Goal: Answer question/provide support: Share knowledge or assist other users

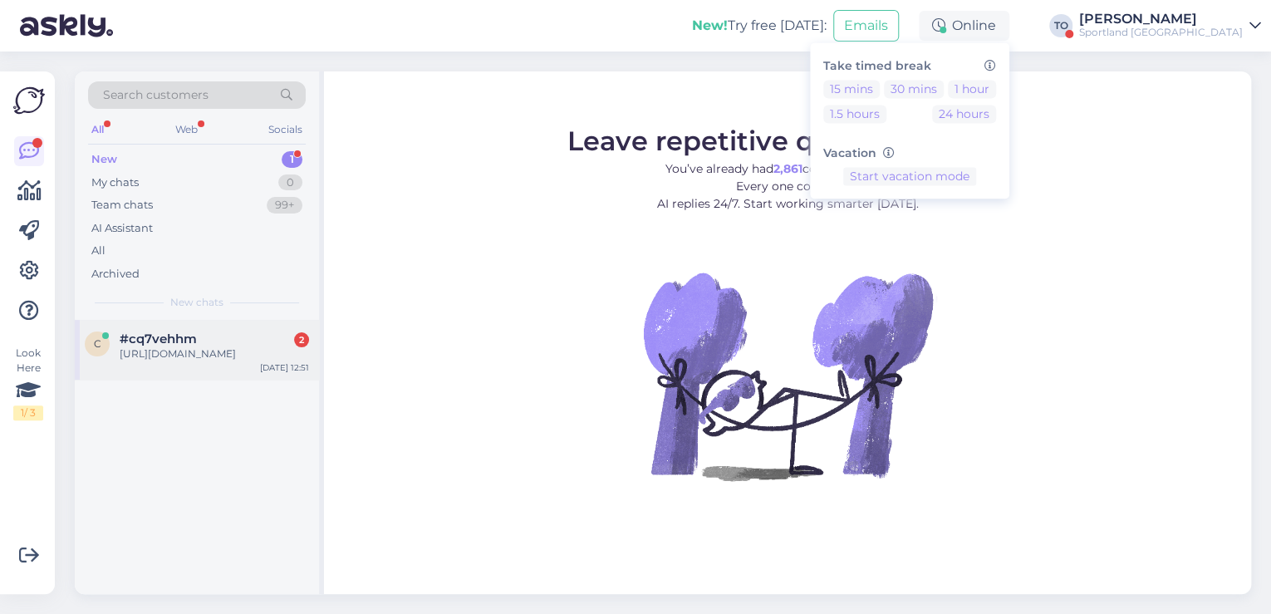
click at [194, 352] on div "[URL][DOMAIN_NAME]" at bounding box center [214, 353] width 189 height 15
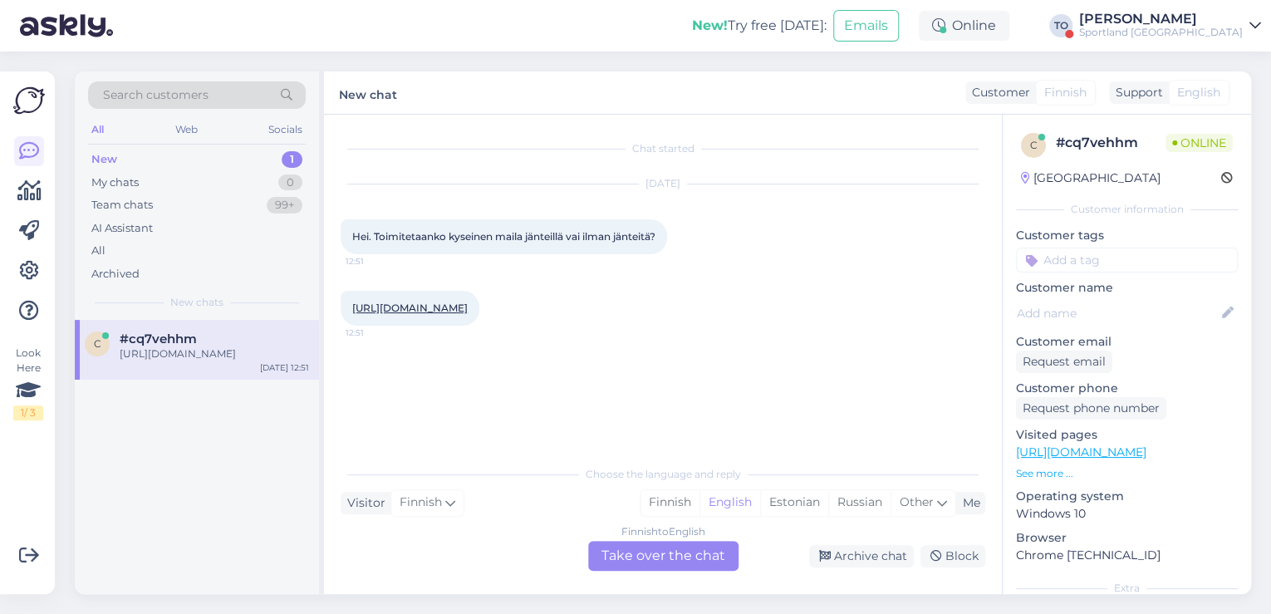
drag, startPoint x: 792, startPoint y: 501, endPoint x: 720, endPoint y: 564, distance: 95.3
click at [792, 502] on div "Estonian" at bounding box center [794, 502] width 68 height 25
click at [716, 555] on div "Finnish to Estonian Take over the chat" at bounding box center [663, 556] width 150 height 30
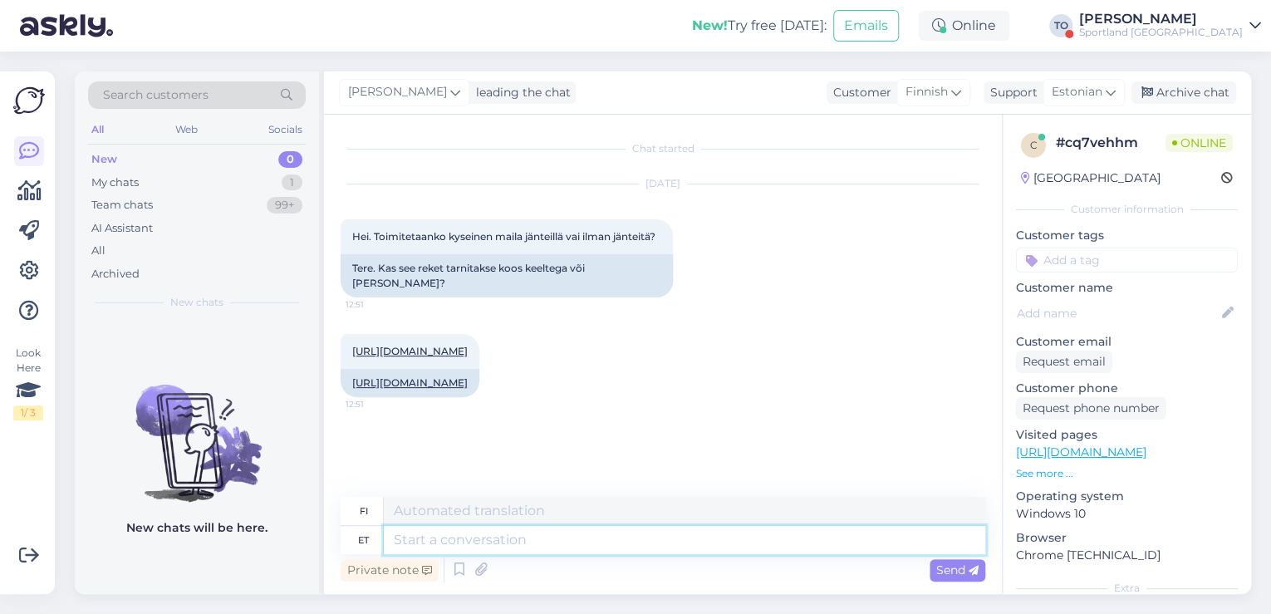
click at [654, 532] on textarea at bounding box center [684, 540] width 601 height 28
type textarea "Tere!"
type textarea "Hei!"
type textarea "Tere! [GEOGRAPHIC_DATA]"
type textarea "Hei! [GEOGRAPHIC_DATA]"
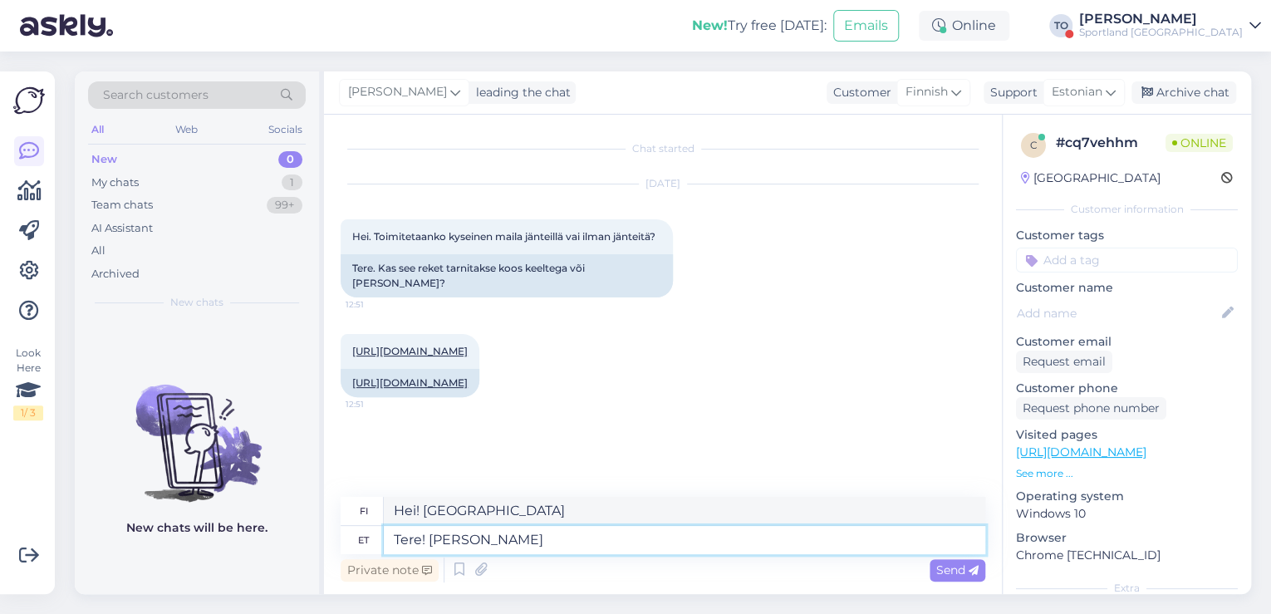
type textarea "Tere! [PERSON_NAME]"
type textarea "Hei! [PERSON_NAME]"
type textarea "Tere! [PERSON_NAME] Klienditeenindusest"
type textarea "Hei! [PERSON_NAME] asiakaspalvelusta"
type textarea "Tere! [PERSON_NAME] Klienditeenindusest"
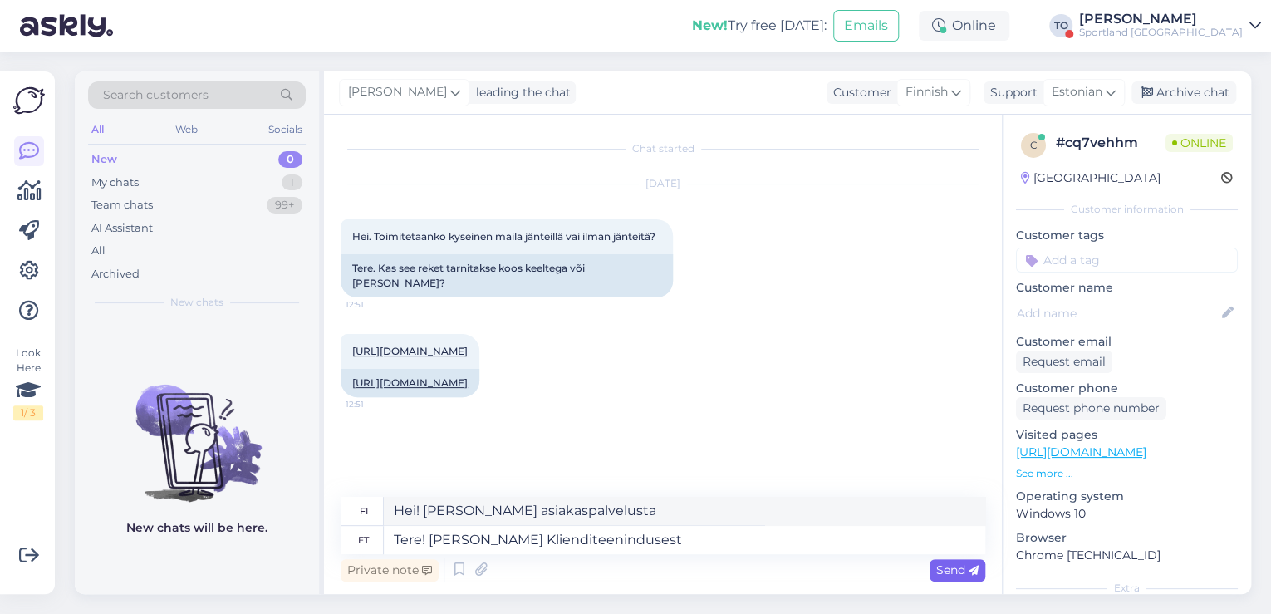
click at [965, 575] on span "Send" at bounding box center [957, 569] width 42 height 15
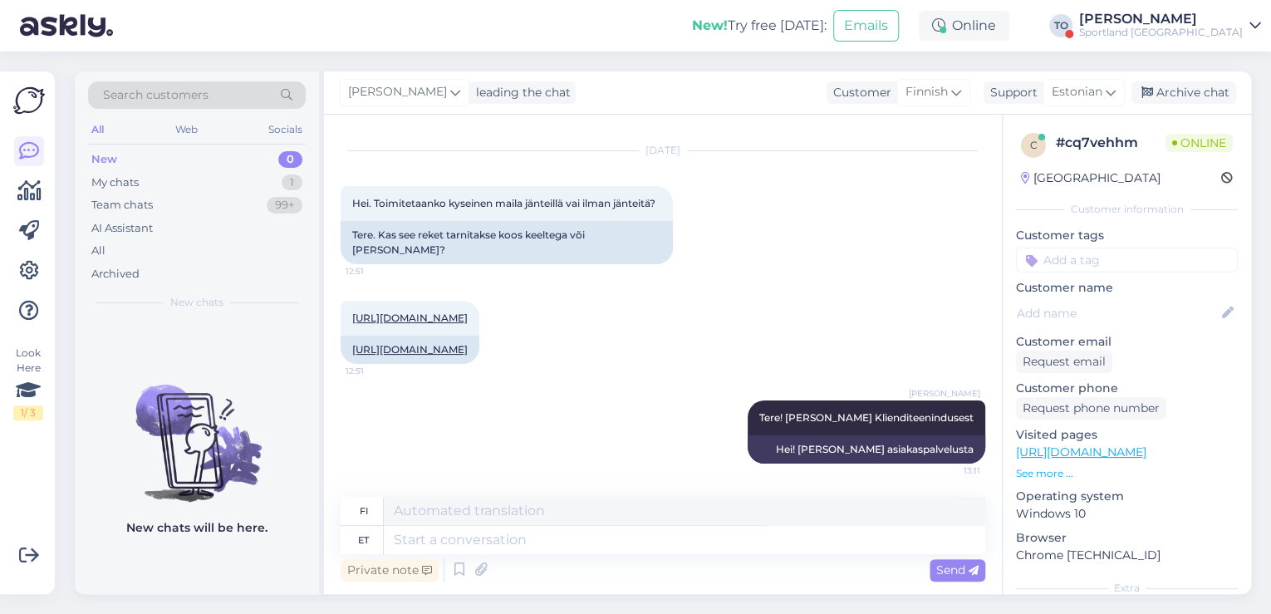
click at [1184, 34] on div "Sportland [GEOGRAPHIC_DATA]" at bounding box center [1161, 32] width 164 height 13
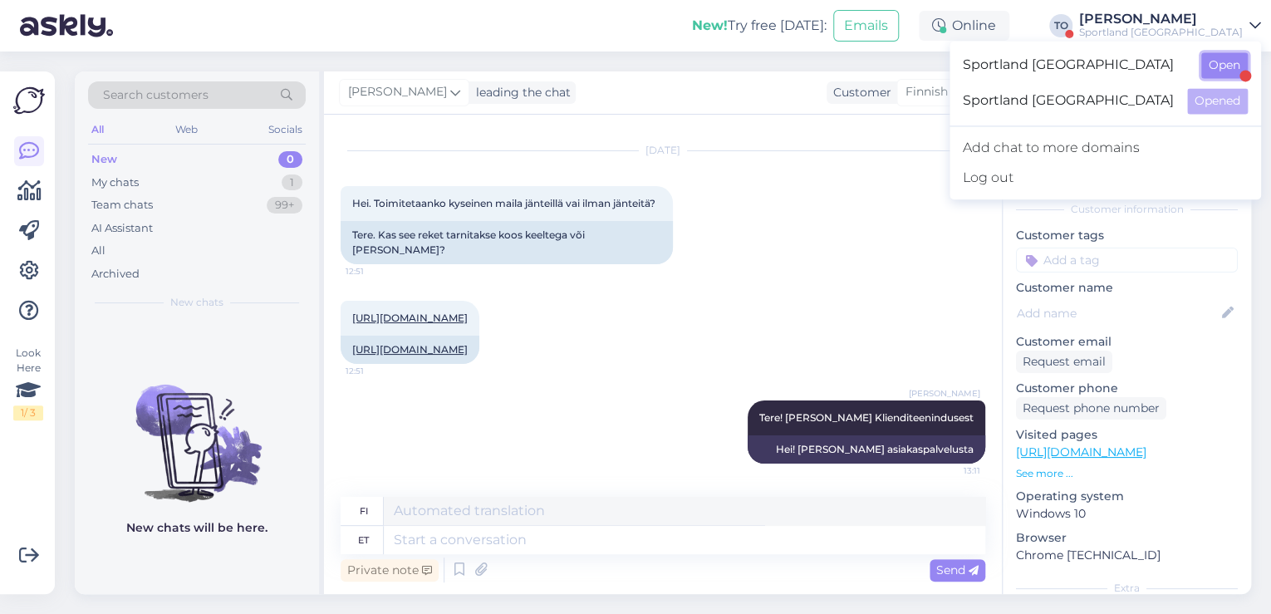
click at [1208, 68] on button "Open" at bounding box center [1224, 65] width 47 height 26
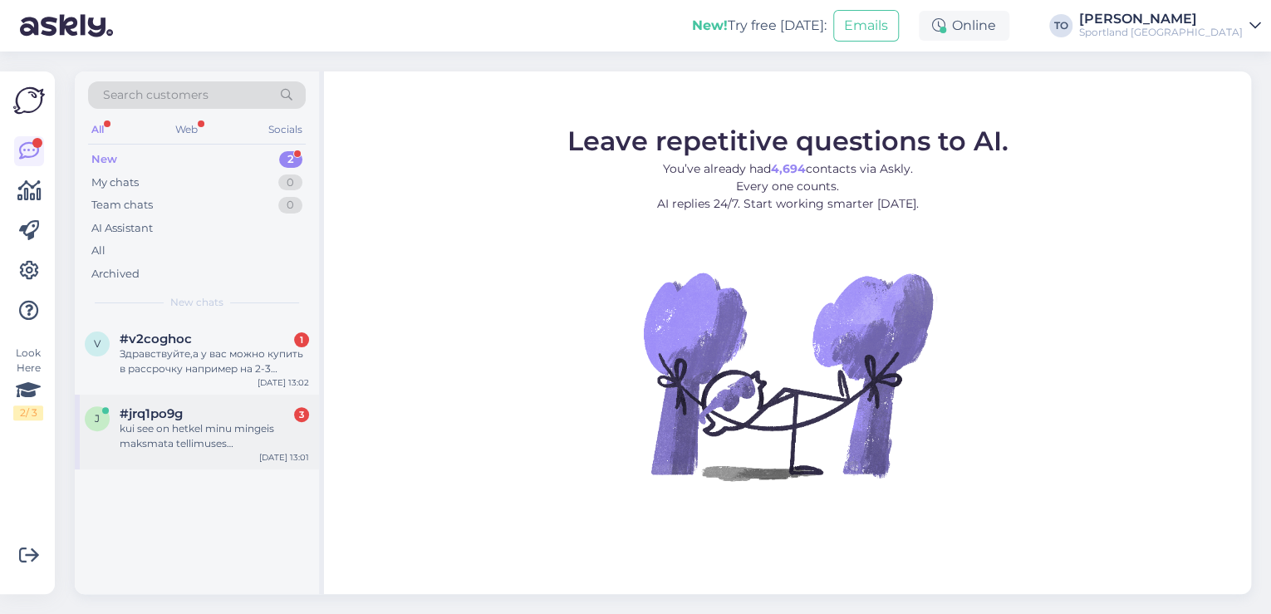
click at [233, 439] on div "kui see on hetkel minu mingeis maksmata tellimuses [PERSON_NAME] ma ei saa seda…" at bounding box center [214, 436] width 189 height 30
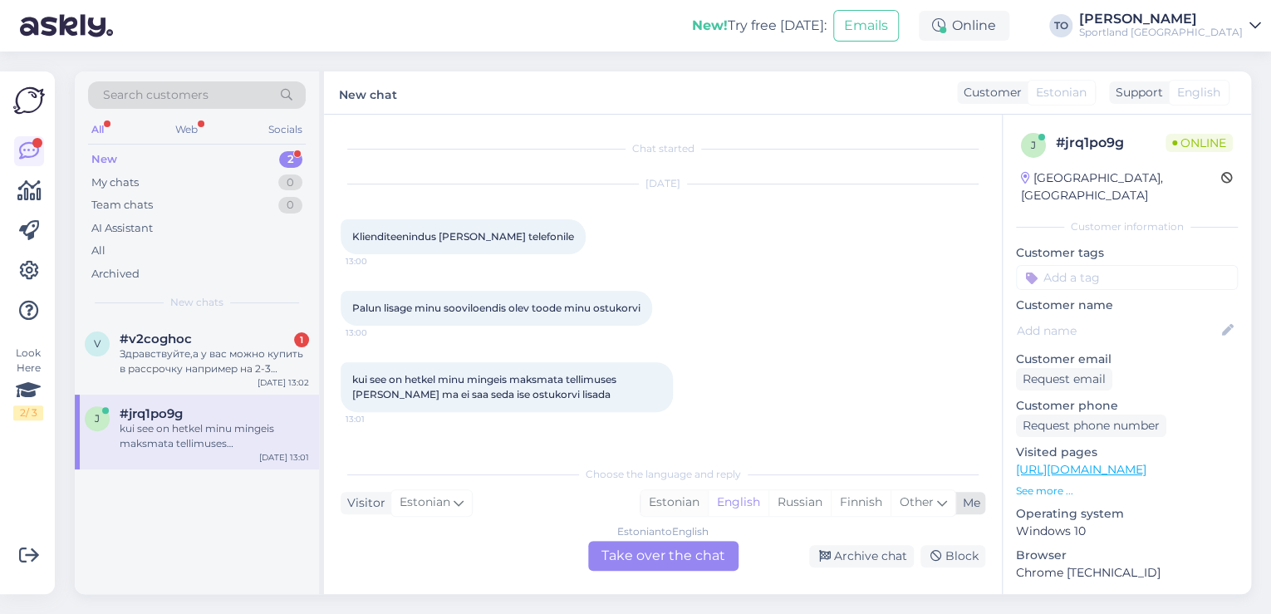
click at [677, 505] on div "Estonian" at bounding box center [674, 502] width 67 height 25
click at [671, 557] on div "Estonian to Estonian Take over the chat" at bounding box center [663, 556] width 150 height 30
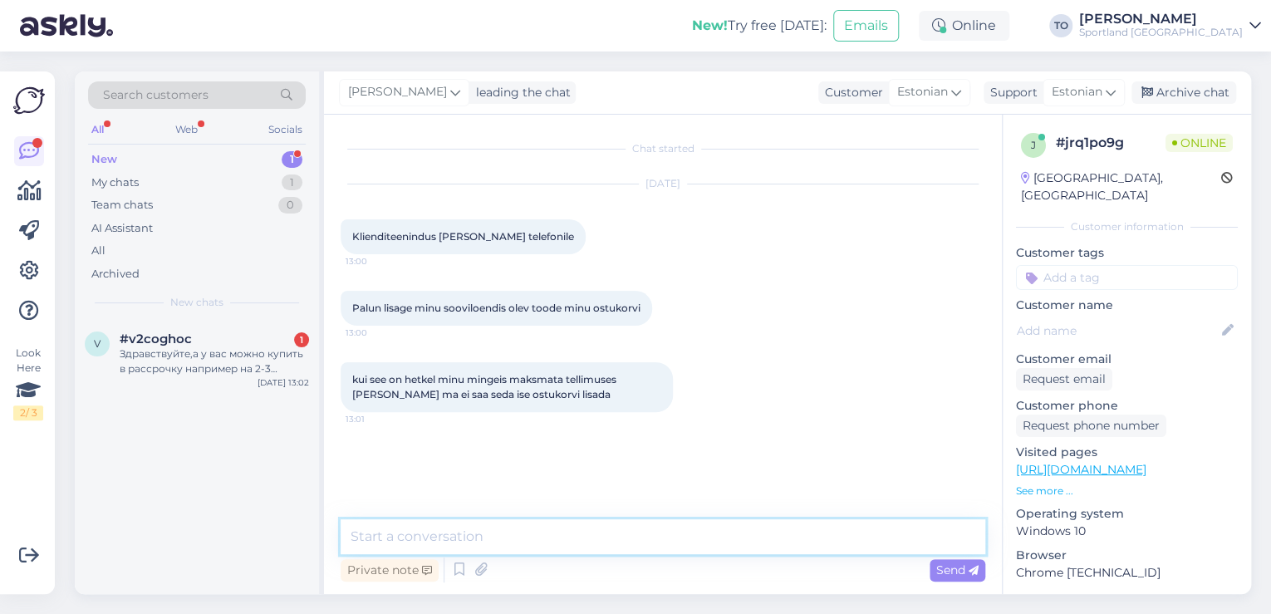
click at [612, 545] on textarea at bounding box center [663, 536] width 645 height 35
paste textarea "FANTIC XTF 1.5 RACE 630WH ELECTRIC MOUNTAIN BIKE SKU: 93203102130 SPO: B23TRA15…"
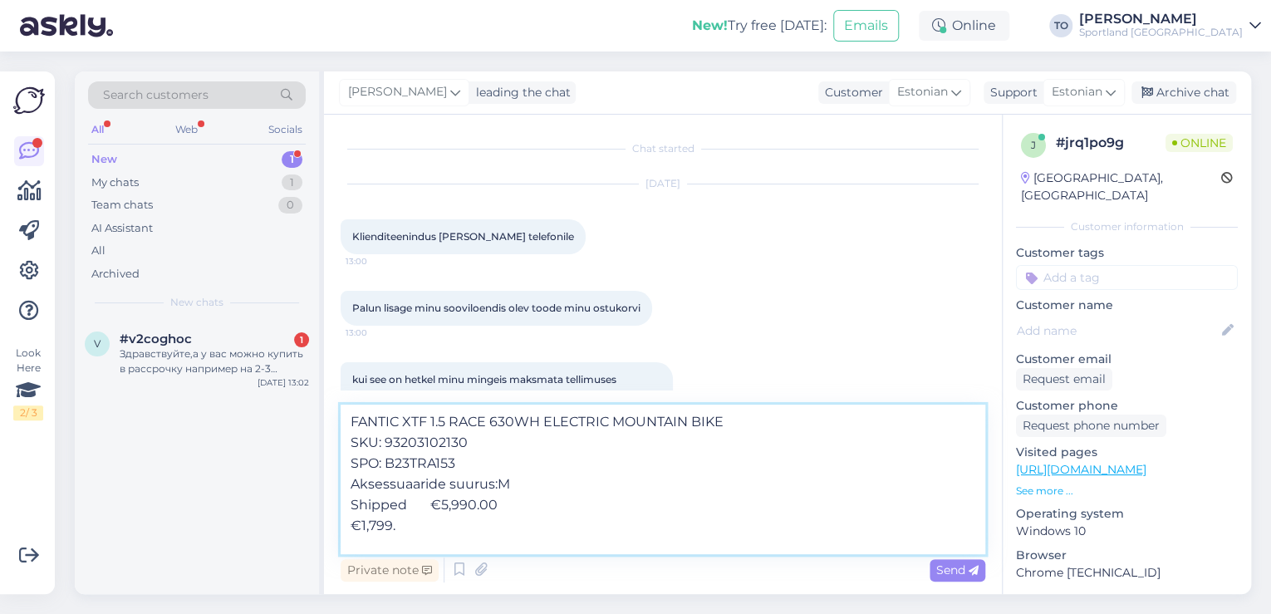
scroll to position [0, 0]
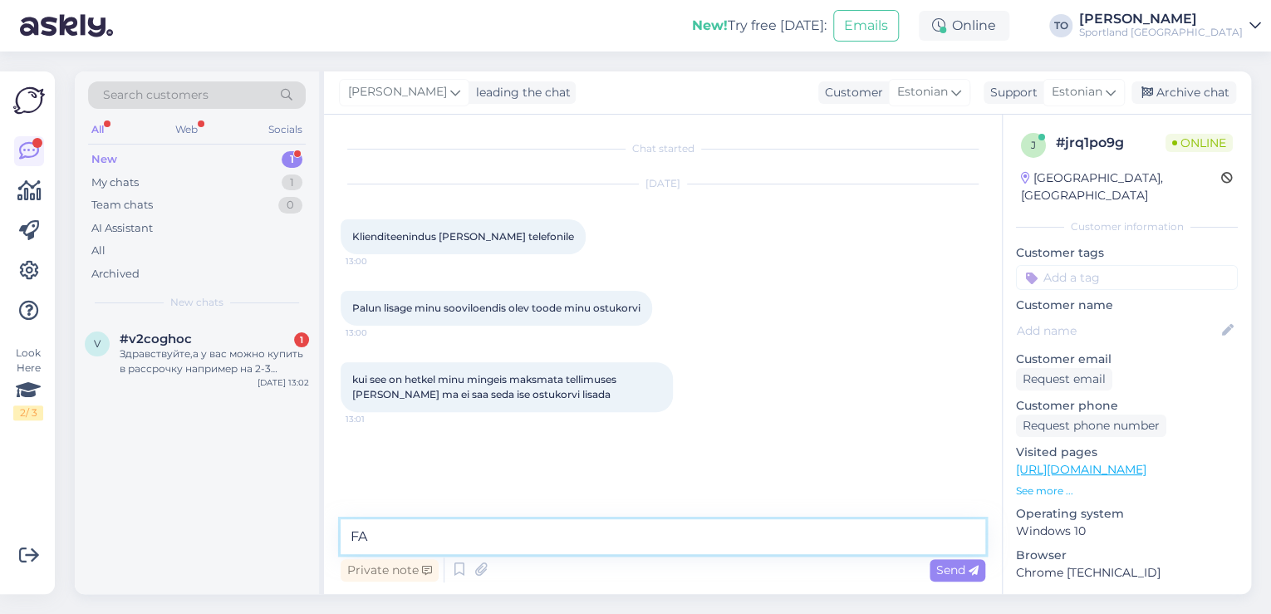
type textarea "F"
type textarea "Tere! [PERSON_NAME] Klienditeenindusest"
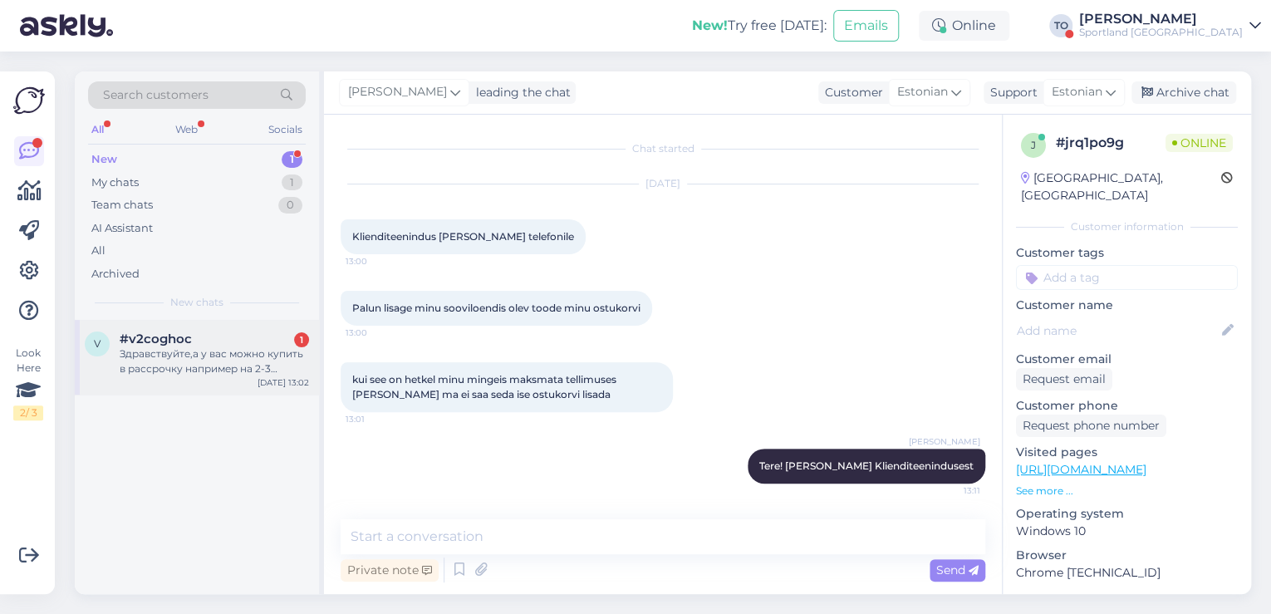
click at [188, 357] on div "Здравствуйте,а у вас можно купить в рассрочку например на 2-3 месяца. Я видела,…" at bounding box center [214, 361] width 189 height 30
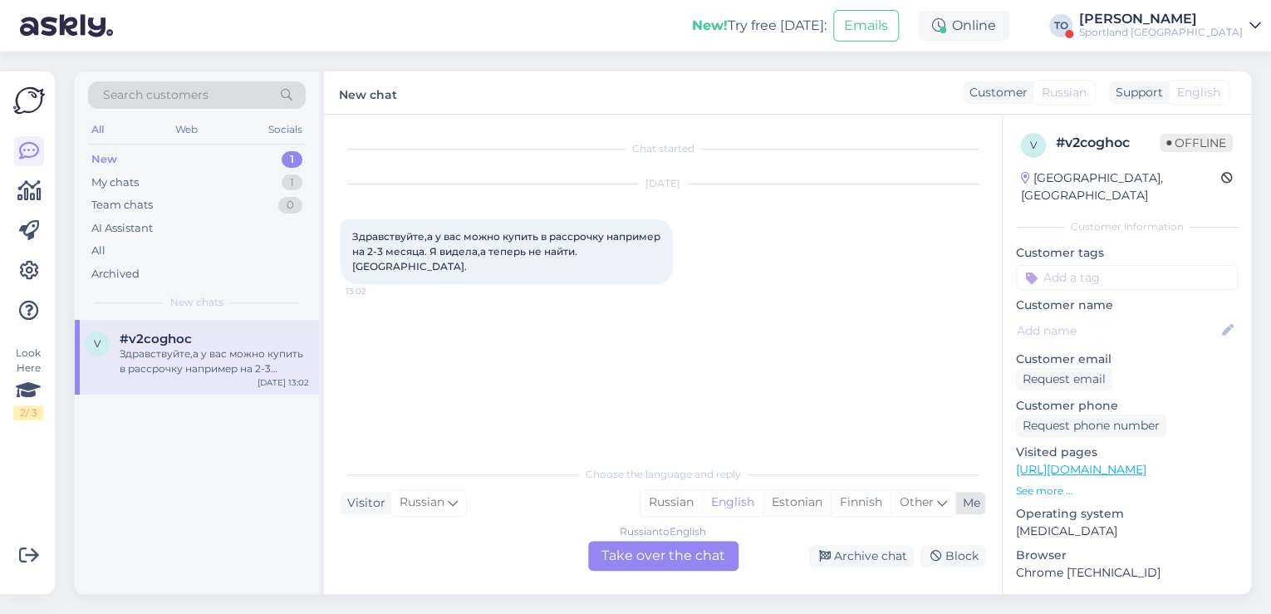
click at [798, 498] on div "Estonian" at bounding box center [797, 502] width 68 height 25
click at [704, 549] on div "Russian to Estonian Take over the chat" at bounding box center [663, 556] width 150 height 30
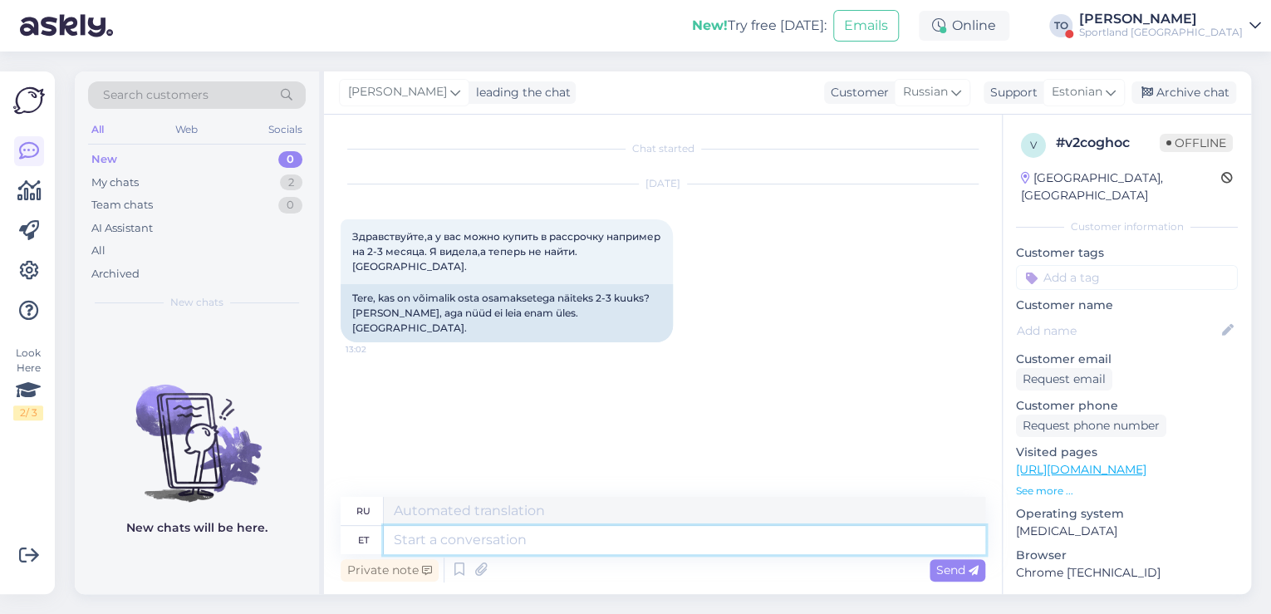
click at [567, 551] on textarea at bounding box center [684, 540] width 601 height 28
type textarea "Tere!"
type textarea "Привет!"
type textarea "Tere! [GEOGRAPHIC_DATA]"
type textarea "Привет! Я"
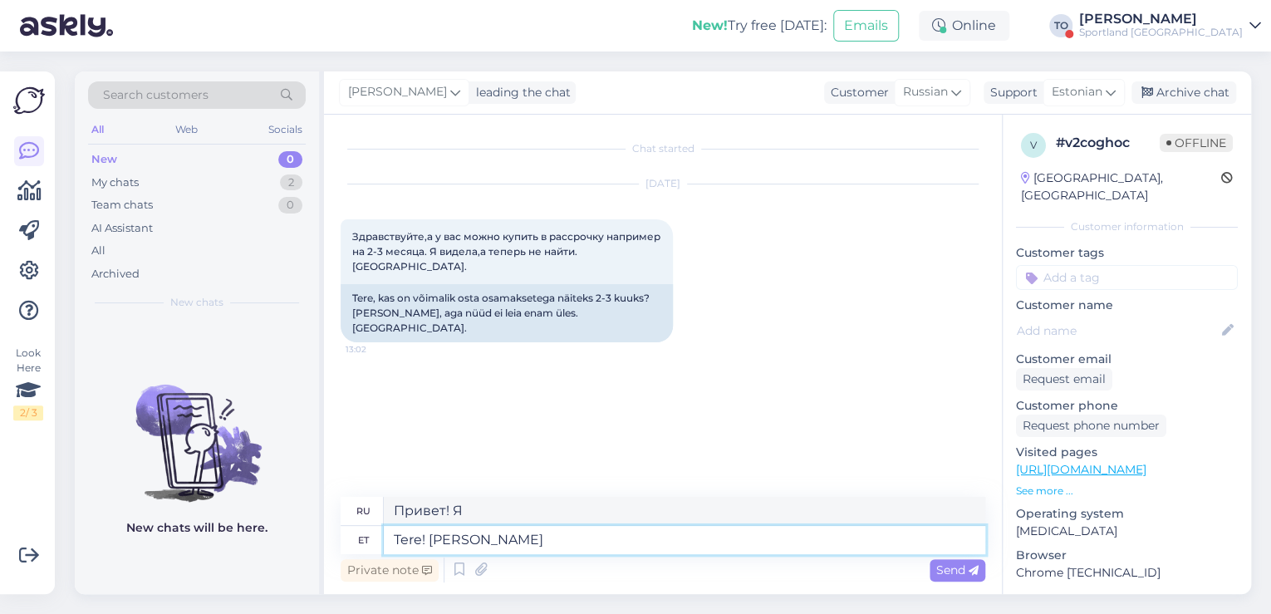
type textarea "Tere! [PERSON_NAME]"
type textarea "Привет! Меня зовут [PERSON_NAME]."
type textarea "Tere! [PERSON_NAME] Klienditeenindusest"
type textarea "Здравствуйте! Меня зовут [PERSON_NAME], я из службы поддержки клиентов."
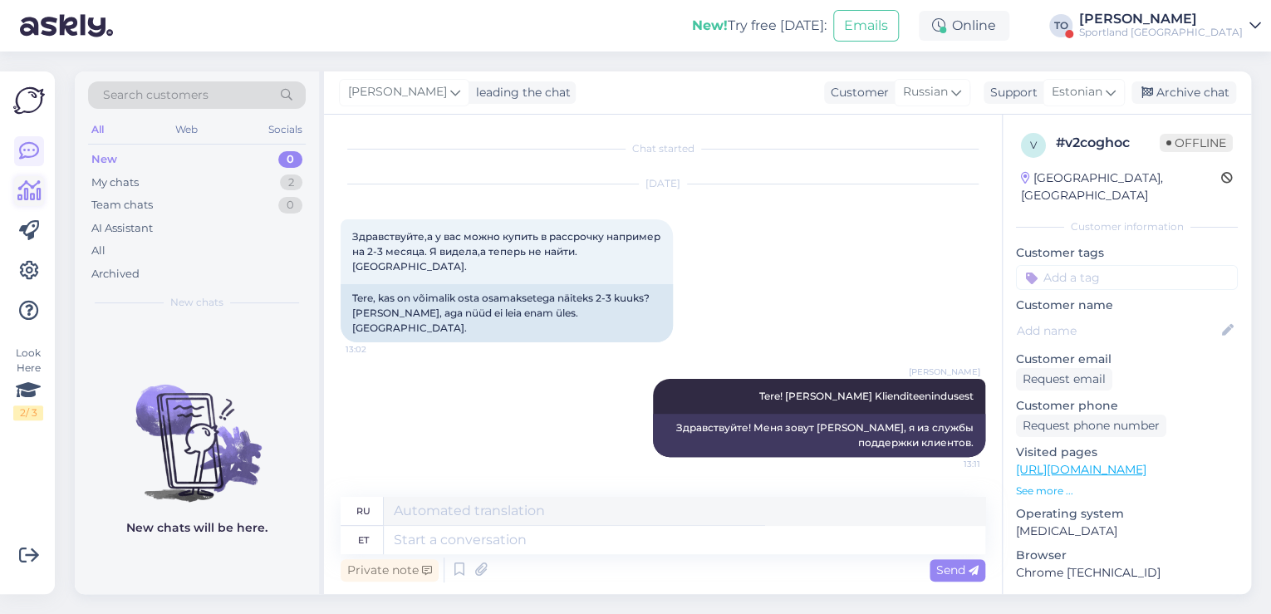
click at [32, 194] on icon at bounding box center [29, 191] width 24 height 20
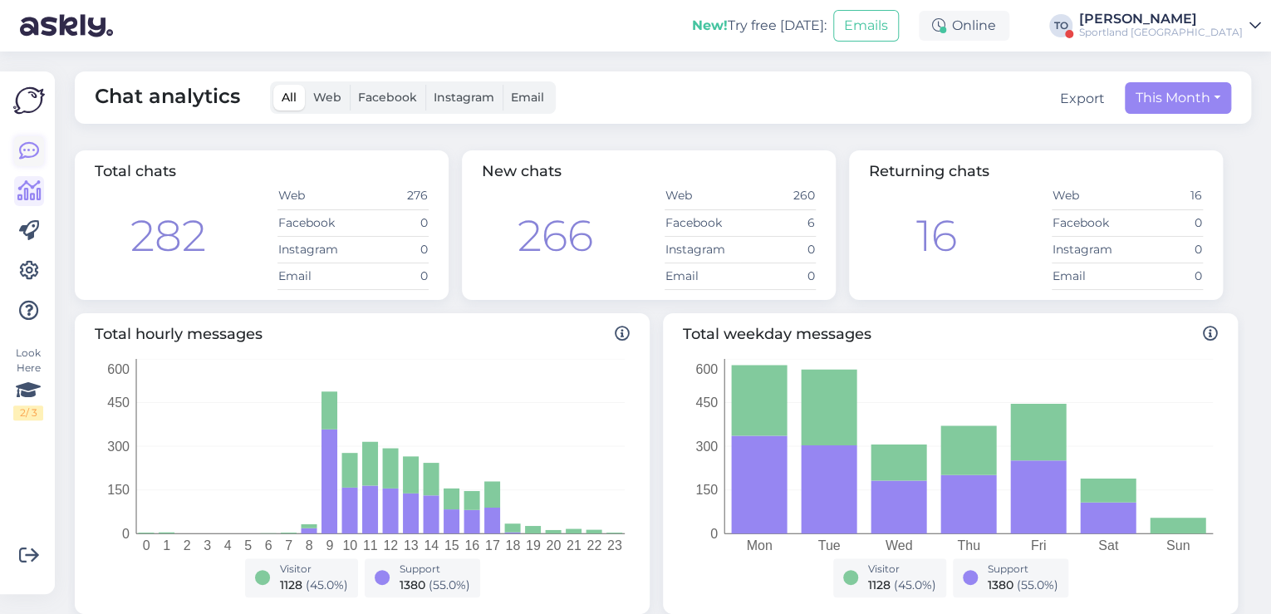
click at [27, 159] on icon at bounding box center [29, 151] width 20 height 20
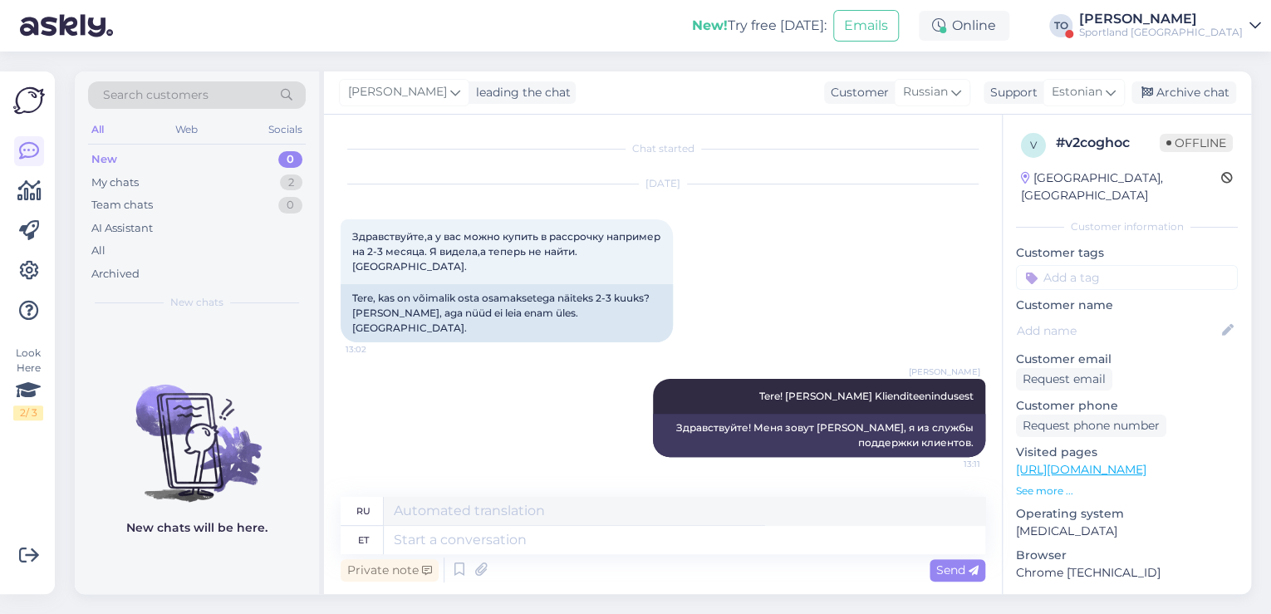
click at [1178, 28] on div "Sportland [GEOGRAPHIC_DATA]" at bounding box center [1161, 32] width 164 height 13
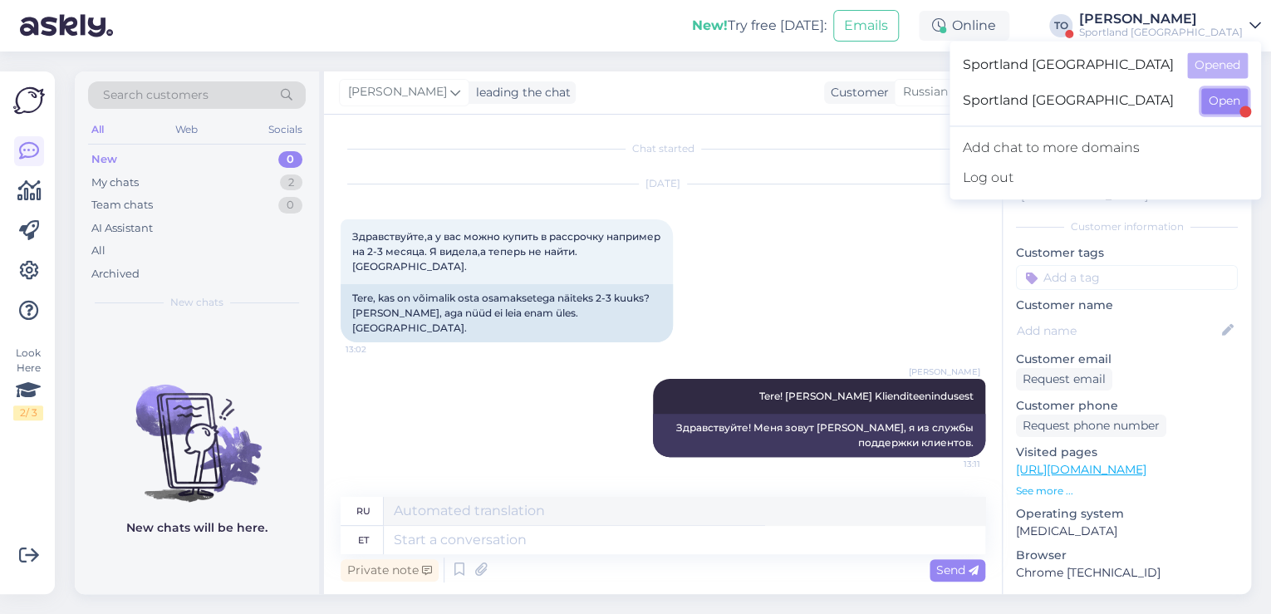
click at [1216, 96] on button "Open" at bounding box center [1224, 101] width 47 height 26
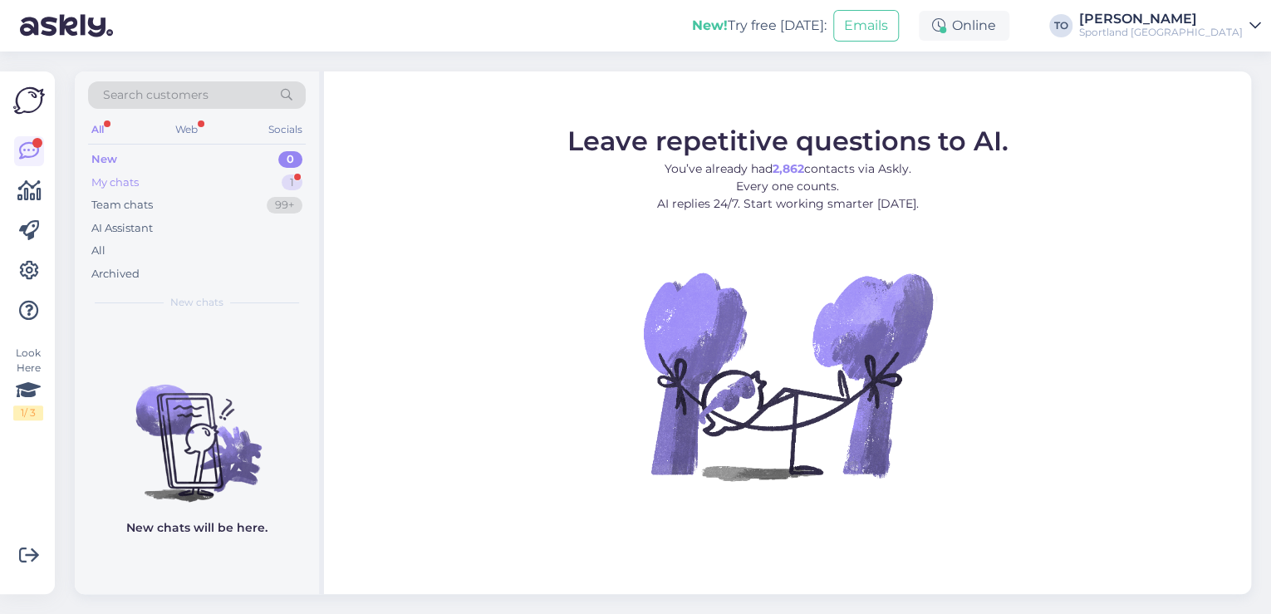
click at [297, 177] on div "1" at bounding box center [292, 182] width 21 height 17
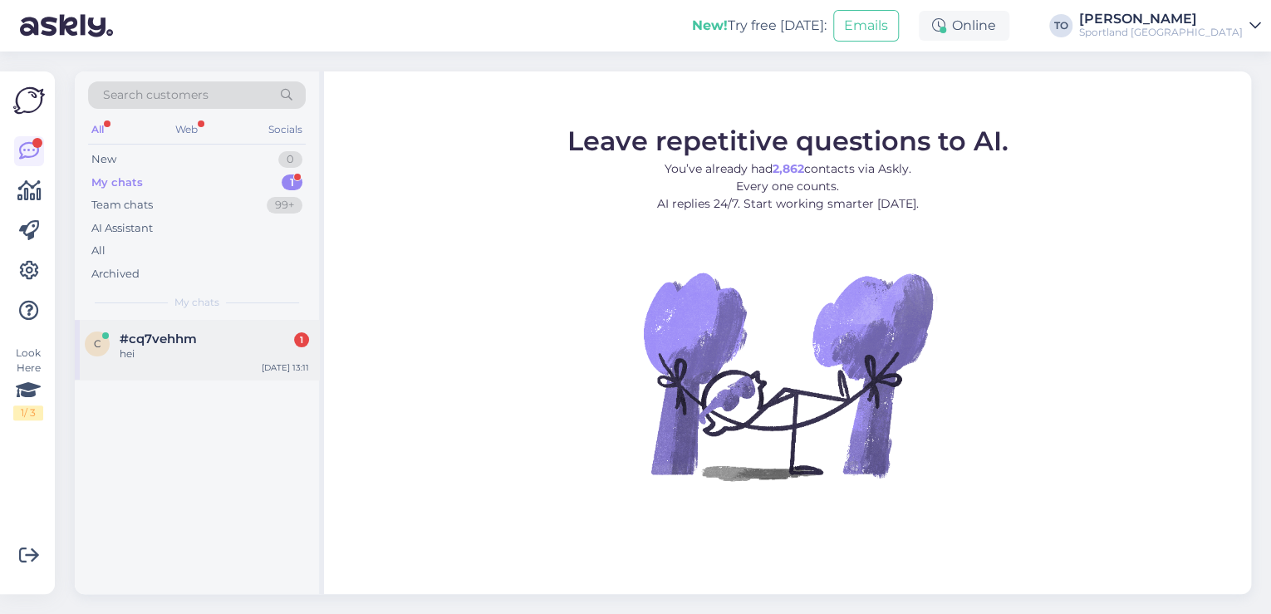
click at [256, 356] on div "hei" at bounding box center [214, 353] width 189 height 15
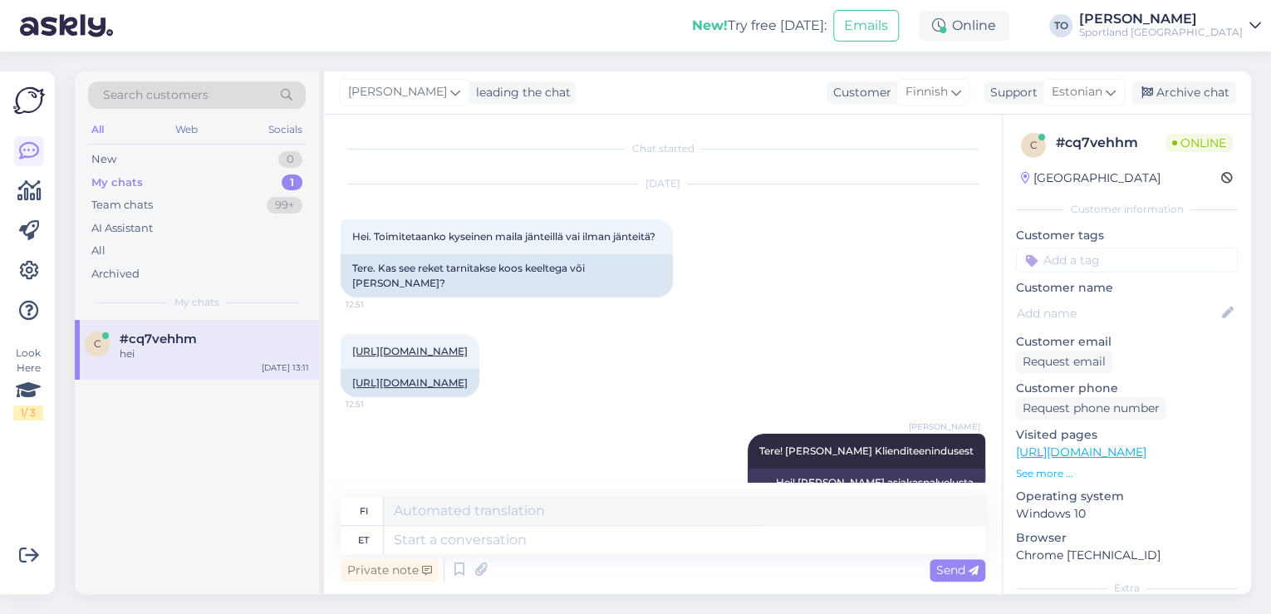
scroll to position [162, 0]
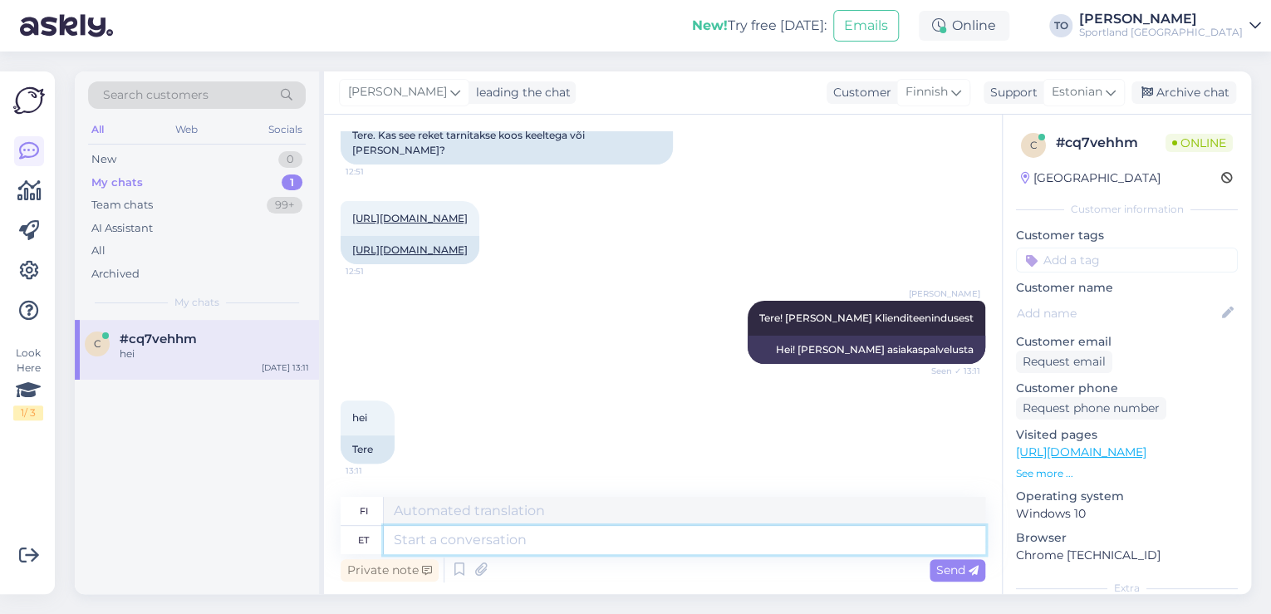
click at [655, 545] on textarea at bounding box center [684, 540] width 601 height 28
type textarea "Üks"
type textarea "Yksi"
type textarea "Üks htek, k"
type textarea "Yksi [PERSON_NAME],"
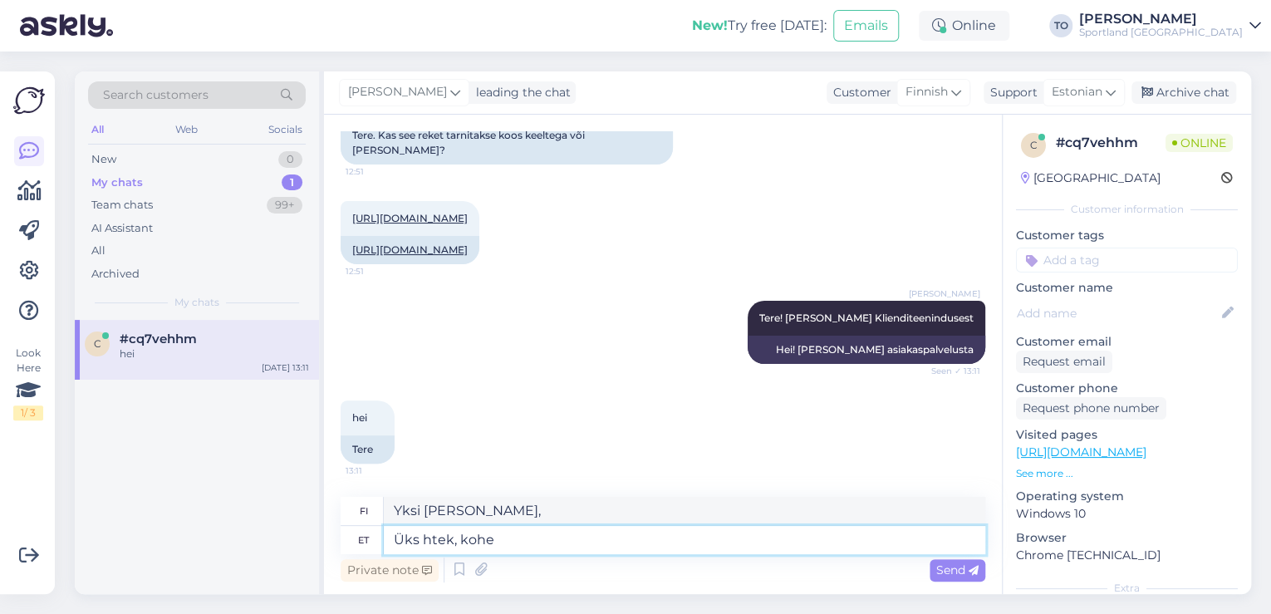
type textarea "Üks htek, kohe"
type textarea "Yksi hetki nyt"
type textarea "Üks htek, kohe uurin"
type textarea "Yhdellä silmäyksellä, otan asian heti [PERSON_NAME]."
click at [444, 545] on textarea "Üks htek, kohe uurin" at bounding box center [684, 540] width 601 height 28
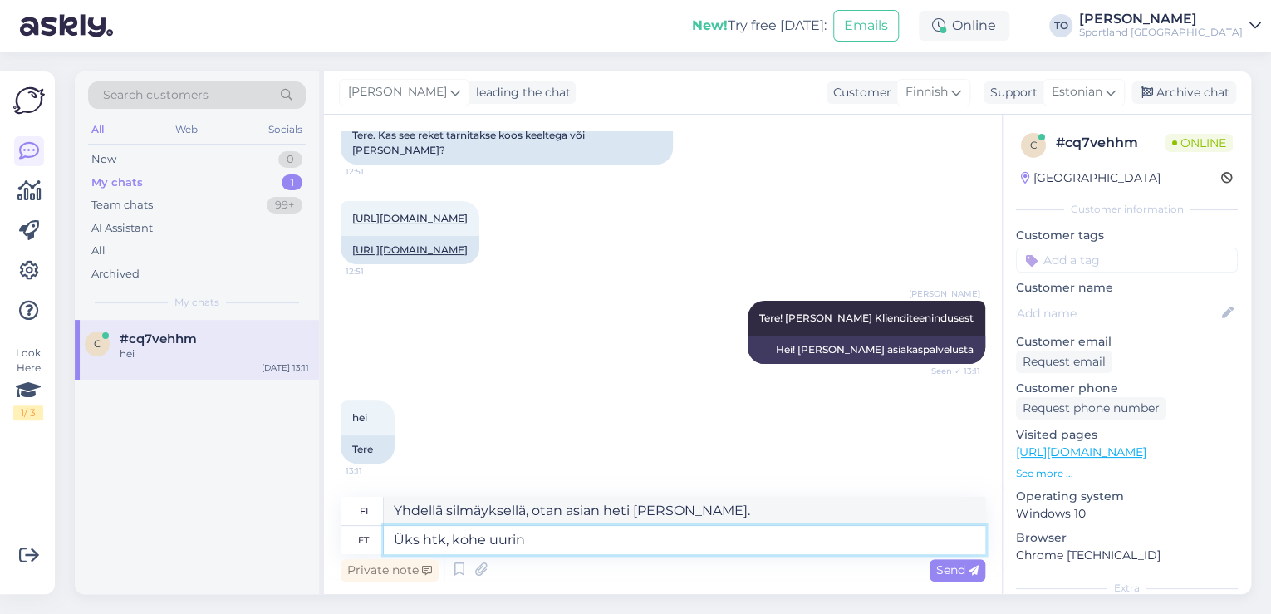
type textarea "Üks hk, kohe uurin"
type textarea "Yksi hetki, otan asian heti [PERSON_NAME]."
type textarea "Üks hetk, kohe uurin"
type textarea "Hetkinen, tarkistan nyt."
type textarea "Üks hetk, kohe uurin"
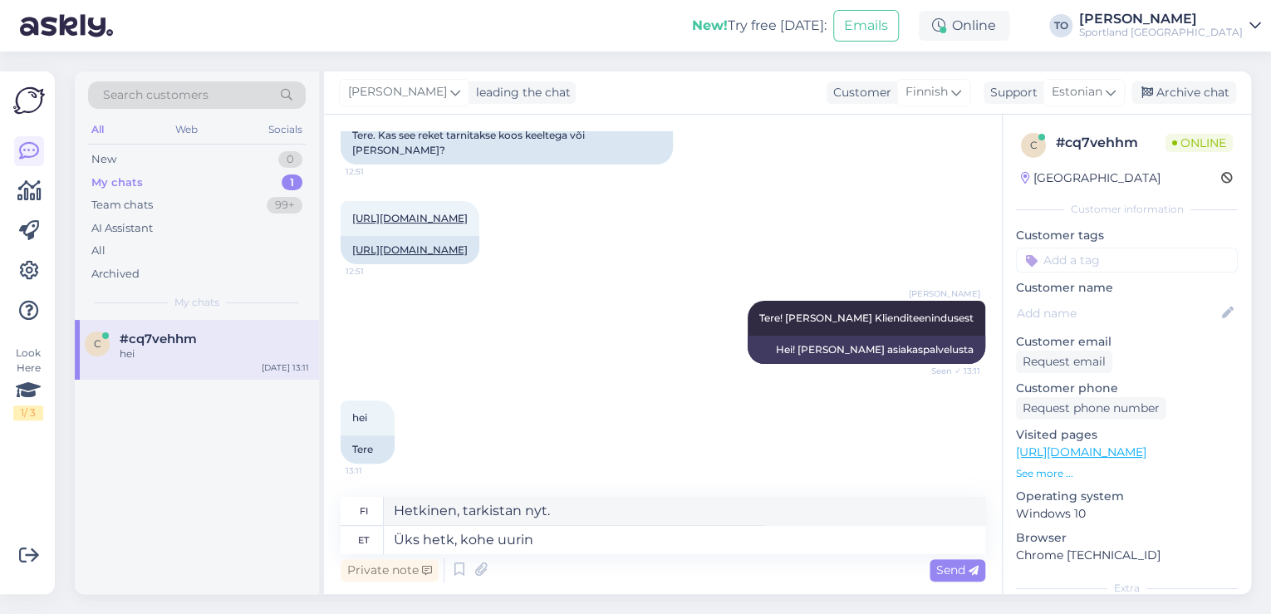
drag, startPoint x: 945, startPoint y: 566, endPoint x: 906, endPoint y: 576, distance: 39.5
click at [945, 566] on span "Send" at bounding box center [957, 569] width 42 height 15
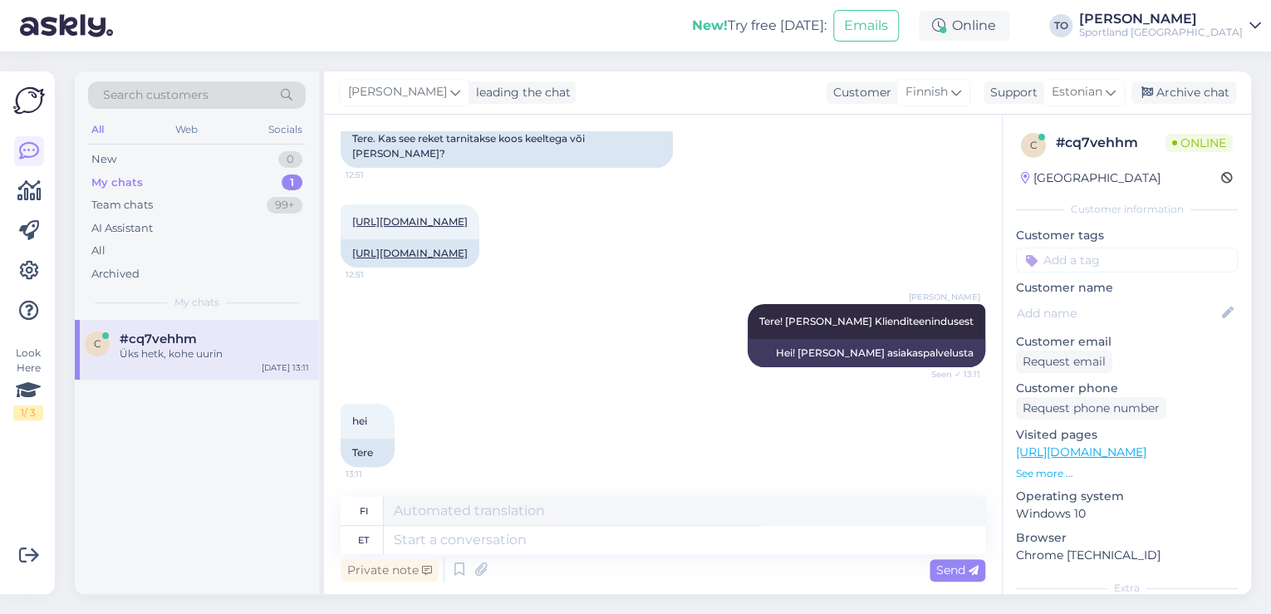
scroll to position [0, 0]
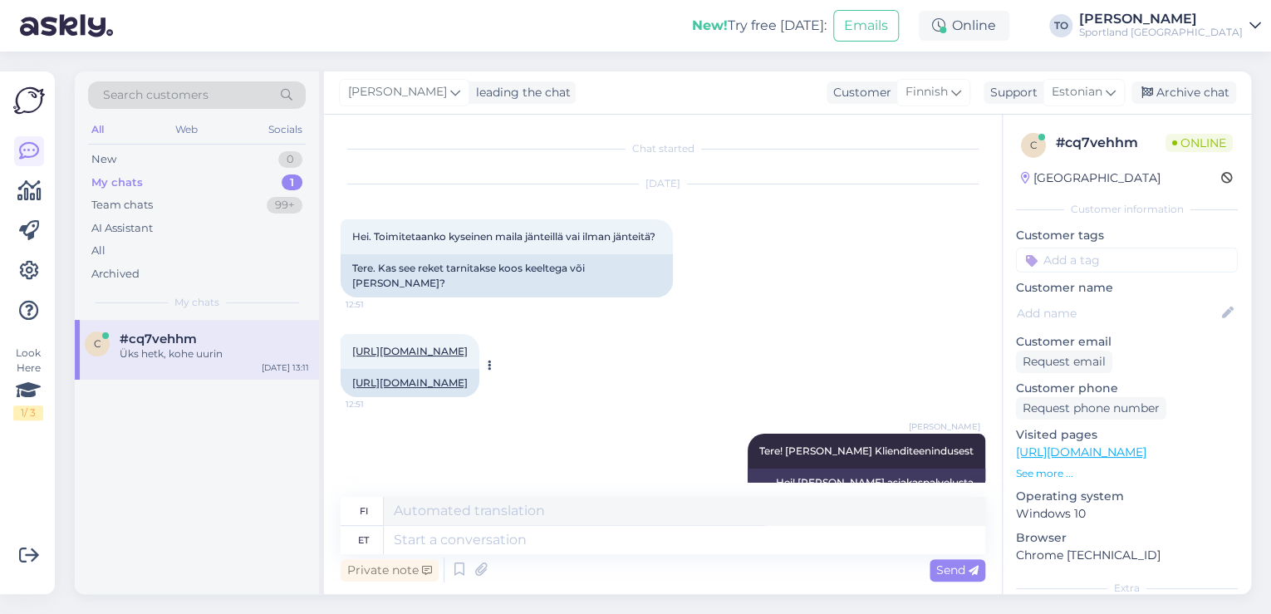
click at [468, 352] on link "[URL][DOMAIN_NAME]" at bounding box center [409, 351] width 115 height 12
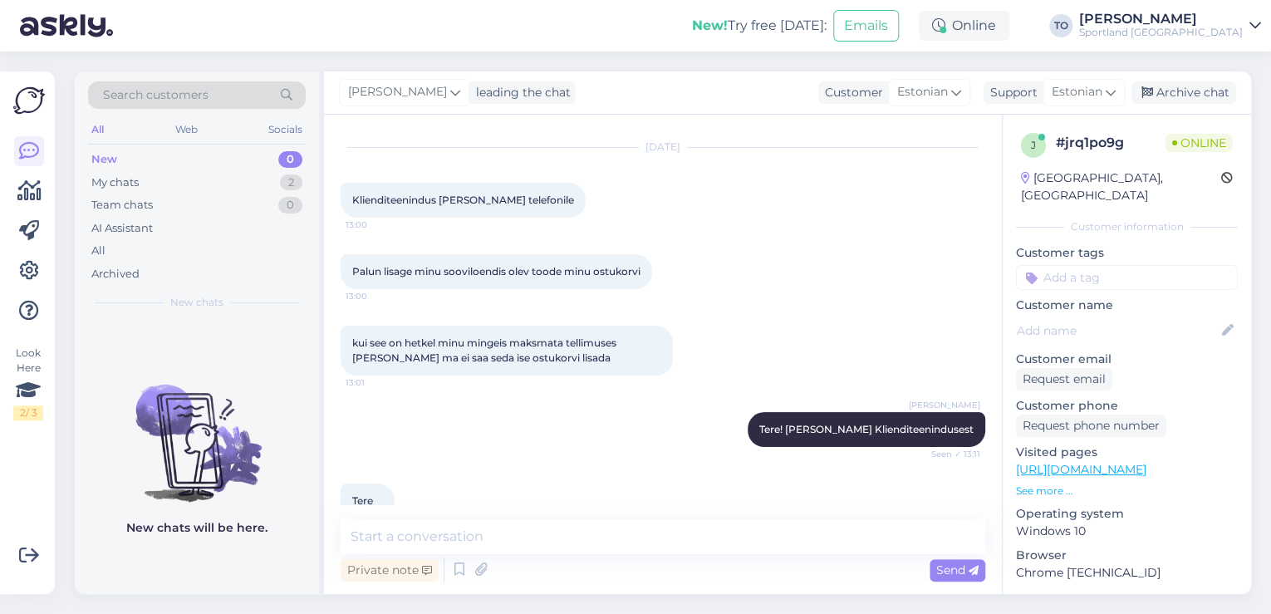
scroll to position [68, 0]
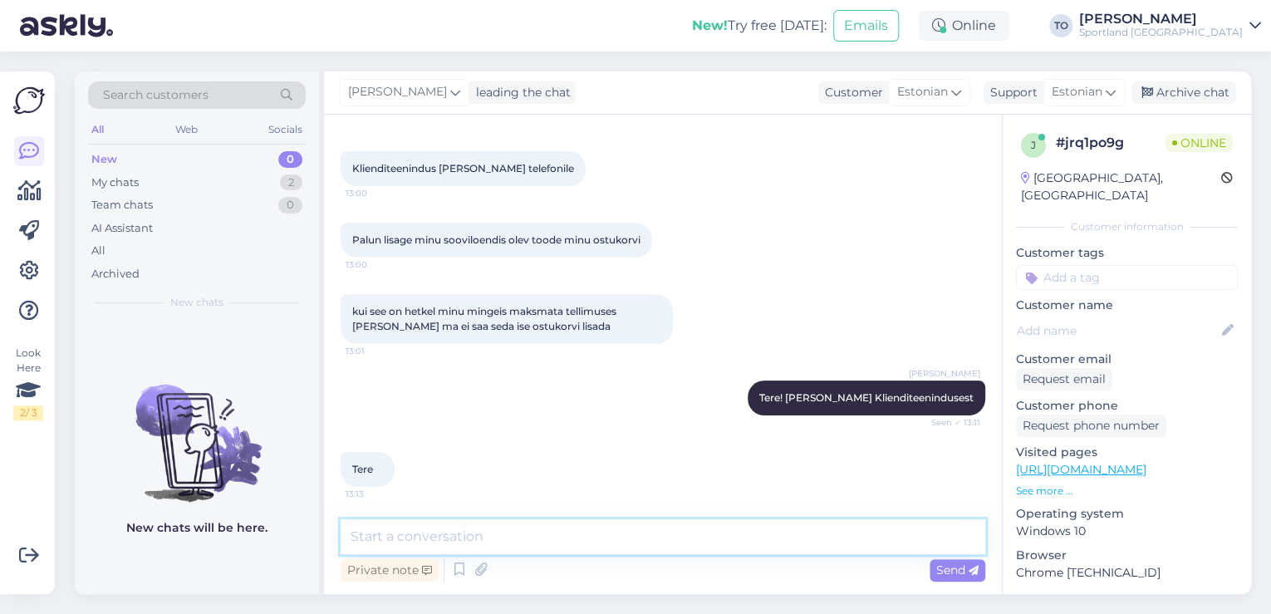
click at [611, 531] on textarea at bounding box center [663, 536] width 645 height 35
type textarea "Palun täpsustage, kuidas [PERSON_NAME] on?"
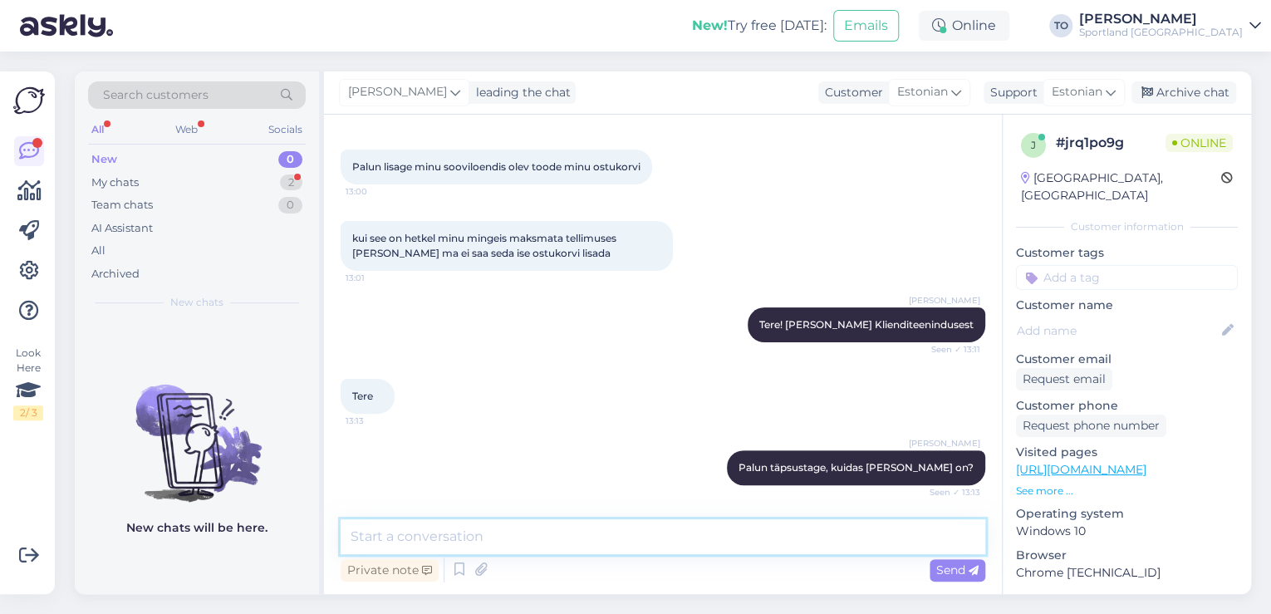
scroll to position [211, 0]
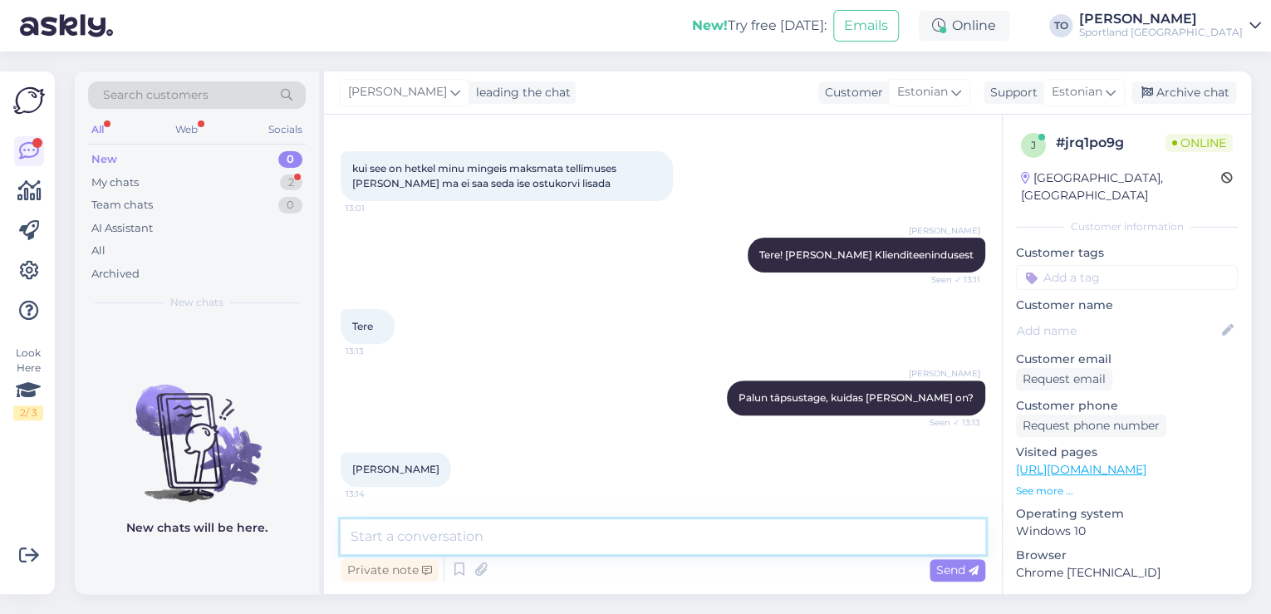
click at [516, 539] on textarea at bounding box center [663, 536] width 645 height 35
type textarea "Üks hetk, kohe uurin"
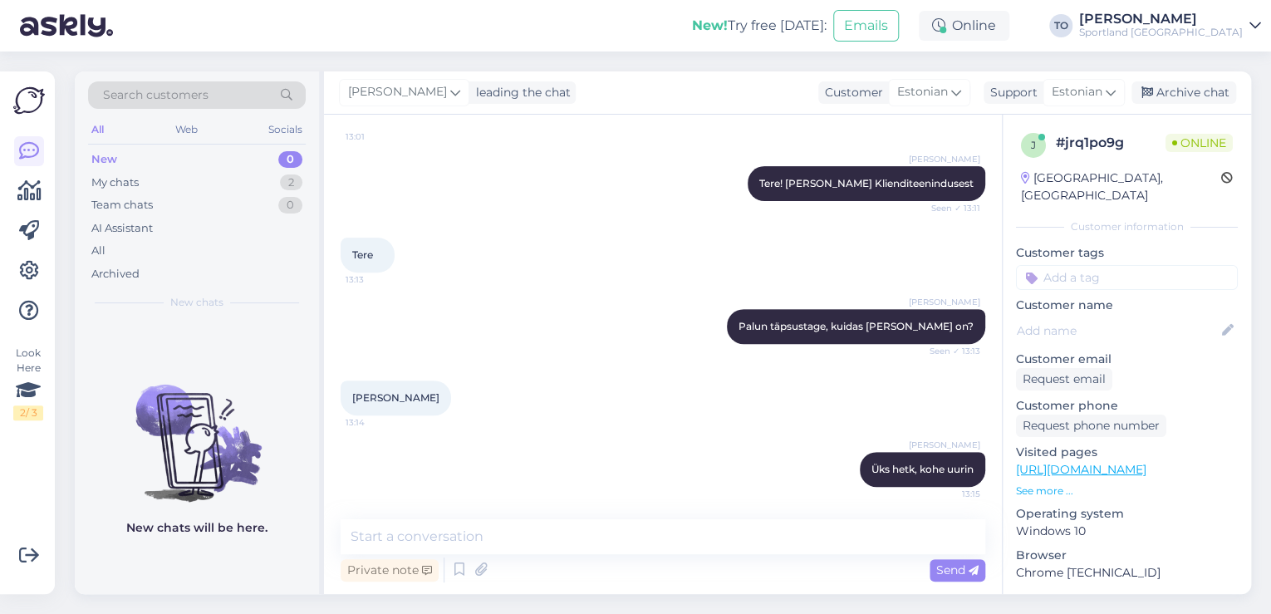
scroll to position [0, 0]
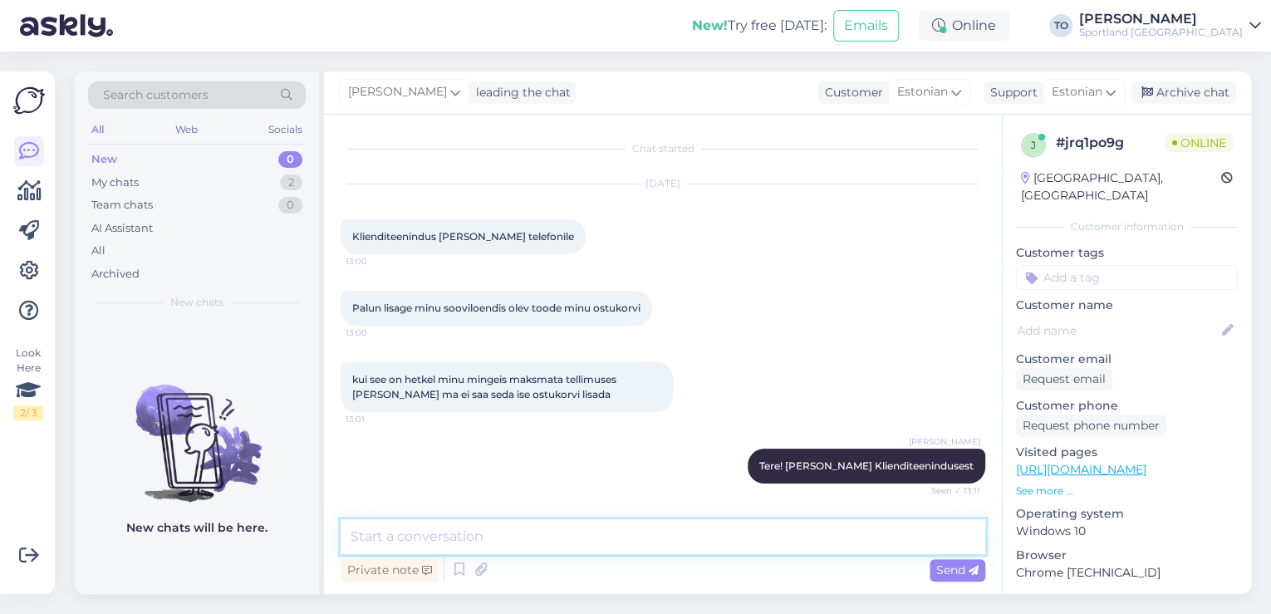
click at [572, 532] on textarea at bounding box center [663, 536] width 645 height 35
click at [875, 528] on textarea "Vabastasin tooted broneeringust, mis olid ebaõnnestund makse tõttu" at bounding box center [663, 536] width 645 height 35
type textarea "V"
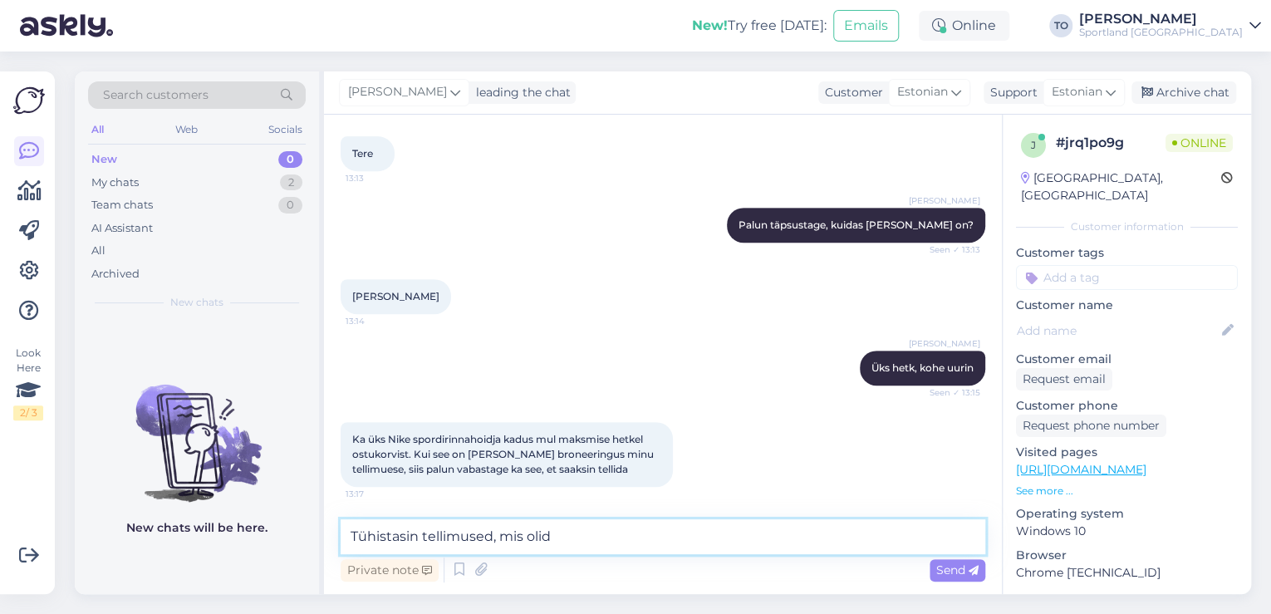
click at [639, 536] on textarea "Tühistasin tellimused, mis olid" at bounding box center [663, 536] width 645 height 35
click at [963, 538] on textarea "Tühistasin tellimused, mis olid ebaõnnestunud maksega ja vabastasin tooted bron…" at bounding box center [663, 536] width 645 height 35
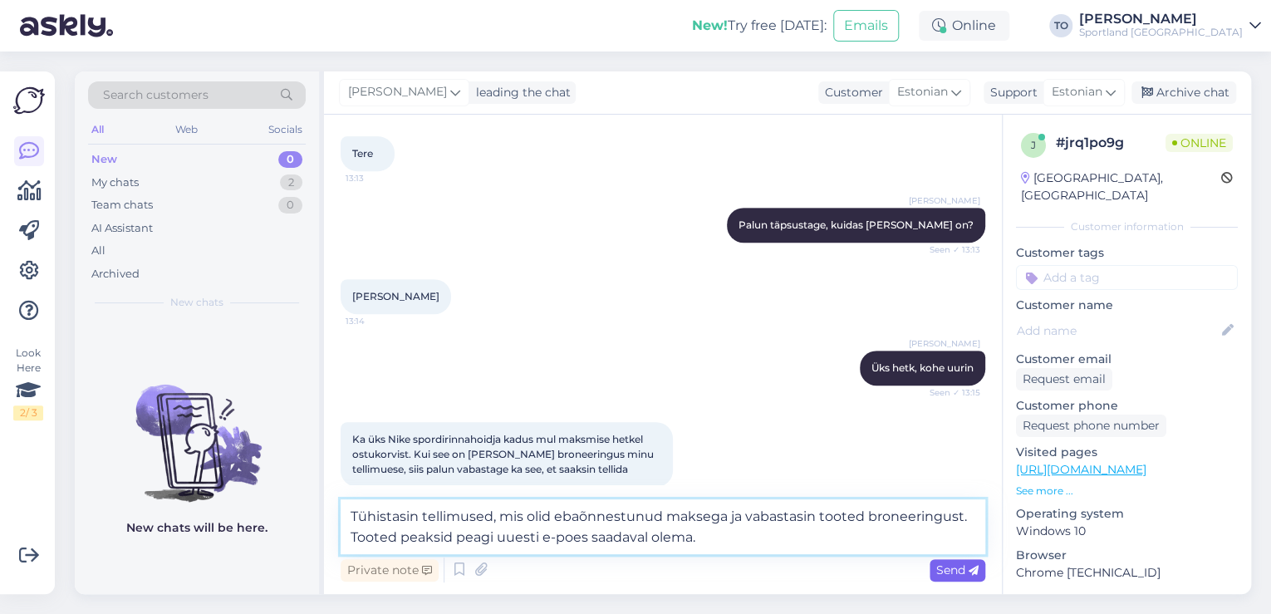
type textarea "Tühistasin tellimused, mis olid ebaõnnestunud maksega ja vabastasin tooted bron…"
click at [950, 562] on span "Send" at bounding box center [957, 569] width 42 height 15
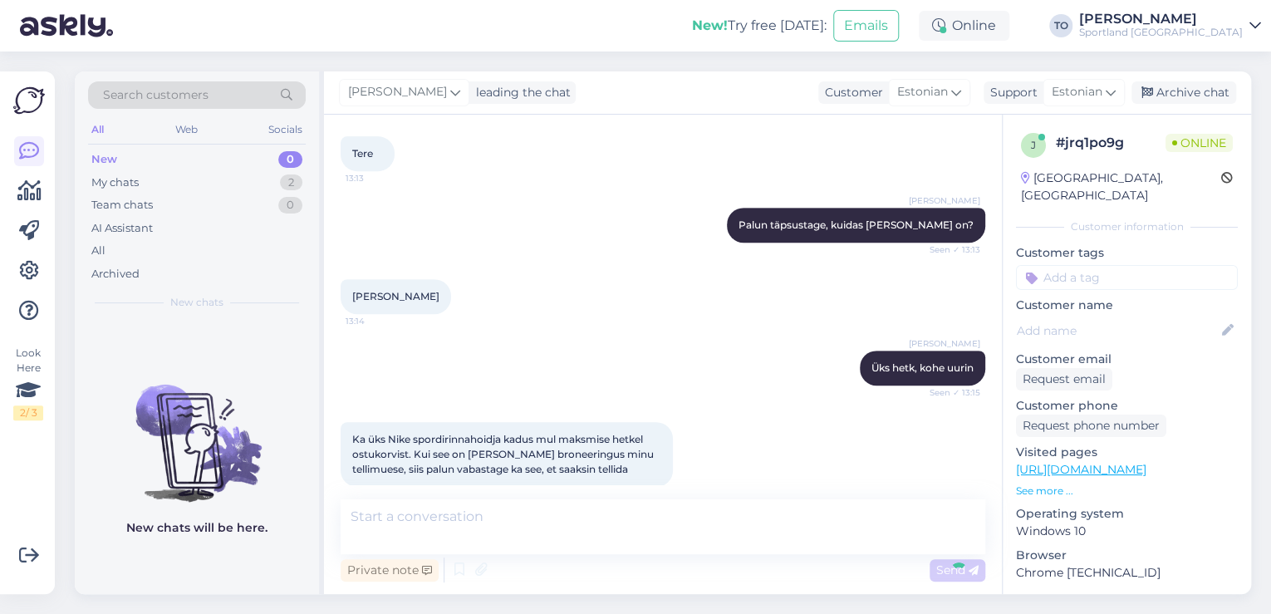
scroll to position [485, 0]
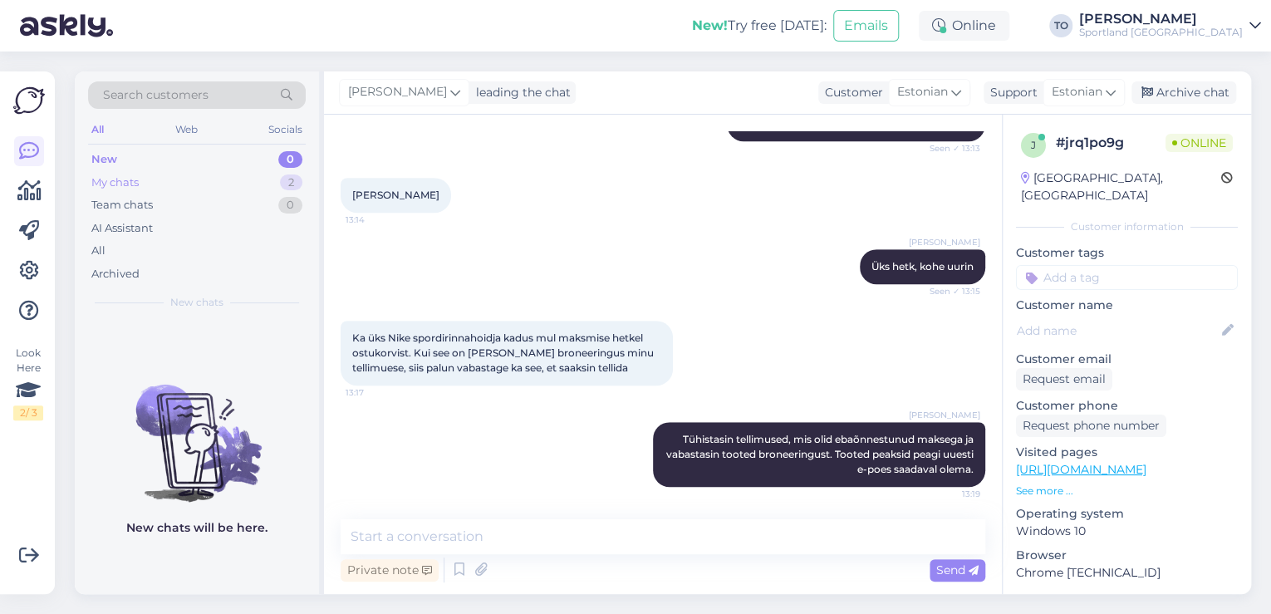
click at [216, 177] on div "My chats 2" at bounding box center [197, 182] width 218 height 23
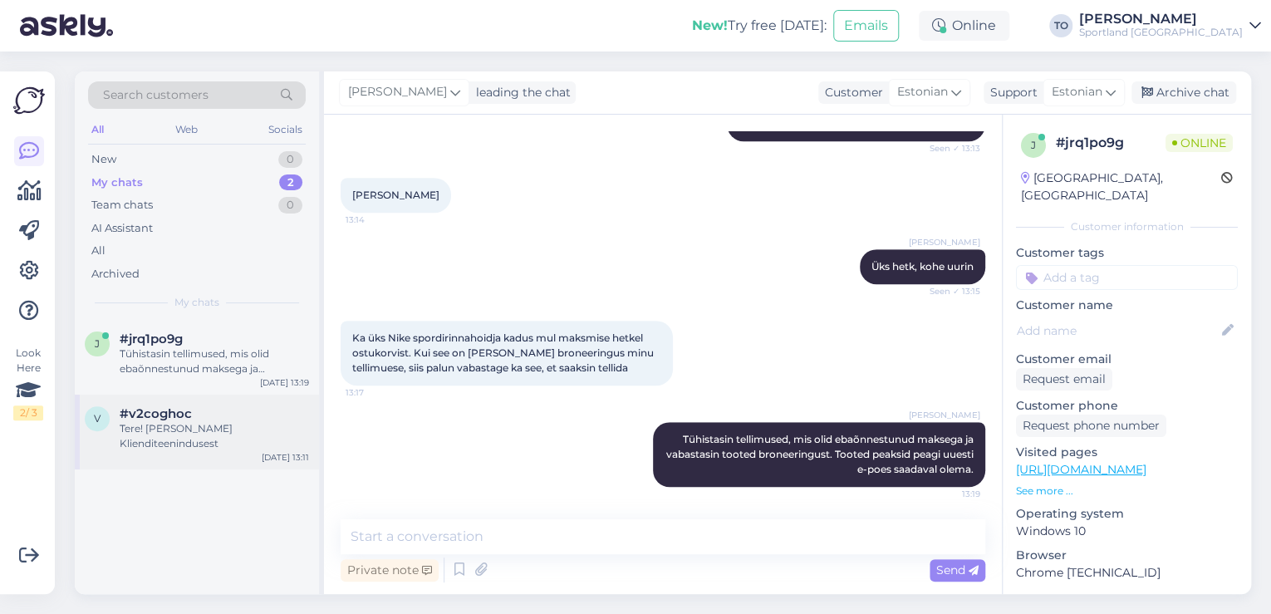
click at [225, 421] on div "Tere! [PERSON_NAME] Klienditeenindusest" at bounding box center [214, 436] width 189 height 30
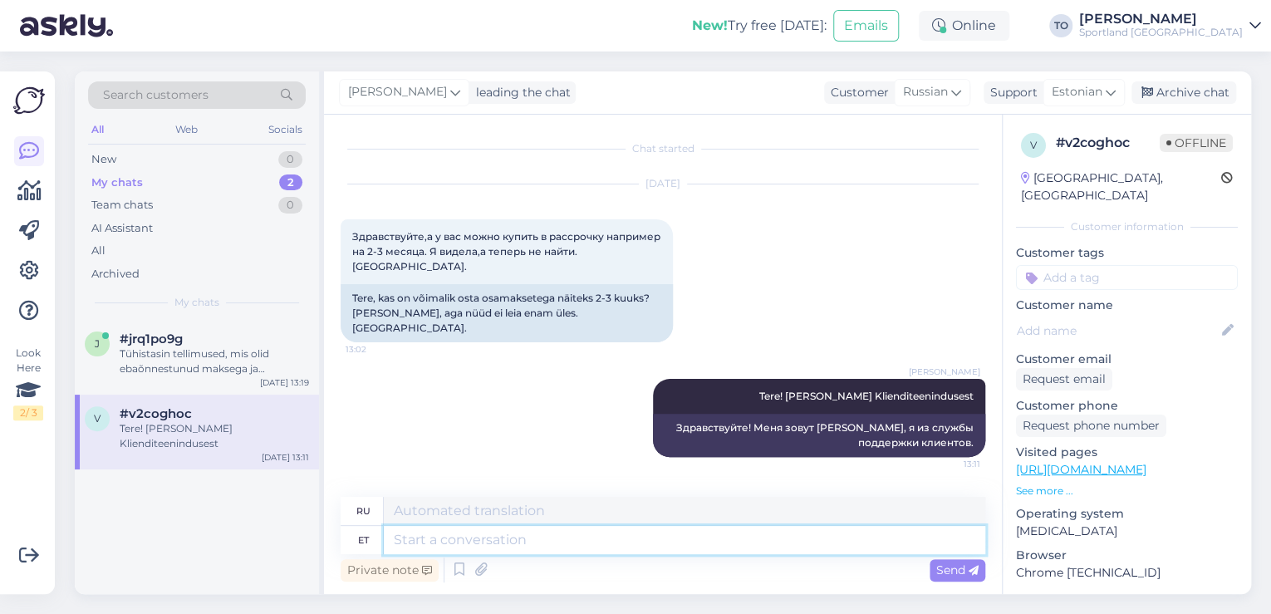
click at [556, 539] on textarea at bounding box center [684, 540] width 601 height 28
type textarea "Maksi"
type textarea "Макси"
type textarea "Maksmisel s"
type textarea "При оплате"
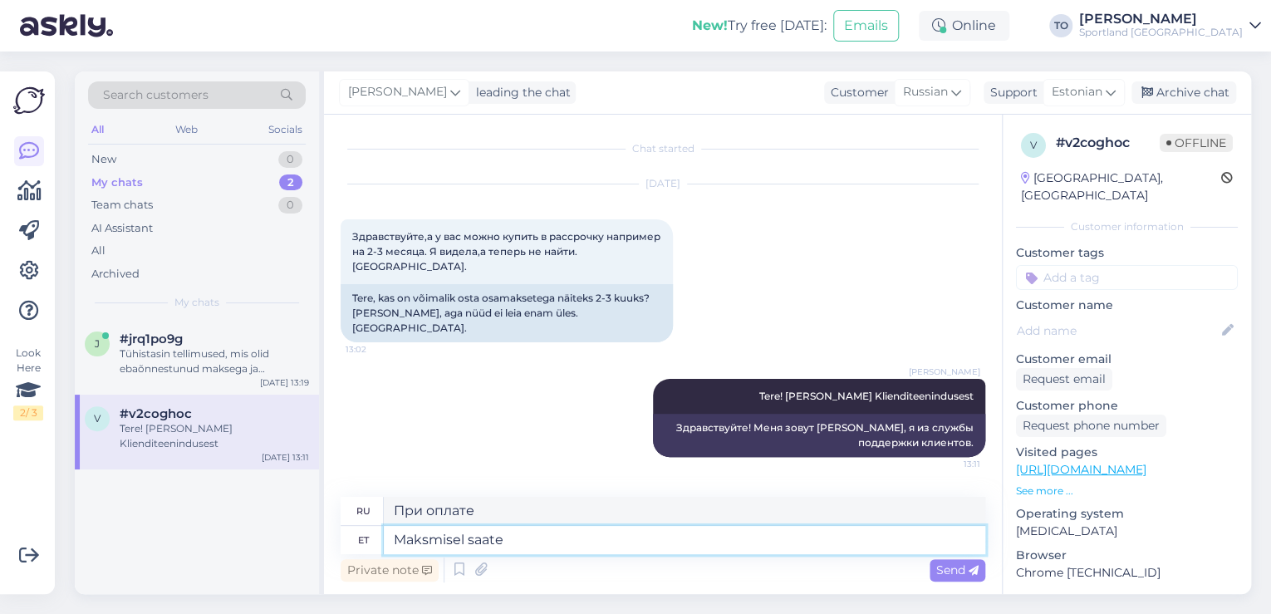
type textarea "Maksmisel saate"
type textarea "После оплаты вы получите"
type textarea "Maksmisel saate sellise"
type textarea "При оплате вы получите:"
type textarea "Maksmisel saate sellisel"
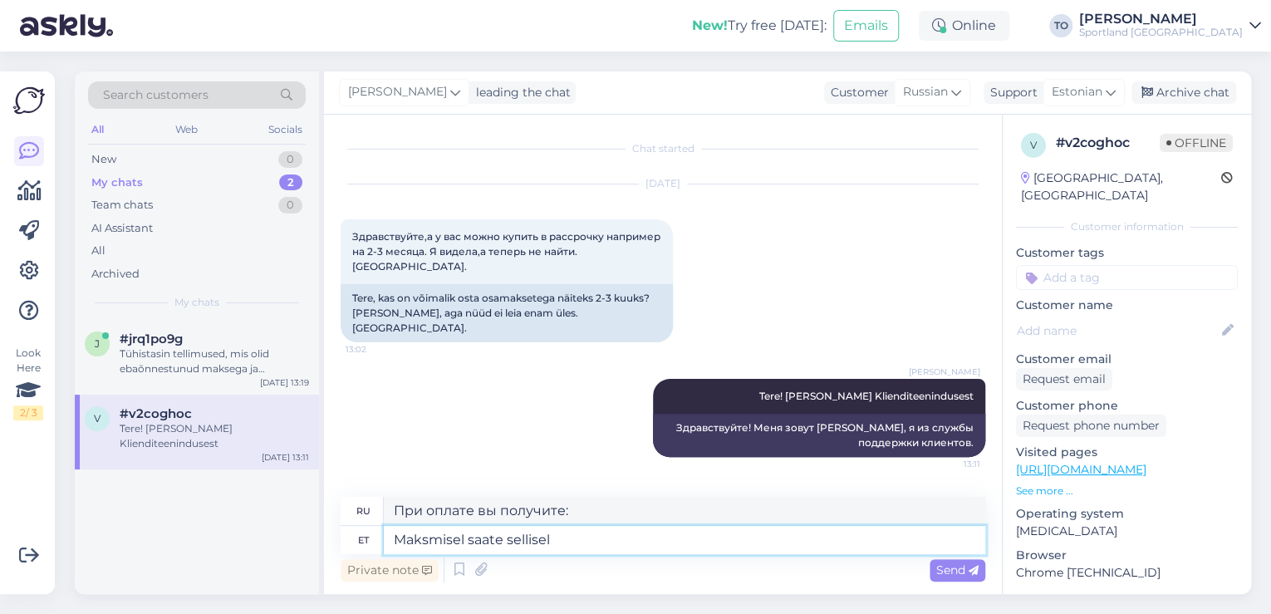
type textarea "При оплате вы получите это"
type textarea "Maksmisel saate sellisel juhul"
type textarea "В этом случае при оплате вы получите"
type textarea "Maksmisel saate sellisel juhul valida,"
type textarea "В этом случае вы можете выбрать при оплате"
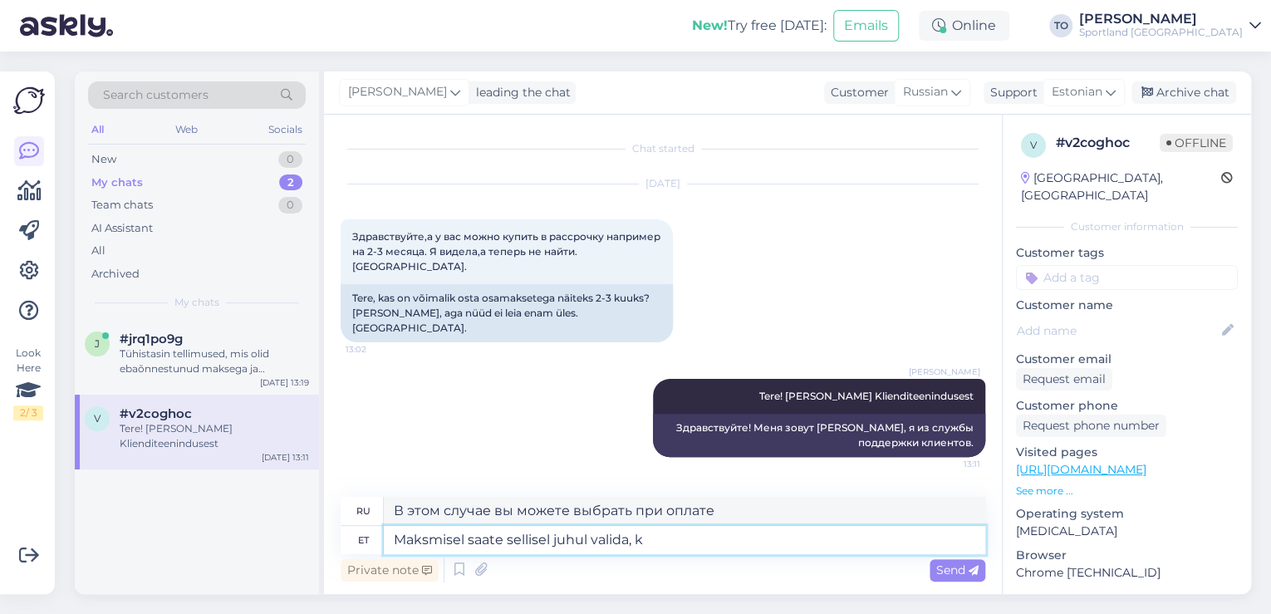
type textarea "Maksmisel saate sellisel juhul valida, ka"
type textarea "В этом случае при оплате вы можете выбрать:"
type textarea "Maksmisel saate sellisel juhul valida, kas"
type textarea "При оплате вы можете выбрать:"
type textarea "Maksmisel saate sellisel juhul valida, kas Inbanki"
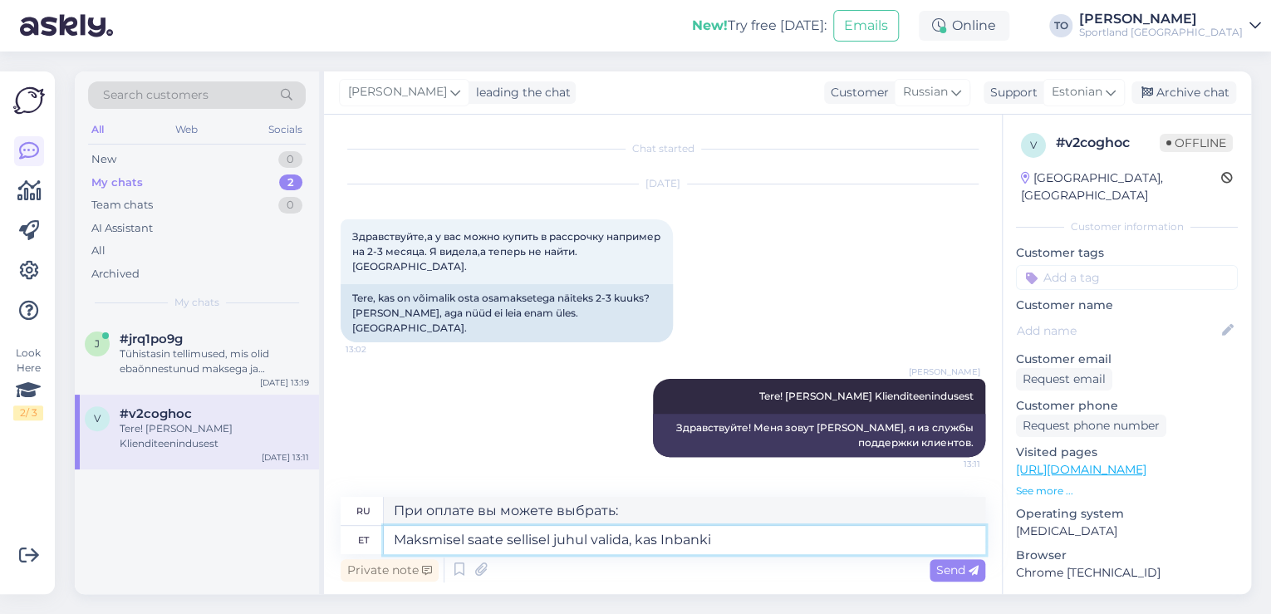
type textarea "При совершении платежа вы можете выбрать, использовать ли Inbank"
type textarea "Maksmisel saate sellisel juhul valida, kas Inbanki või"
type textarea "При оплате вы можете выбрать, использовать Inbank или"
type textarea "Maksmisel saate sellisel juhul valida, kas Inbanki või"
type textarea "При совершении платежа вы можете выбрать Inbank или"
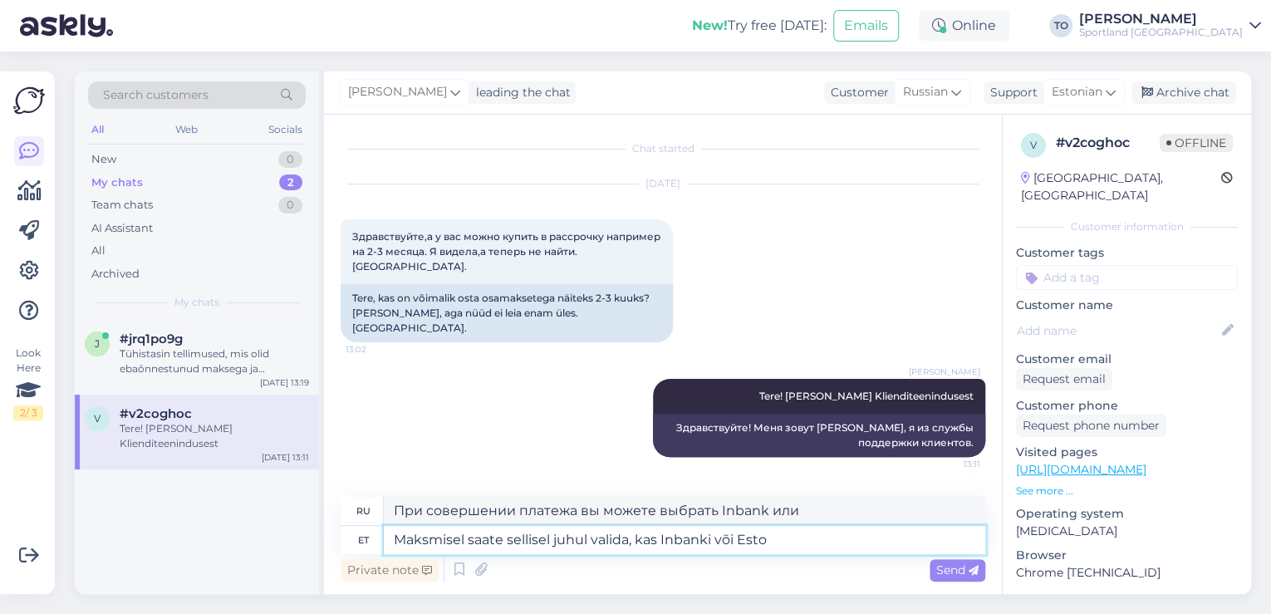
type textarea "Maksmisel saate sellisel juhul valida, kas Inbanki või Esto"
type textarea "При совершении платежа вы можете выбрать Inbank или Esto."
type textarea "Maksmisel saate sellisel juhul valida, kas Inbanki või Esto makselahen"
type textarea "При совершении платежа вы можете выбрать платежное решение Inbank или Esto."
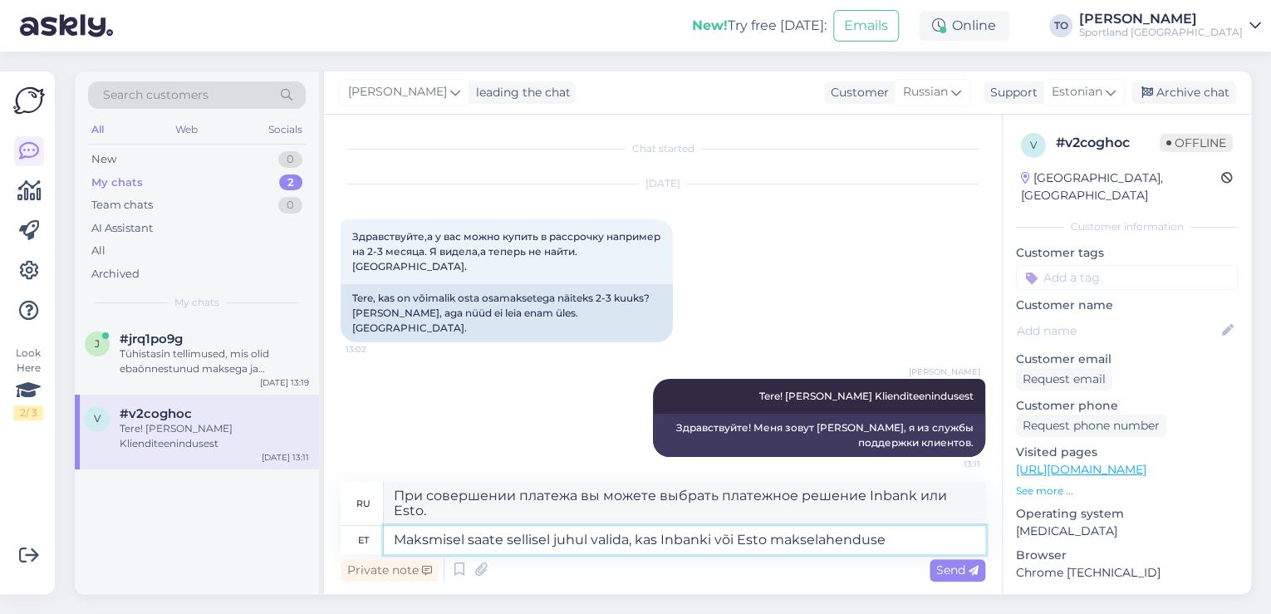
type textarea "Maksmisel saate sellisel juhul valida, kas Inbanki või Esto makselahenduse."
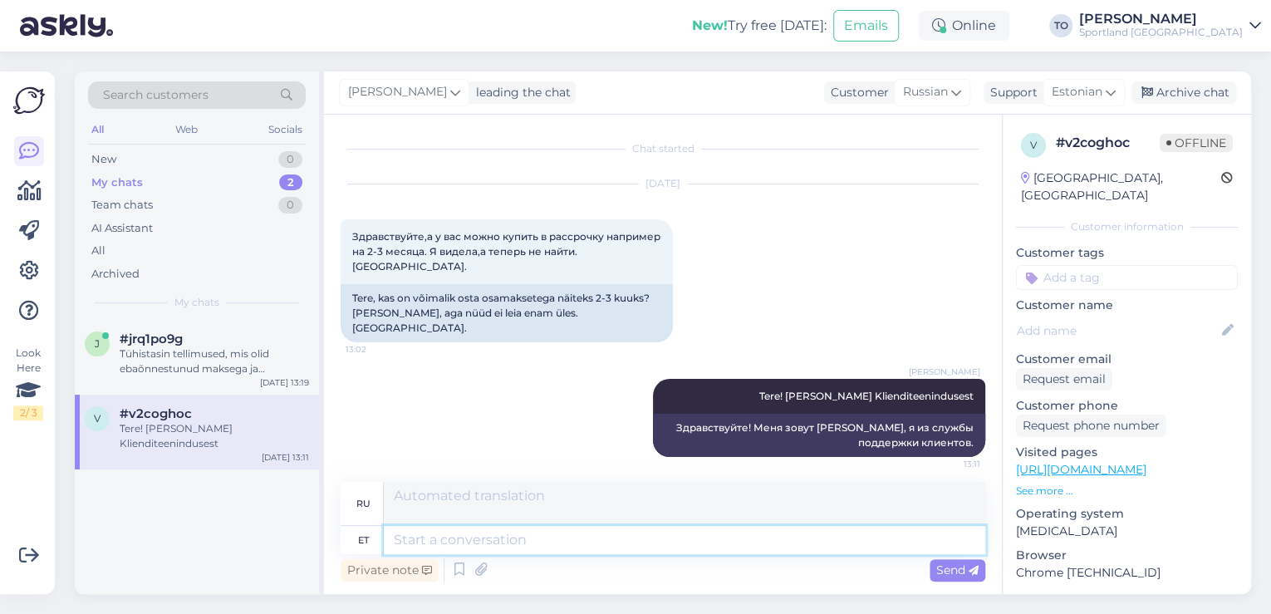
scroll to position [93, 0]
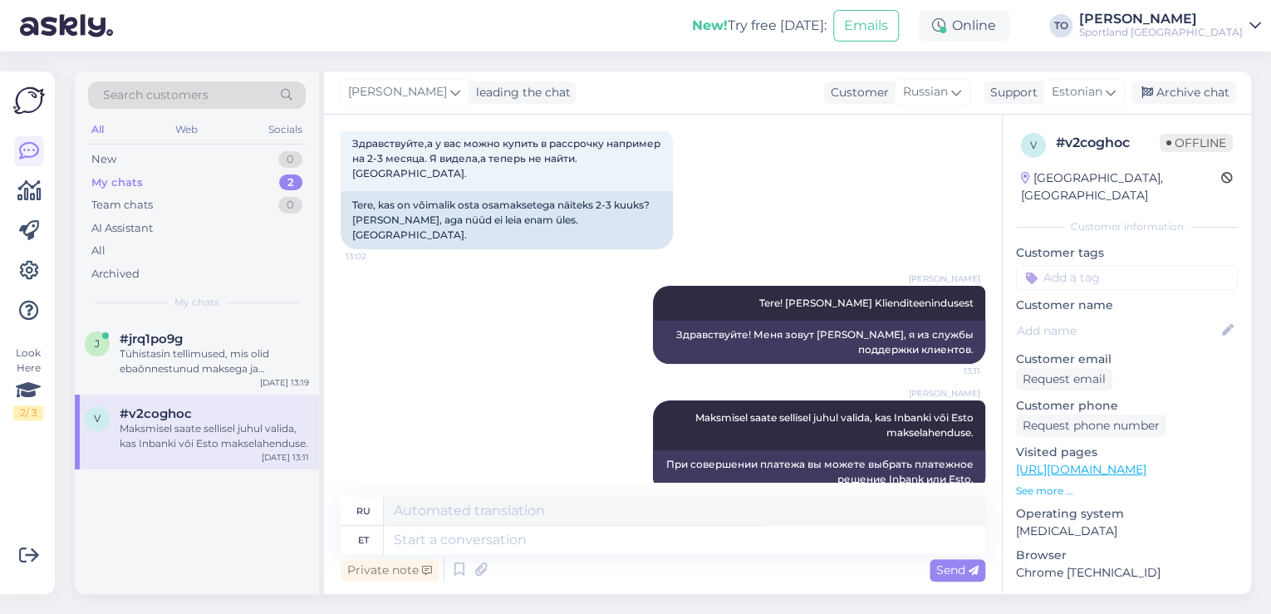
click at [1168, 246] on div "Customer tags" at bounding box center [1127, 267] width 222 height 46
click at [1163, 265] on input at bounding box center [1127, 277] width 222 height 25
type input "järelm"
click at [1154, 317] on span "Järelmaksu küsimused" at bounding box center [1127, 322] width 115 height 10
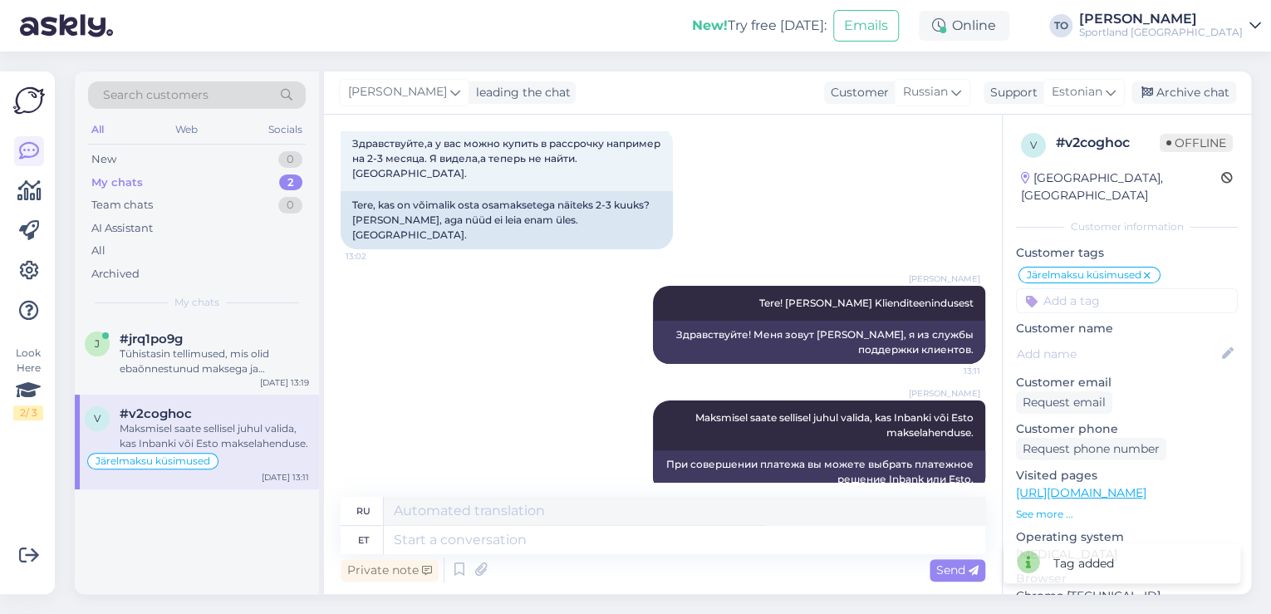
click at [1199, 20] on div "[PERSON_NAME]" at bounding box center [1161, 18] width 164 height 13
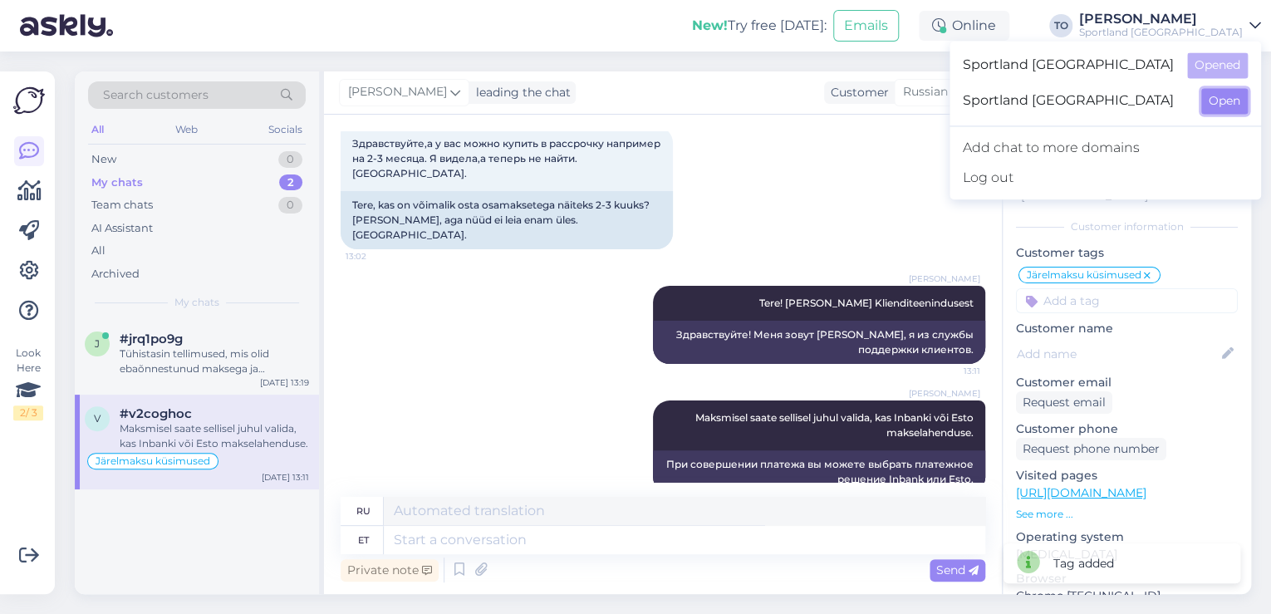
click at [1220, 90] on button "Open" at bounding box center [1224, 101] width 47 height 26
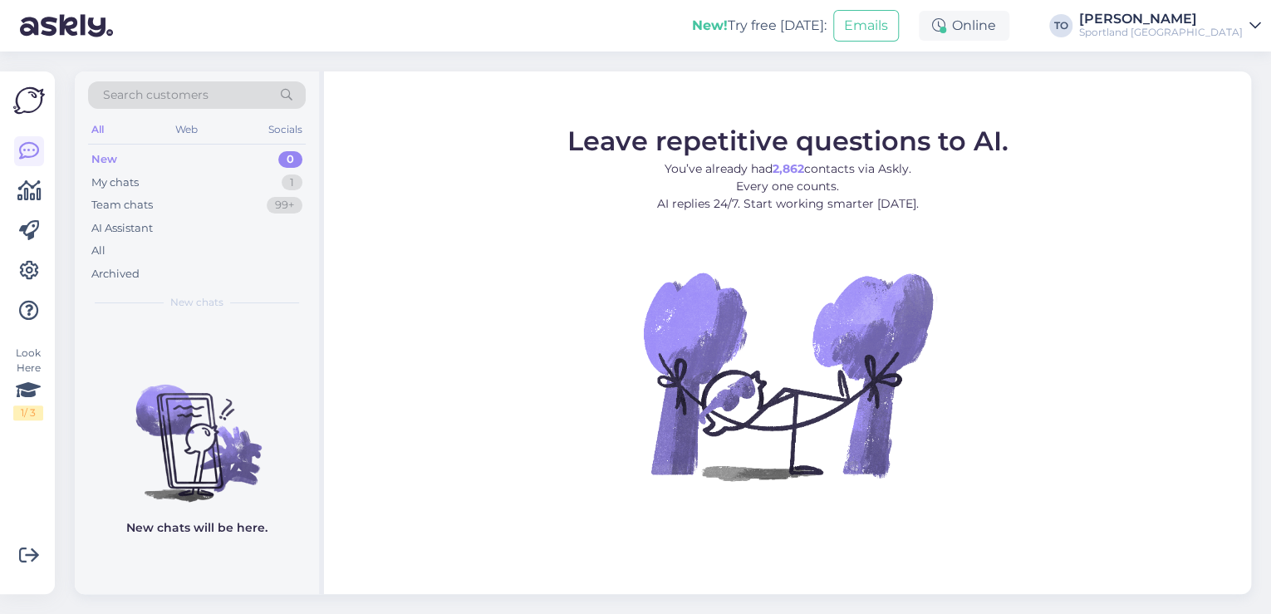
click at [1232, 23] on div "[PERSON_NAME]" at bounding box center [1161, 18] width 164 height 13
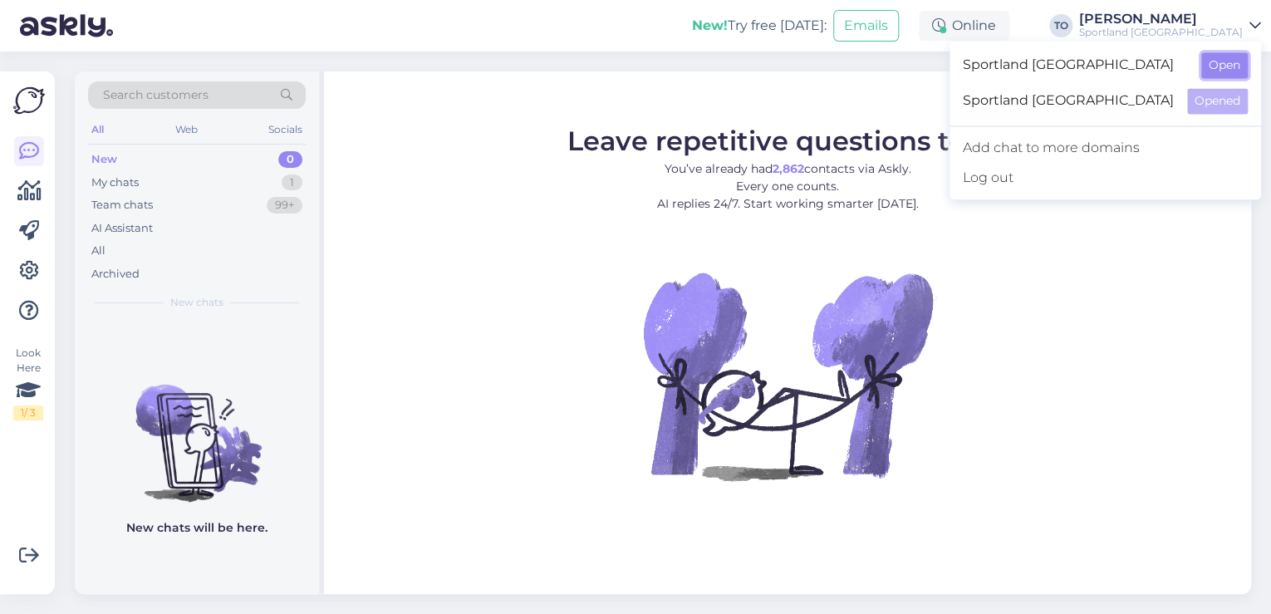
click at [1226, 66] on button "Open" at bounding box center [1224, 65] width 47 height 26
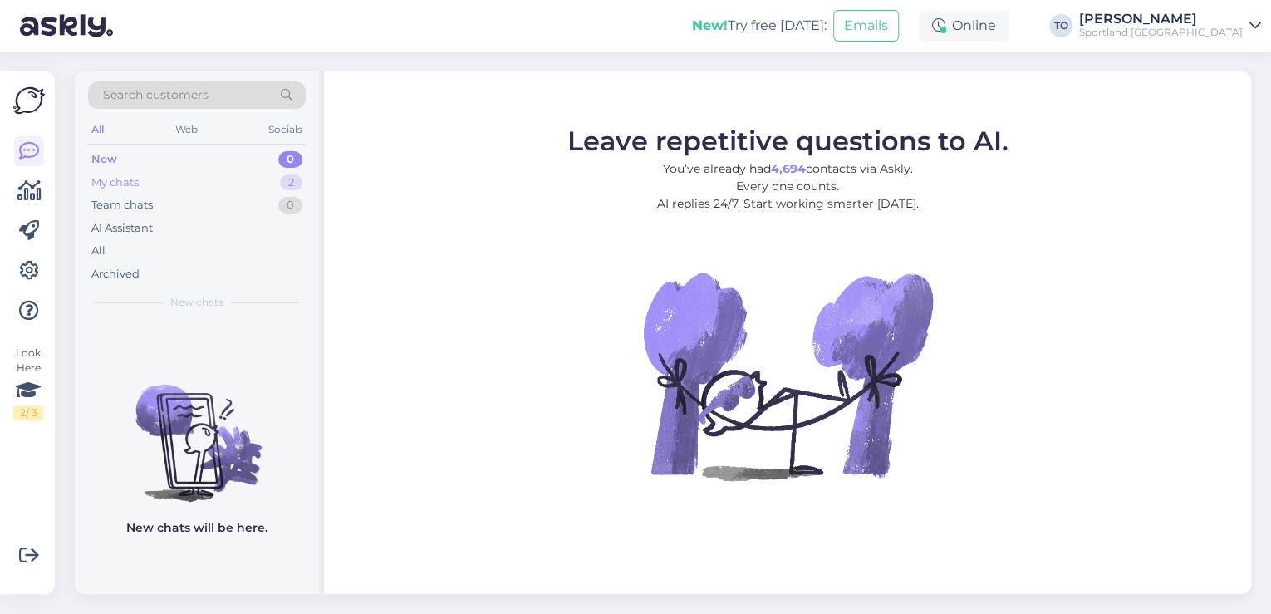
click at [118, 178] on div "My chats" at bounding box center [114, 182] width 47 height 17
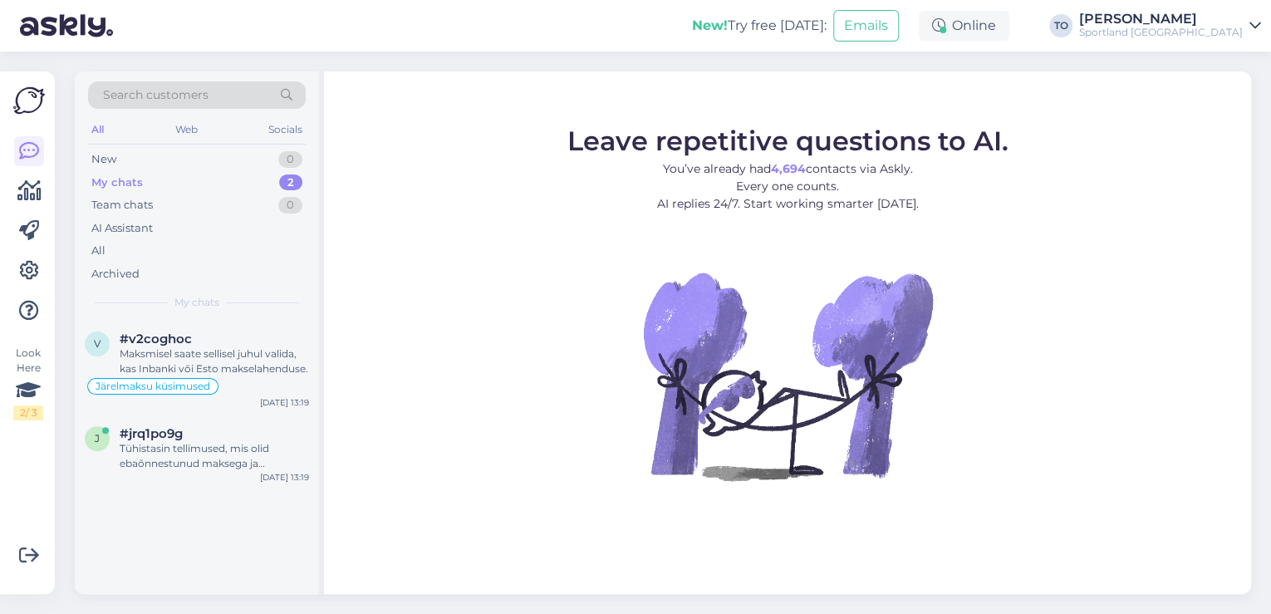
click at [1176, 26] on div "Sportland [GEOGRAPHIC_DATA]" at bounding box center [1161, 32] width 164 height 13
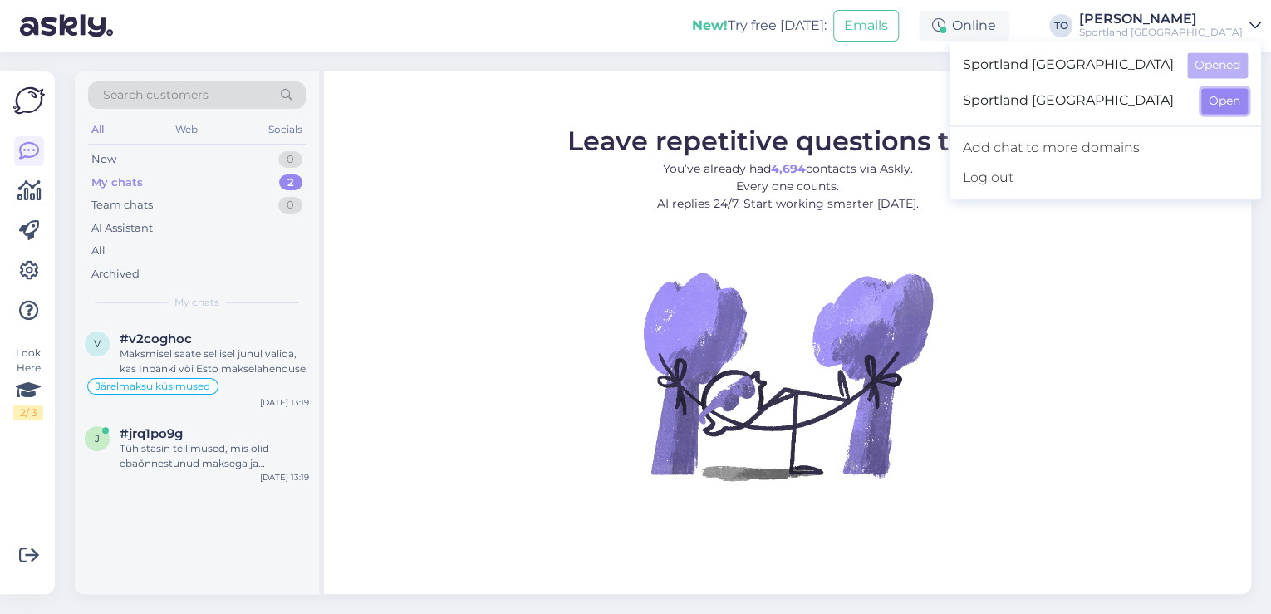
click at [1227, 101] on button "Open" at bounding box center [1224, 101] width 47 height 26
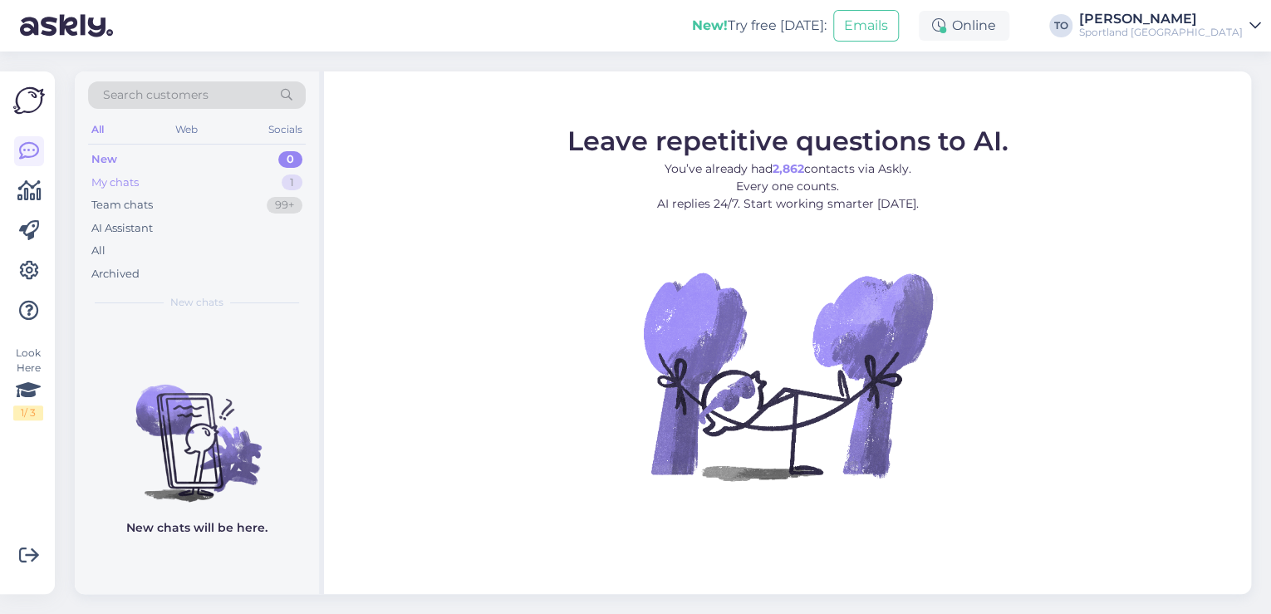
click at [246, 179] on div "My chats 1" at bounding box center [197, 182] width 218 height 23
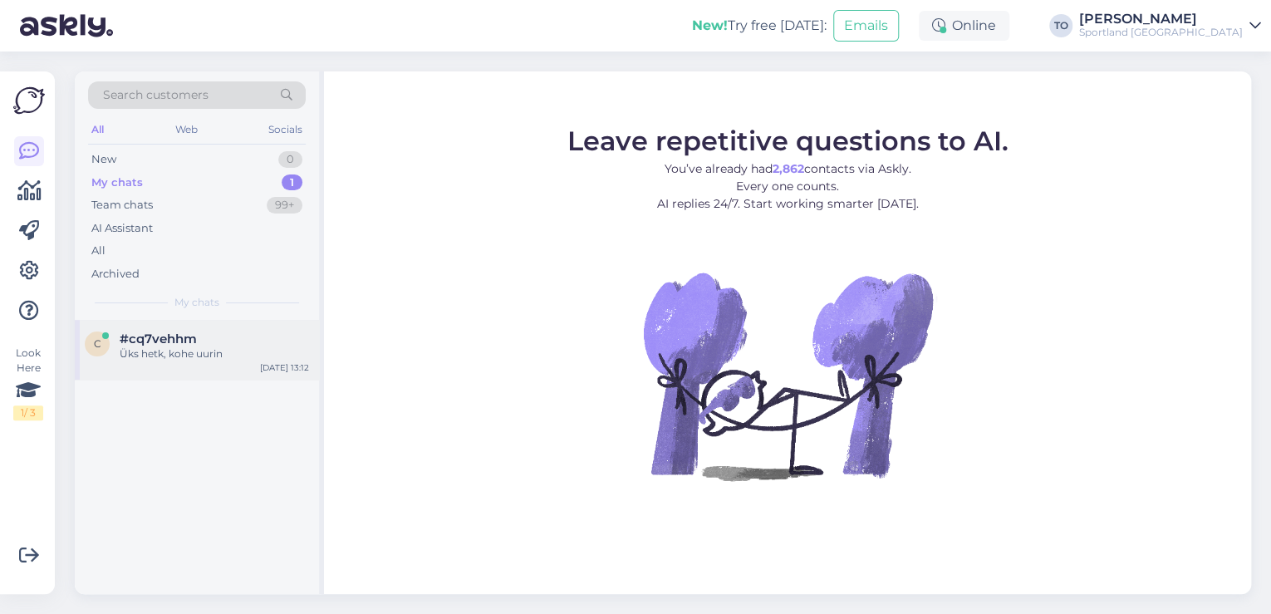
click at [274, 359] on div "Üks hetk, kohe uurin" at bounding box center [214, 353] width 189 height 15
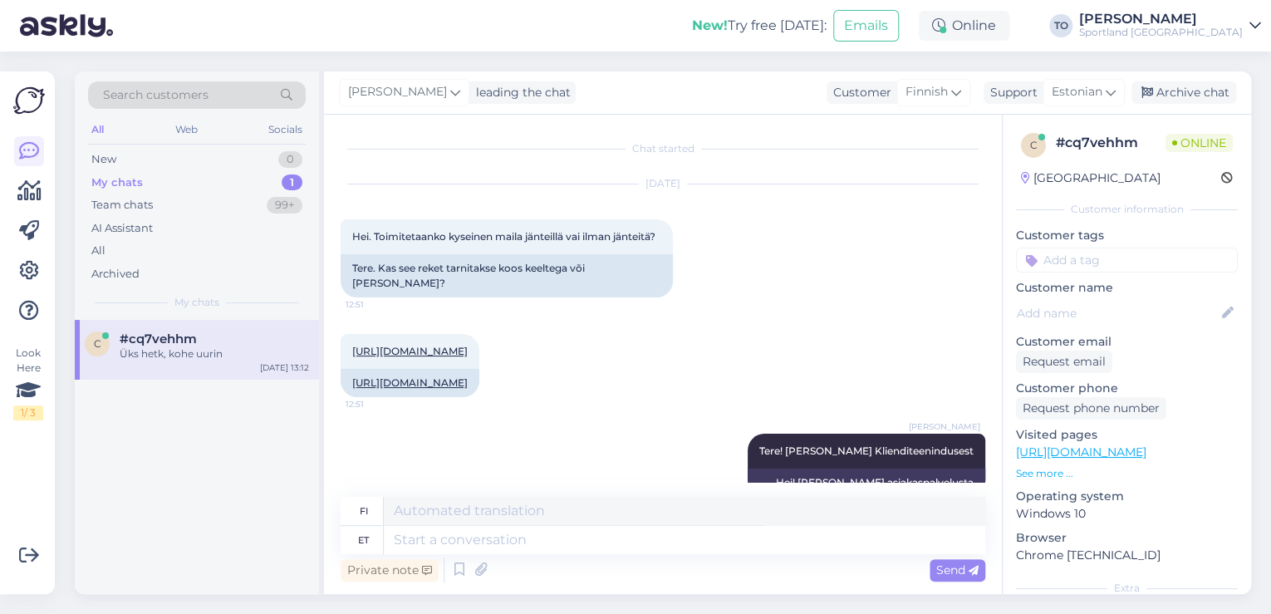
scroll to position [262, 0]
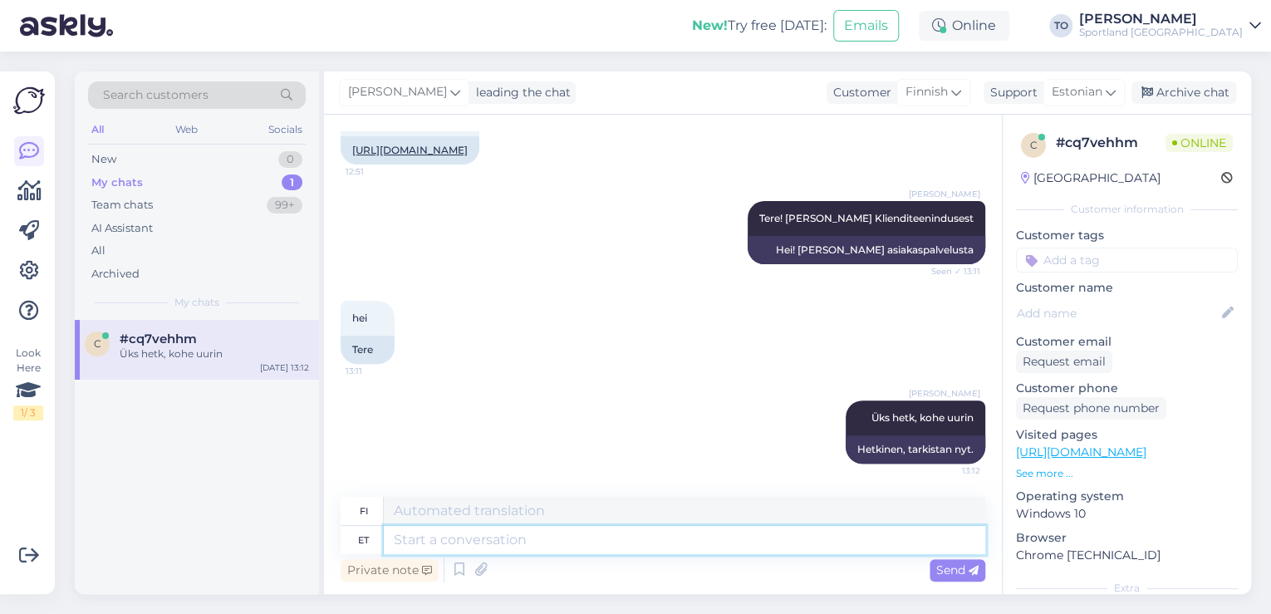
click at [675, 540] on textarea at bounding box center [684, 540] width 601 height 28
type textarea "Paluksin"
type textarea "Haluaisin kysyä"
type textarea "Paluksin laol"
type textarea "Haluaisin kysyä varastolta"
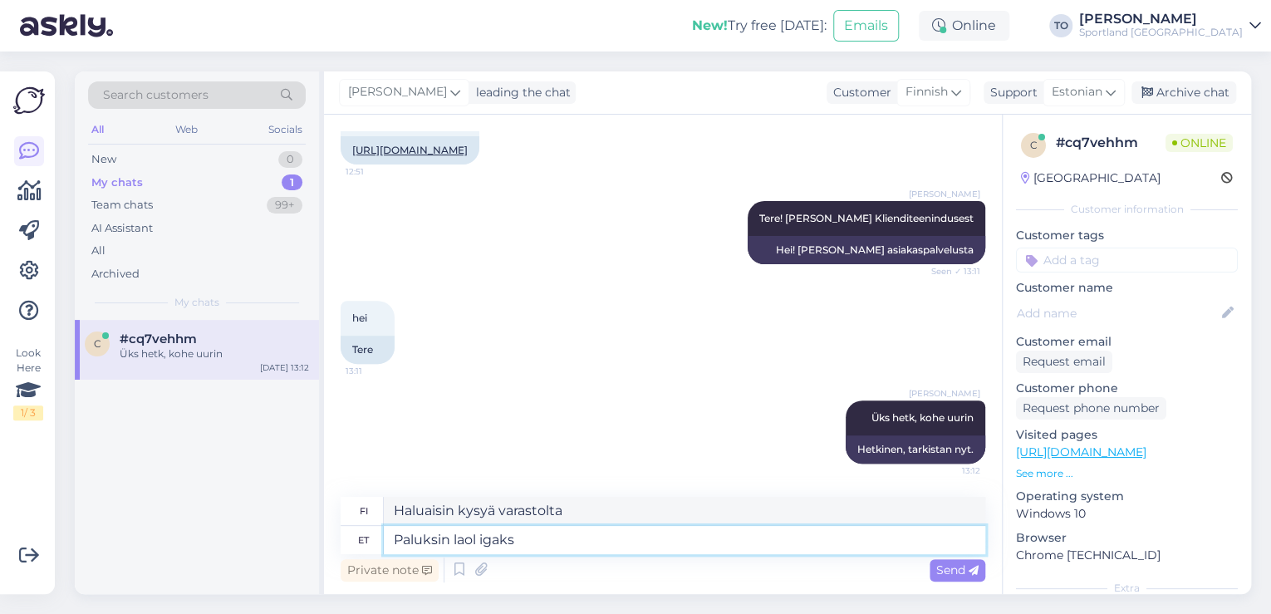
type textarea "Paluksin laol igaks"
type textarea "Haluaisin pyytää varastoa mille tahansa."
type textarea "Paluksin laol igaks juhuks"
type textarea "Kysyisin varmuuden vuoksi varastolta."
type textarea "Paluksin laol igaks juhuks üle"
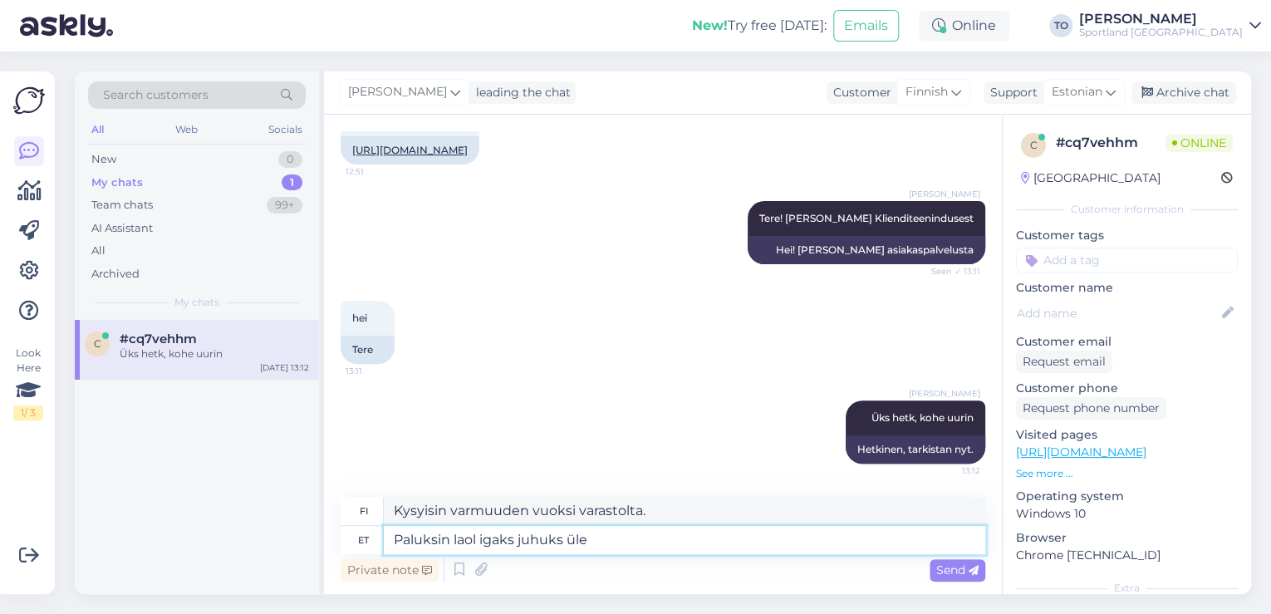
type textarea "Kysyisin varastolta lisää varmuuden vuoksi."
type textarea "Paluksin laol igaks juhuks üle kontrollida."
type textarea "Pyytäisin varastoa tarkistamaan asian varmuuden vuoksi."
type textarea "Paluksin laol igaks juhuks üle kontrollida. Kas Teile"
type textarea "Pyytäisin varastoa tarkistamaan varmuuden vuoksi. Onko teillä"
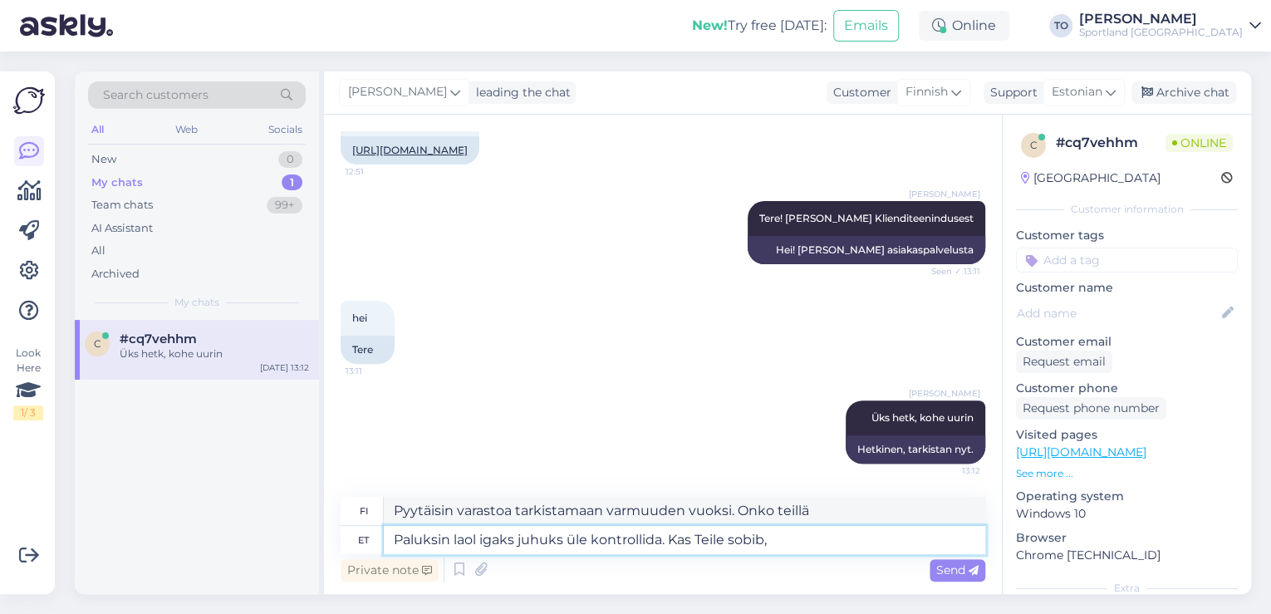
type textarea "Paluksin laol igaks juhuks üle kontrollida. Kas Teile sobib,"
type textarea "Pyytäisin varastoa tarkistamaan varmuuden vuoksi. Sopiiko se sinulle?"
type textarea "Paluksin laol igaks juhuks üle kontrollida. Kas Teile sobib, kui v"
type textarea "Pyytäisin varastoa tarkistamaan asian varmuuden vuoksi. Sopiiko sinulle, [PERSO…"
type textarea "Paluksin laol igaks juhuks üle kontrollida. Kas Teile sobib, kui vastame"
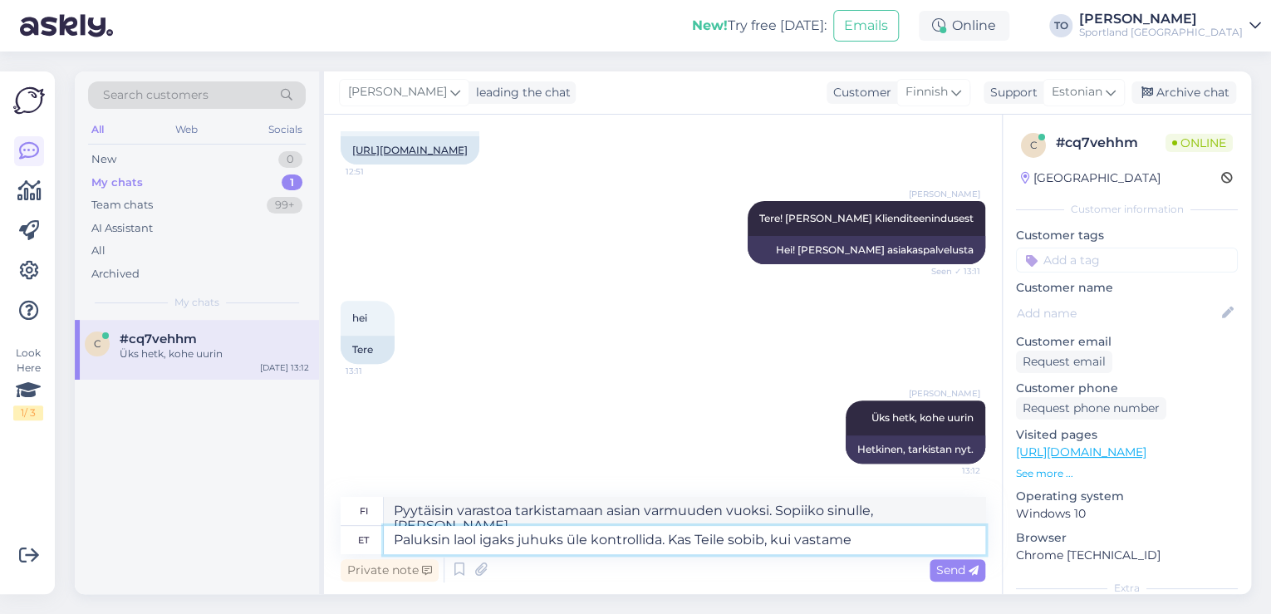
type textarea "Pyytäisin varastoa tarkistamaan asian varmuuden vuoksi. Voisimmeko vastata?"
type textarea "Paluksin laol igaks juhuks üle kontrollida. Kas Teile sobib, kui vastame Teile"
type textarea "Pyytäisin varastoa tarkistamaan asian varmuuden vuoksi. Voisimmeko vastata sinu…"
type textarea "Paluksin laol igaks juhuks üle kontrollida. Kas Teile sobib, kui vastame Teile …"
type textarea "Pyytäisin varastoa tarkistamaan asian varmuuden vuoksi. Voisimmeko vastata sähk…"
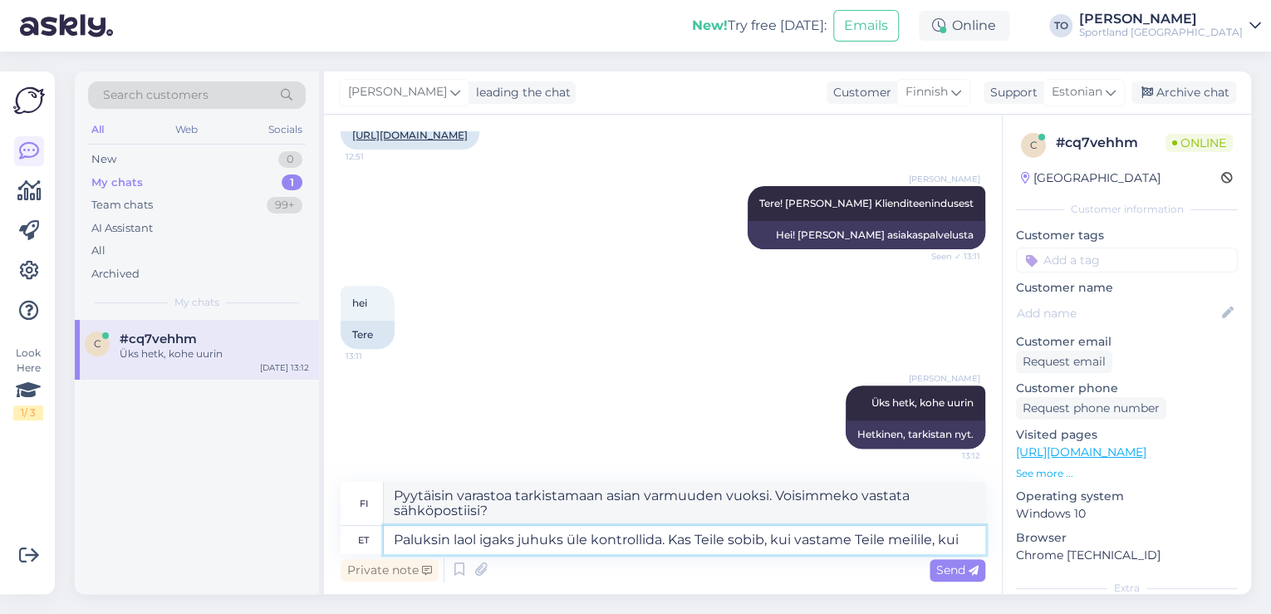
type textarea "Paluksin laol igaks juhuks üle kontrollida. Kas Teile sobib, kui vastame Teile …"
type textarea "Pyytäisin varastoa tarkistamaan asian varmuuden vuoksi. Voisimmeko vastata sähk…"
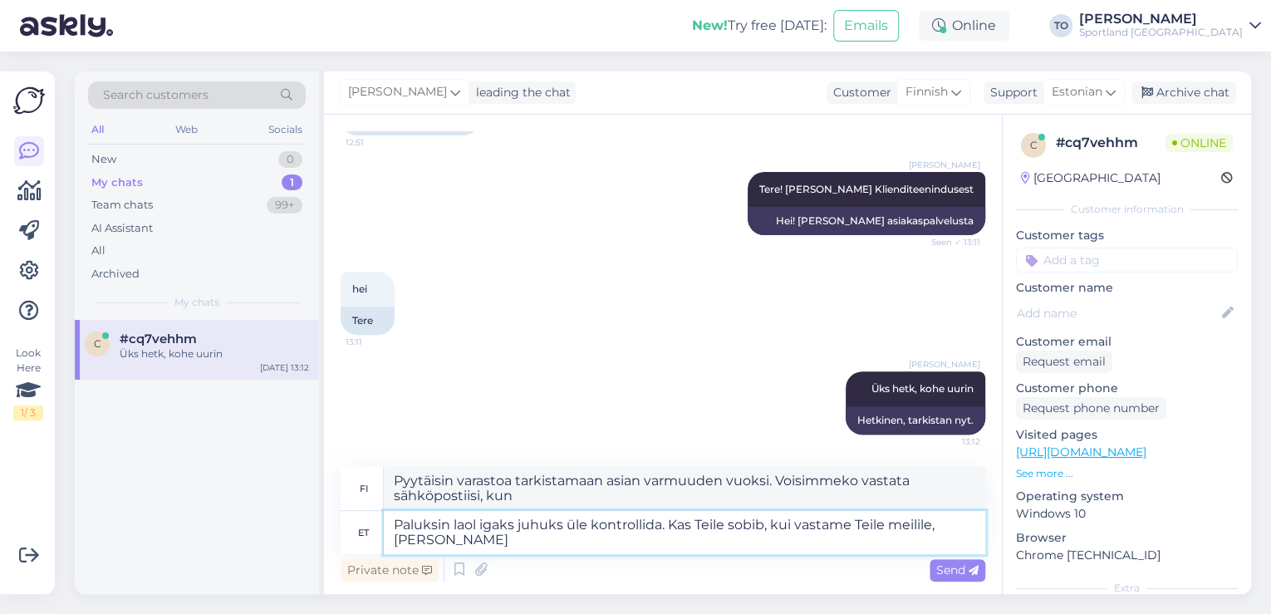
type textarea "Paluksin laol igaks juhuks üle kontrollida. Kas Teile sobib, kui vastame Teile …"
type textarea "Pyytäisin varastoa tarkistamaan asian varmuuden vuoksi. Voisimmeko vastata sähk…"
type textarea "Paluksin laol igaks juhuks üle kontrollida. Kas Teile sobib, kui vastame Teile …"
type textarea "Pyytäisin varastoa tarkistamaan asian varmuuden vuoksi. Voisimmeko vastata sähk…"
type textarea "Paluksin laol igaks juhuks üle kontrollida. Kas Teile sobib, kui vastame Teile …"
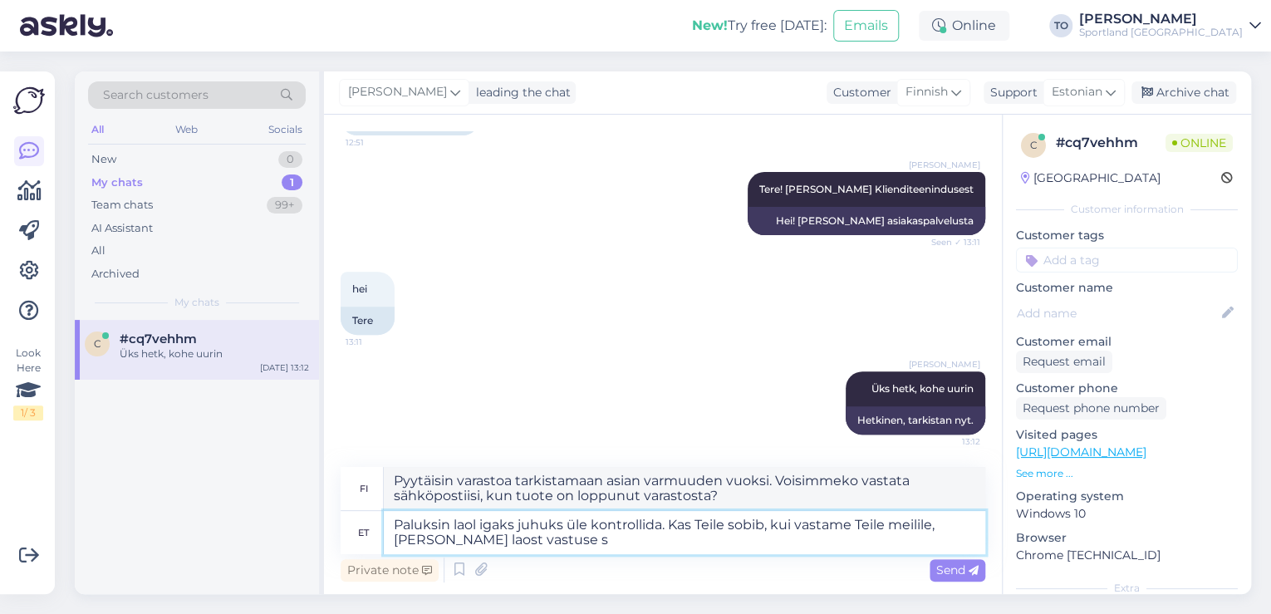
type textarea "Pyytäisin varastoa tarkistamaan asian varmuuden vuoksi. Voisimmeko vastata sähk…"
type textarea "Paluksin laol igaks juhuks üle kontrollida. Kas Teile sobib, kui vastame Teile …"
type textarea "Pyytäisin varastoa tarkistamaan asian varmuuden vuoksi. Sopiiko, [PERSON_NAME] …"
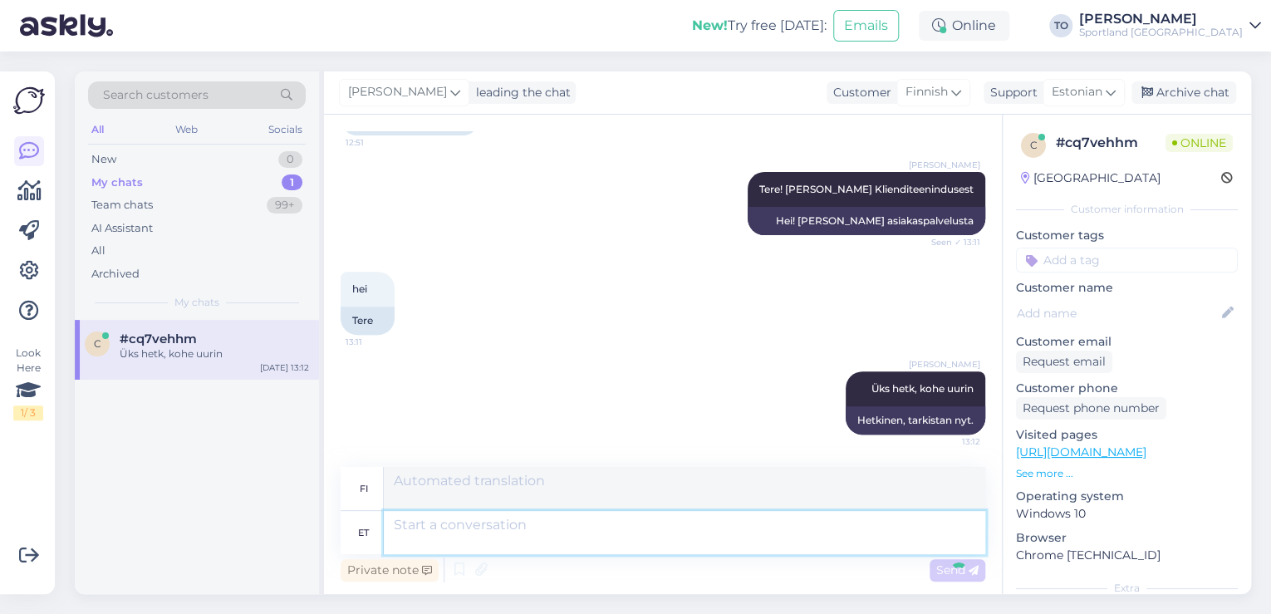
scroll to position [406, 0]
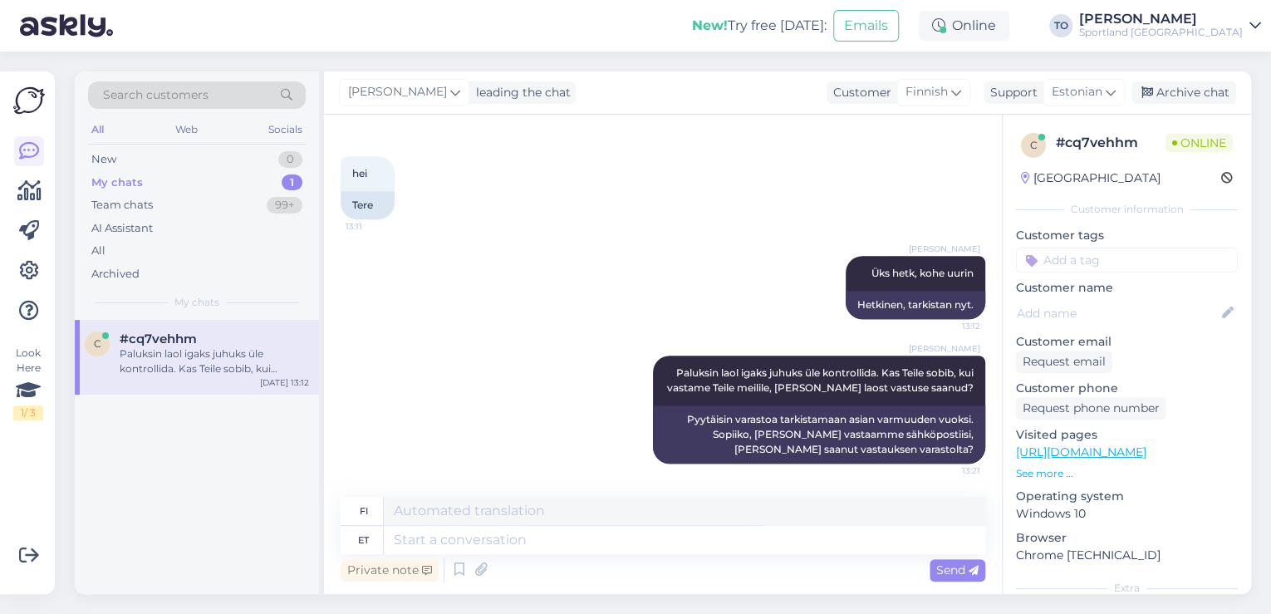
click at [1232, 24] on div "[PERSON_NAME]" at bounding box center [1161, 18] width 164 height 13
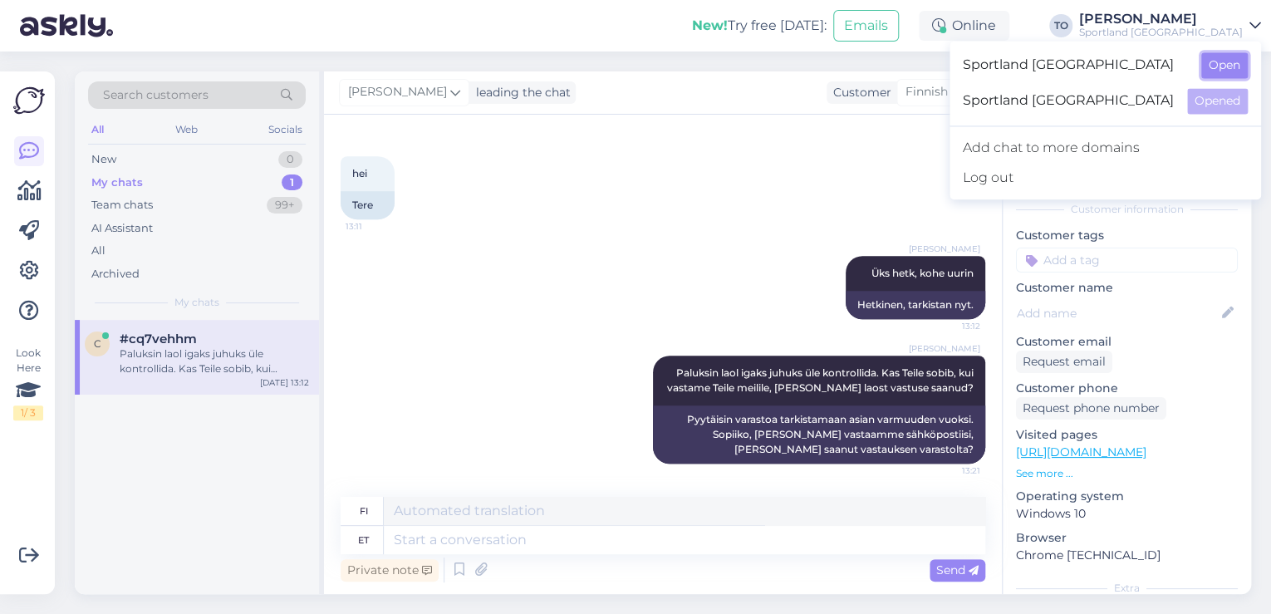
click at [1234, 66] on button "Open" at bounding box center [1224, 65] width 47 height 26
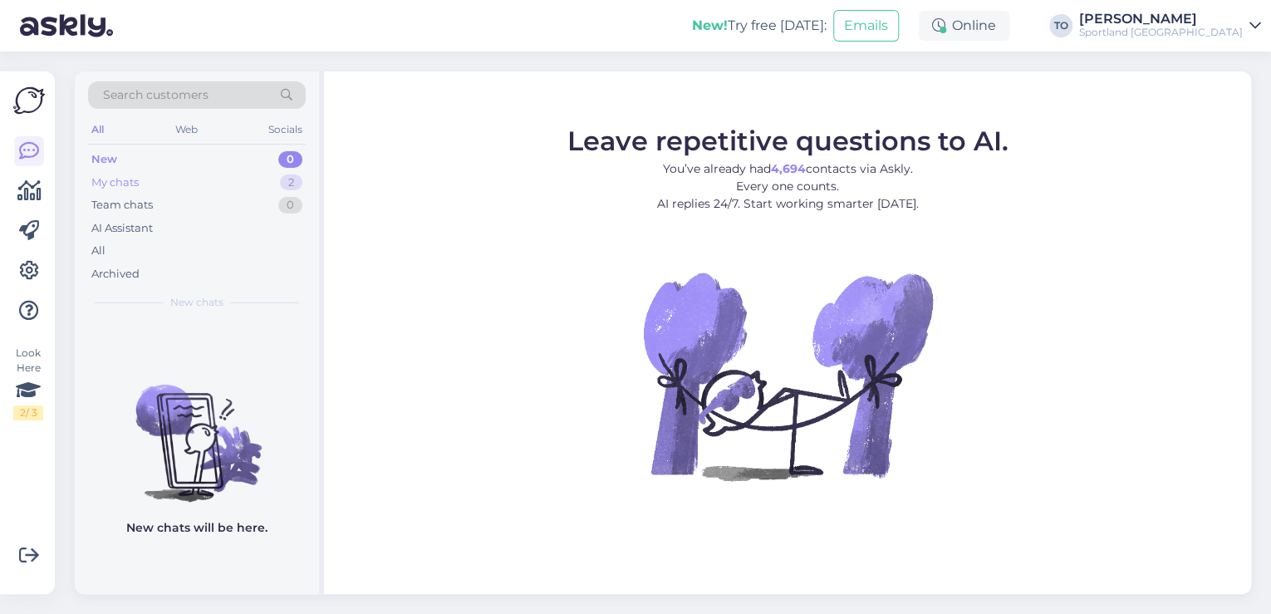
click at [203, 179] on div "My chats 2" at bounding box center [197, 182] width 218 height 23
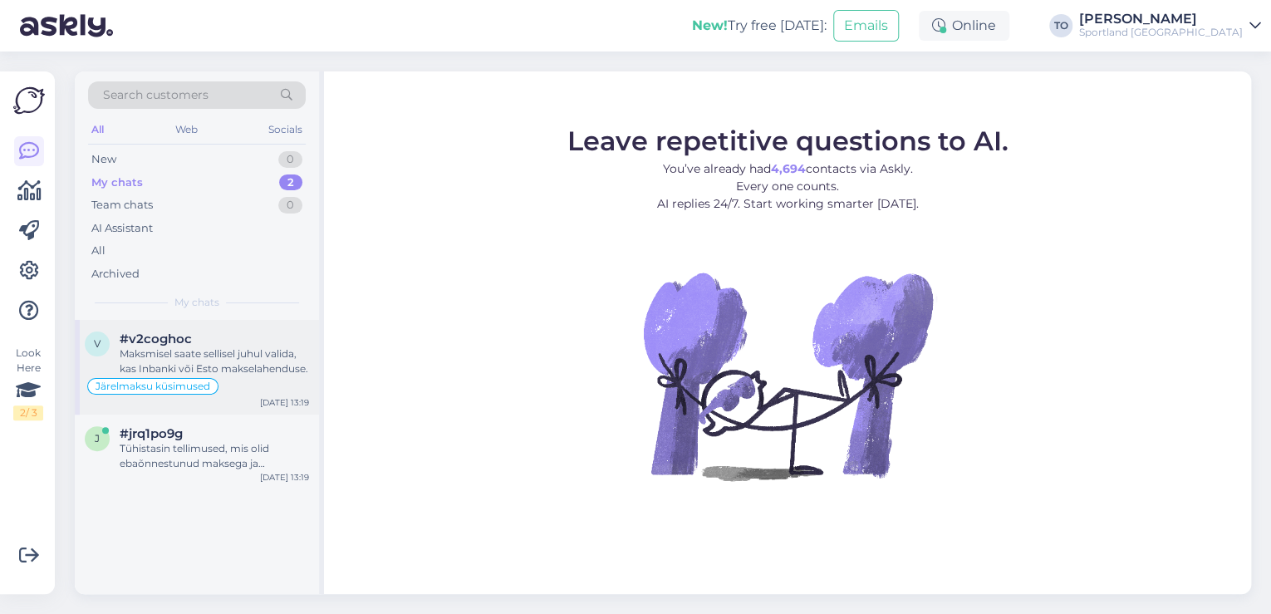
click at [243, 385] on div "Järelmaksu küsimused" at bounding box center [197, 386] width 224 height 20
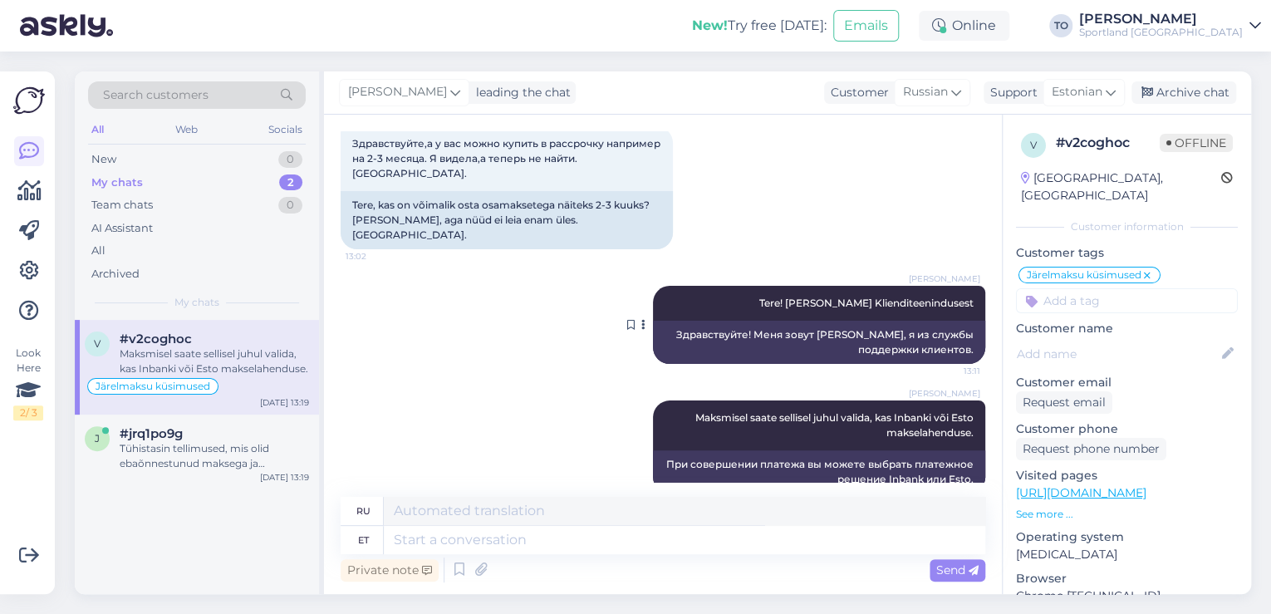
scroll to position [92, 0]
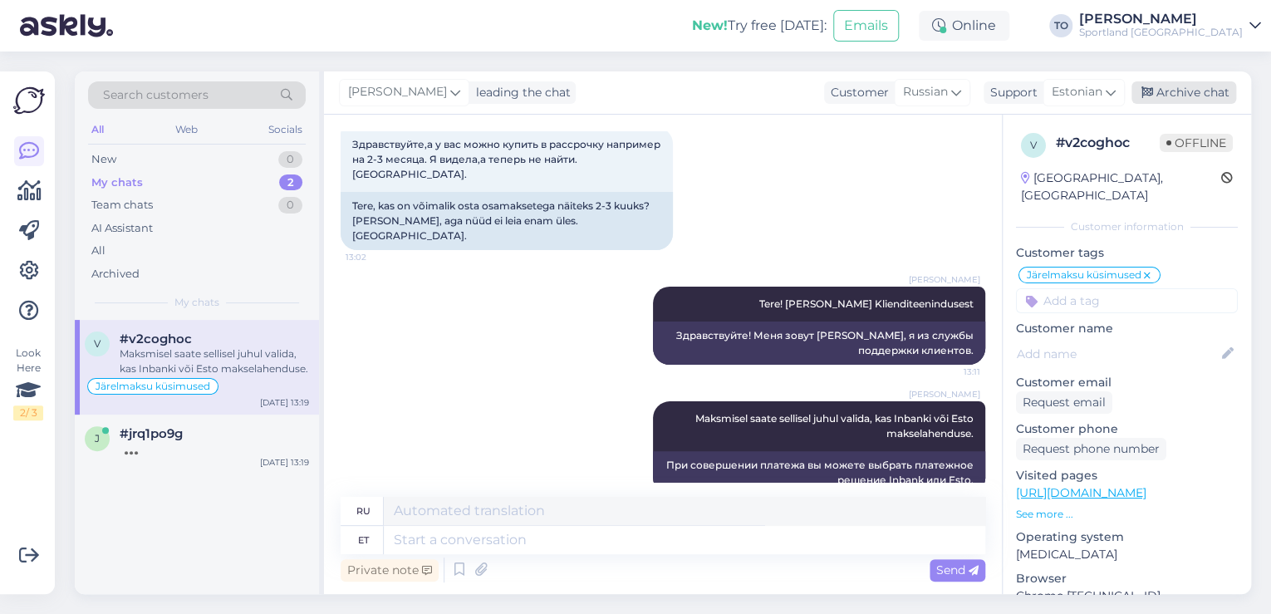
click at [1189, 90] on div "Archive chat" at bounding box center [1184, 92] width 105 height 22
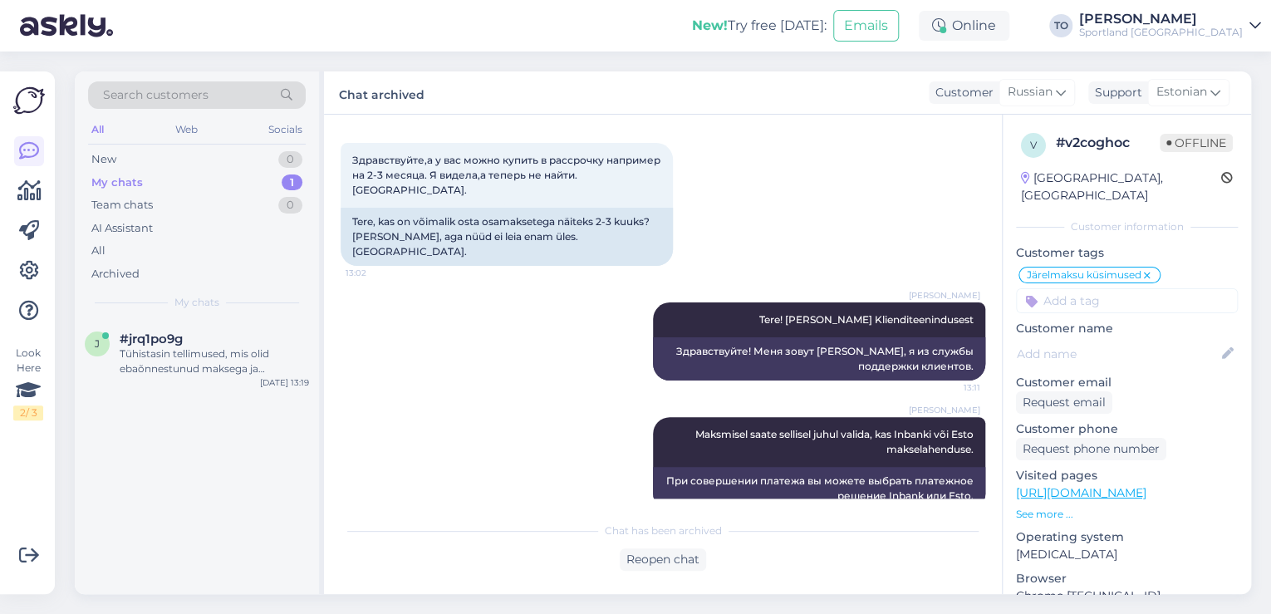
drag, startPoint x: 262, startPoint y: 371, endPoint x: 323, endPoint y: 357, distance: 63.1
click at [263, 371] on div "Tühistasin tellimused, mis olid ebaõnnestunud maksega ja vabastasin tooted bron…" at bounding box center [214, 361] width 189 height 30
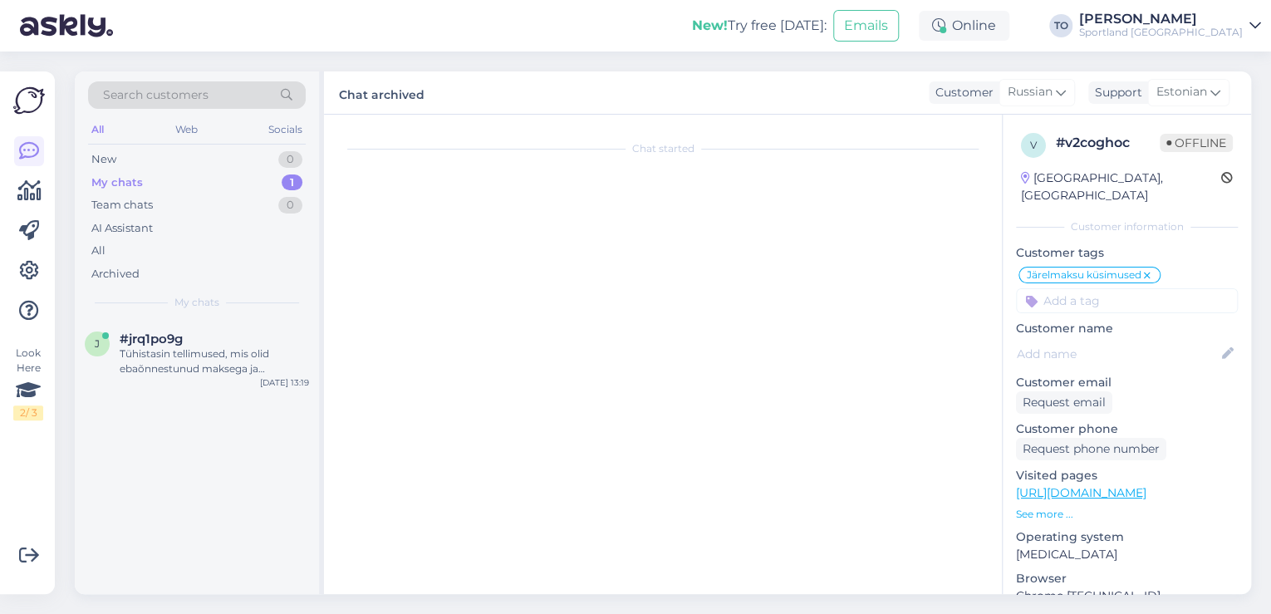
scroll to position [485, 0]
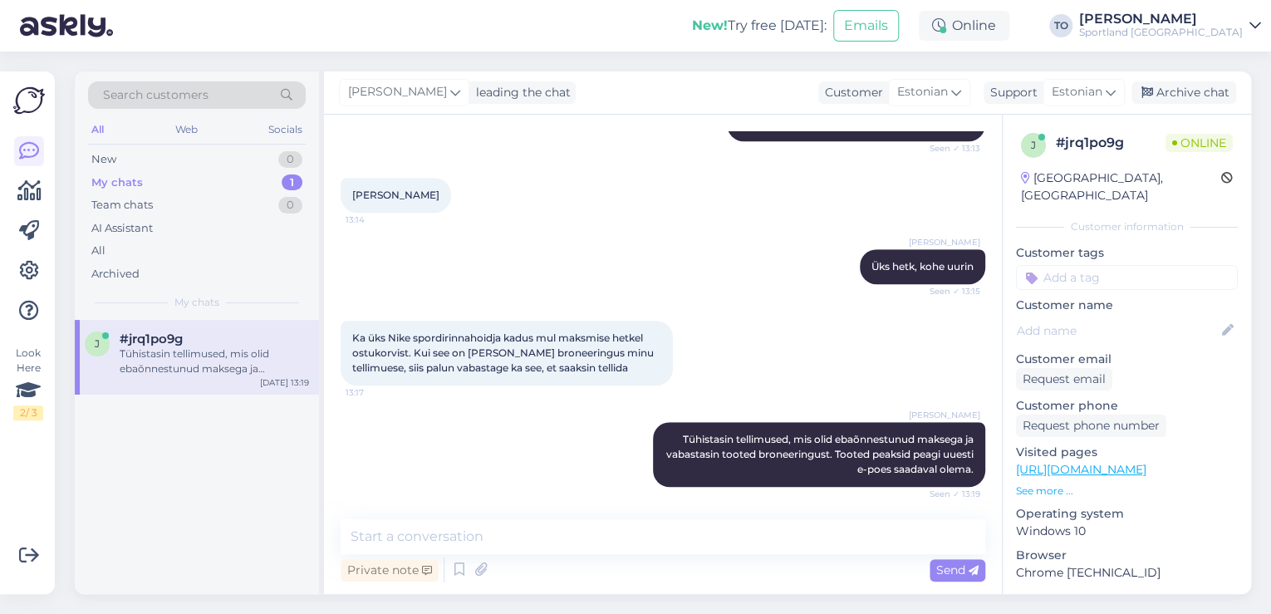
click at [1102, 265] on input at bounding box center [1127, 277] width 222 height 25
type input "tühist"
click at [1102, 317] on span "Tellimuse tühistamine" at bounding box center [1128, 322] width 110 height 10
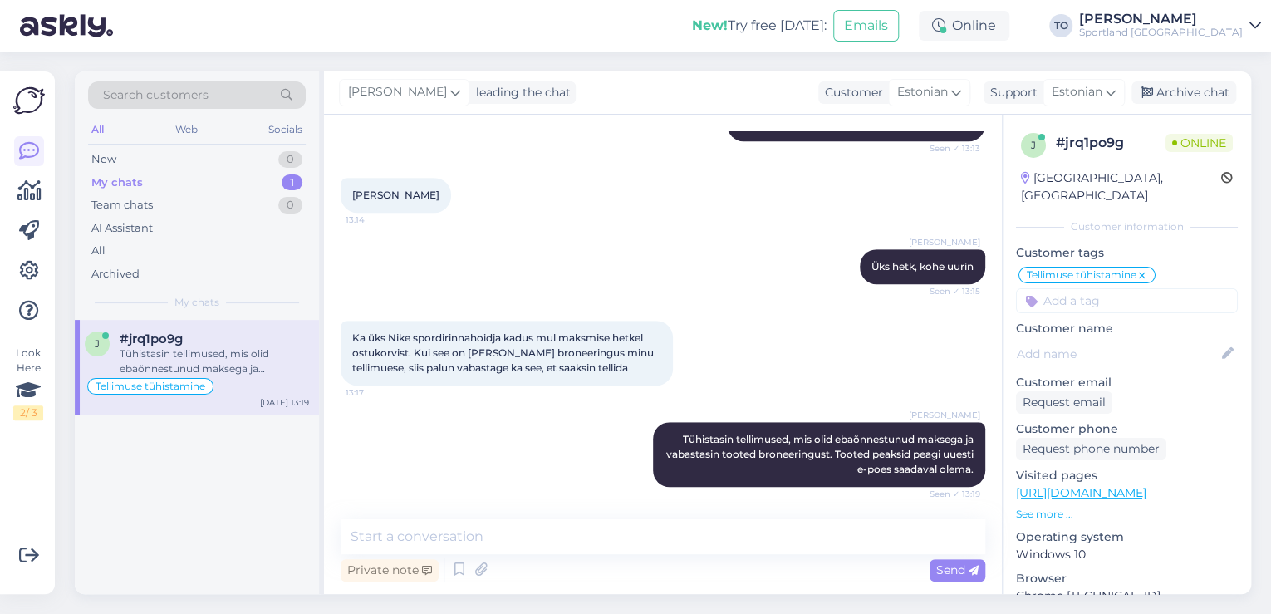
scroll to position [557, 0]
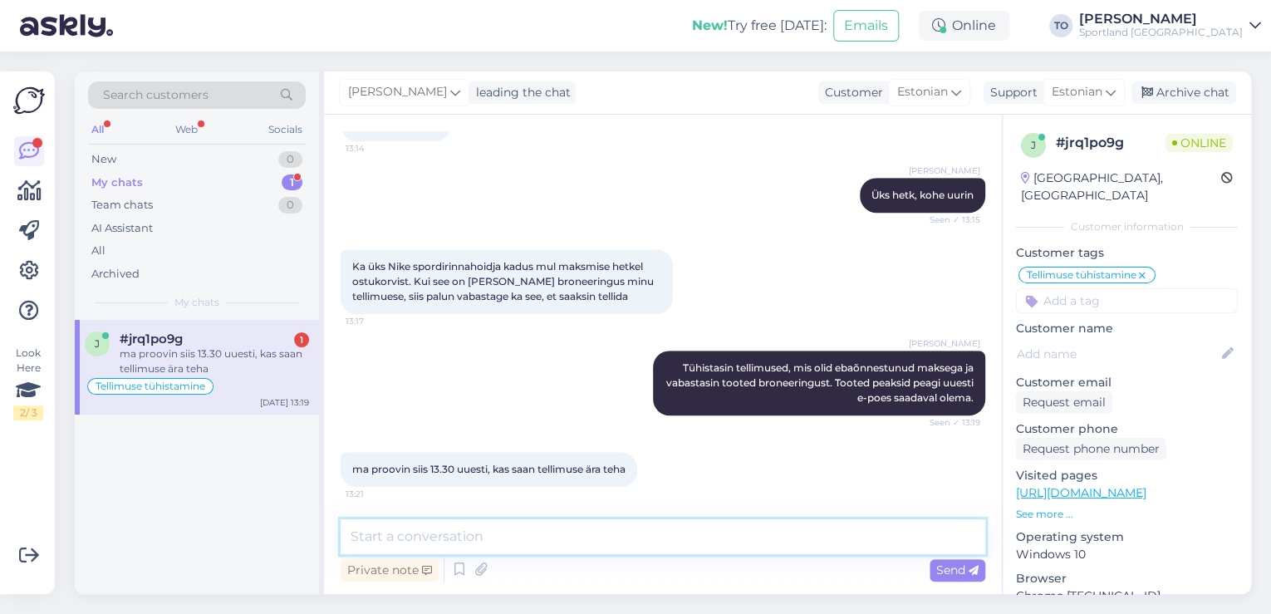
click at [548, 526] on textarea at bounding box center [663, 536] width 645 height 35
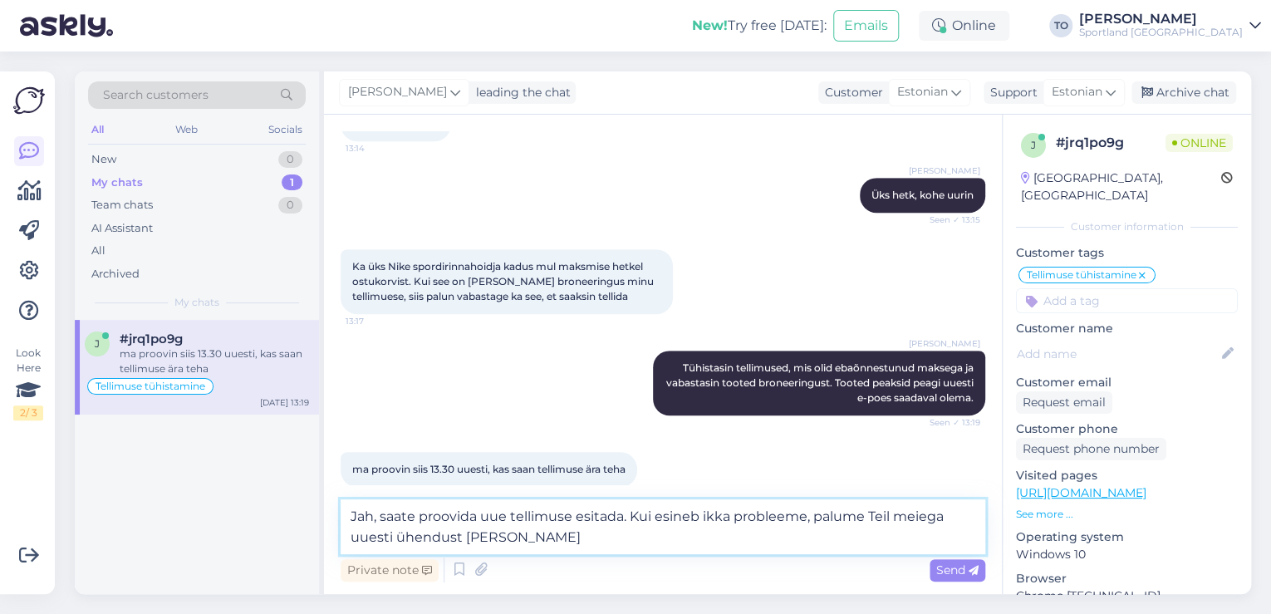
type textarea "Jah, saate proovida uue tellimuse esitada. Kui esineb ikka probleeme, palume Te…"
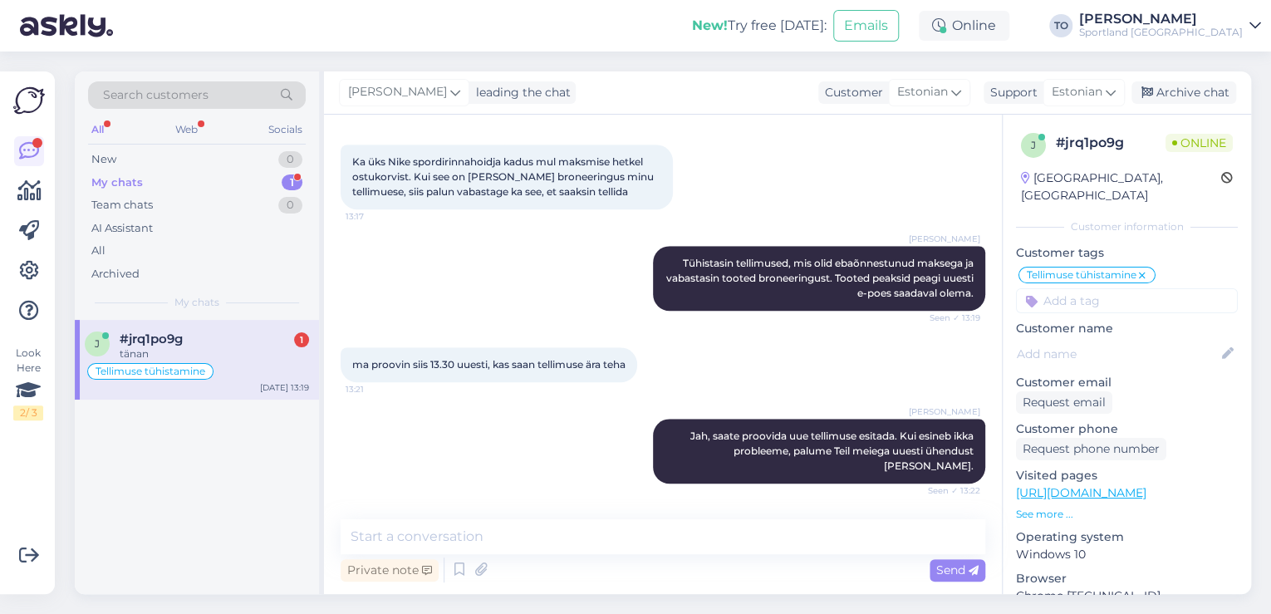
scroll to position [714, 0]
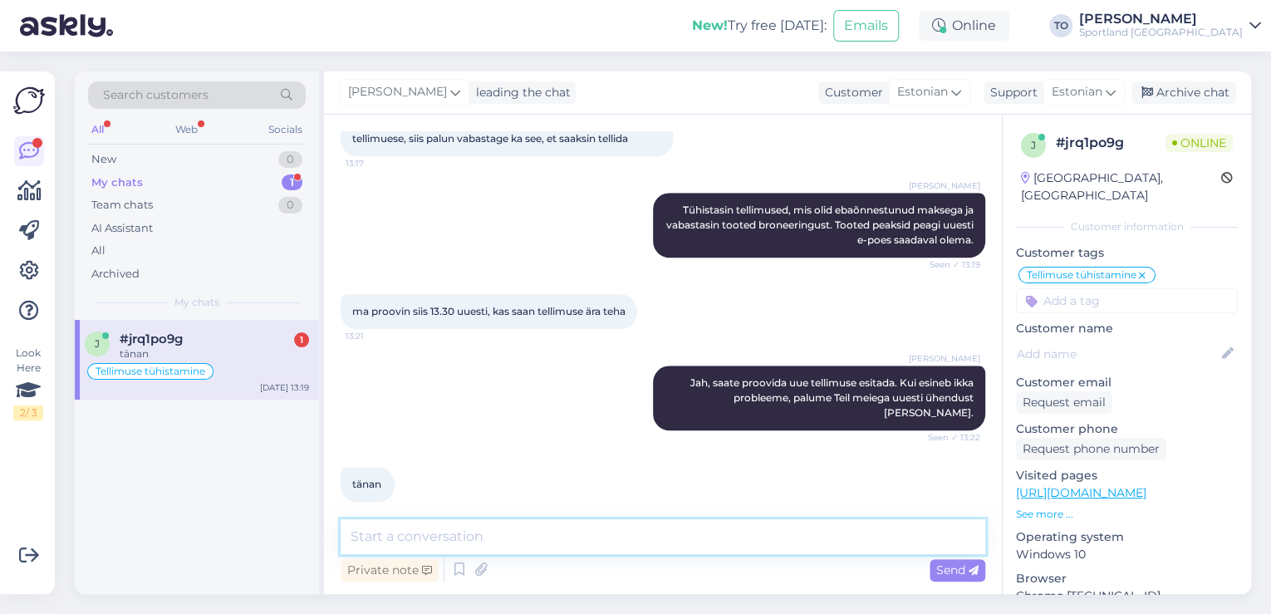
click at [629, 533] on textarea at bounding box center [663, 536] width 645 height 35
type textarea "[PERSON_NAME] soovin Teile ilusat päeva jätku!"
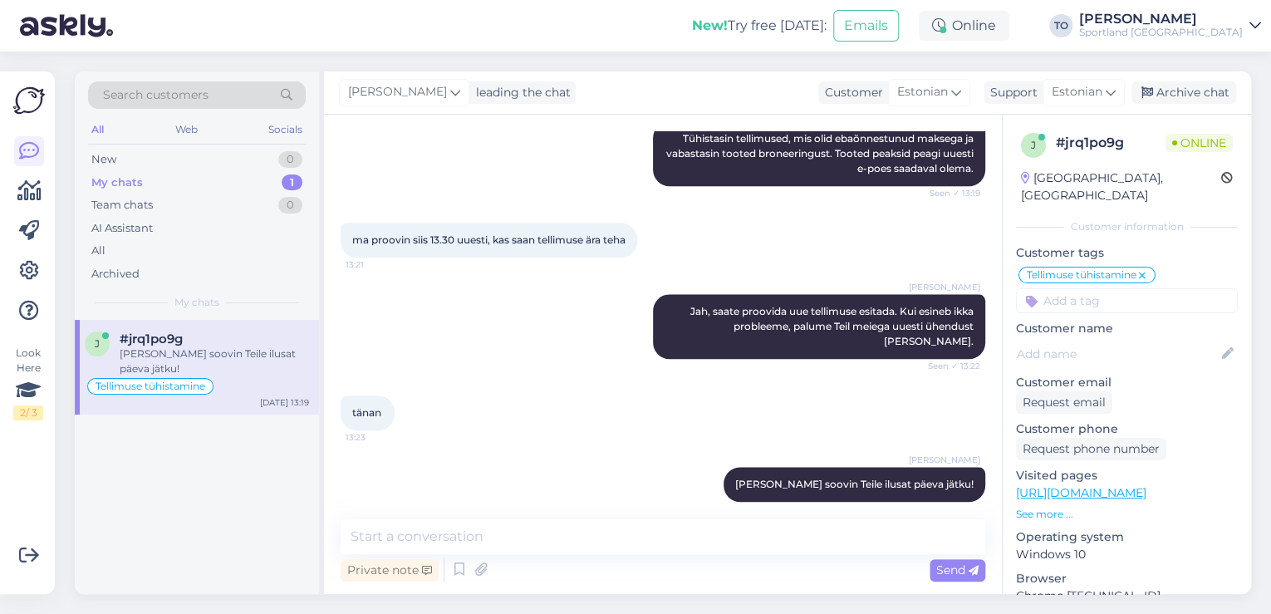
click at [1203, 22] on div "[PERSON_NAME]" at bounding box center [1161, 18] width 164 height 13
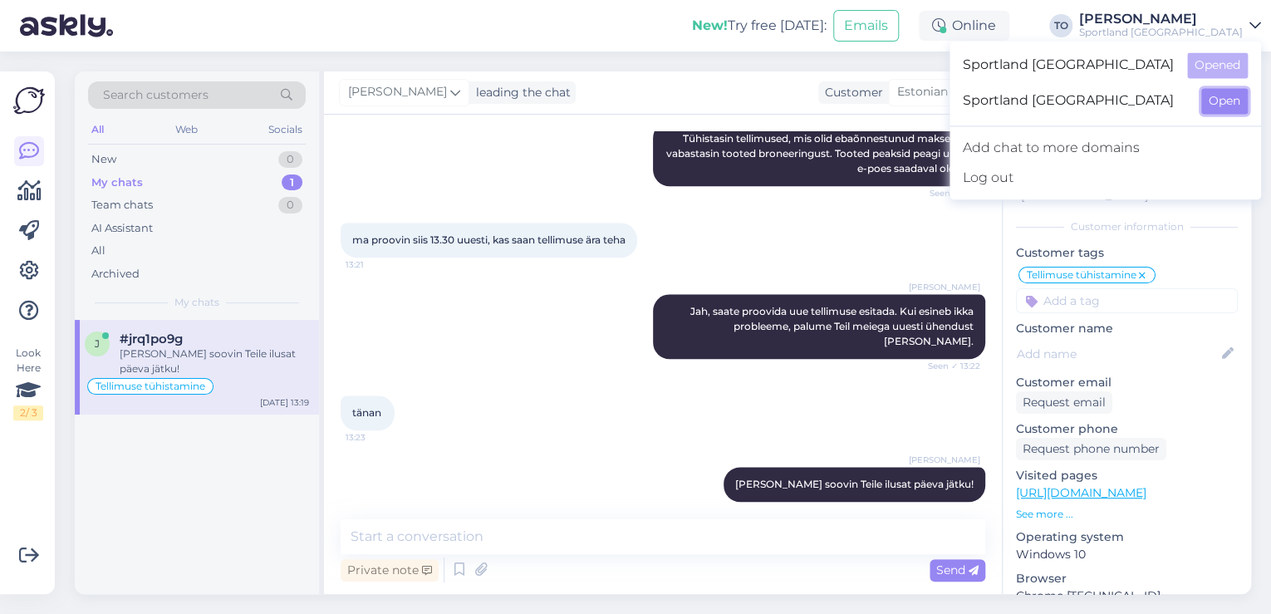
click at [1219, 100] on button "Open" at bounding box center [1224, 101] width 47 height 26
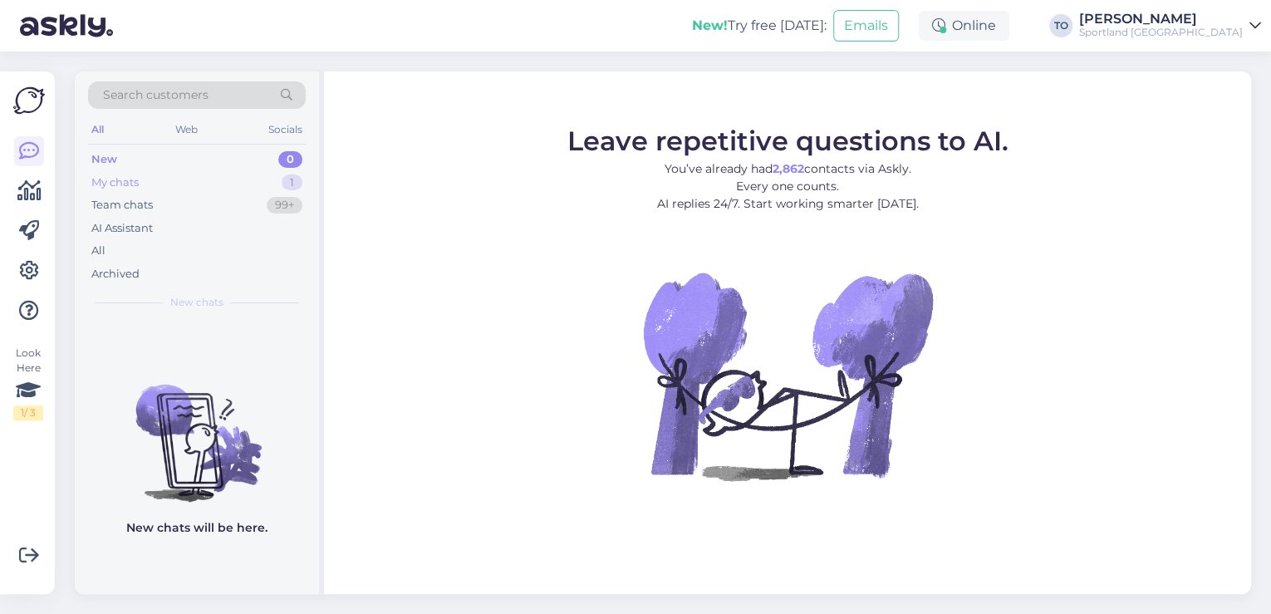
click at [166, 183] on div "My chats 1" at bounding box center [197, 182] width 218 height 23
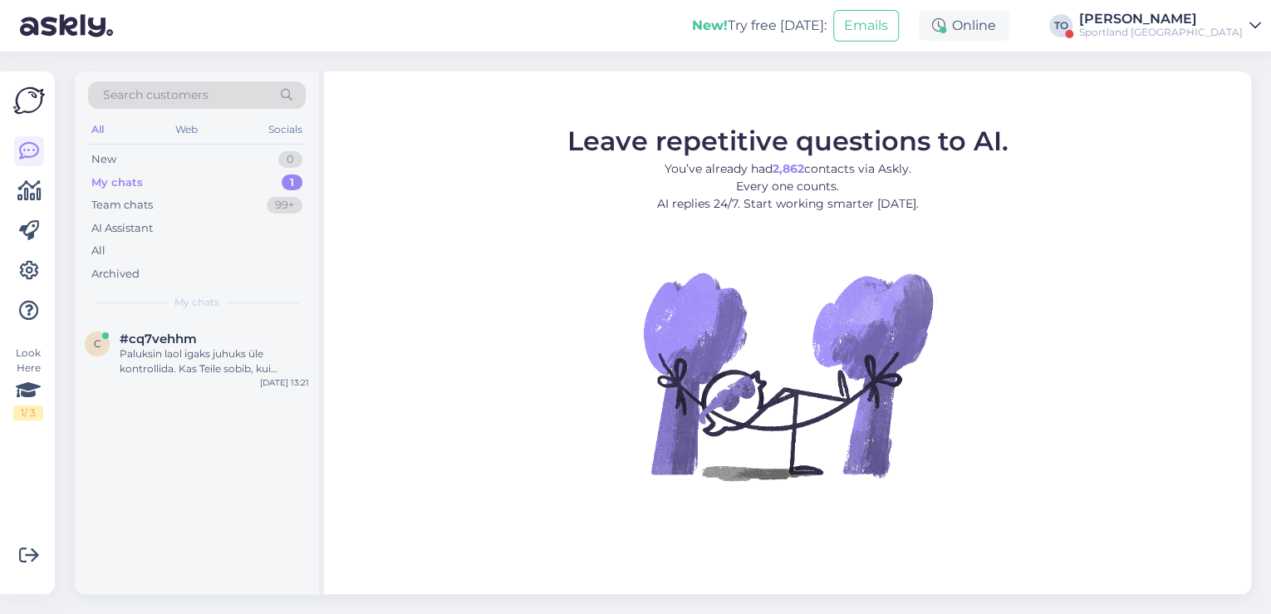
click at [1194, 27] on div "Sportland [GEOGRAPHIC_DATA]" at bounding box center [1161, 32] width 164 height 13
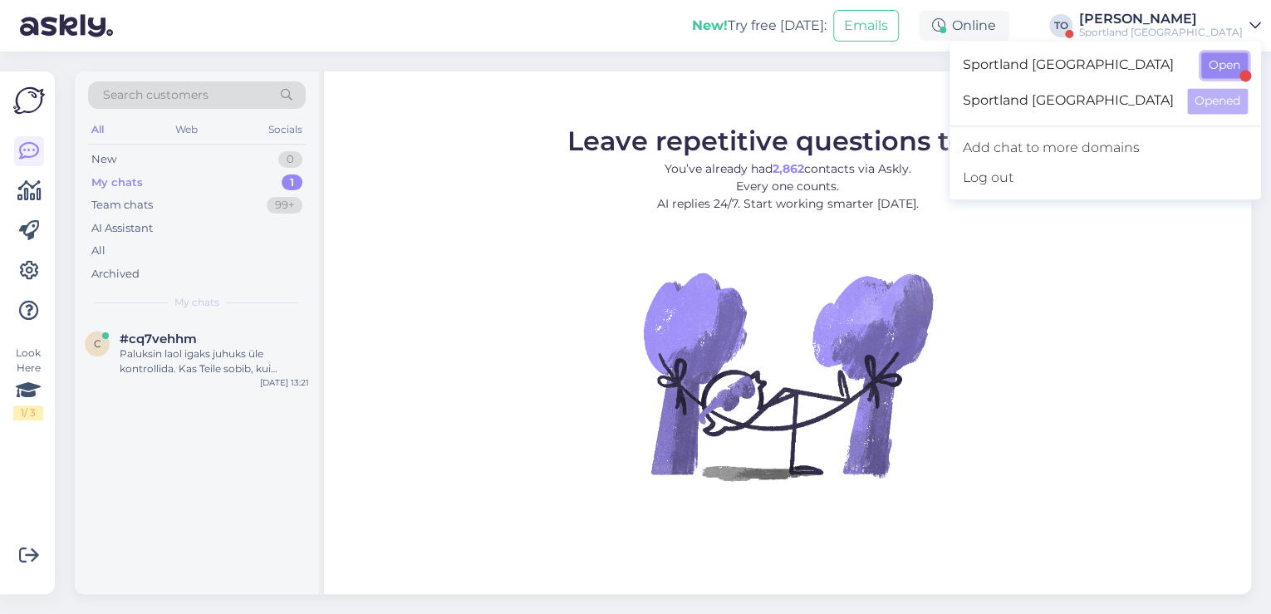
click at [1226, 66] on button "Open" at bounding box center [1224, 65] width 47 height 26
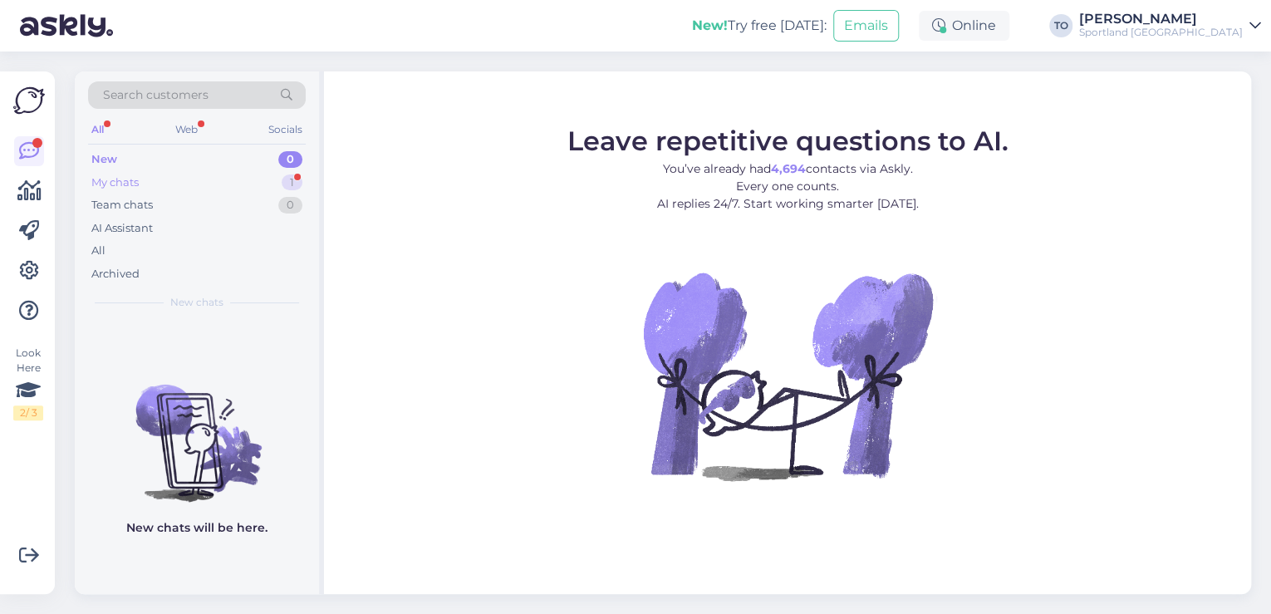
click at [233, 183] on div "My chats 1" at bounding box center [197, 182] width 218 height 23
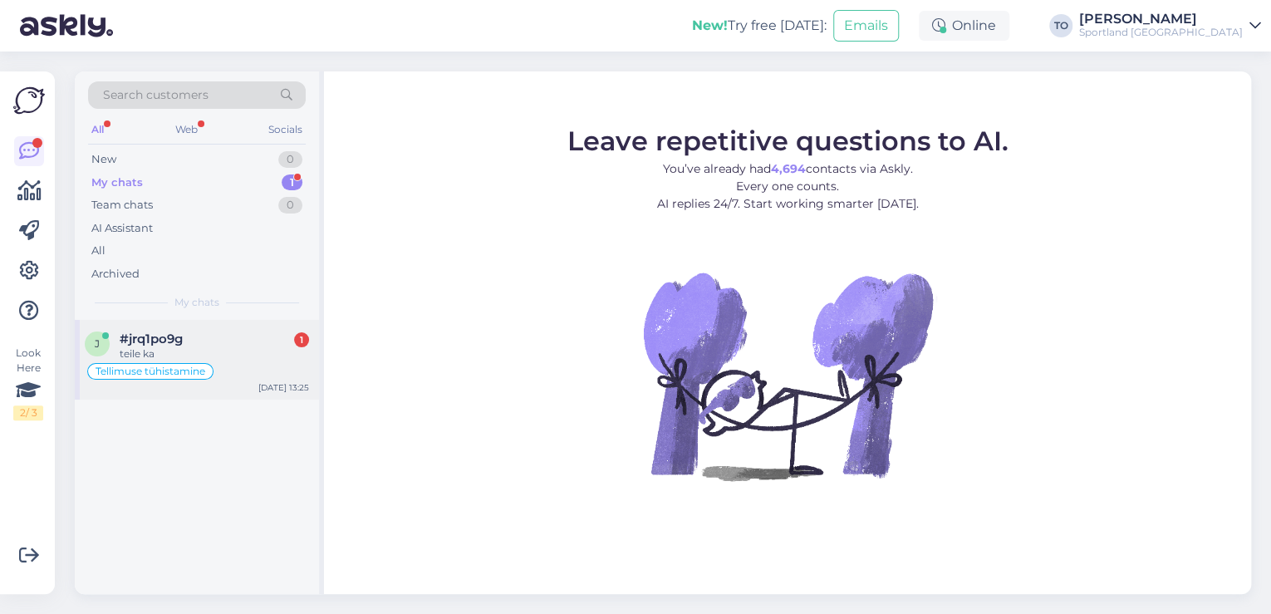
click at [263, 341] on div "#jrq1po9g 1" at bounding box center [214, 338] width 189 height 15
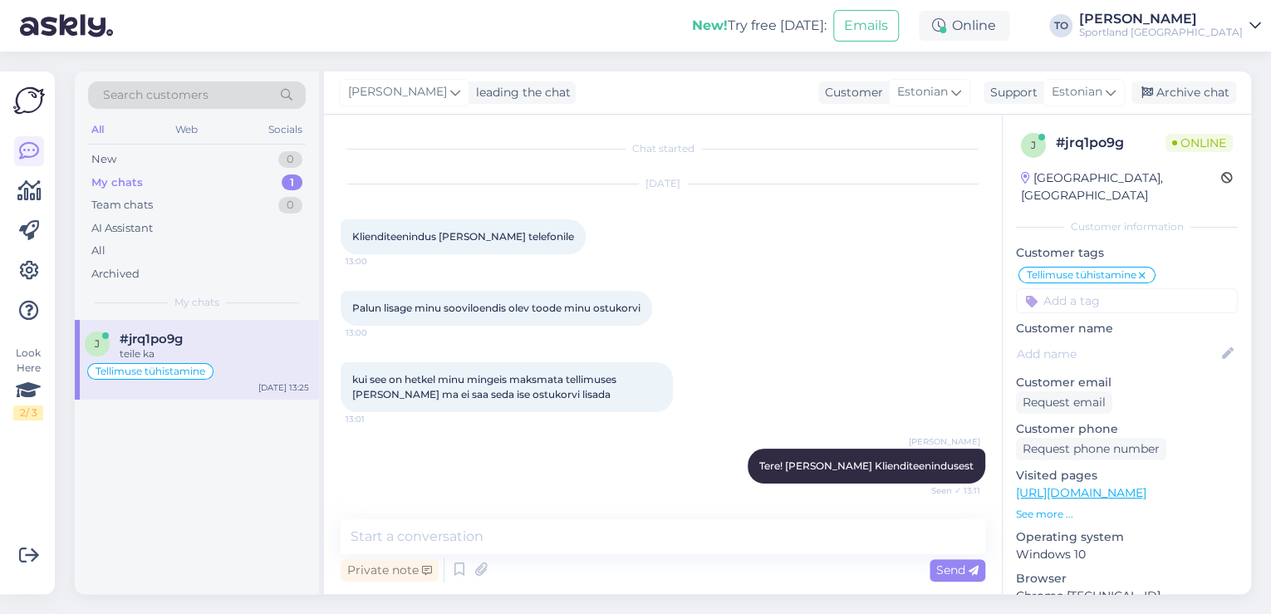
scroll to position [857, 0]
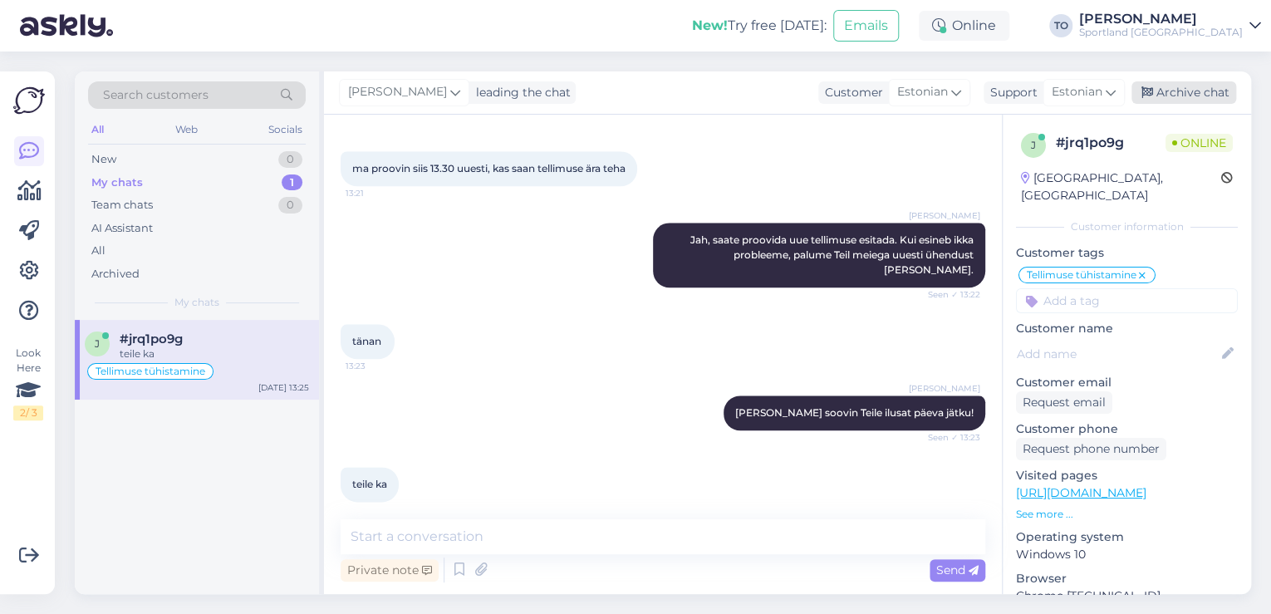
click at [1203, 91] on div "Archive chat" at bounding box center [1184, 92] width 105 height 22
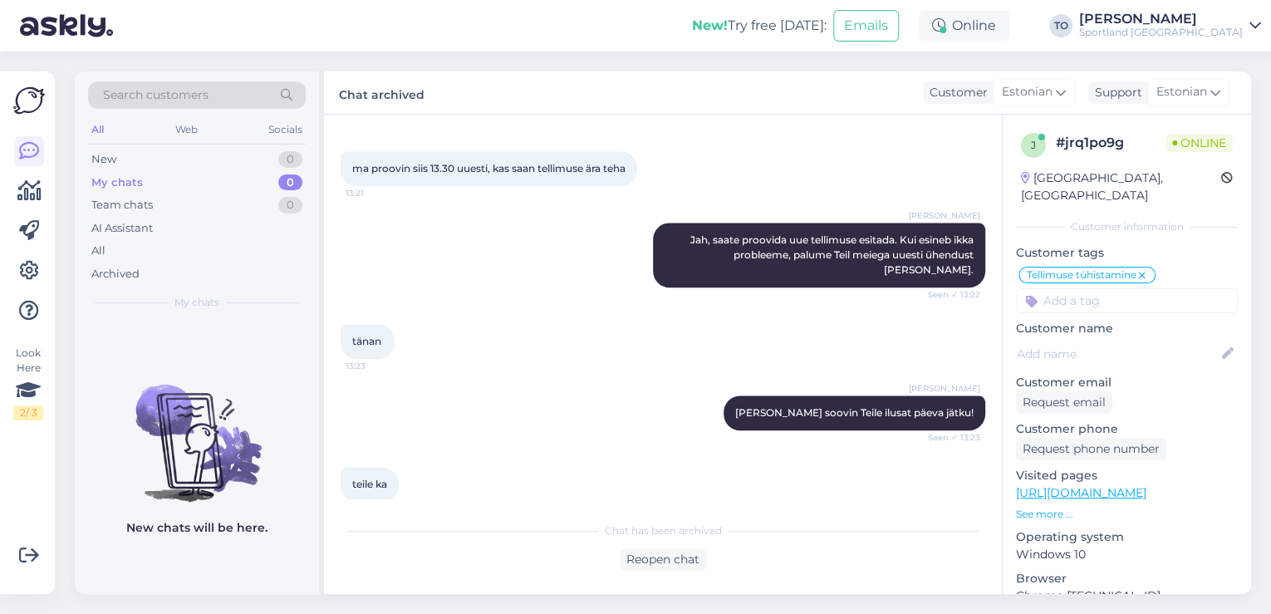
click at [1210, 19] on div "[PERSON_NAME]" at bounding box center [1161, 18] width 164 height 13
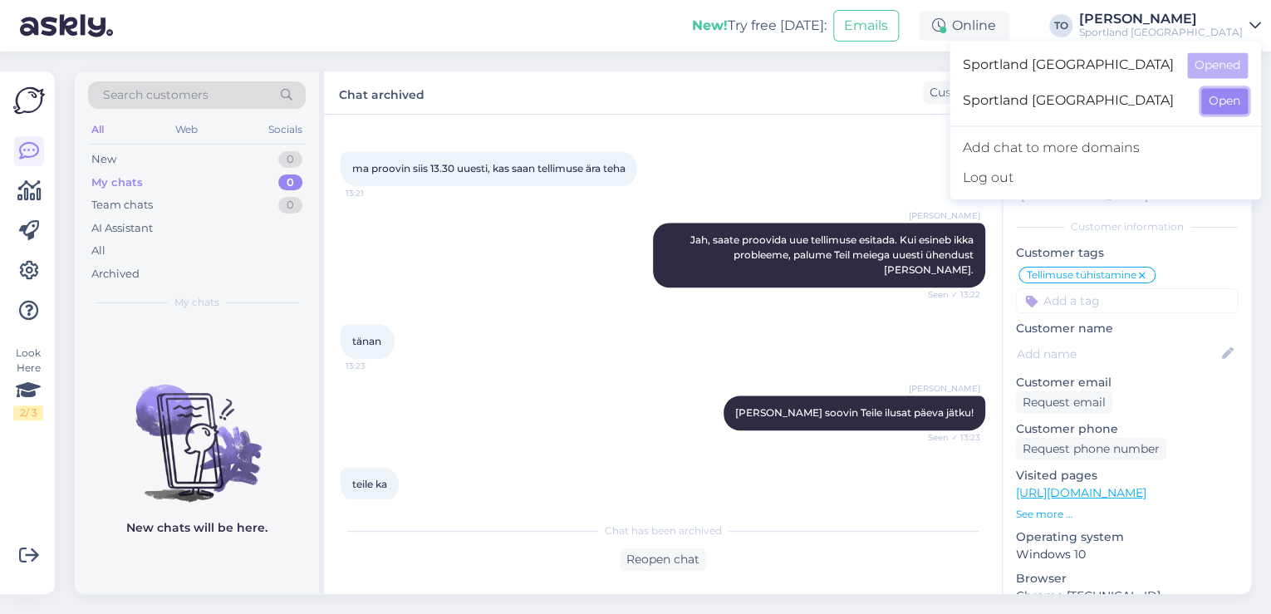
click at [1225, 97] on button "Open" at bounding box center [1224, 101] width 47 height 26
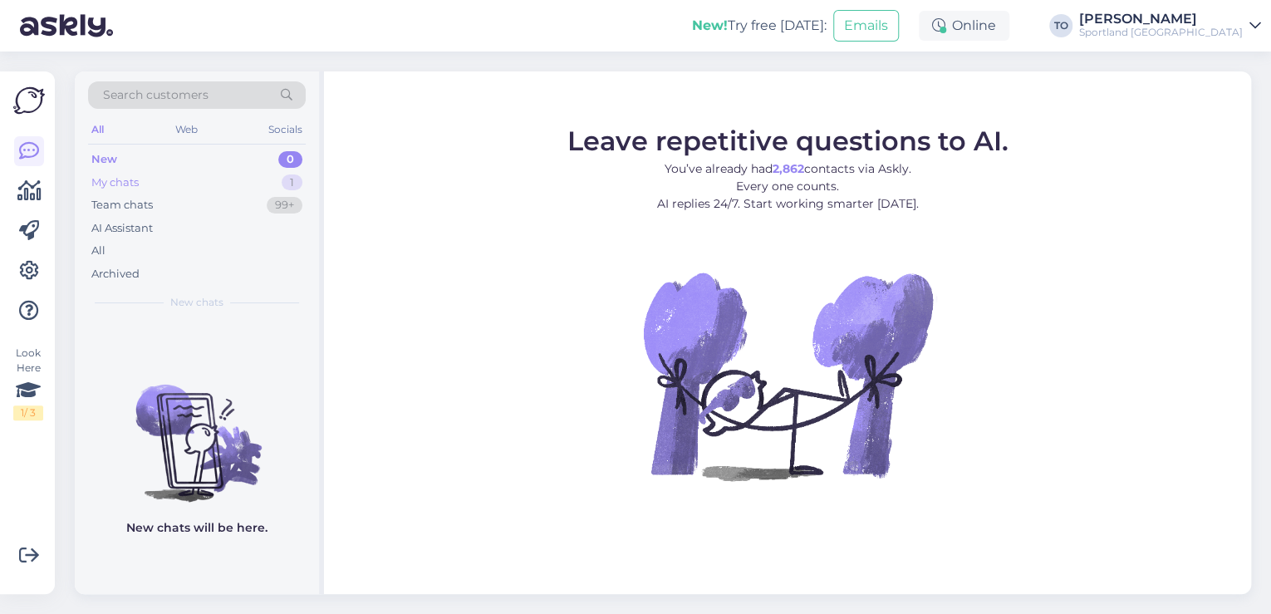
click at [253, 179] on div "My chats 1" at bounding box center [197, 182] width 218 height 23
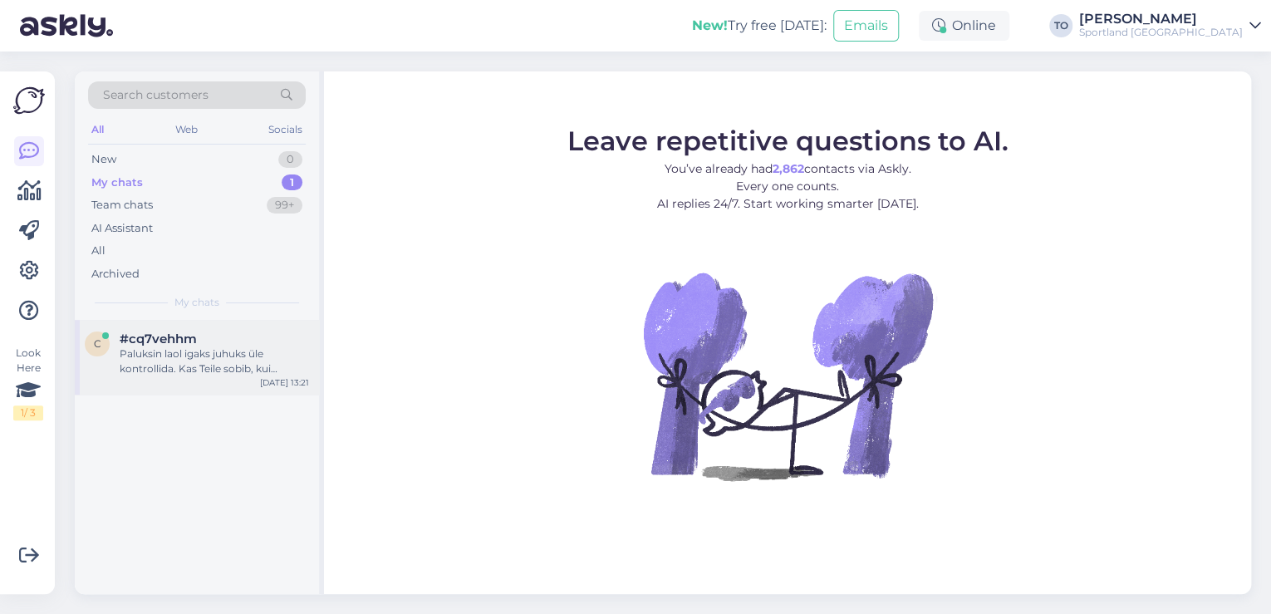
click at [235, 357] on div "Paluksin laol igaks juhuks üle kontrollida. Kas Teile sobib, kui vastame Teile …" at bounding box center [214, 361] width 189 height 30
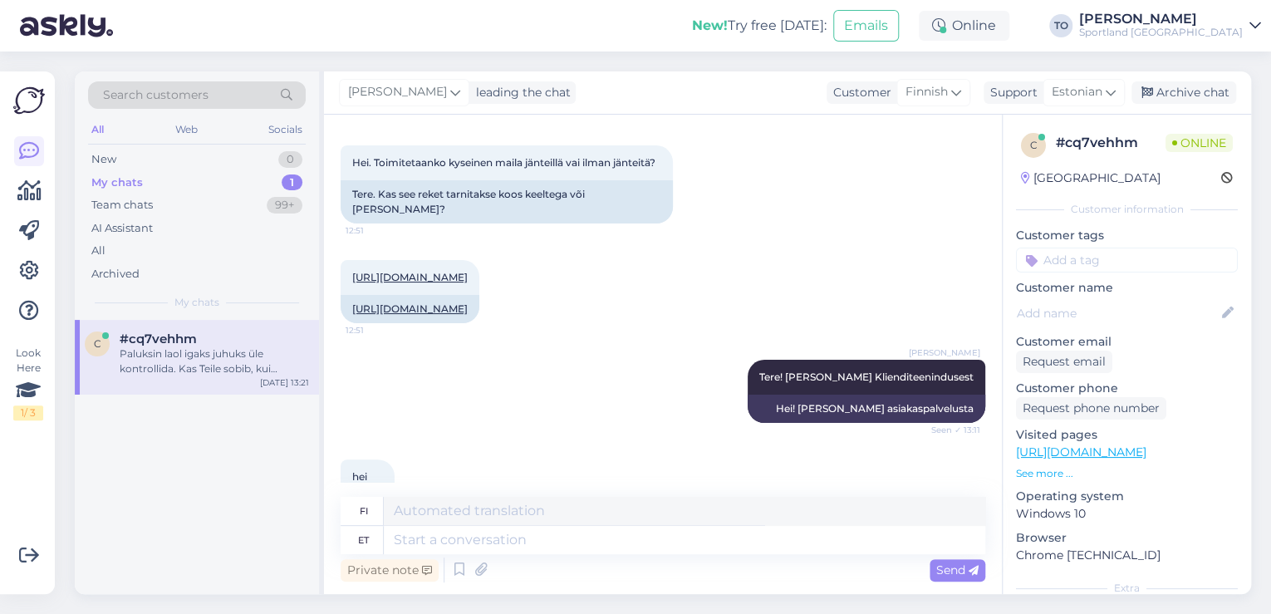
scroll to position [7, 0]
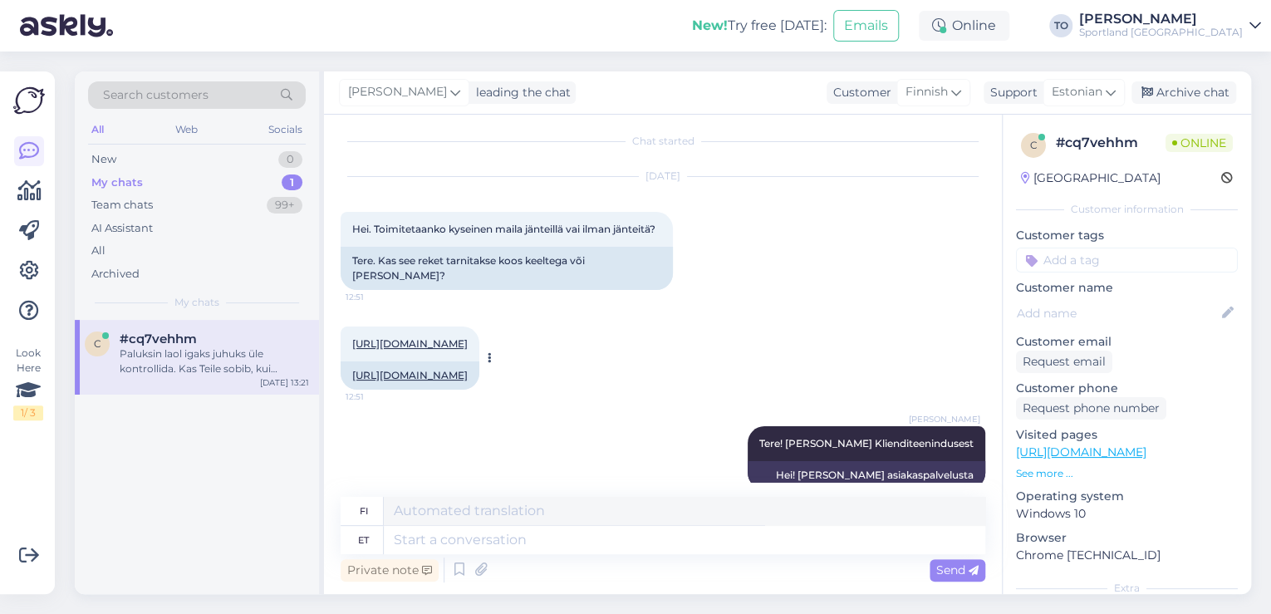
click at [468, 381] on link "[URL][DOMAIN_NAME]" at bounding box center [409, 375] width 115 height 12
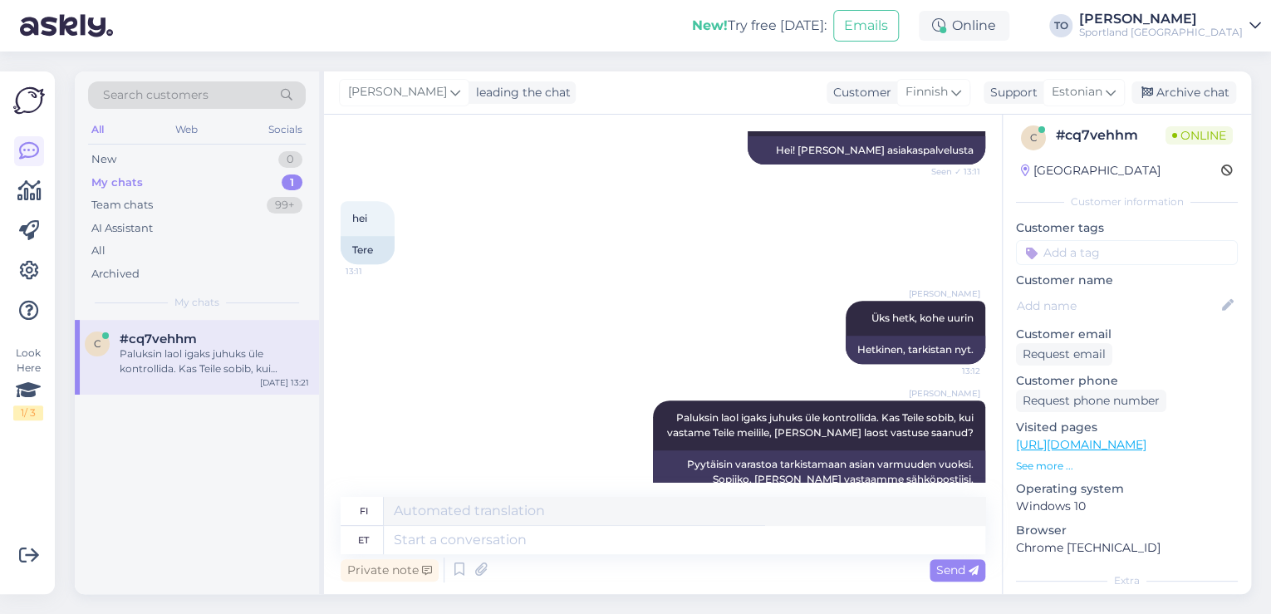
scroll to position [406, 0]
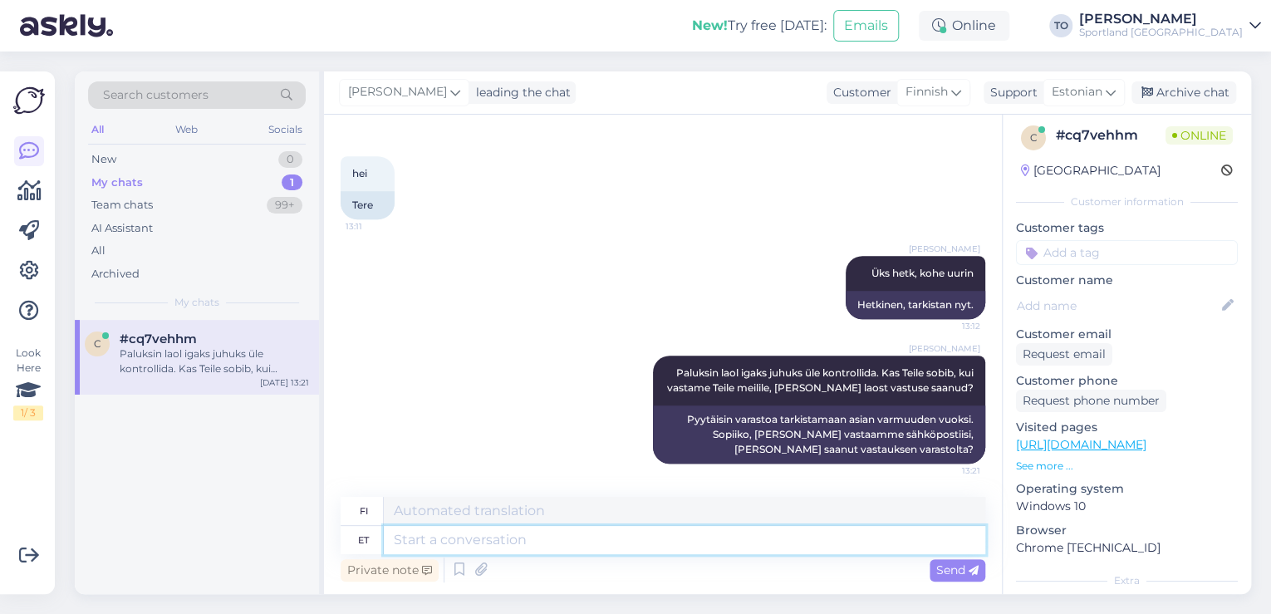
click at [536, 535] on textarea at bounding box center [684, 540] width 601 height 28
type textarea "[PERSON_NAME]"
type textarea "[PERSON_NAME] [PERSON_NAME]."
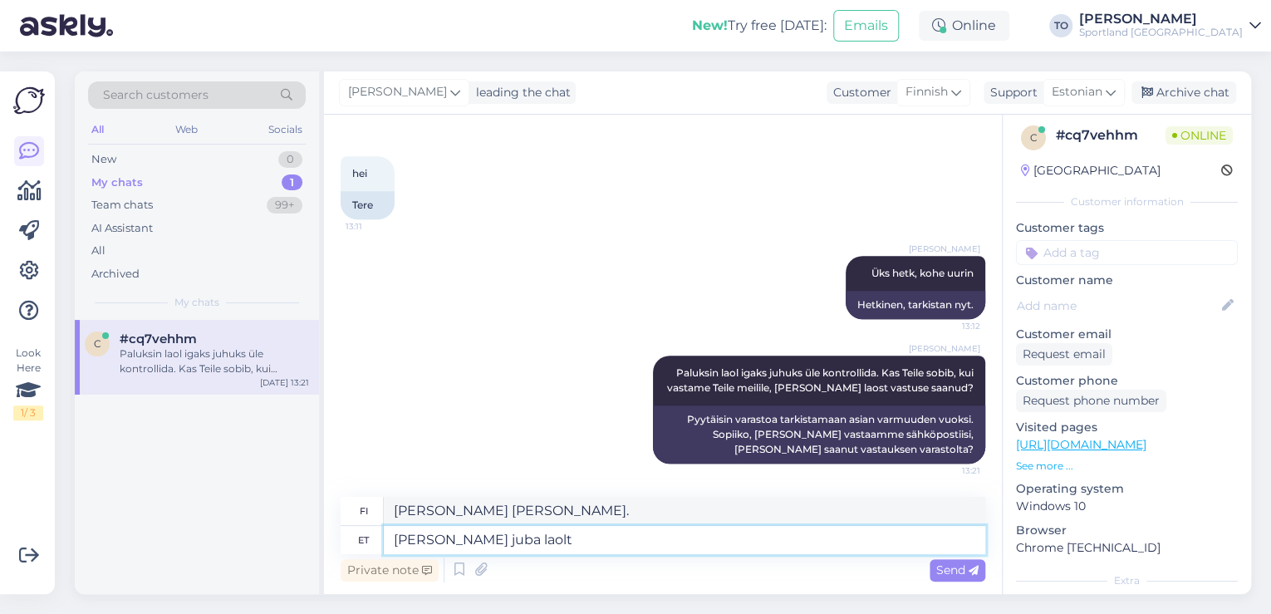
type textarea "[PERSON_NAME] juba laolt"
type textarea "[PERSON_NAME] [PERSON_NAME] varastolta."
type textarea "[PERSON_NAME] juba laolt vastuse, e"
type textarea "[PERSON_NAME] vastauksen varastolta."
type textarea "[PERSON_NAME] juba laolt vastuse, et a"
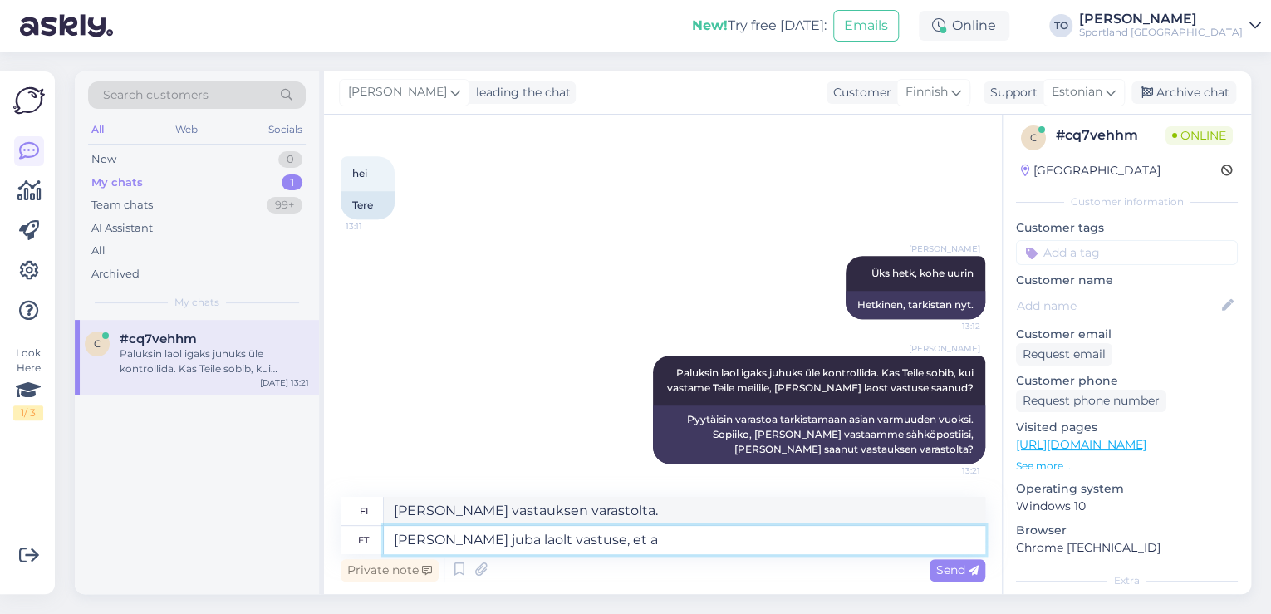
type textarea "[PERSON_NAME] vastauksen varastolta, [PERSON_NAME]"
type textarea "[PERSON_NAME] juba laolt vastuse, et antud r"
type textarea "[PERSON_NAME] vastauksen varastolta, [PERSON_NAME] tämä"
type textarea "[PERSON_NAME] juba laolt vastuse, et antud reket"
type textarea "[PERSON_NAME] vastauksen varastolta, [PERSON_NAME] [PERSON_NAME]"
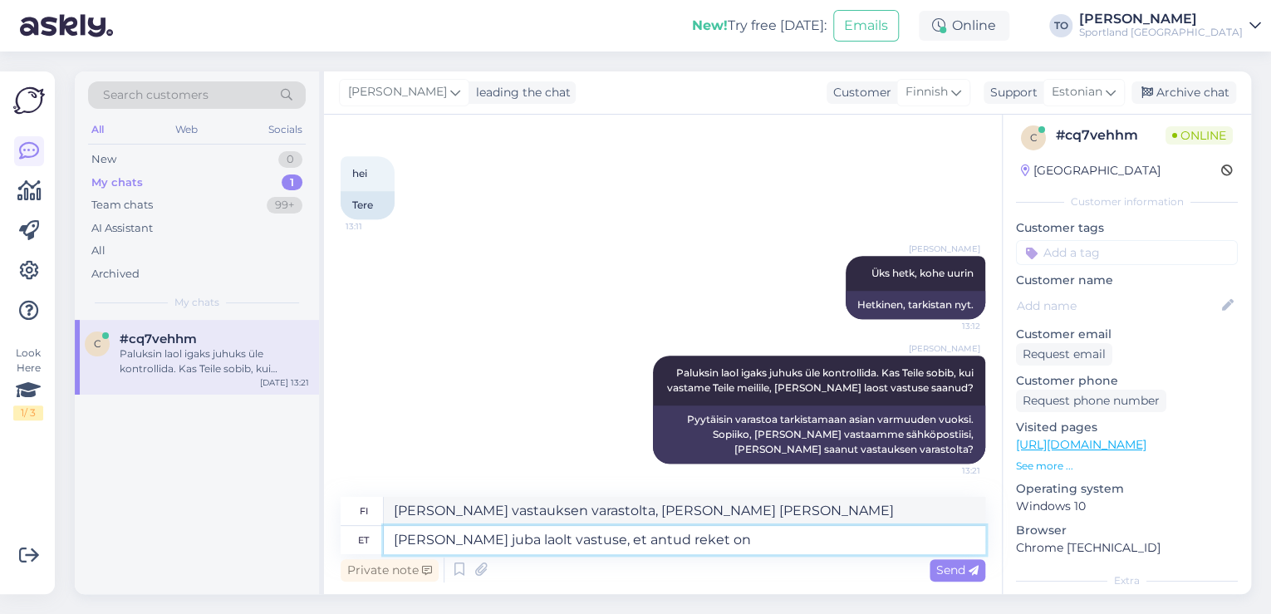
type textarea "[PERSON_NAME] juba laolt vastuse, et antud reket on i"
type textarea "[PERSON_NAME] vastauksen varastolta, [PERSON_NAME] [PERSON_NAME] on"
type textarea "[PERSON_NAME] juba laolt vastuse, et antud reket on [PERSON_NAME]"
type textarea "[PERSON_NAME] vastauksen varastolta, [PERSON_NAME] [PERSON_NAME] on loppu varas…"
type textarea "[PERSON_NAME] juba laolt vastuse, et antud reket on [PERSON_NAME] keelteta"
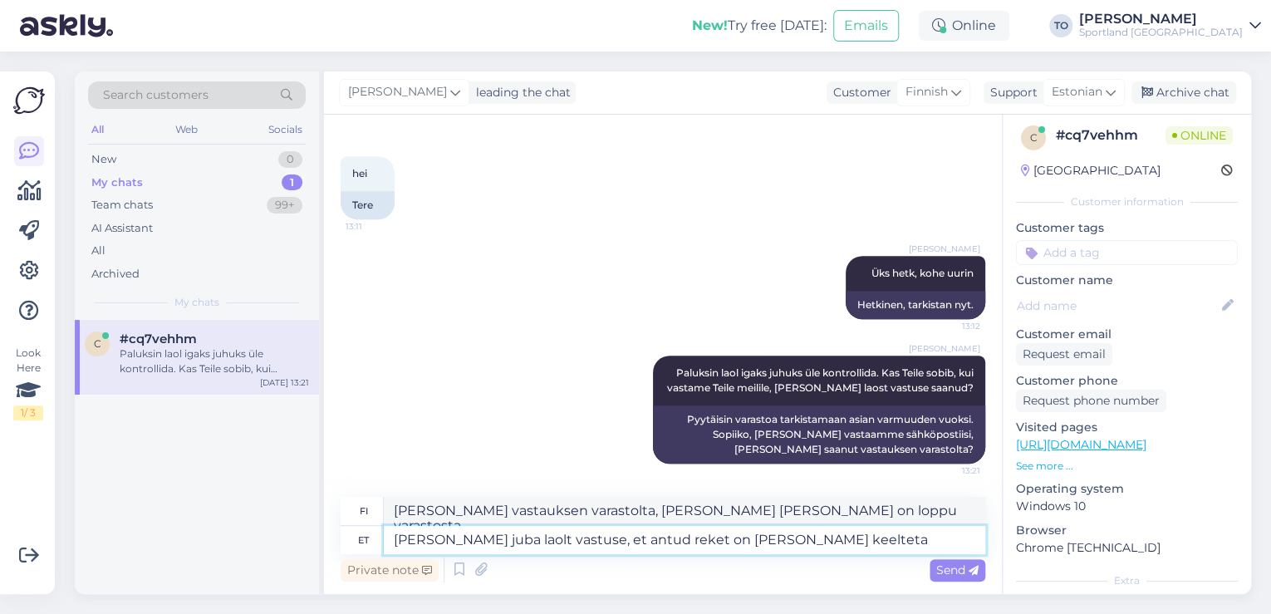
type textarea "[PERSON_NAME] vastauksen kaupasta, [PERSON_NAME] [PERSON_NAME] on ilman naruja."
type textarea "[PERSON_NAME] juba laolt vastuse, et antud reket on [PERSON_NAME] keelteta"
click at [822, 518] on textarea "[PERSON_NAME] vastauksen kaupasta, [PERSON_NAME] [PERSON_NAME] on ilman naruja." at bounding box center [684, 511] width 601 height 28
type textarea "[PERSON_NAME] vastauksen kaupasta, [PERSON_NAME] [PERSON_NAME] on ilman jänteitä"
click at [938, 568] on span "Send" at bounding box center [957, 569] width 42 height 15
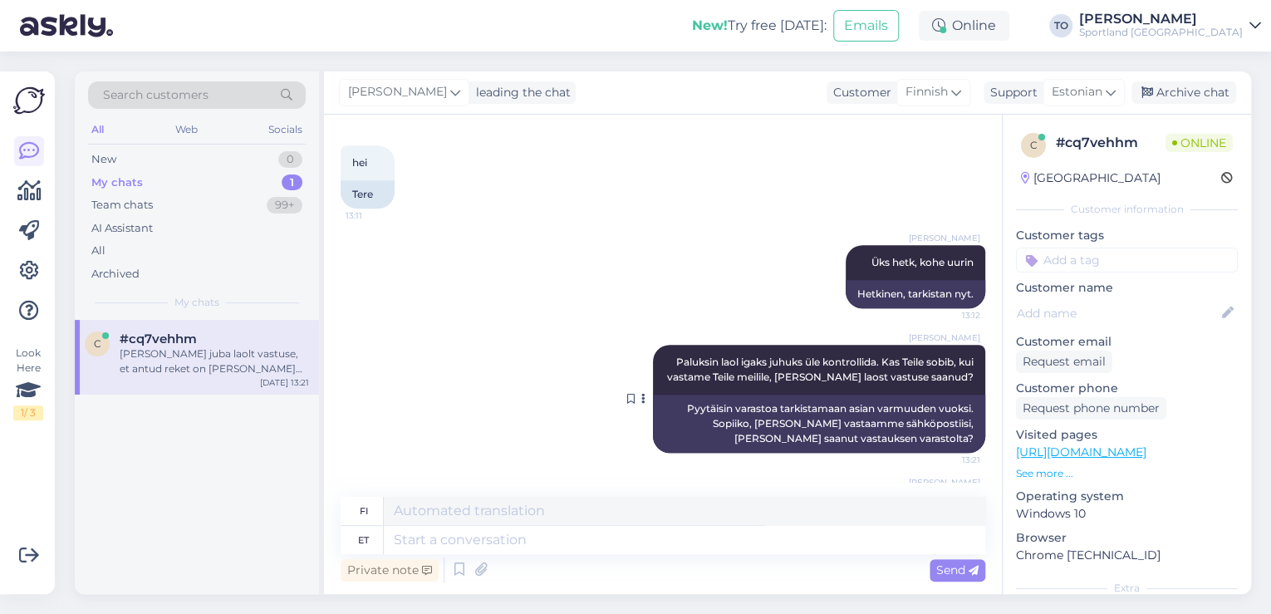
scroll to position [521, 0]
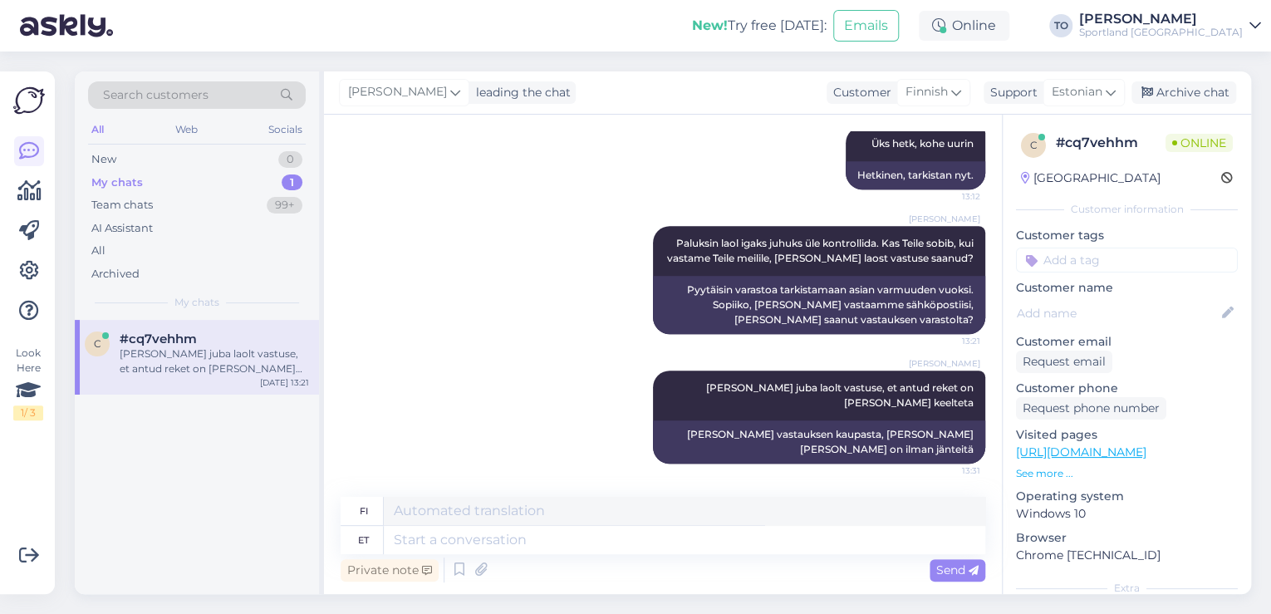
click at [1097, 258] on input at bounding box center [1127, 260] width 222 height 25
type input "toote"
click at [1159, 301] on span "[PERSON_NAME] info" at bounding box center [1127, 304] width 109 height 10
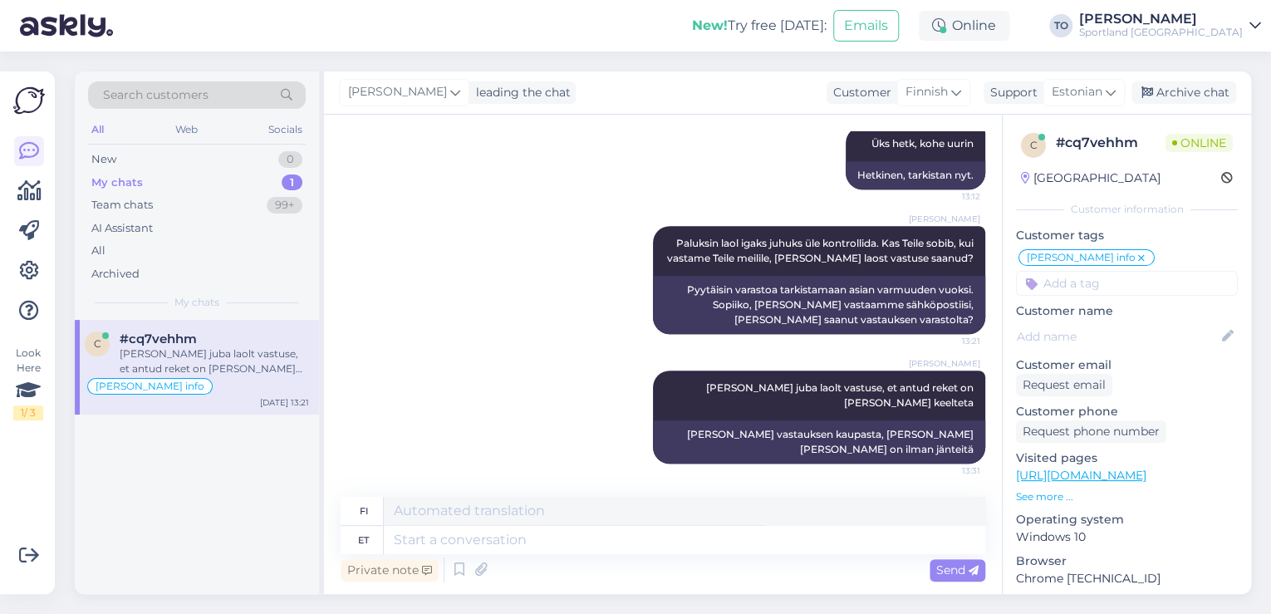
click at [1225, 22] on div "[PERSON_NAME]" at bounding box center [1161, 18] width 164 height 13
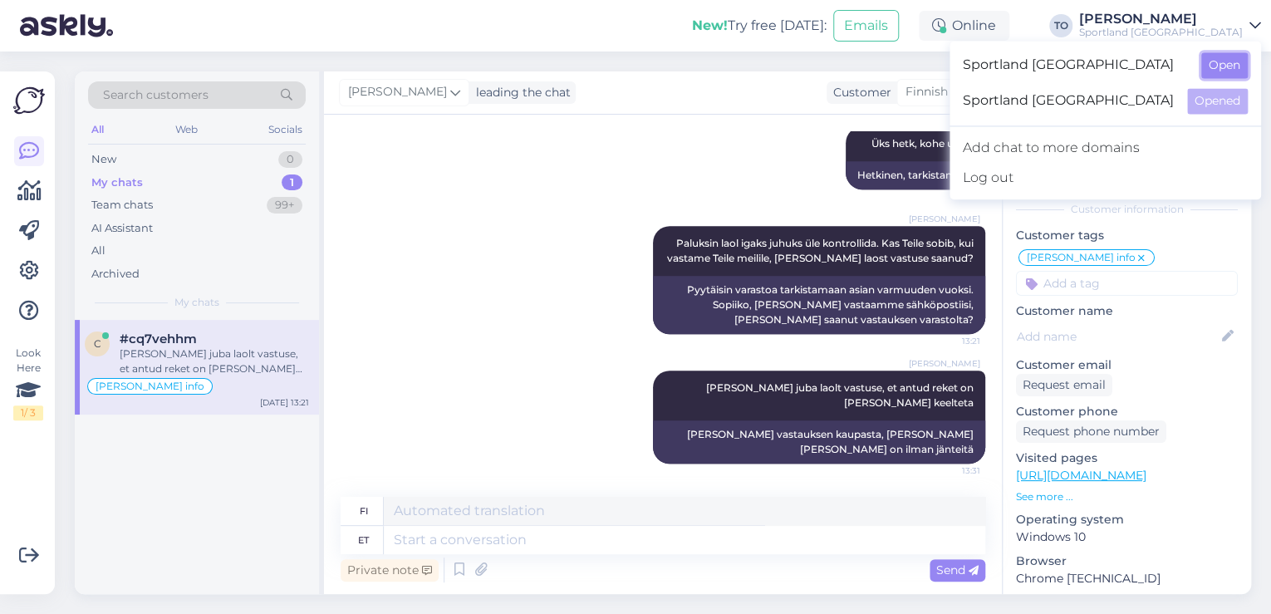
click at [1230, 70] on button "Open" at bounding box center [1224, 65] width 47 height 26
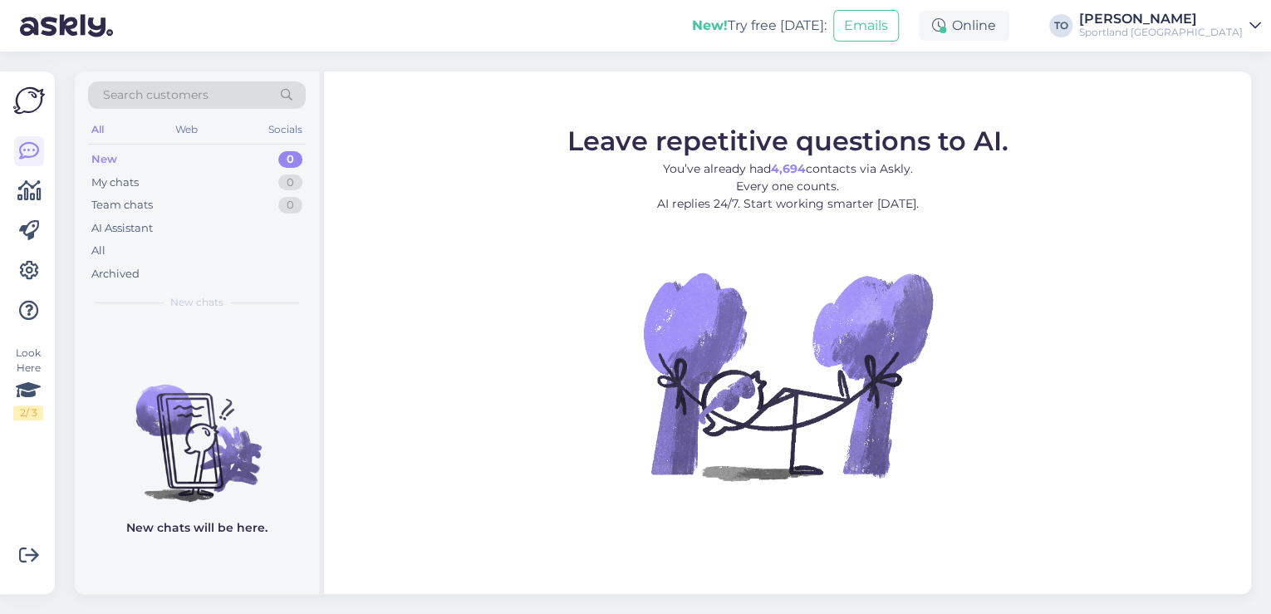
click at [1186, 23] on div "[PERSON_NAME]" at bounding box center [1161, 18] width 164 height 13
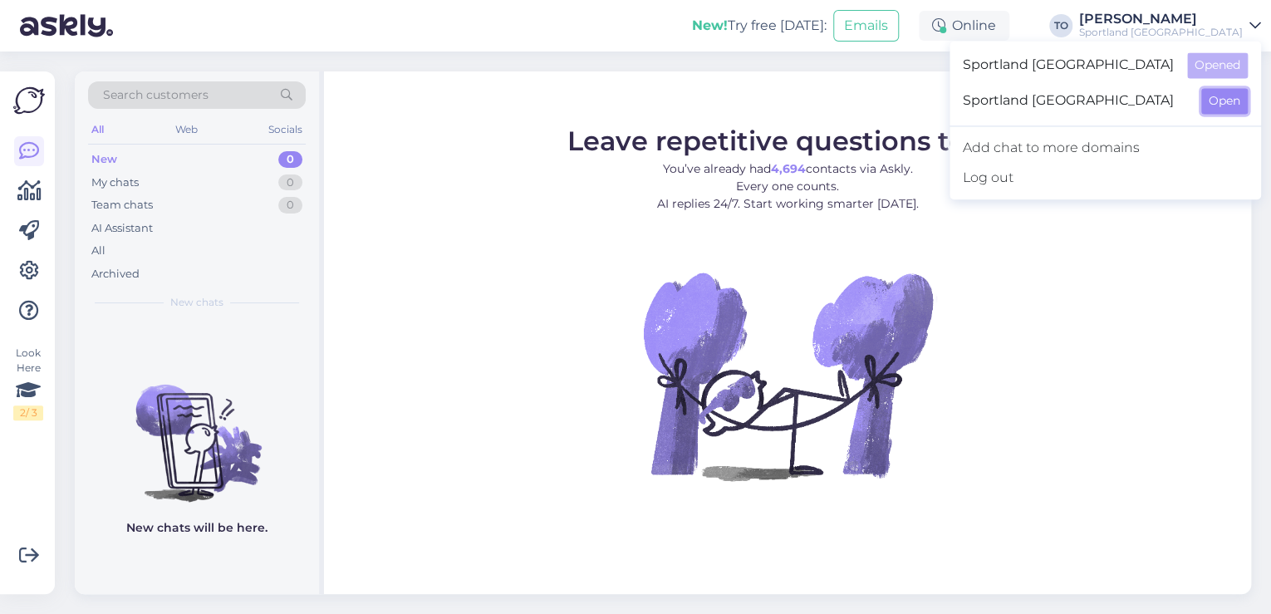
click at [1216, 102] on button "Open" at bounding box center [1224, 101] width 47 height 26
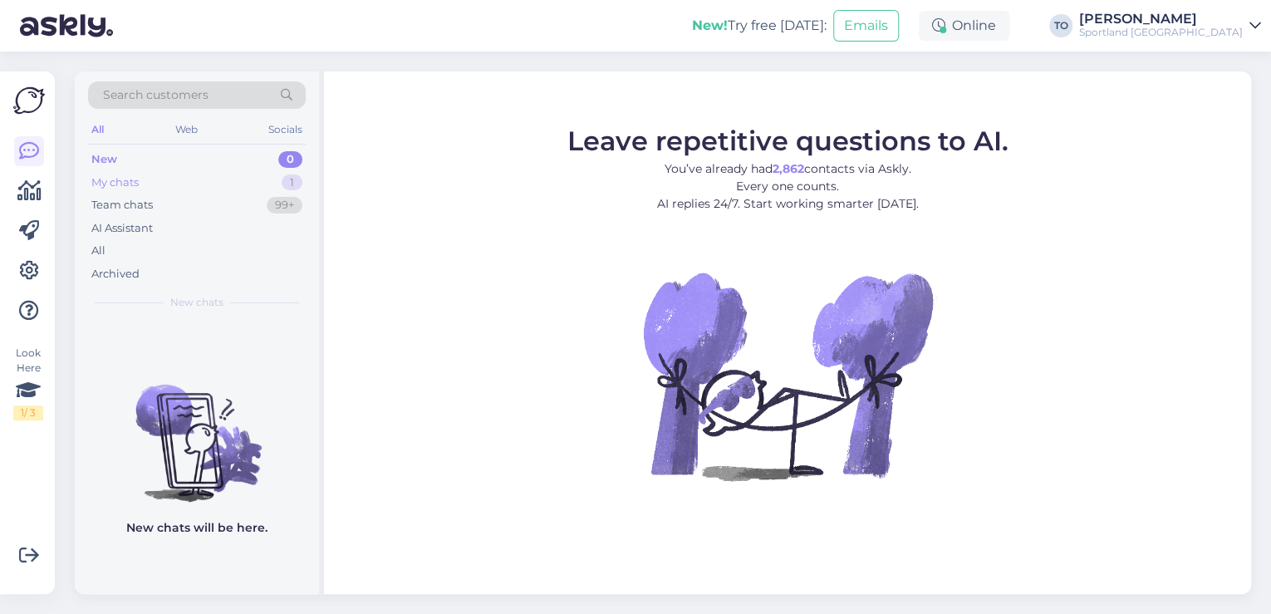
click at [204, 179] on div "My chats 1" at bounding box center [197, 182] width 218 height 23
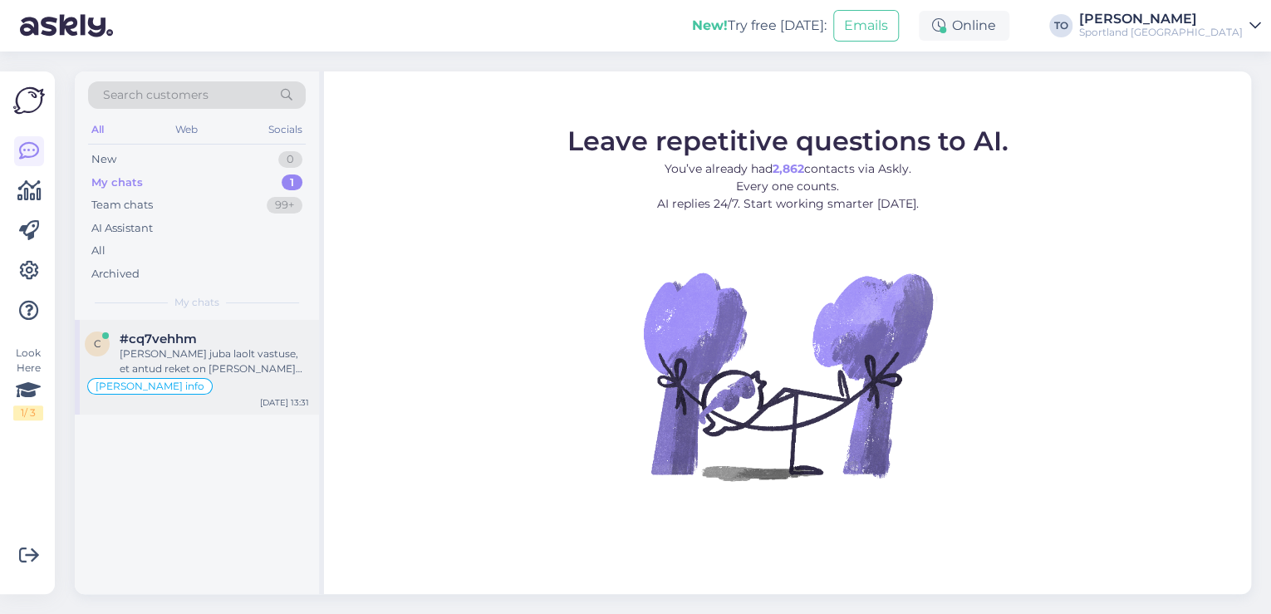
click at [261, 368] on div "[PERSON_NAME] juba laolt vastuse, et antud reket on [PERSON_NAME] keelteta" at bounding box center [214, 361] width 189 height 30
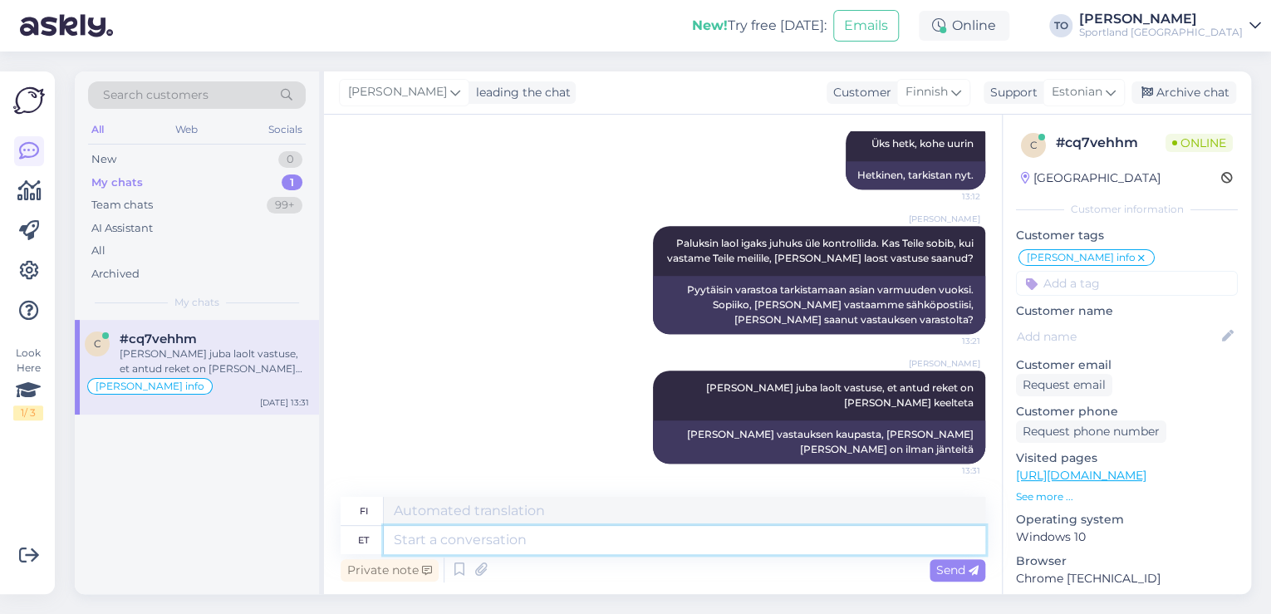
click at [722, 528] on textarea at bounding box center [684, 540] width 601 height 28
type textarea "k"
type textarea "Kas"
type textarea "On"
type textarea "Kas hetkel s"
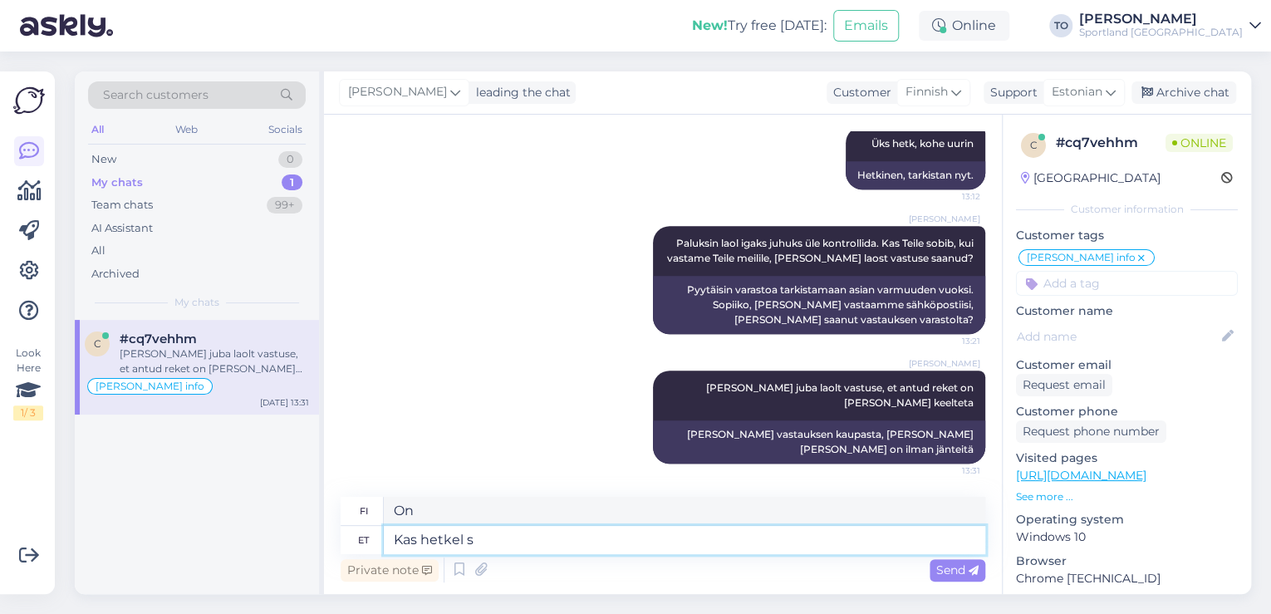
type textarea "Onko se tällä hetkellä?"
type textarea "Kas hetkel saan v"
type textarea "Voinko tällä hetkellä?"
type textarea "Kas hetkel saan veel a"
type textarea "Voinko saada sen vielä nyt?"
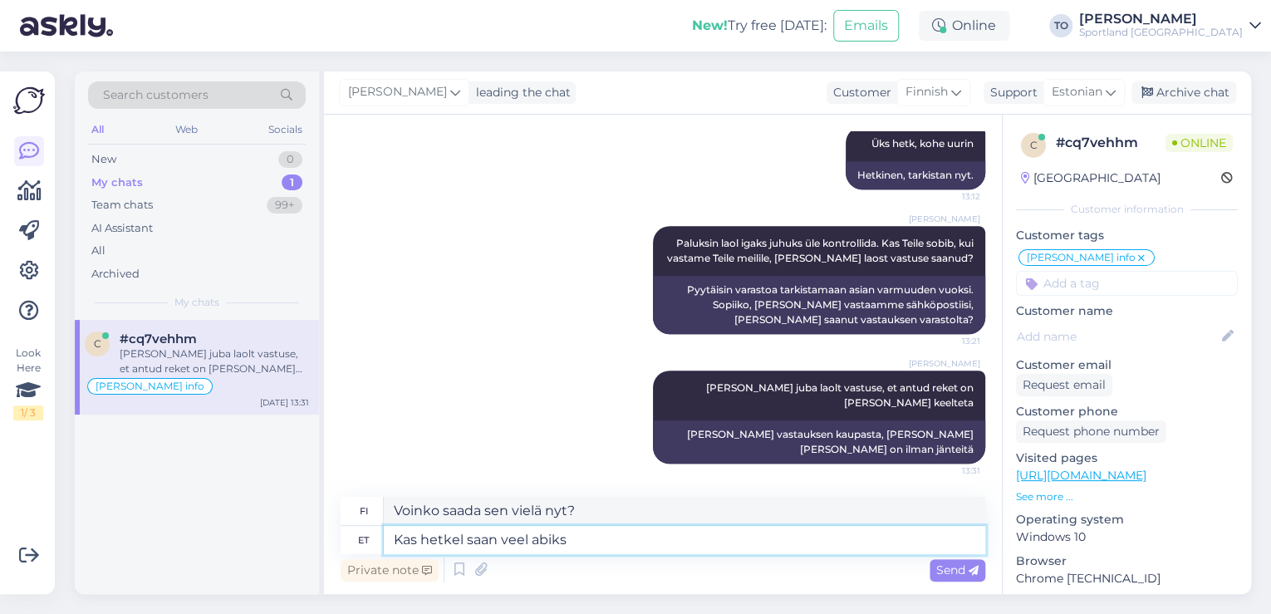
type textarea "Kas hetkel saan veel abiks"
type textarea "Voinko vielä auttaa sinua tällä hetkellä?"
type textarea "Kas hetkel saan veel abiks olla?"
type textarea "Voinko [PERSON_NAME] avuksi tässä hetkessä?"
type textarea "Kas hetkel saan veel abiks olla?"
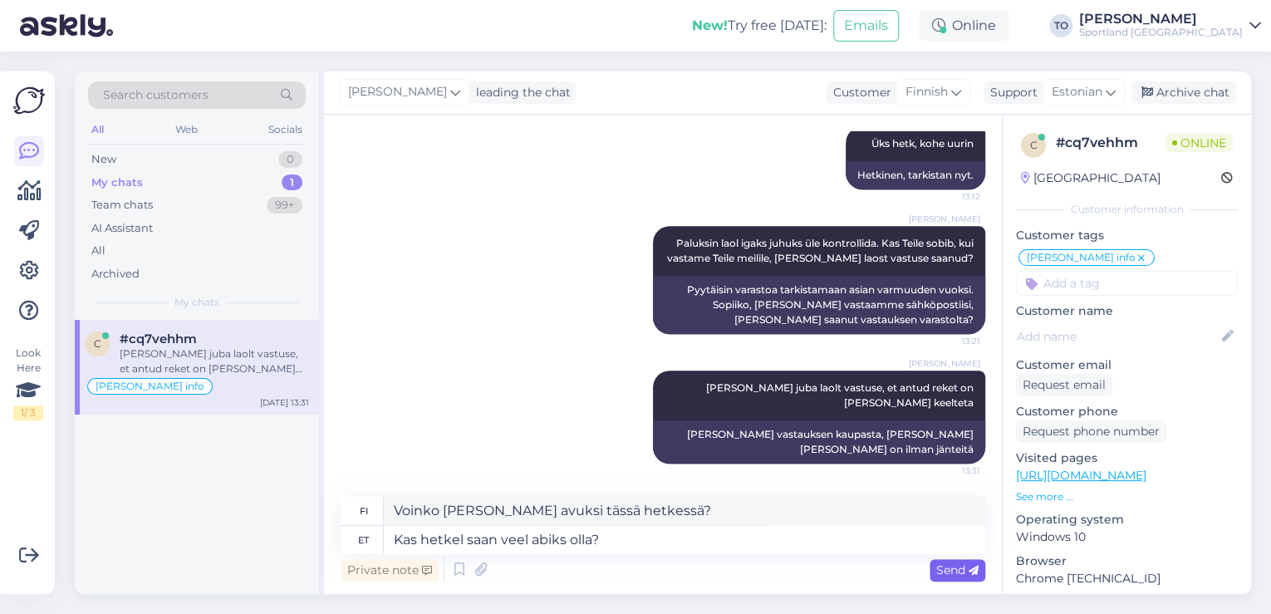
click at [958, 579] on div "Send" at bounding box center [958, 570] width 56 height 22
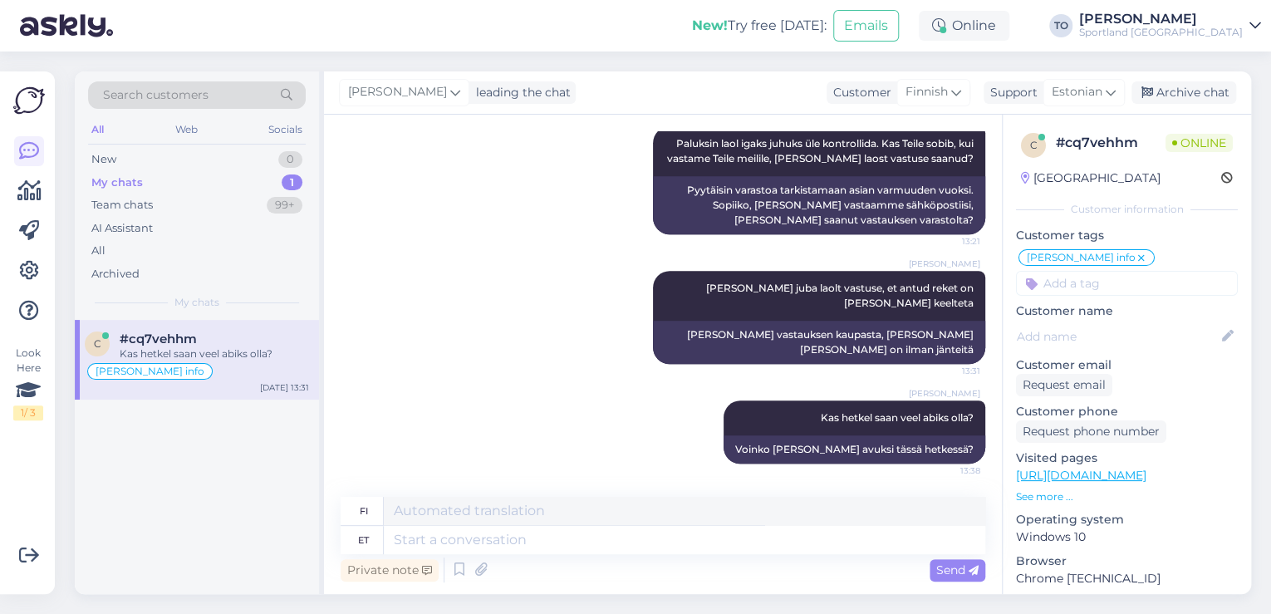
click at [1215, 20] on div "[PERSON_NAME]" at bounding box center [1161, 18] width 164 height 13
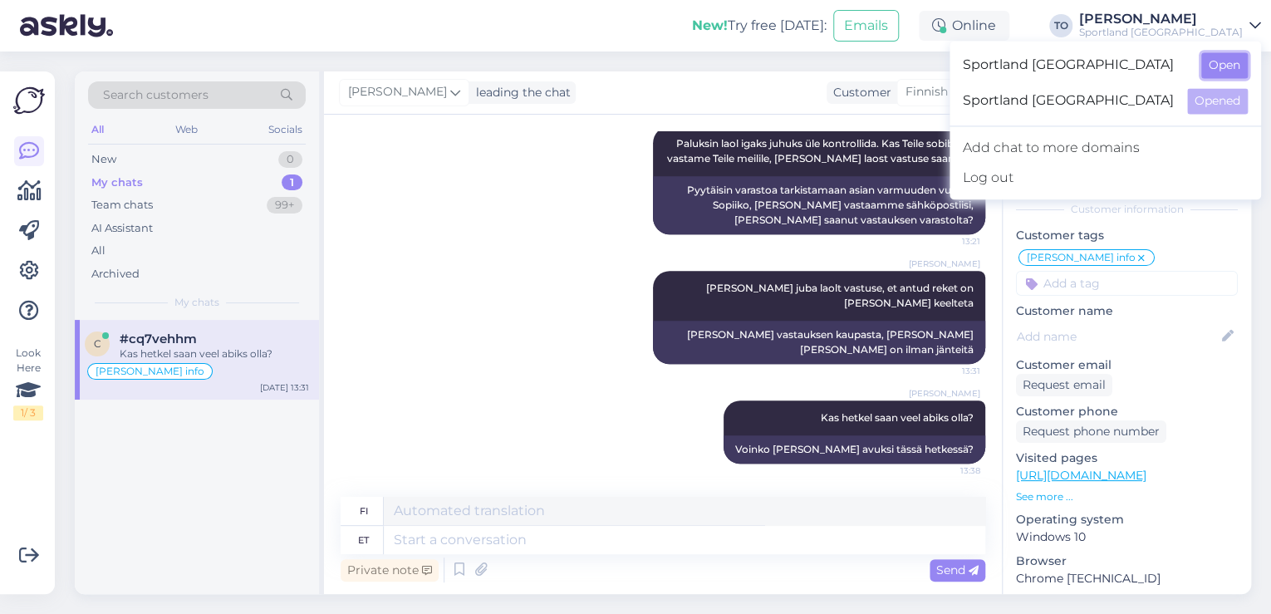
click at [1226, 61] on button "Open" at bounding box center [1224, 65] width 47 height 26
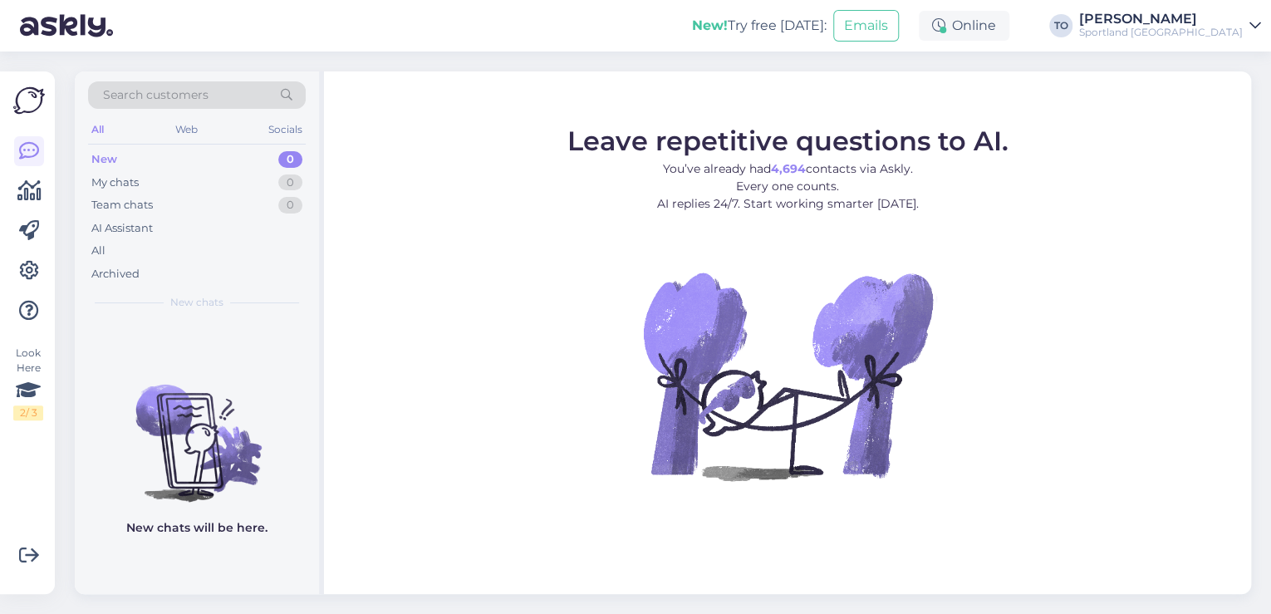
click at [1193, 23] on div "[PERSON_NAME]" at bounding box center [1161, 18] width 164 height 13
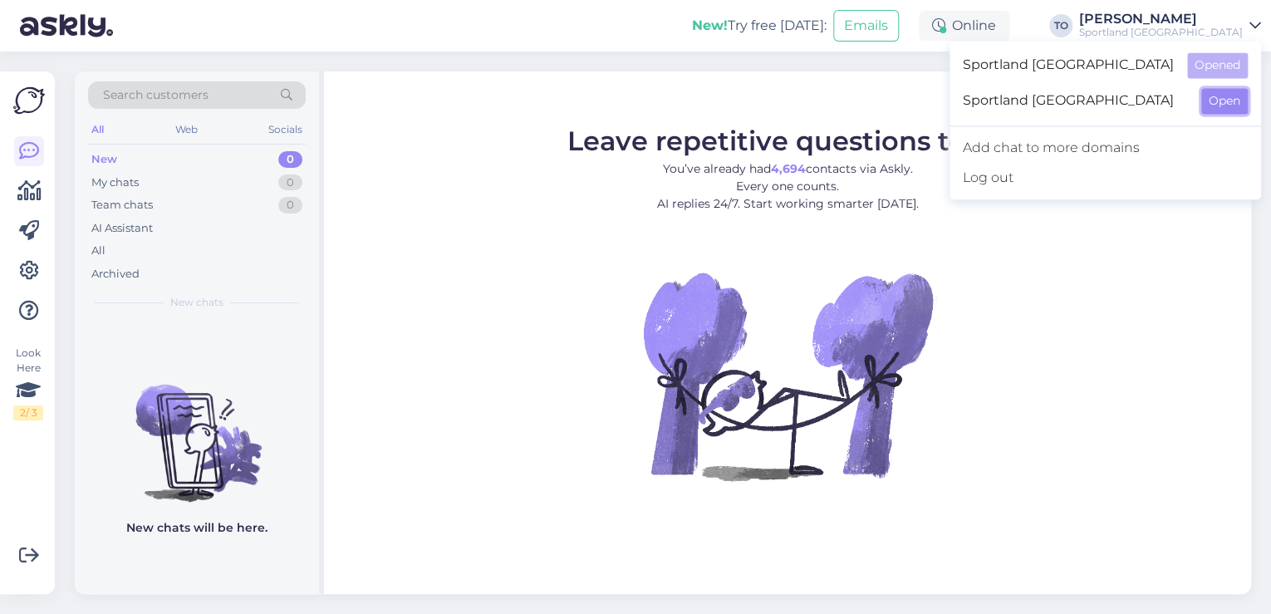
click at [1219, 101] on button "Open" at bounding box center [1224, 101] width 47 height 26
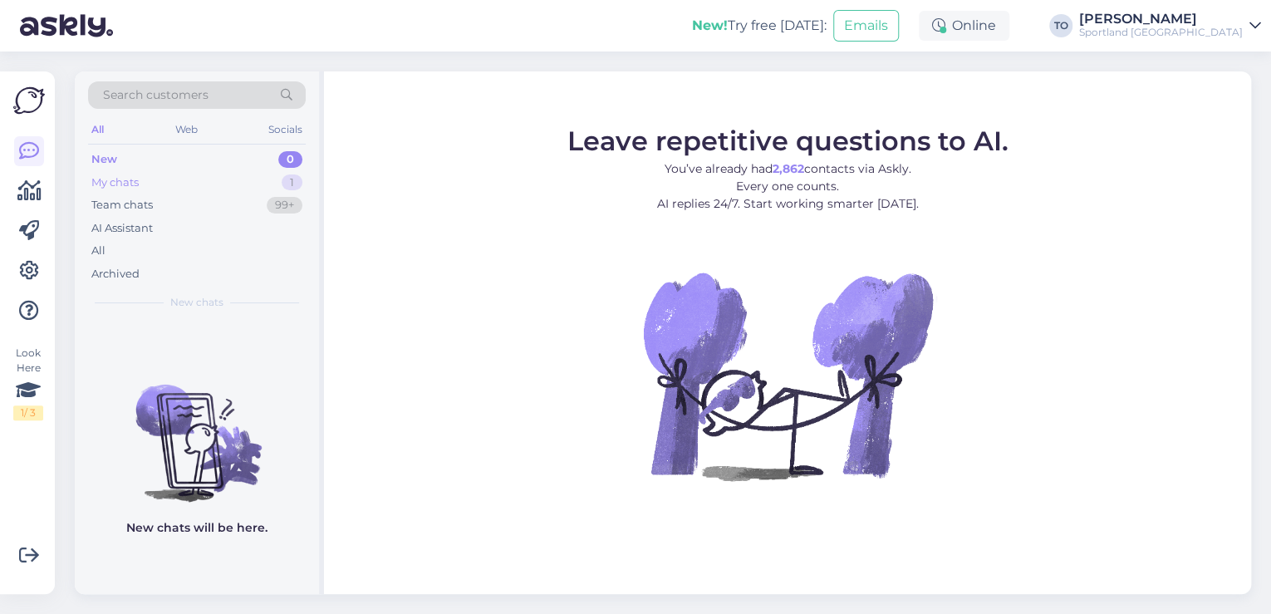
click at [186, 174] on div "My chats 1" at bounding box center [197, 182] width 218 height 23
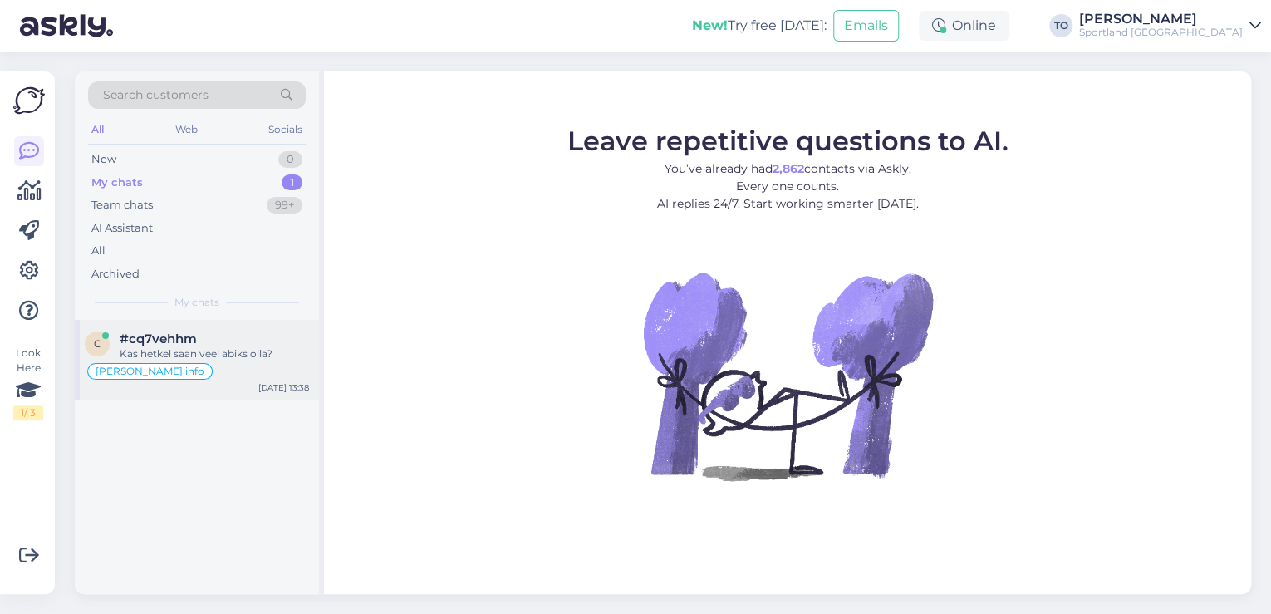
click at [212, 336] on div "#cq7vehhm" at bounding box center [214, 338] width 189 height 15
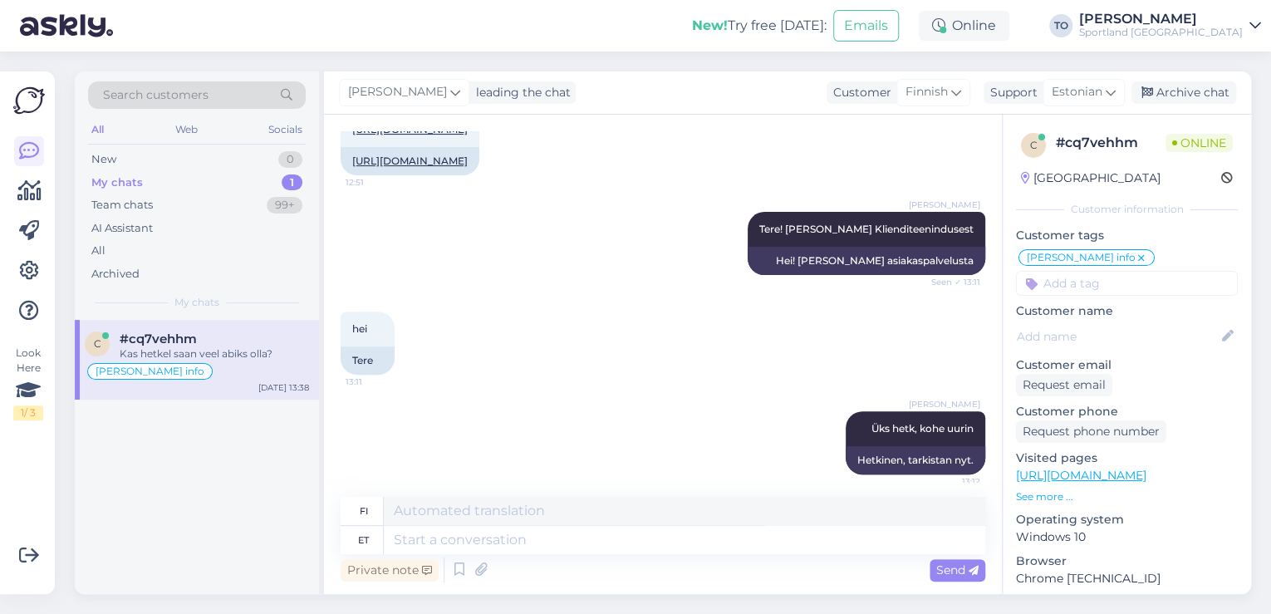
scroll to position [621, 0]
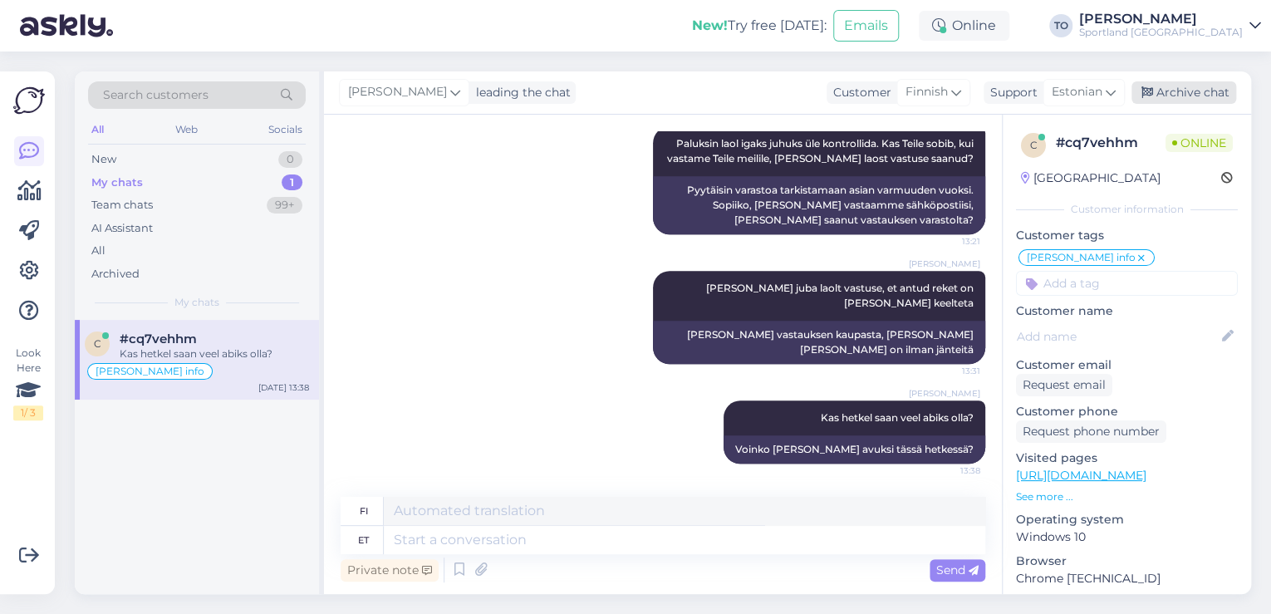
click at [1206, 90] on div "Archive chat" at bounding box center [1184, 92] width 105 height 22
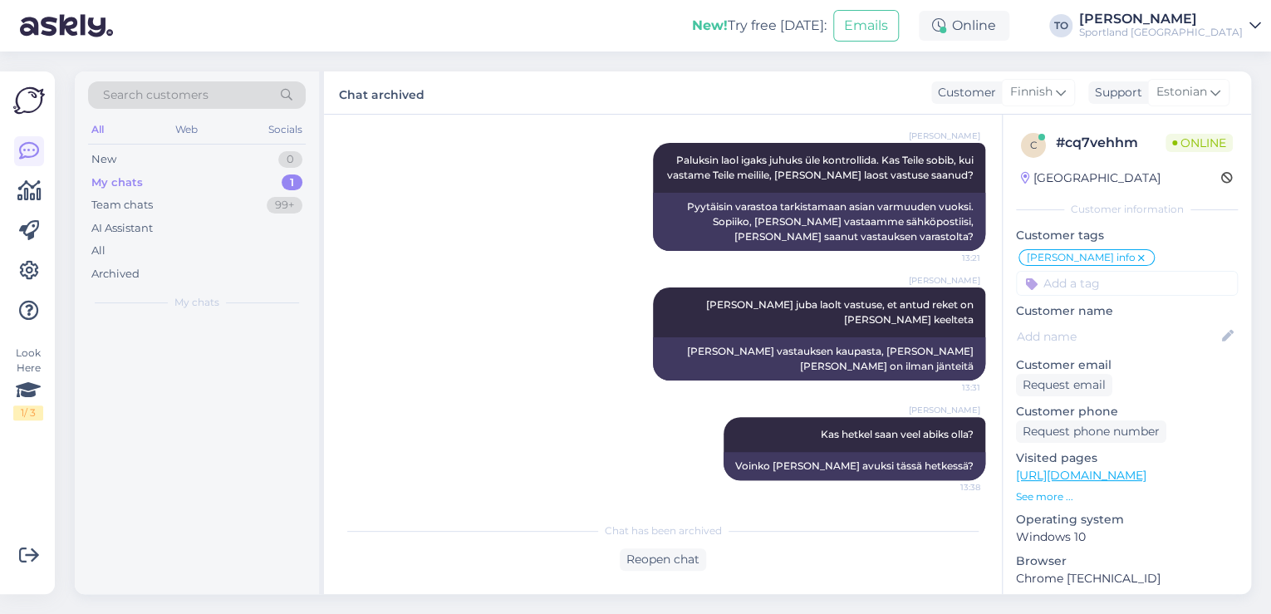
scroll to position [605, 0]
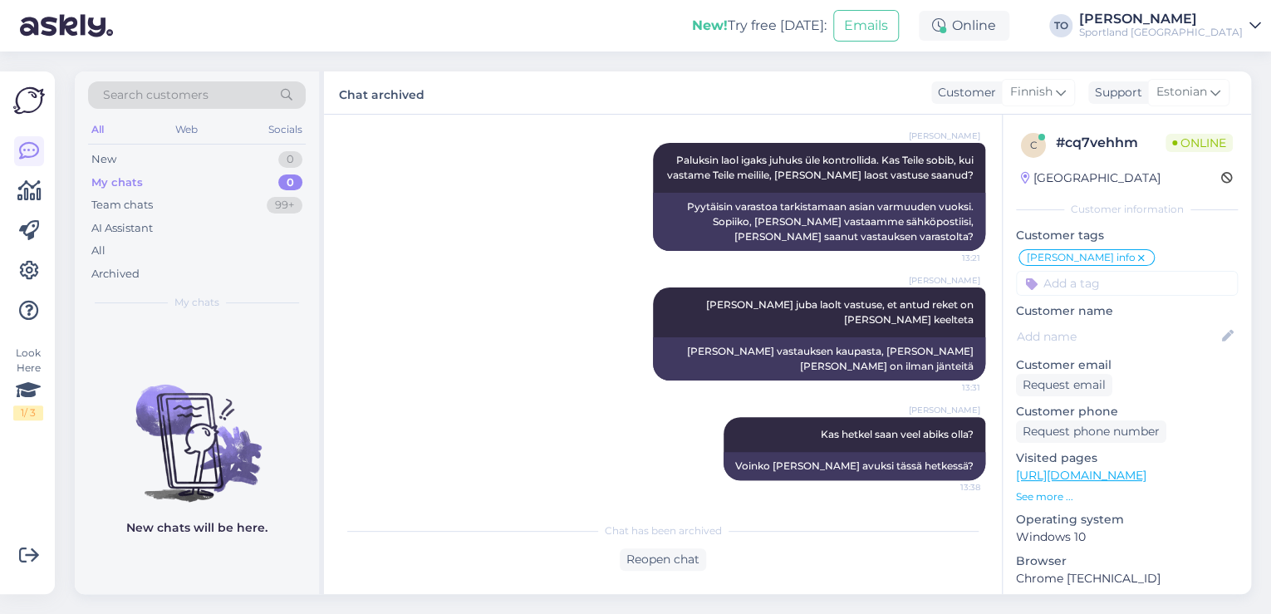
click at [1204, 32] on div "Sportland [GEOGRAPHIC_DATA]" at bounding box center [1161, 32] width 164 height 13
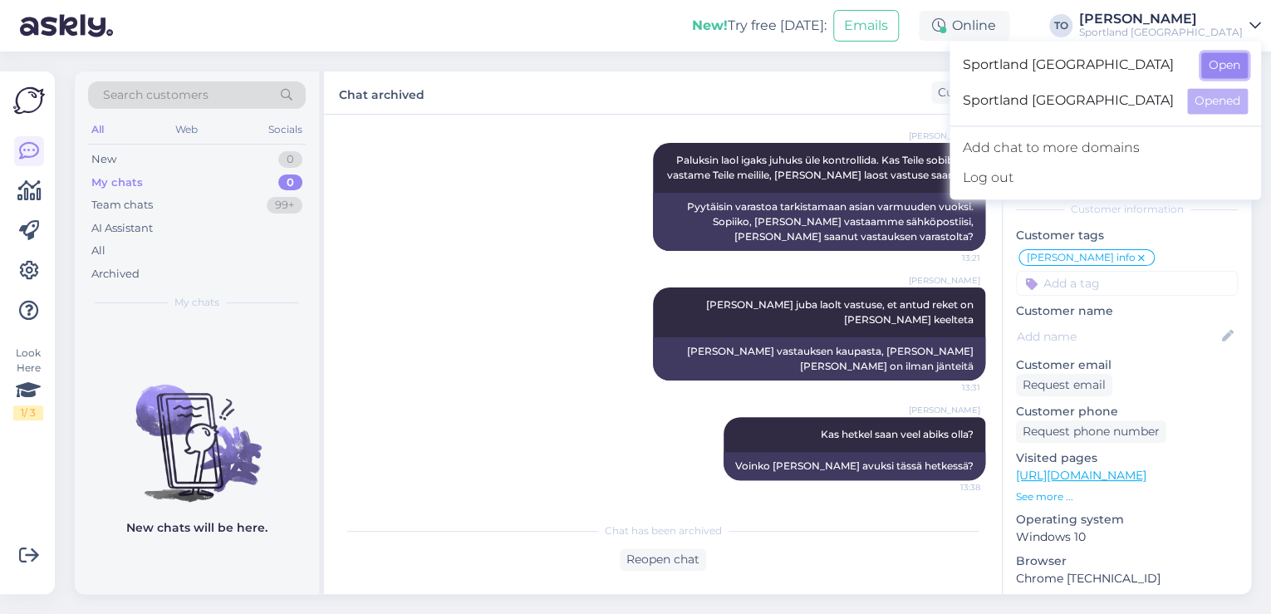
click at [1230, 69] on button "Open" at bounding box center [1224, 65] width 47 height 26
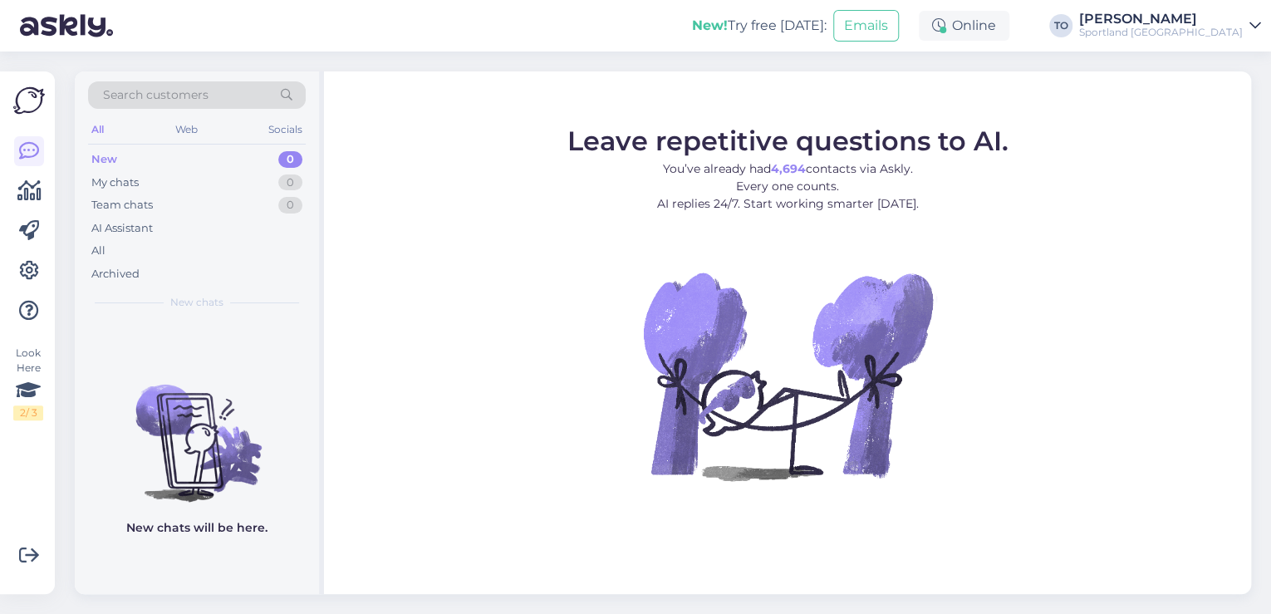
click at [1224, 27] on div "Sportland [GEOGRAPHIC_DATA]" at bounding box center [1161, 32] width 164 height 13
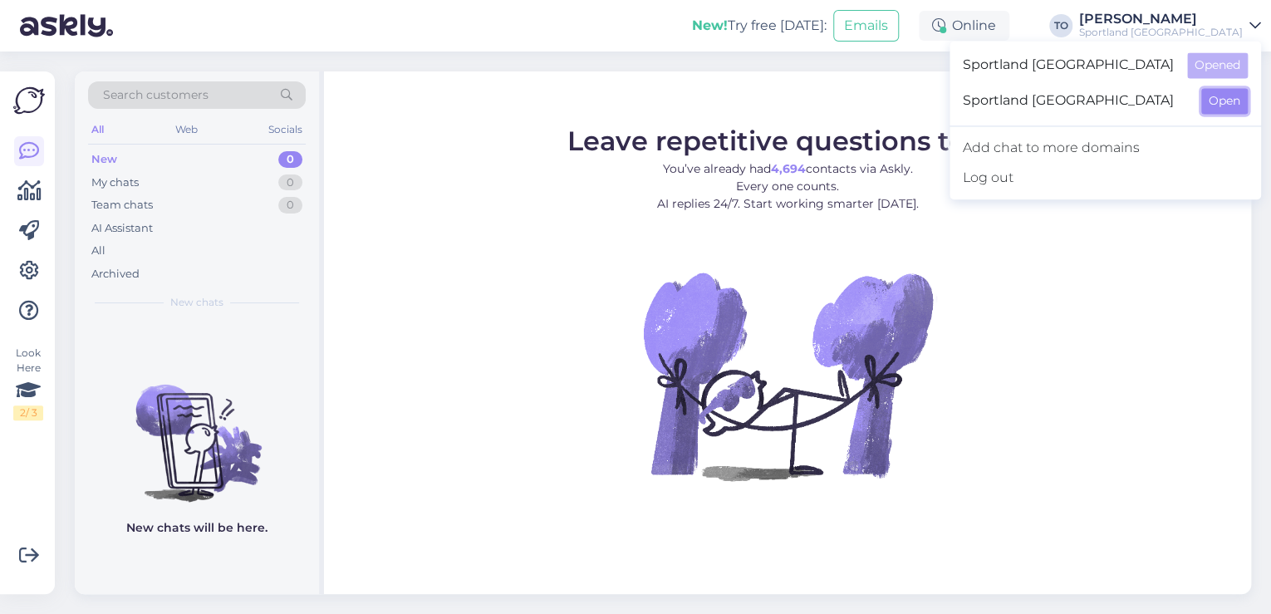
click at [1235, 100] on button "Open" at bounding box center [1224, 101] width 47 height 26
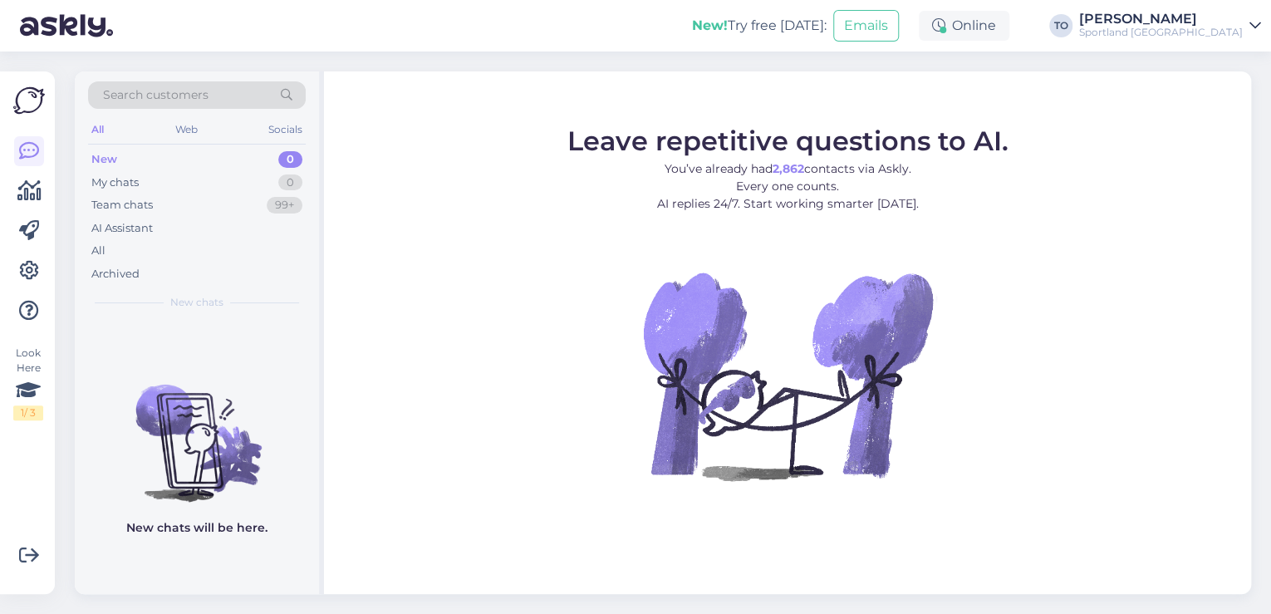
click at [1228, 36] on div "Sportland [GEOGRAPHIC_DATA]" at bounding box center [1161, 32] width 164 height 13
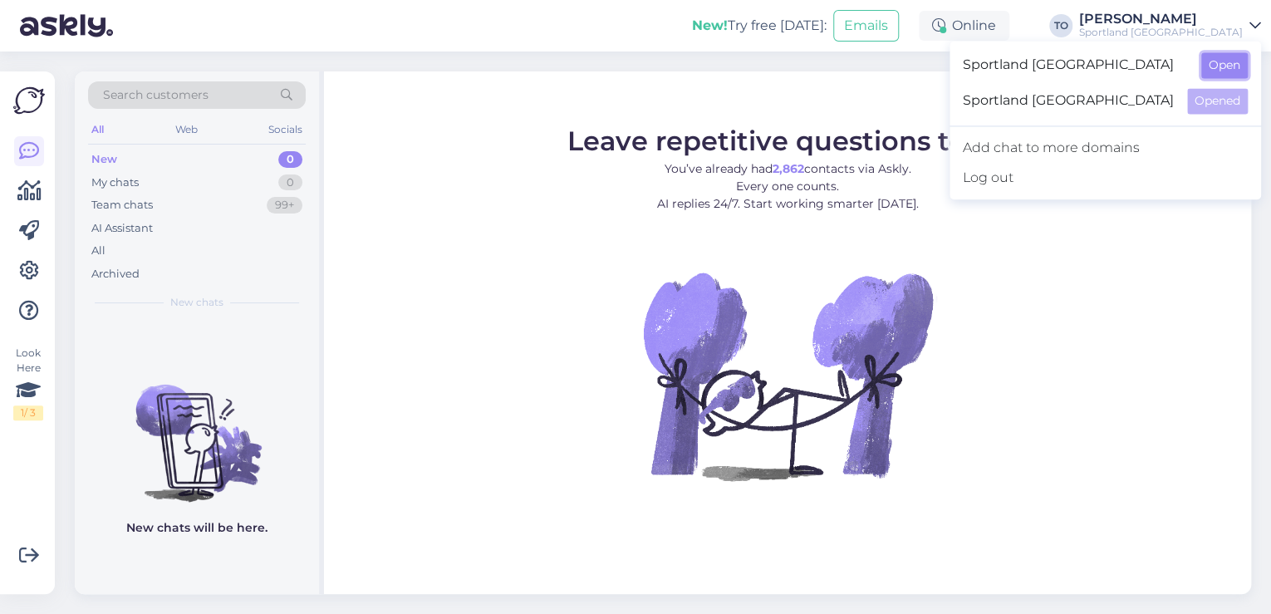
drag, startPoint x: 1228, startPoint y: 37, endPoint x: 1226, endPoint y: 71, distance: 34.1
click at [1226, 71] on button "Open" at bounding box center [1224, 65] width 47 height 26
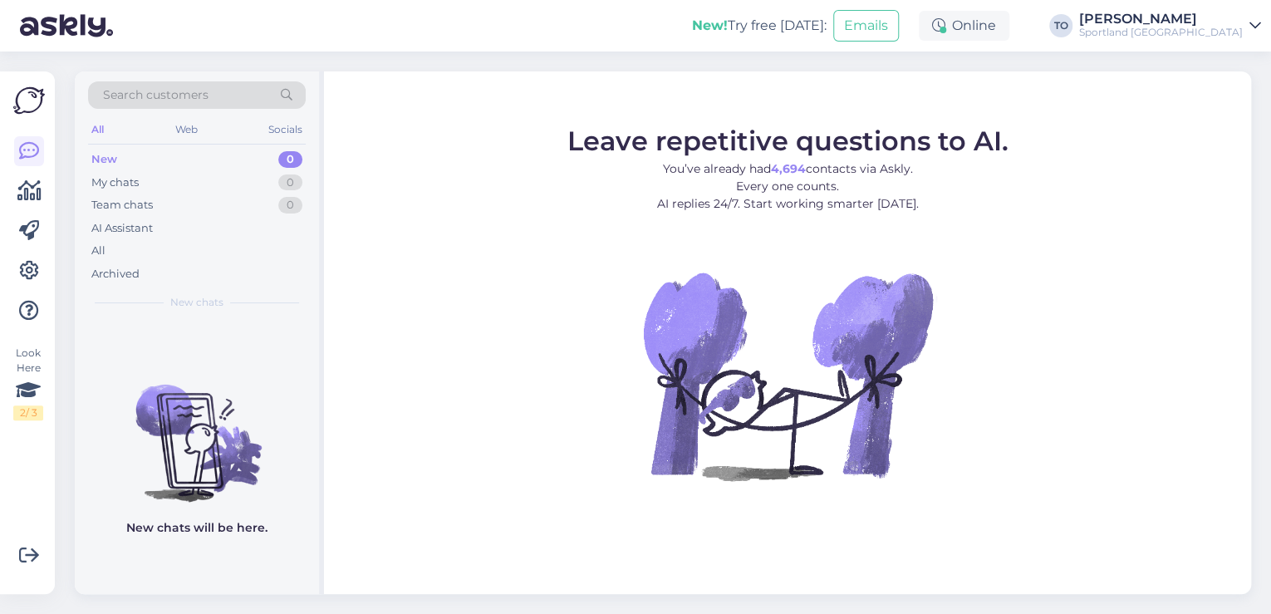
click at [1186, 24] on div "[PERSON_NAME]" at bounding box center [1161, 18] width 164 height 13
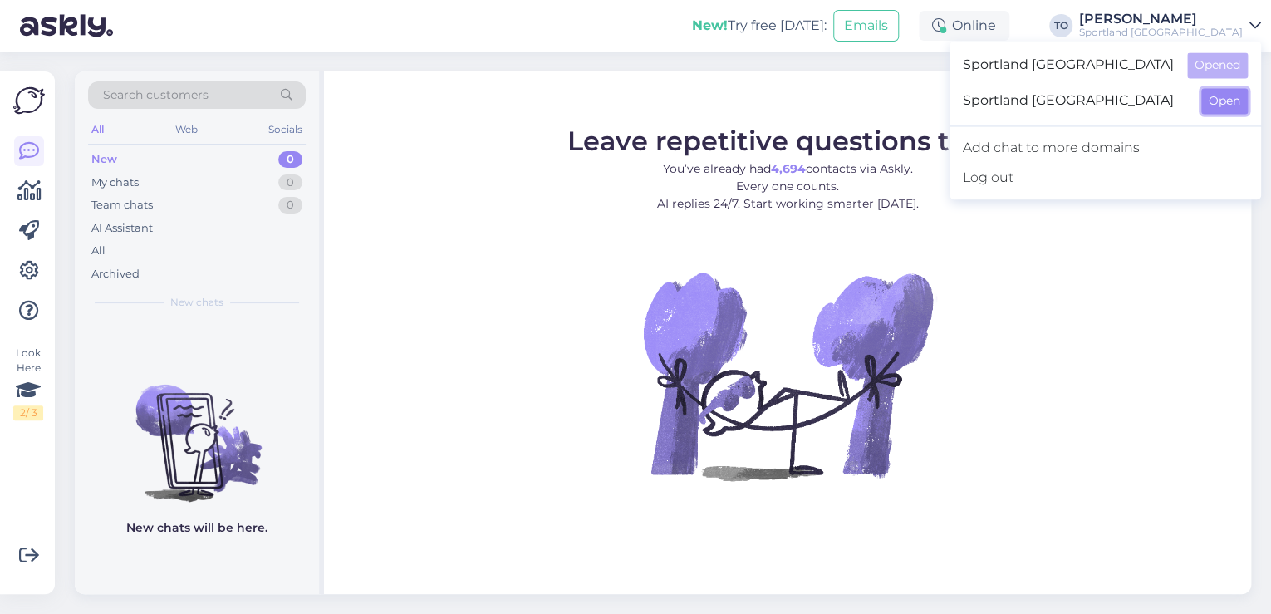
click at [1210, 100] on button "Open" at bounding box center [1224, 101] width 47 height 26
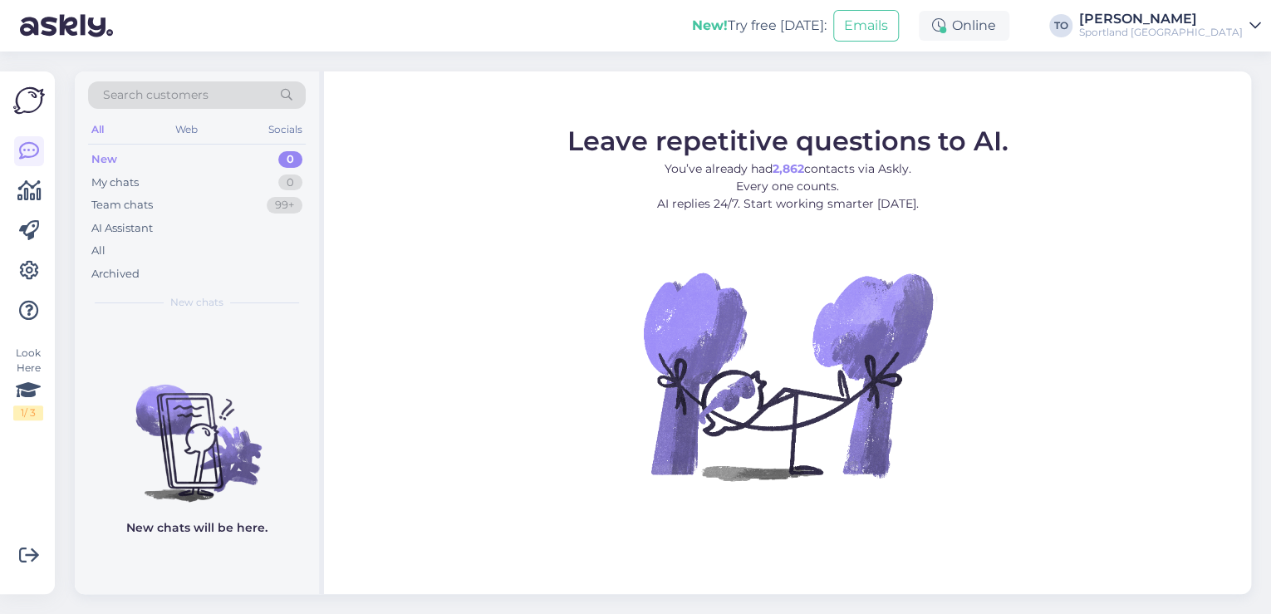
click at [201, 92] on span "Search customers" at bounding box center [156, 94] width 106 height 17
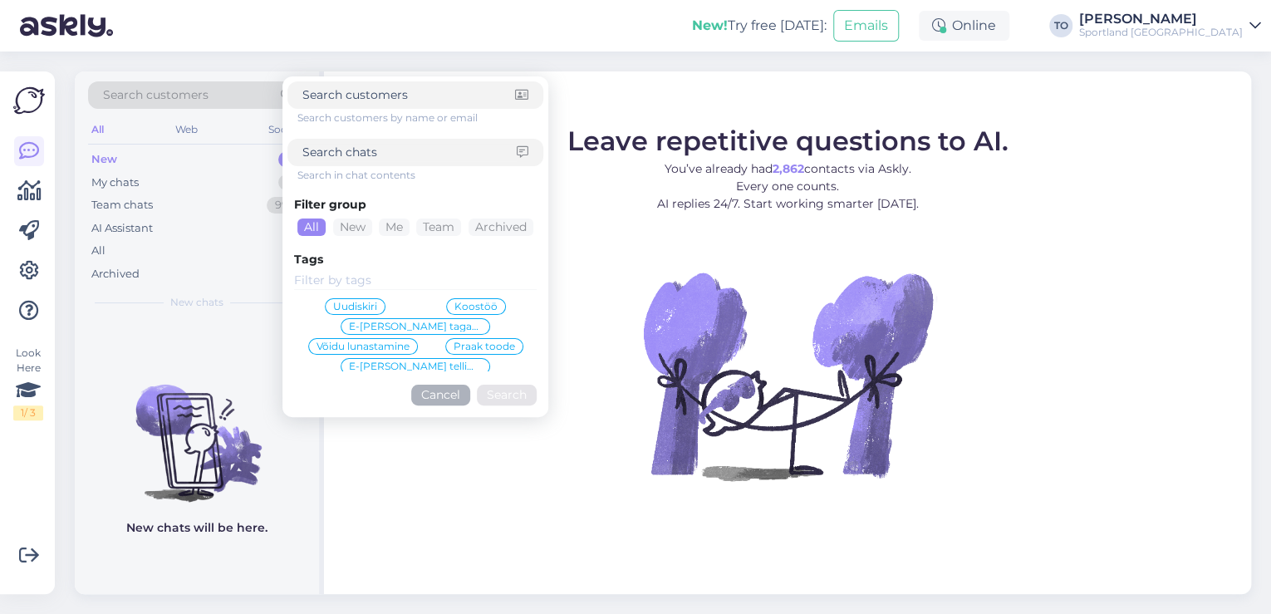
click at [361, 154] on input at bounding box center [409, 152] width 214 height 17
paste input "17000035659"
type input "17000035659"
click at [506, 395] on button "Search" at bounding box center [507, 395] width 60 height 21
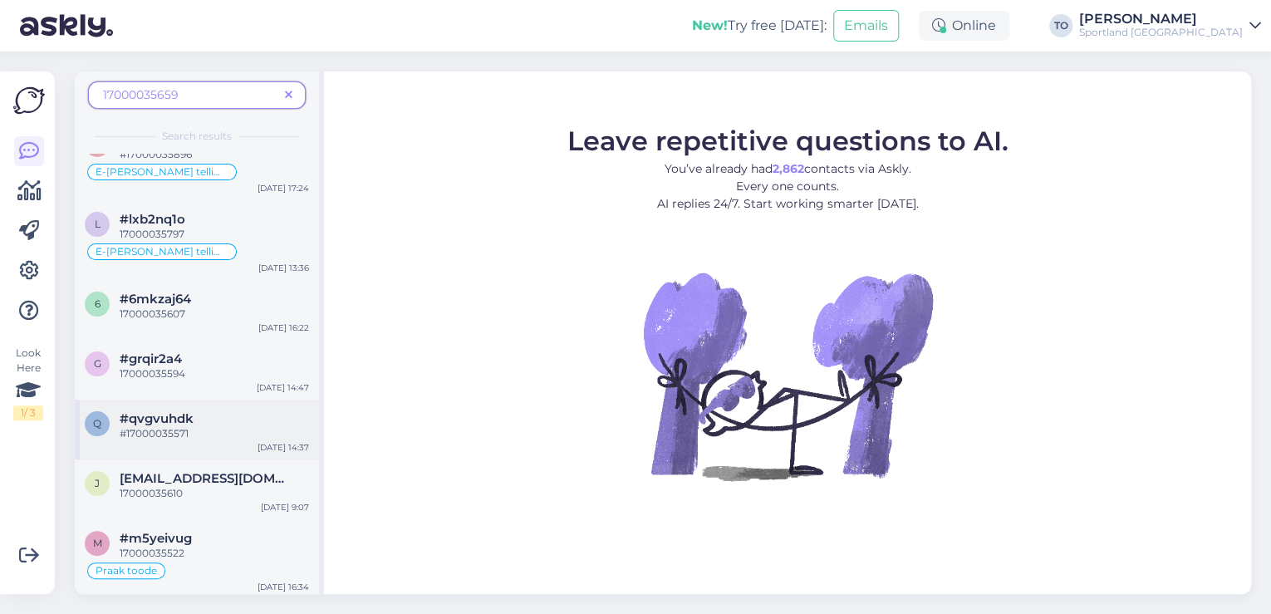
scroll to position [0, 0]
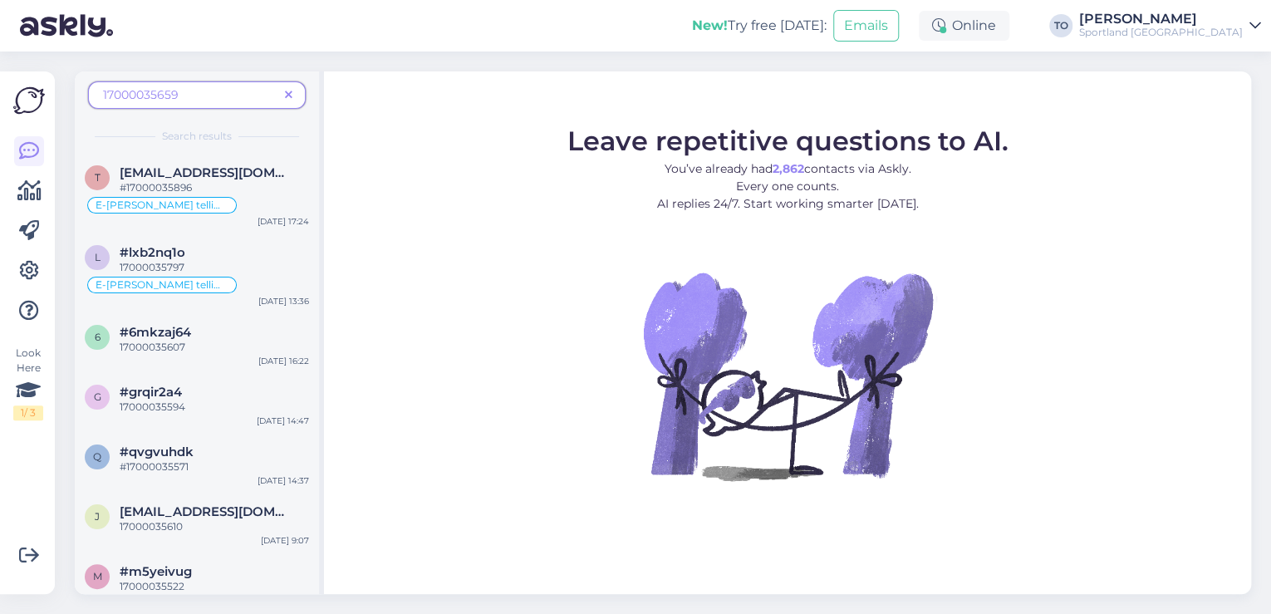
click at [290, 95] on icon at bounding box center [288, 96] width 7 height 12
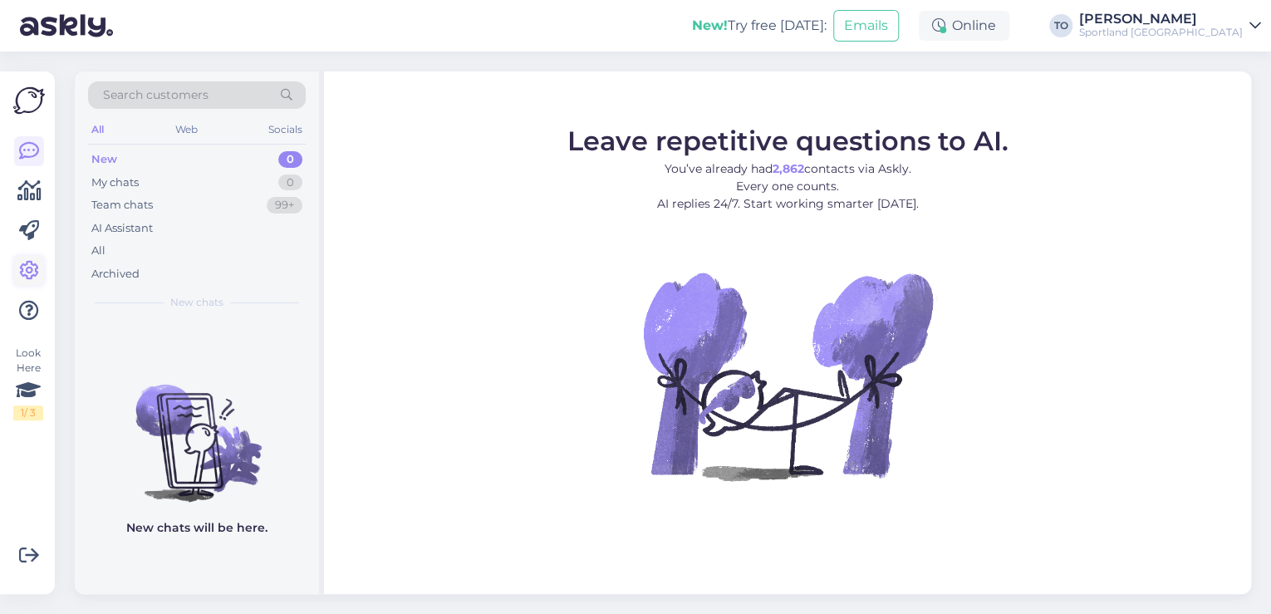
click at [28, 270] on icon at bounding box center [29, 271] width 20 height 20
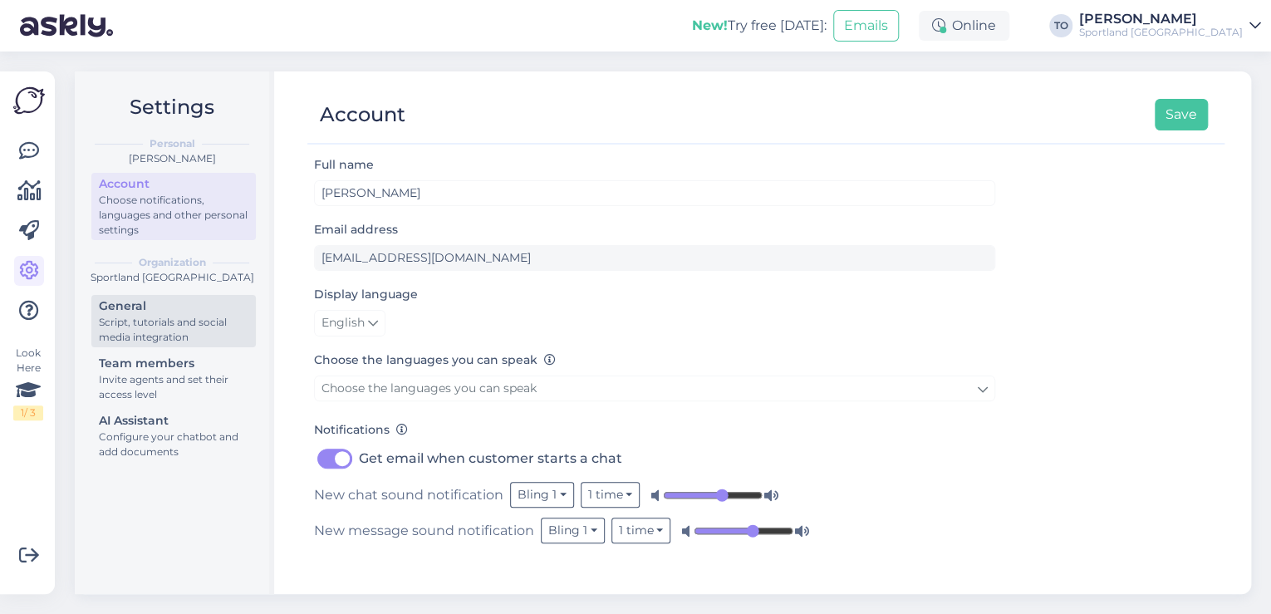
click at [186, 327] on div "Script, tutorials and social media integration" at bounding box center [174, 330] width 150 height 30
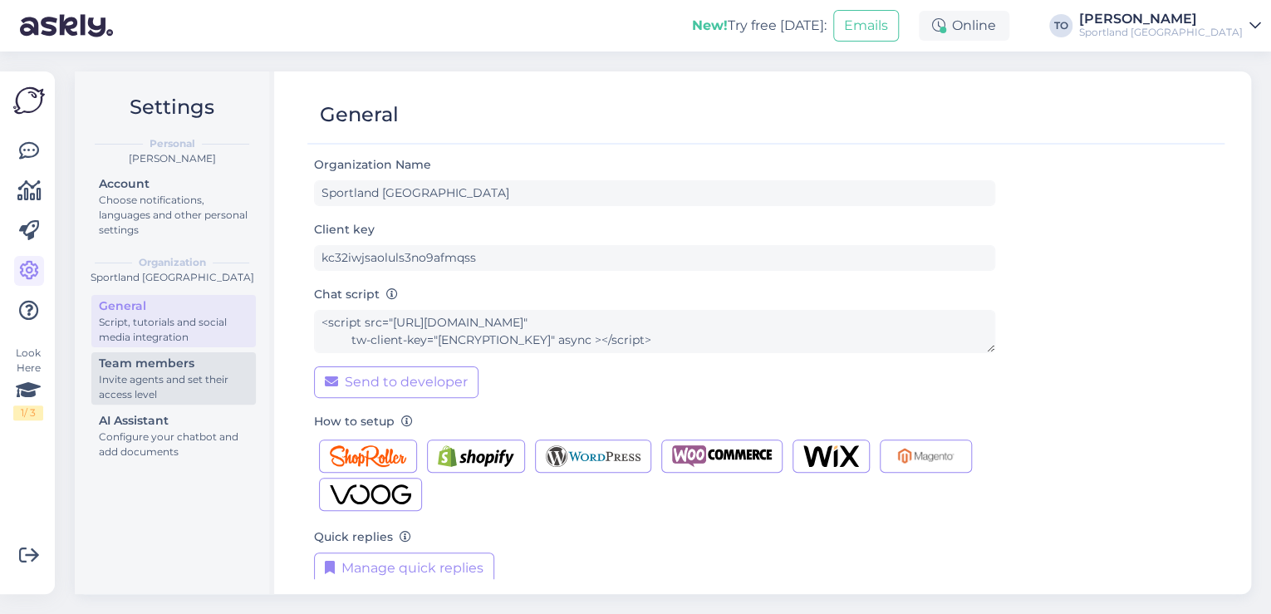
click at [151, 368] on div "Team members" at bounding box center [174, 363] width 150 height 17
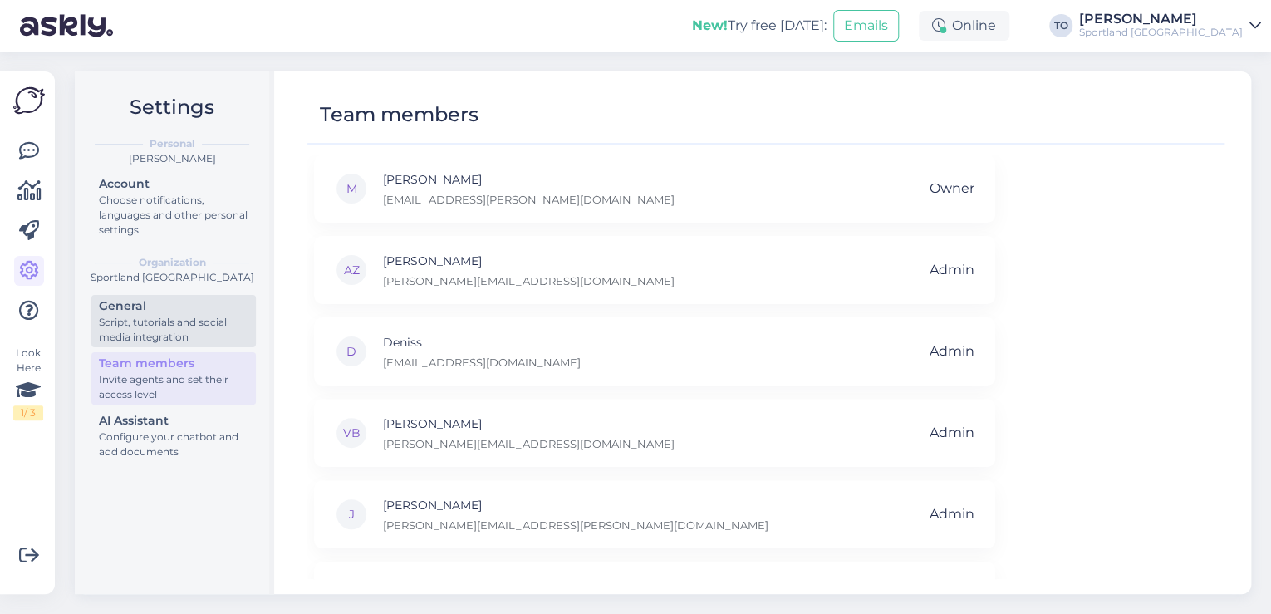
click at [159, 332] on div "Script, tutorials and social media integration" at bounding box center [174, 330] width 150 height 30
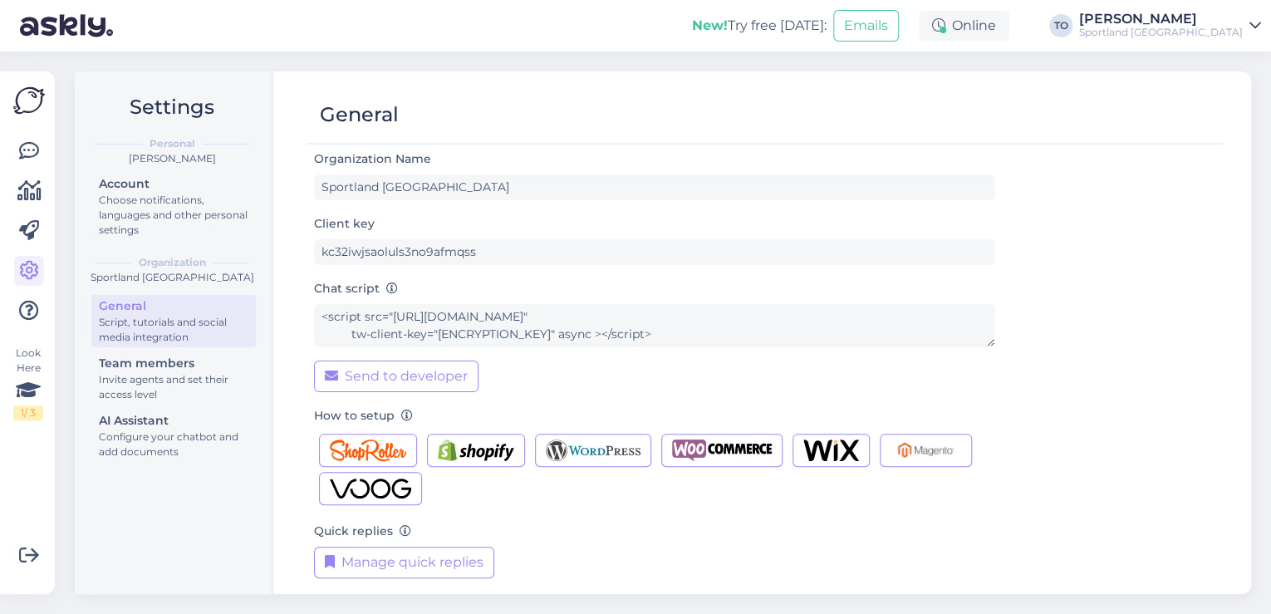
scroll to position [17, 0]
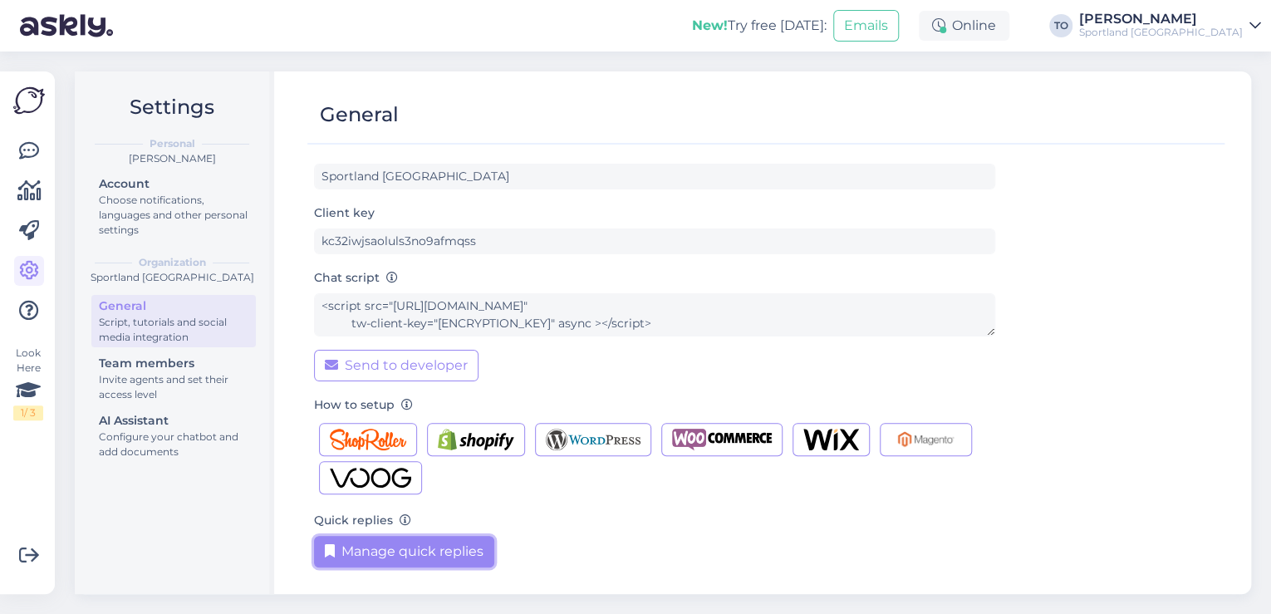
click at [399, 553] on button "Manage quick replies" at bounding box center [404, 552] width 180 height 32
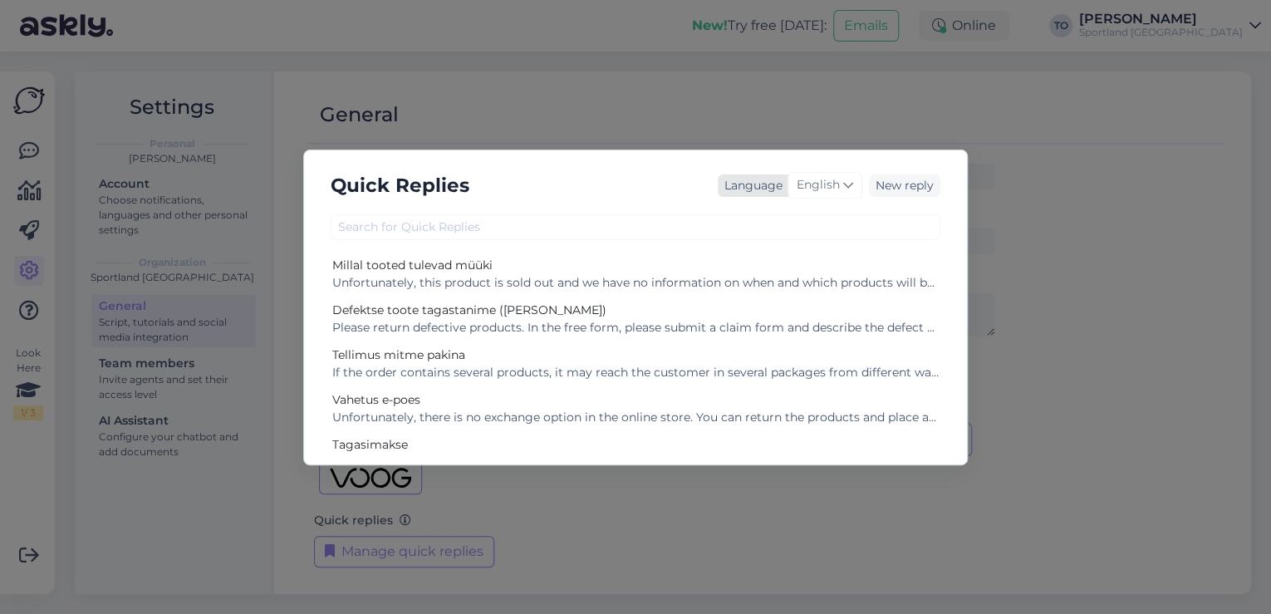
click at [827, 185] on span "English" at bounding box center [818, 185] width 43 height 18
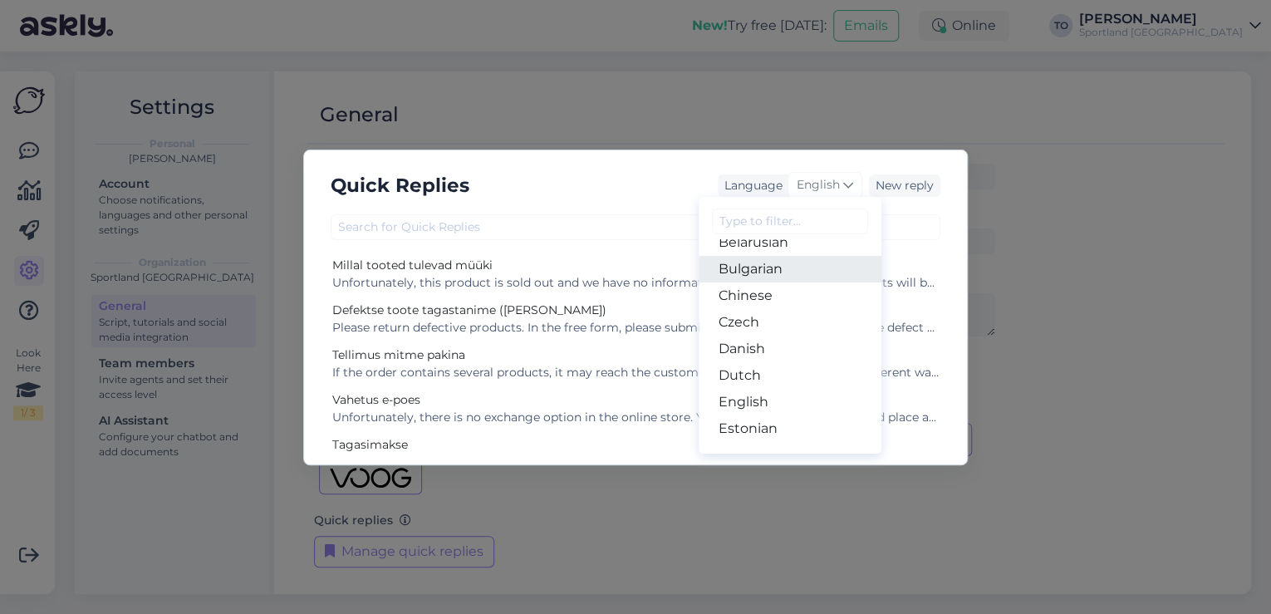
scroll to position [133, 0]
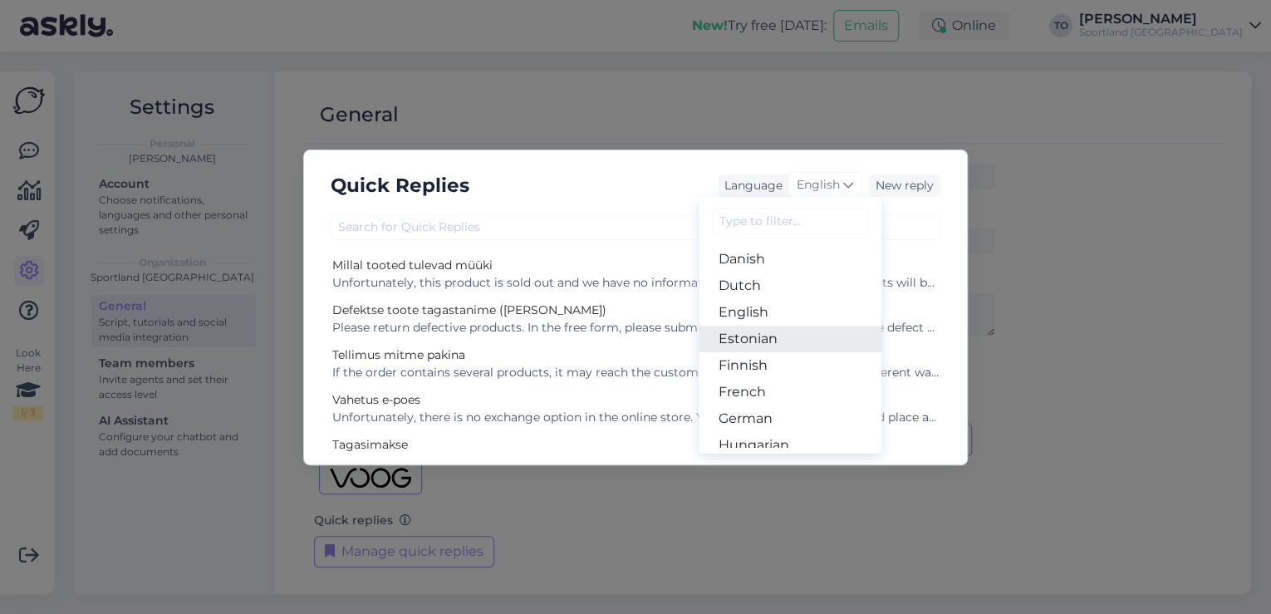
click at [796, 330] on link "Estonian" at bounding box center [790, 339] width 183 height 27
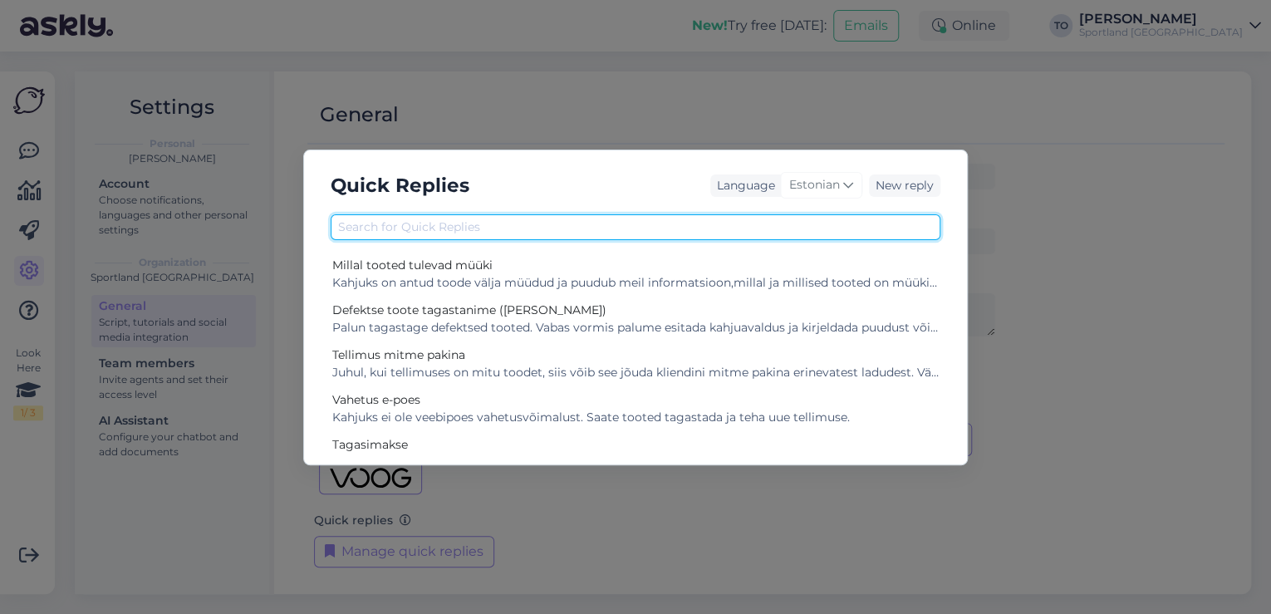
click at [455, 232] on input "text" at bounding box center [636, 227] width 610 height 26
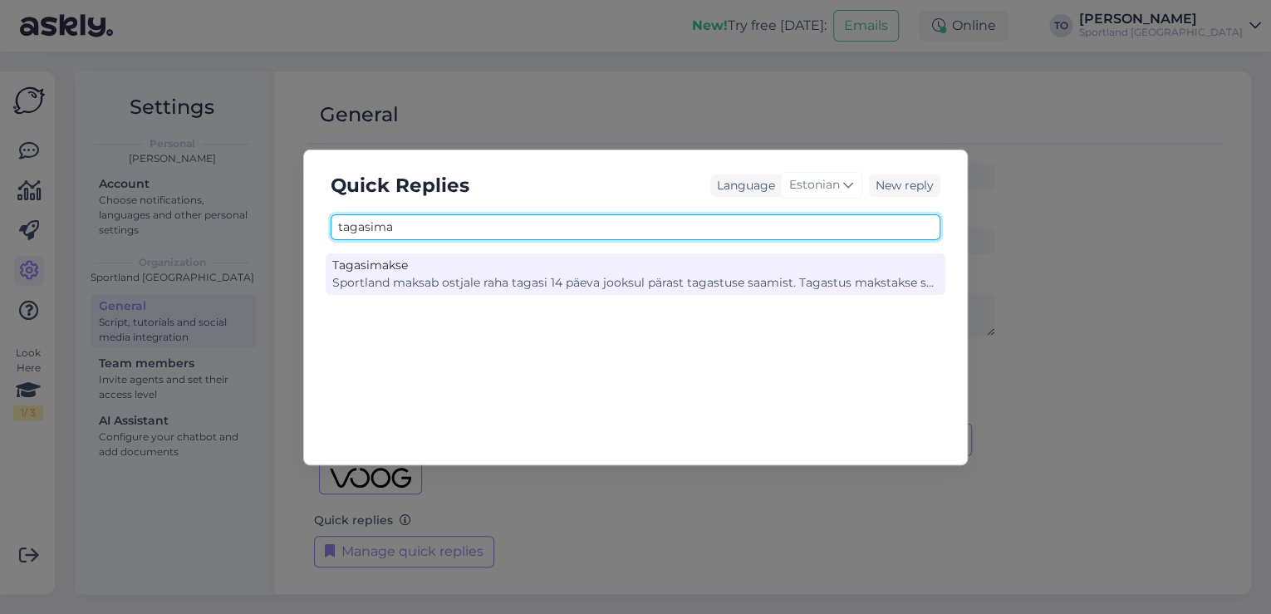
type input "tagasima"
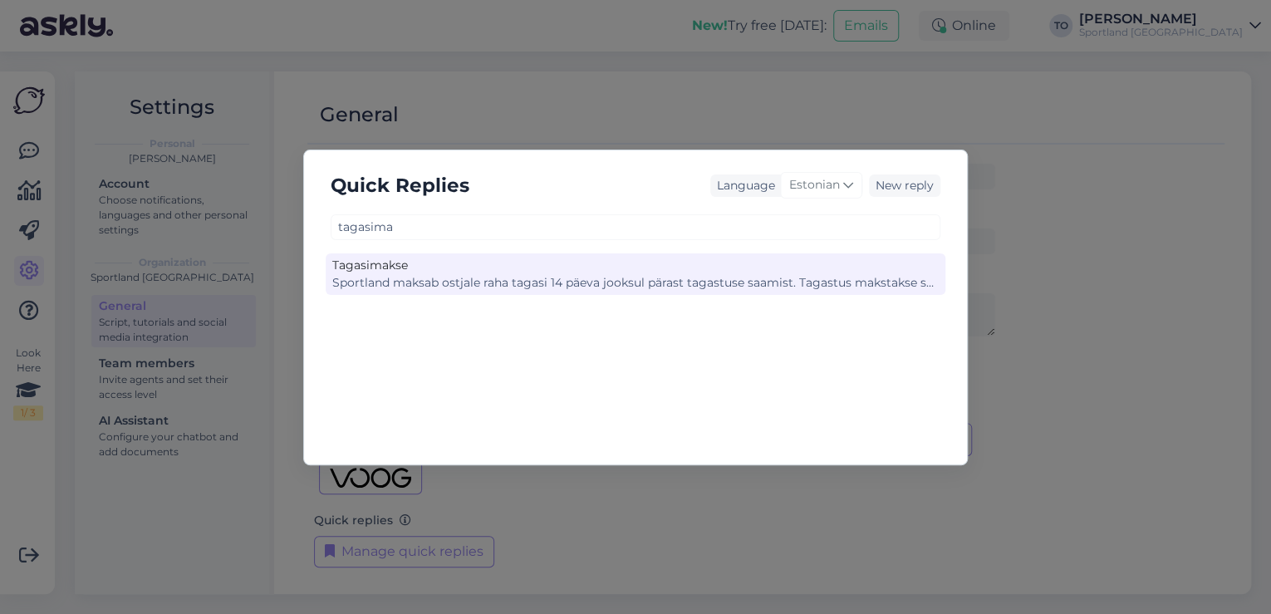
click at [475, 270] on div "Tagasimakse" at bounding box center [635, 265] width 606 height 17
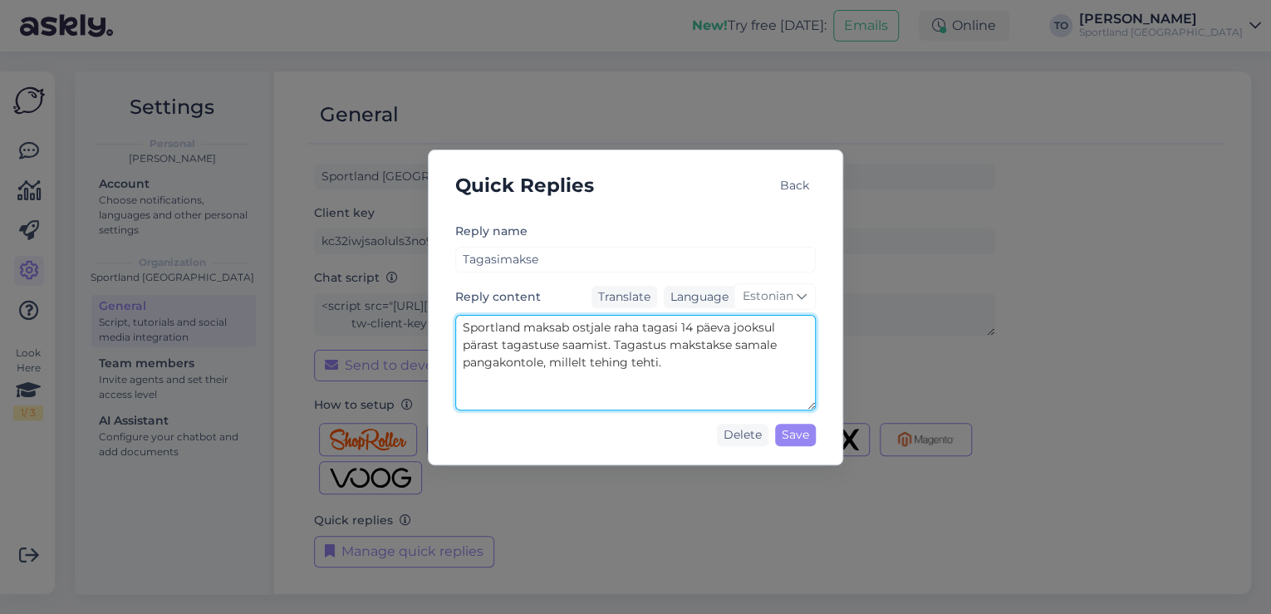
drag, startPoint x: 464, startPoint y: 326, endPoint x: 661, endPoint y: 366, distance: 201.5
click at [661, 366] on textarea "Sportland maksab ostjale raha tagasi 14 päeva jooksul pärast tagastuse saamist.…" at bounding box center [635, 363] width 361 height 96
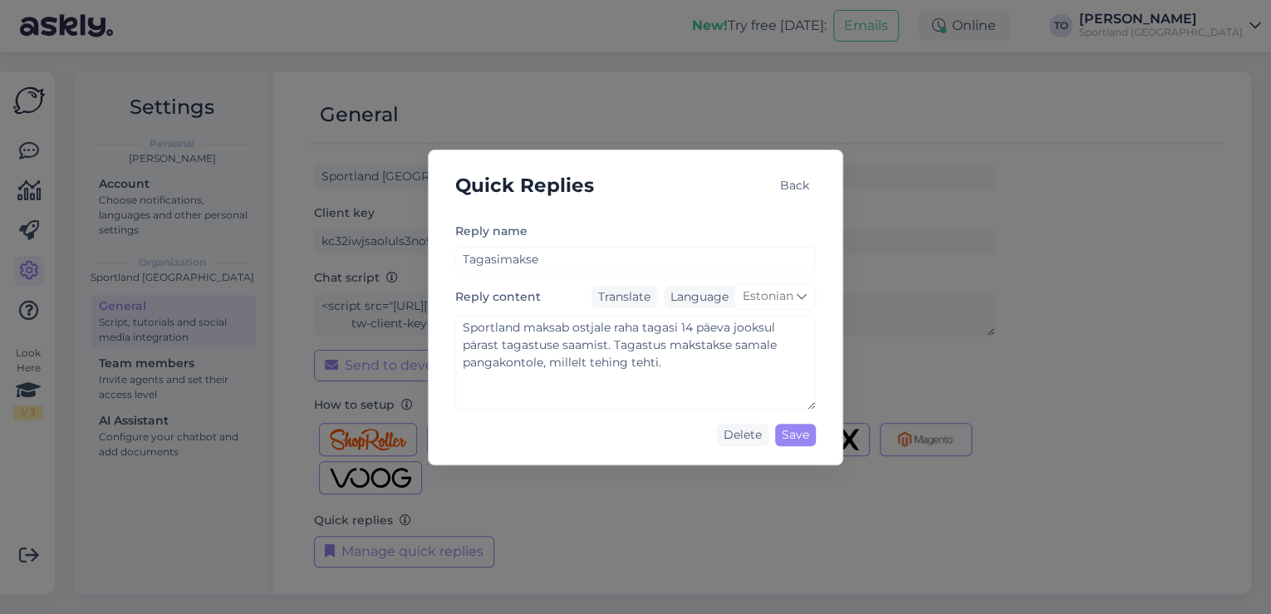
click at [789, 183] on div "Back" at bounding box center [794, 185] width 42 height 22
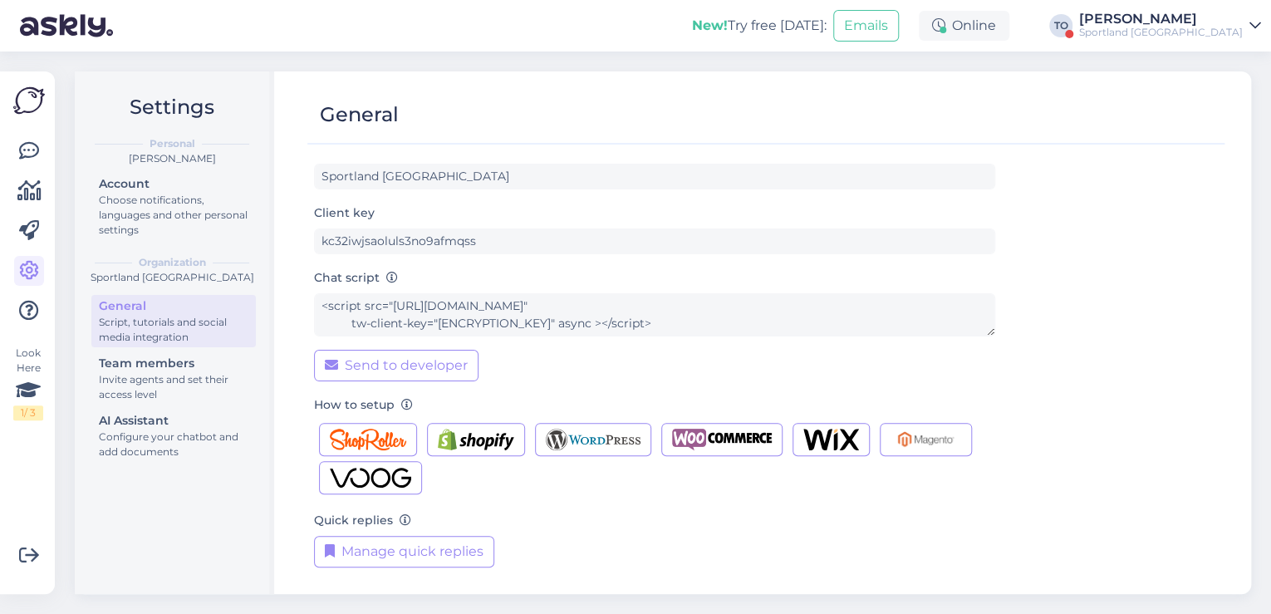
click at [1204, 27] on div "Sportland [GEOGRAPHIC_DATA]" at bounding box center [1161, 32] width 164 height 13
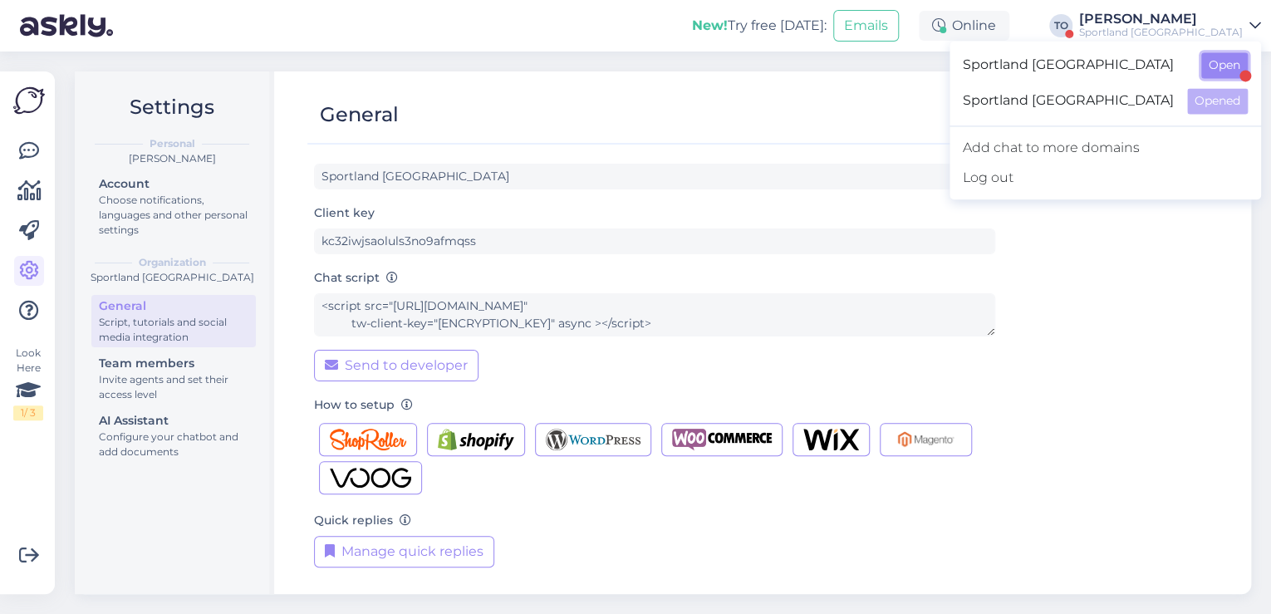
click at [1221, 68] on button "Open" at bounding box center [1224, 65] width 47 height 26
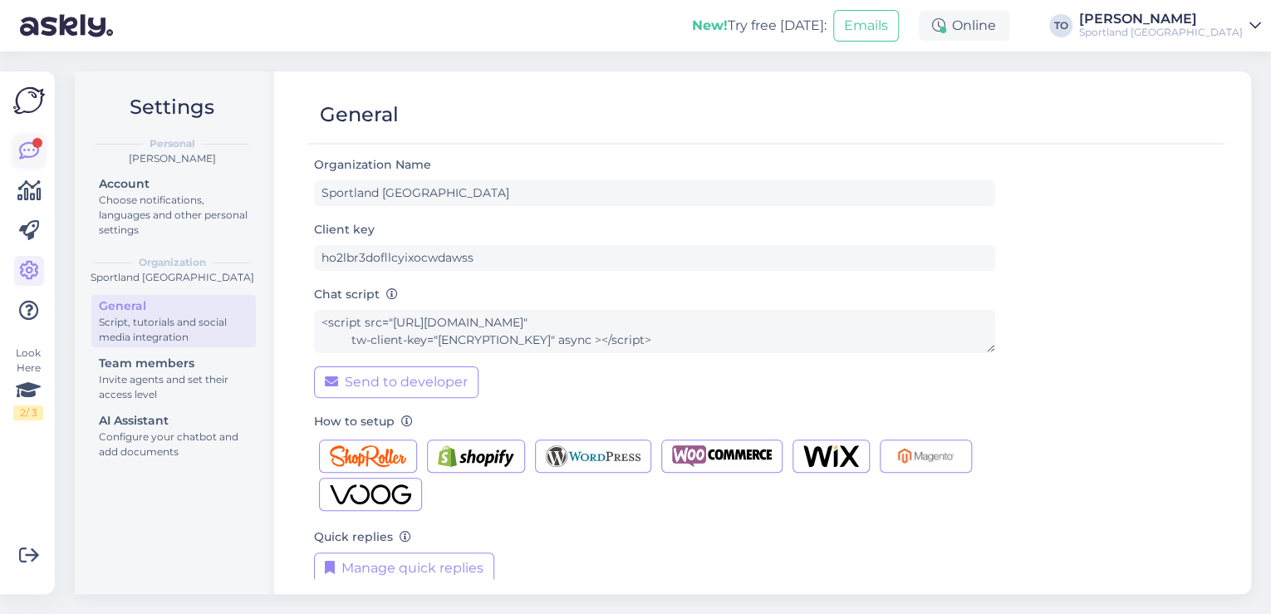
click at [32, 144] on icon at bounding box center [29, 151] width 20 height 20
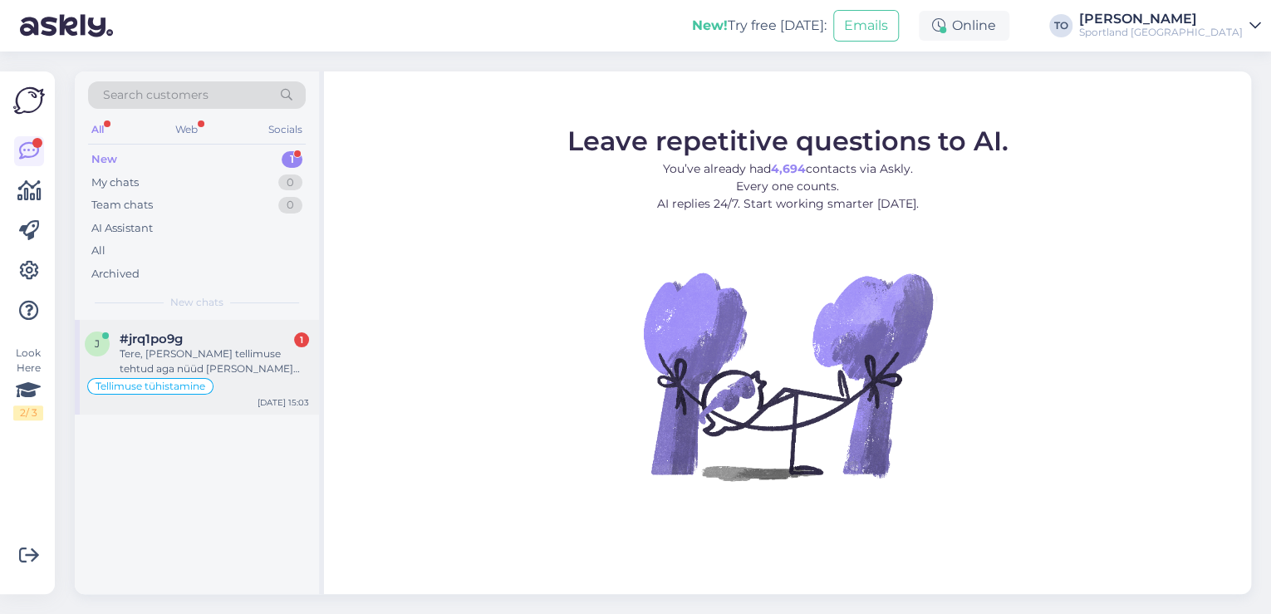
click at [234, 359] on div "Tere, [PERSON_NAME] tellimuse tehtud aga nüüd [PERSON_NAME] North Face jope koh…" at bounding box center [214, 361] width 189 height 30
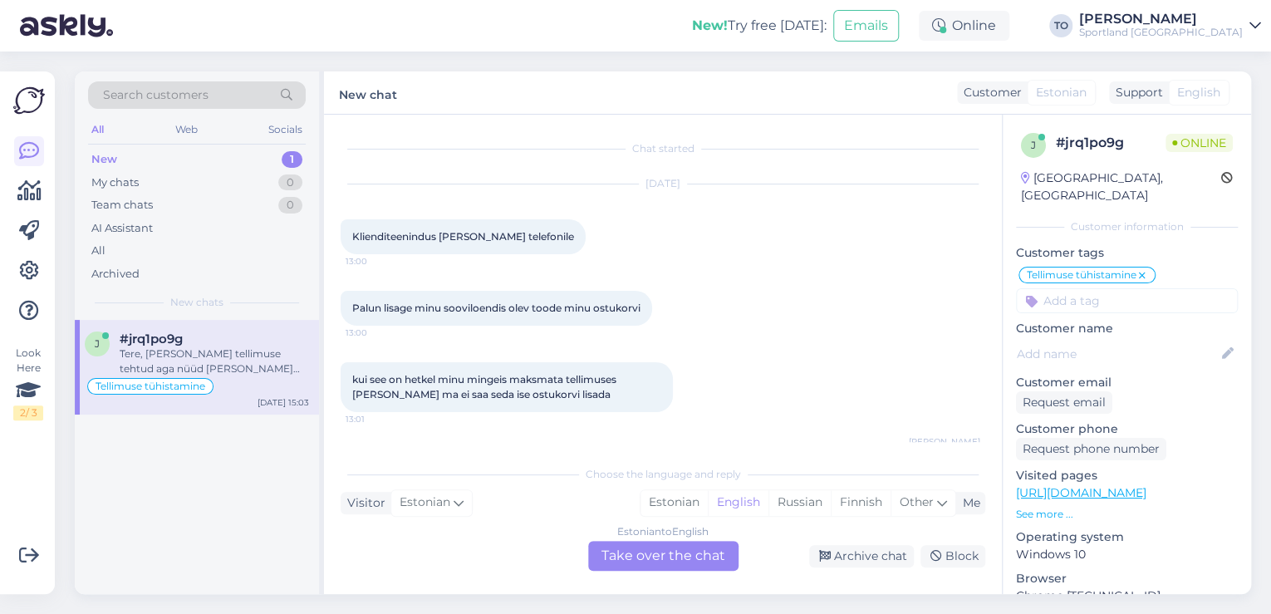
scroll to position [1037, 0]
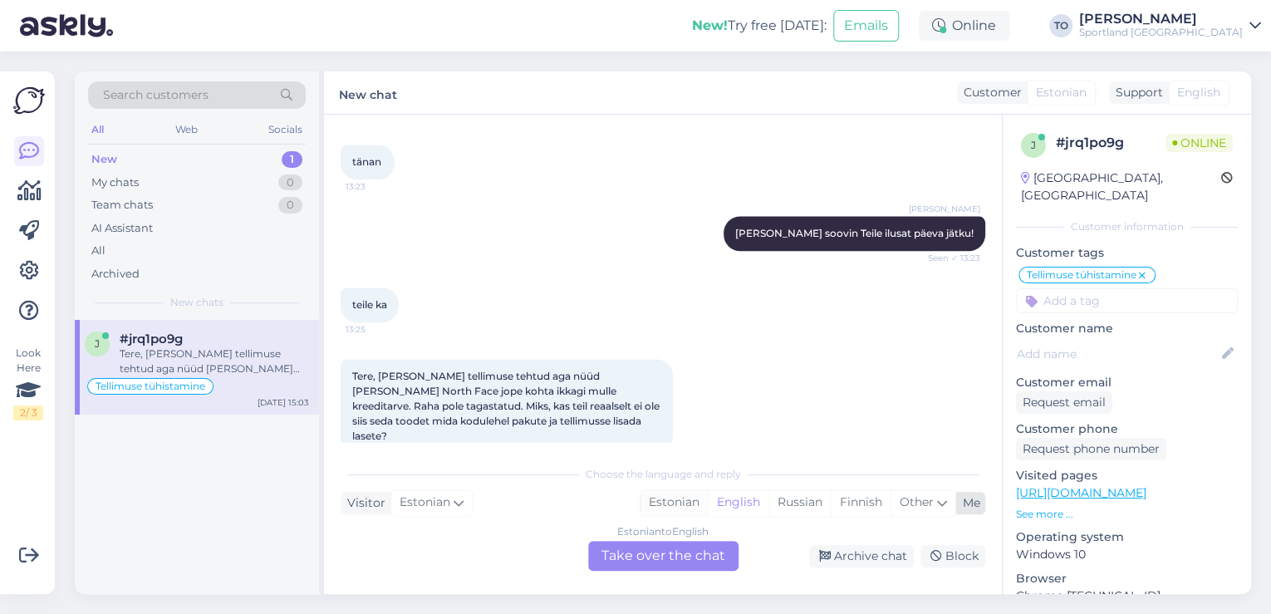
click at [687, 499] on div "Estonian" at bounding box center [674, 502] width 67 height 25
click at [675, 546] on div "Estonian to Estonian Take over the chat" at bounding box center [663, 556] width 150 height 30
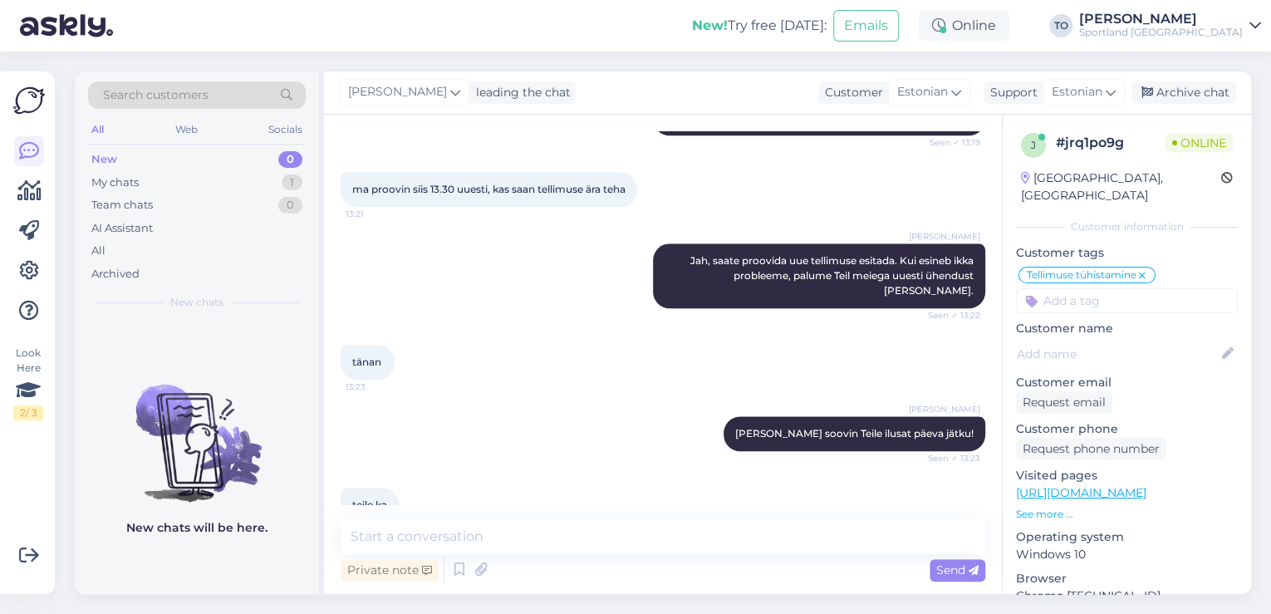
scroll to position [974, 0]
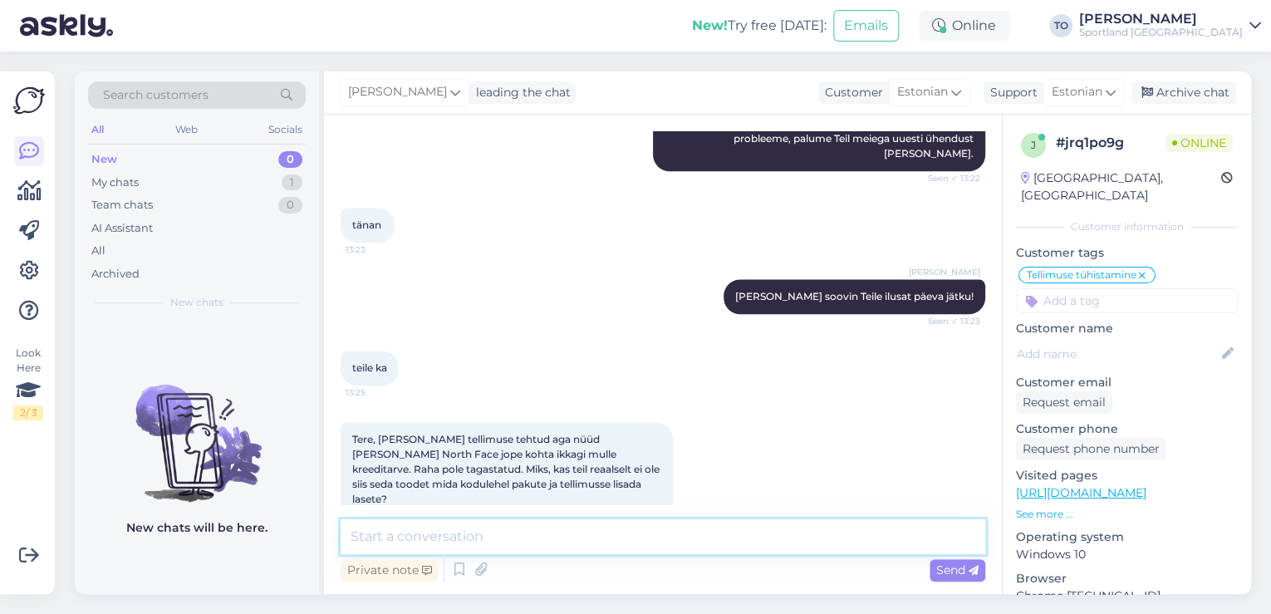
click at [535, 528] on textarea at bounding box center [663, 536] width 645 height 35
type textarea "Tere!"
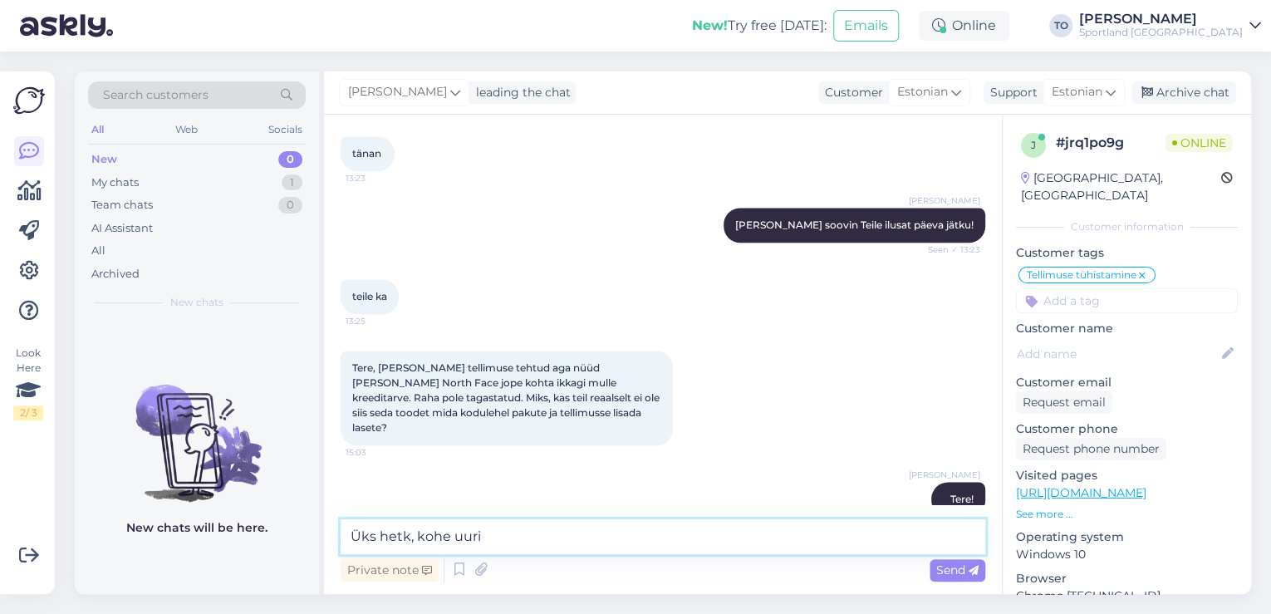
type textarea "Üks hetk, kohe uurin"
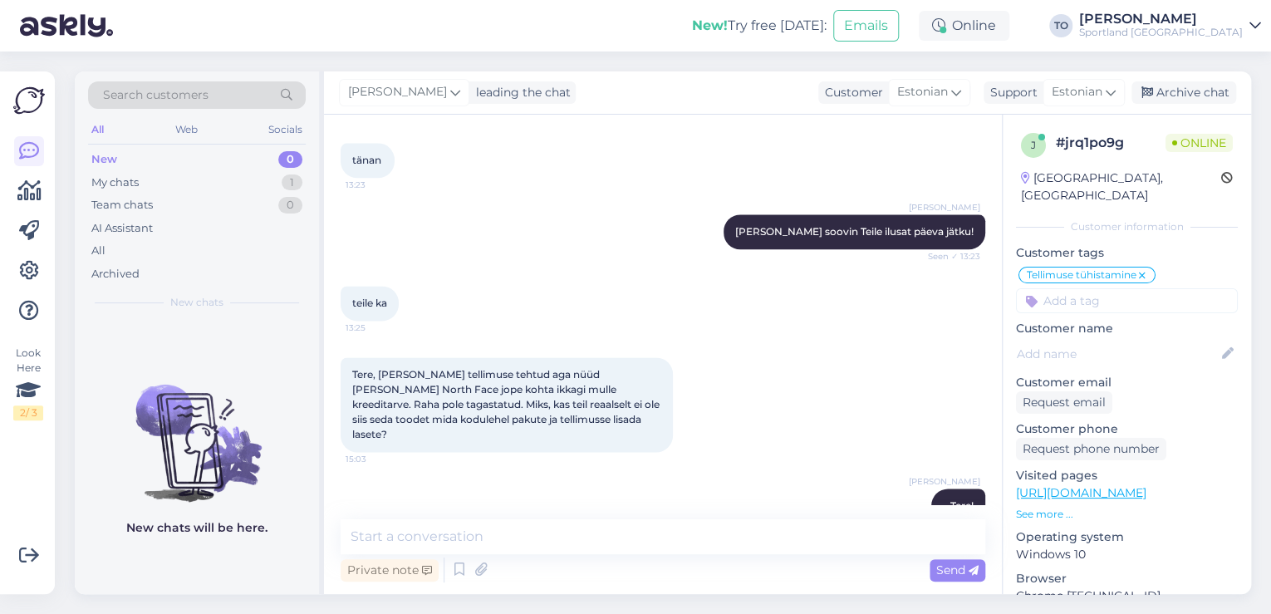
scroll to position [1117, 0]
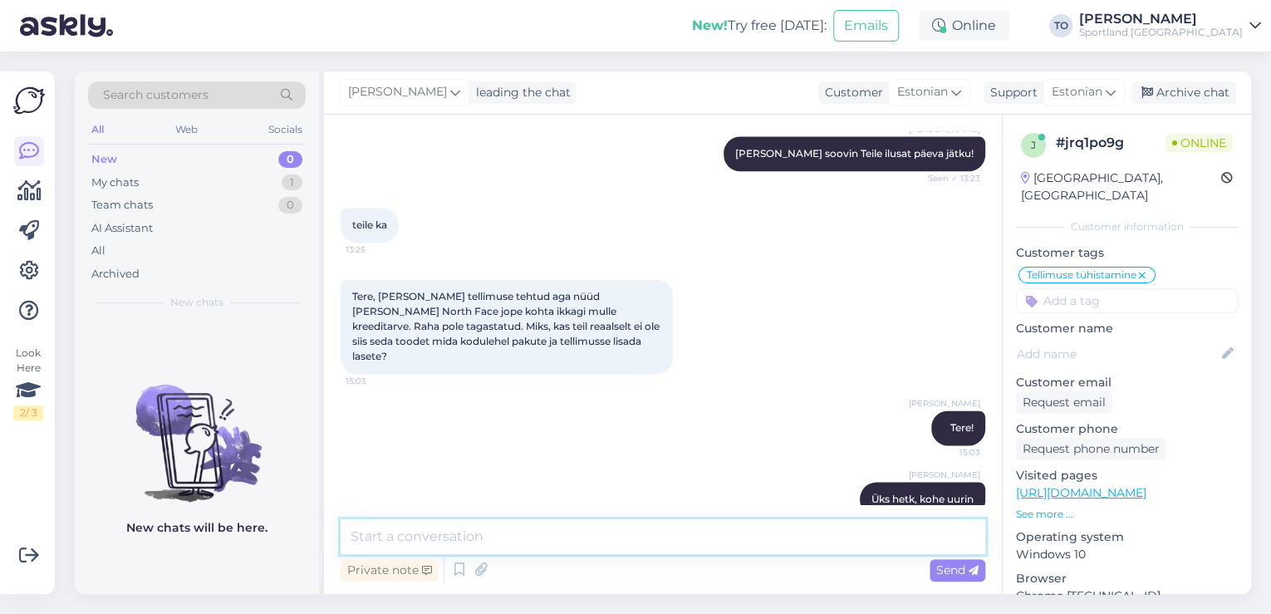
click at [469, 538] on textarea at bounding box center [663, 536] width 645 height 35
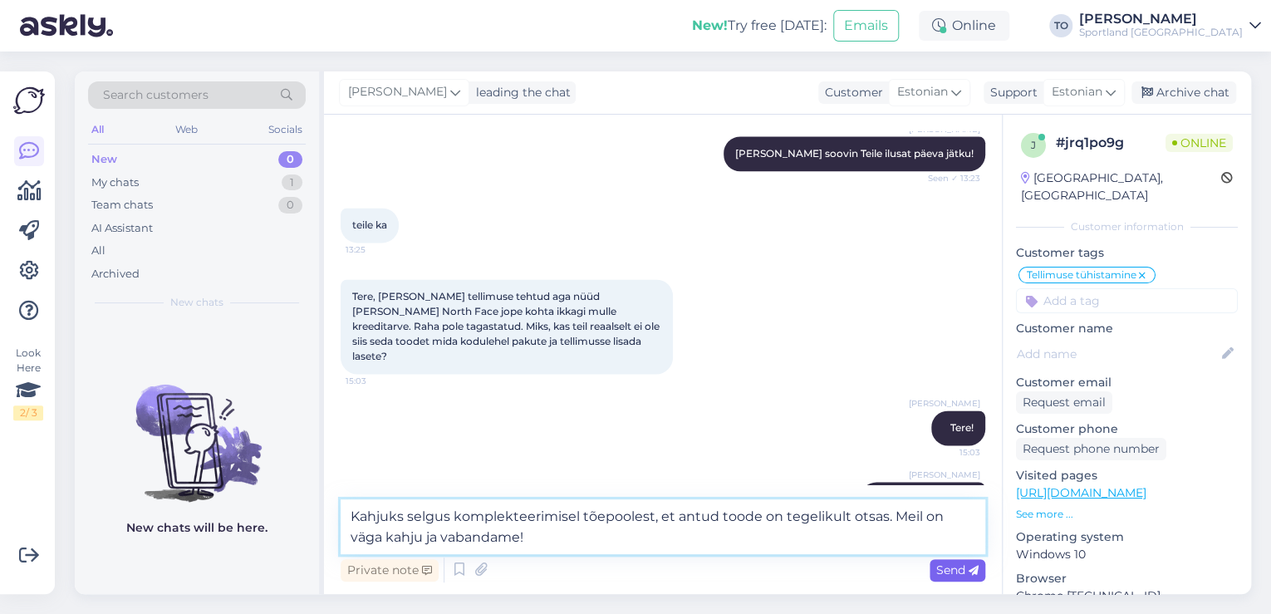
type textarea "Kahjuks selgus komplekteerimisel tõepoolest, et antud toode on tegelikult otsas…"
click at [941, 571] on span "Send" at bounding box center [957, 569] width 42 height 15
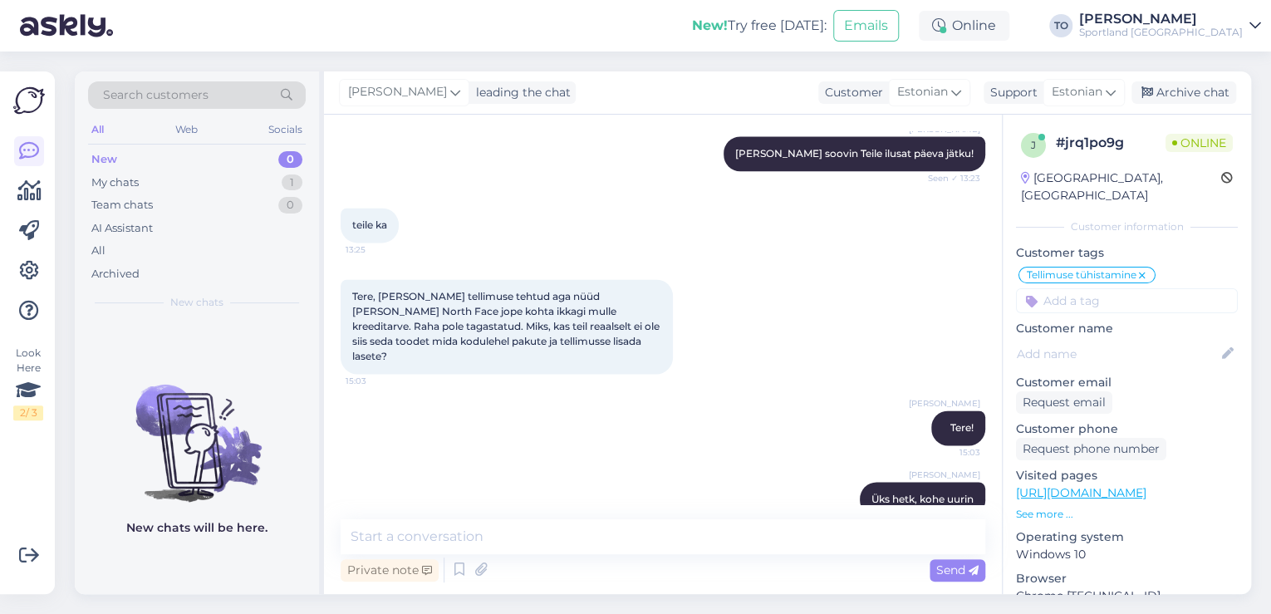
scroll to position [1203, 0]
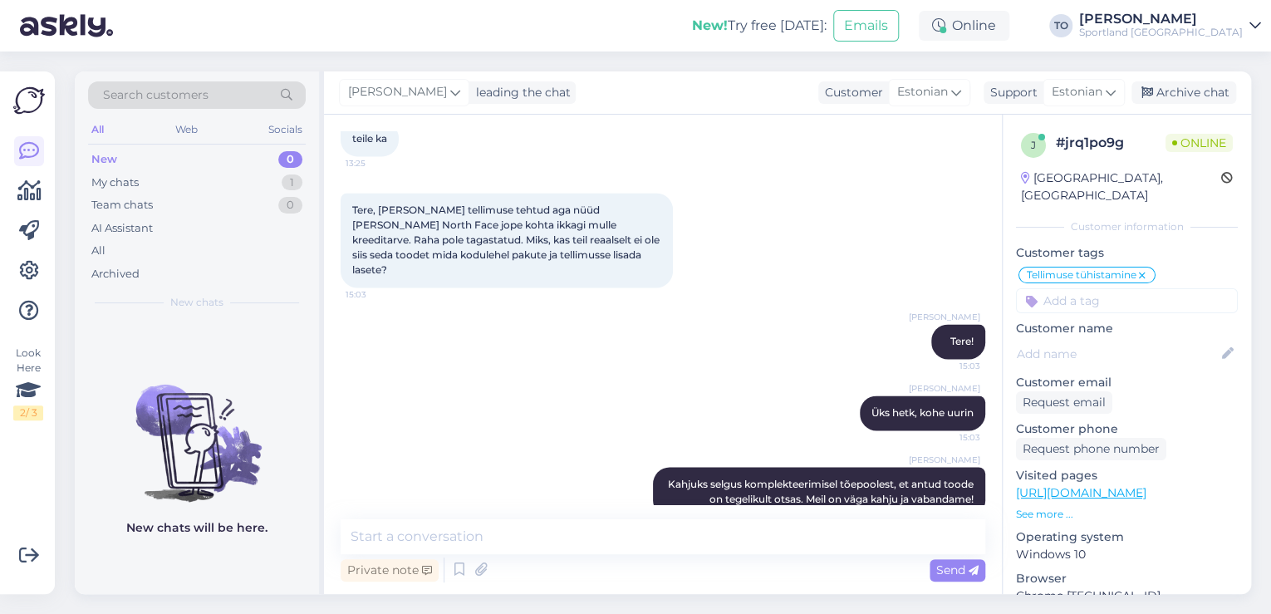
click at [1047, 288] on input at bounding box center [1127, 300] width 222 height 25
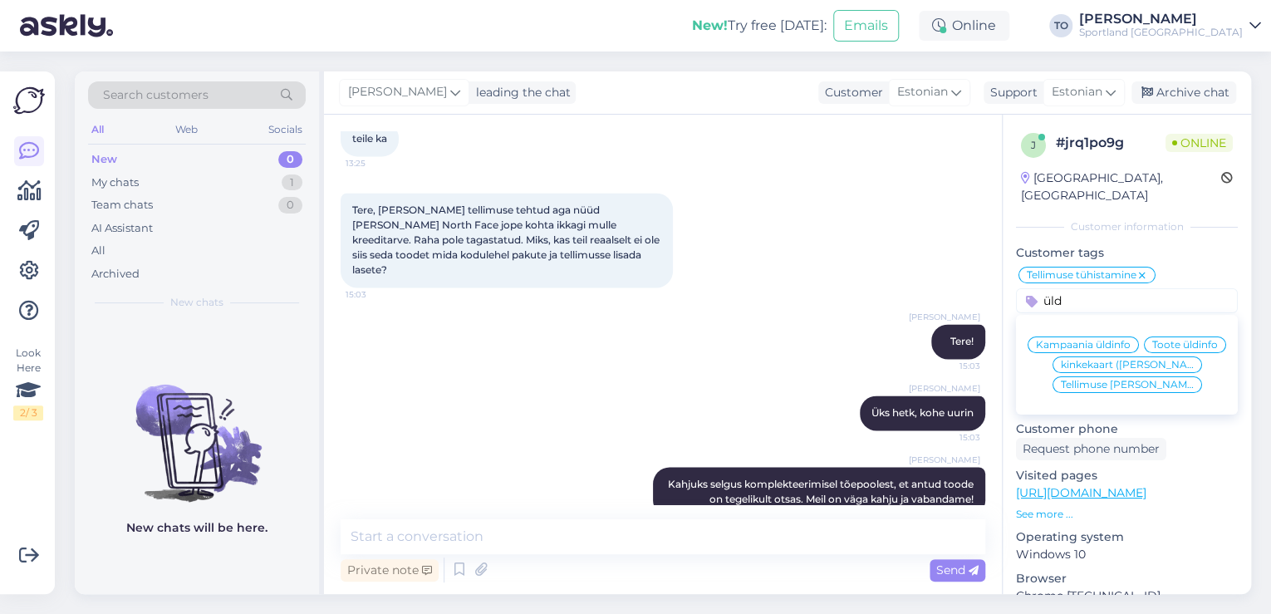
type input "üld"
drag, startPoint x: 1120, startPoint y: 385, endPoint x: 990, endPoint y: 369, distance: 130.7
click at [1120, 385] on span "Tellimuse [PERSON_NAME] info" at bounding box center [1127, 385] width 133 height 10
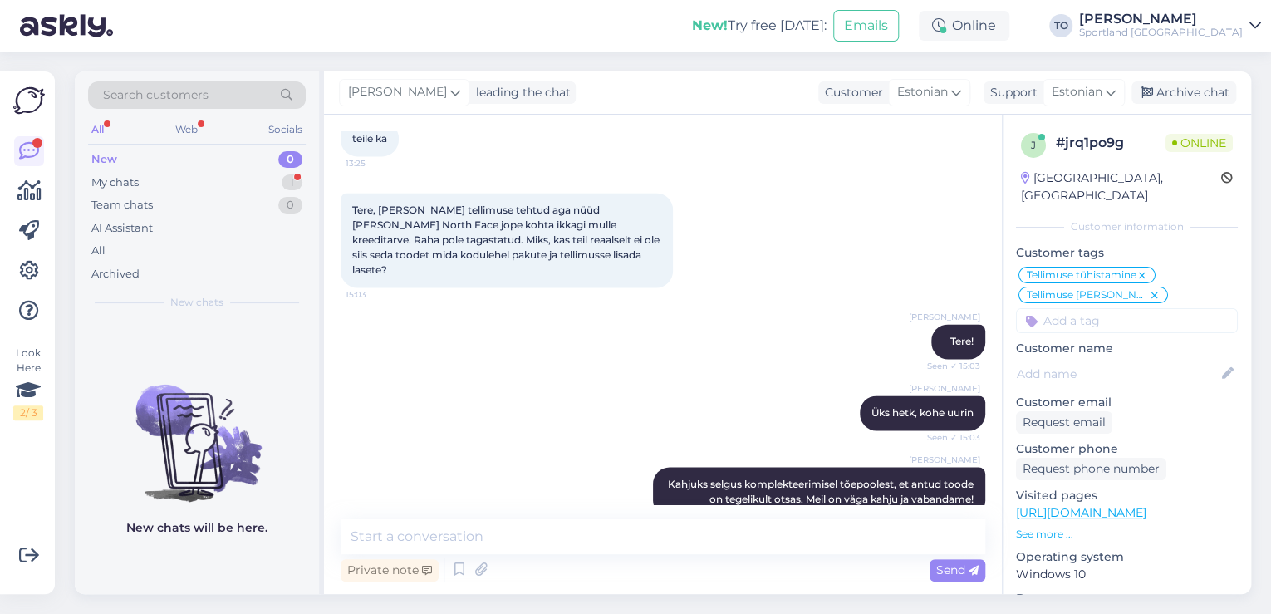
scroll to position [0, 0]
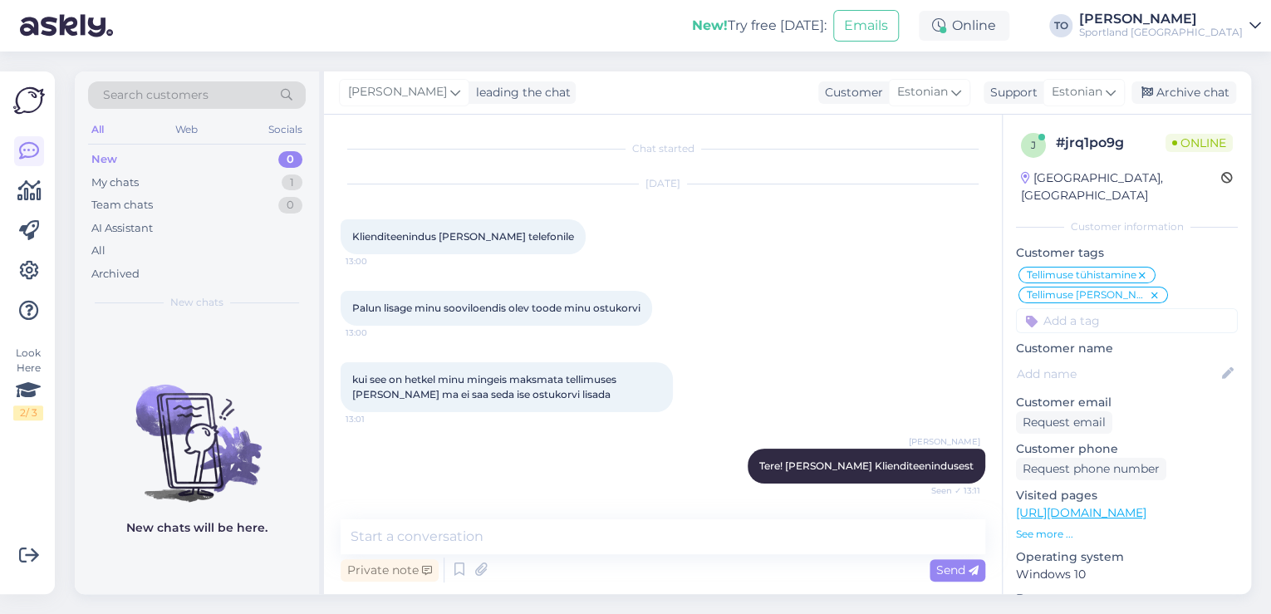
click at [1190, 27] on div "Sportland [GEOGRAPHIC_DATA]" at bounding box center [1161, 32] width 164 height 13
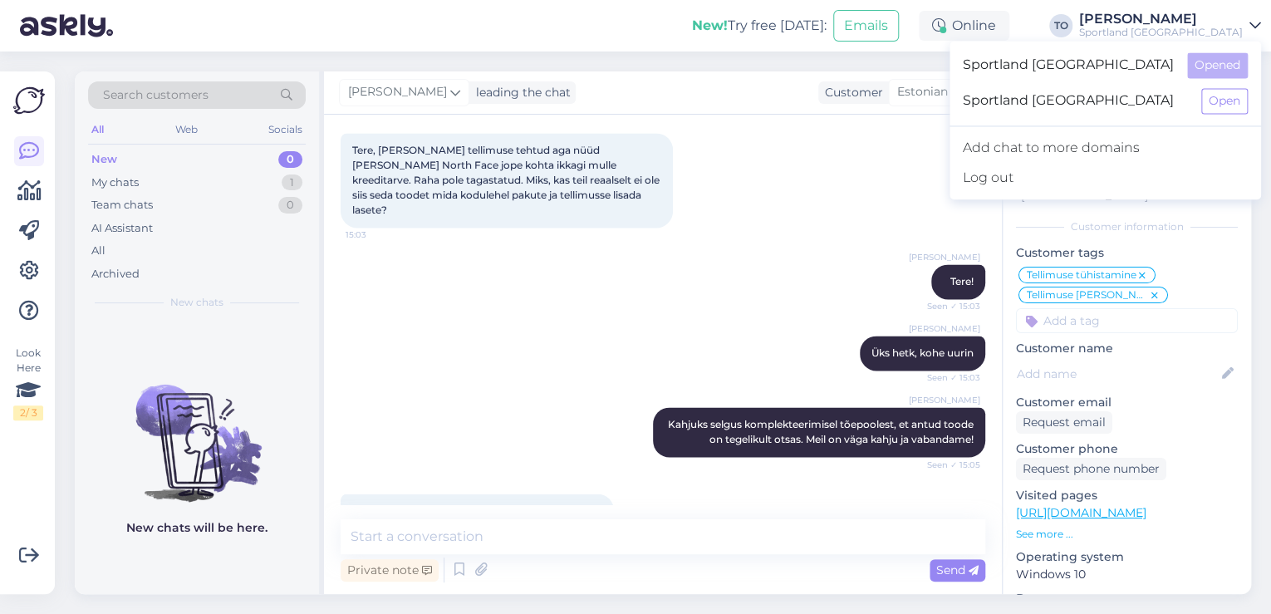
scroll to position [1274, 0]
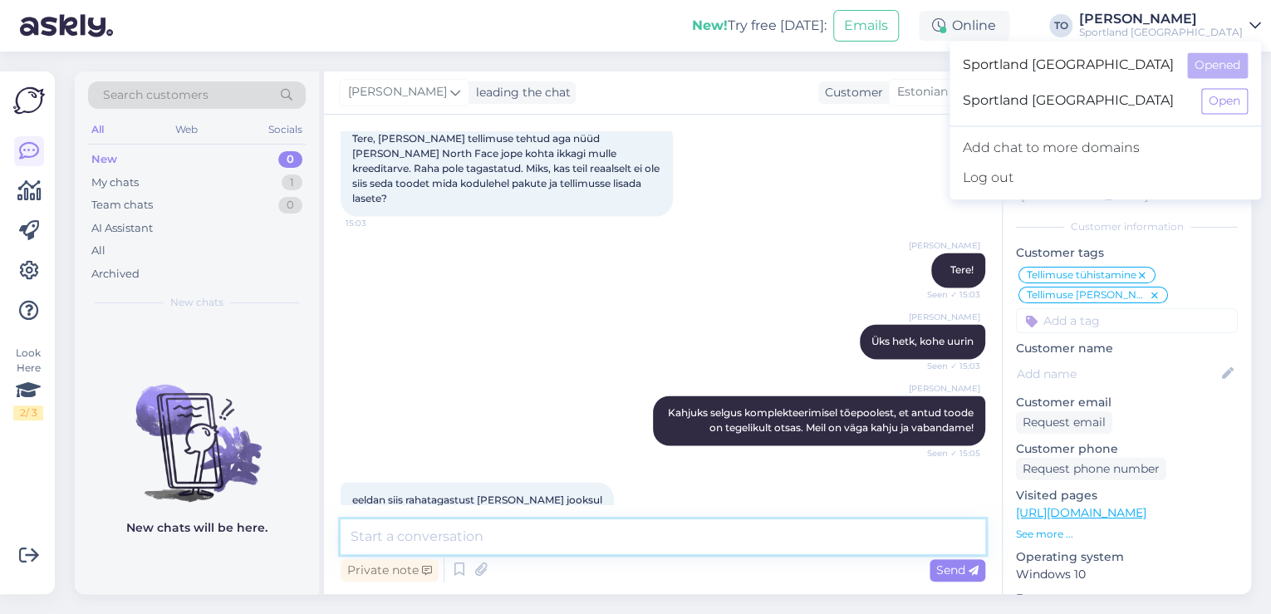
click at [638, 543] on textarea at bounding box center [663, 536] width 645 height 35
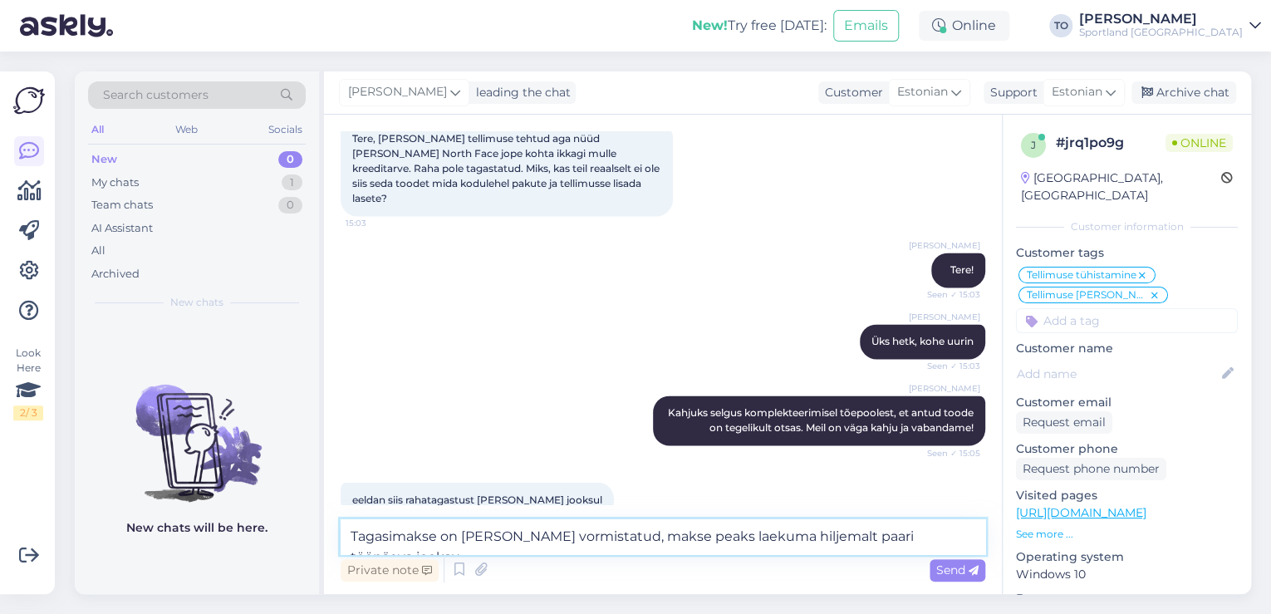
type textarea "Tagasimakse on [PERSON_NAME] vormistatud, makse peaks laekuma hiljemalt paari t…"
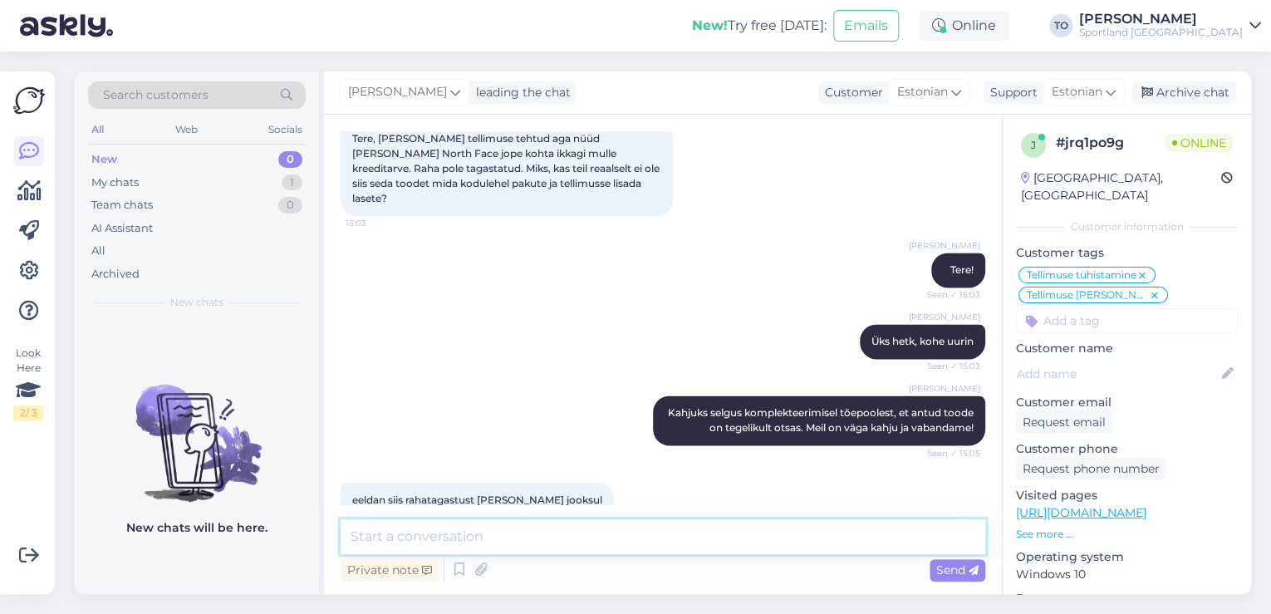
scroll to position [1361, 0]
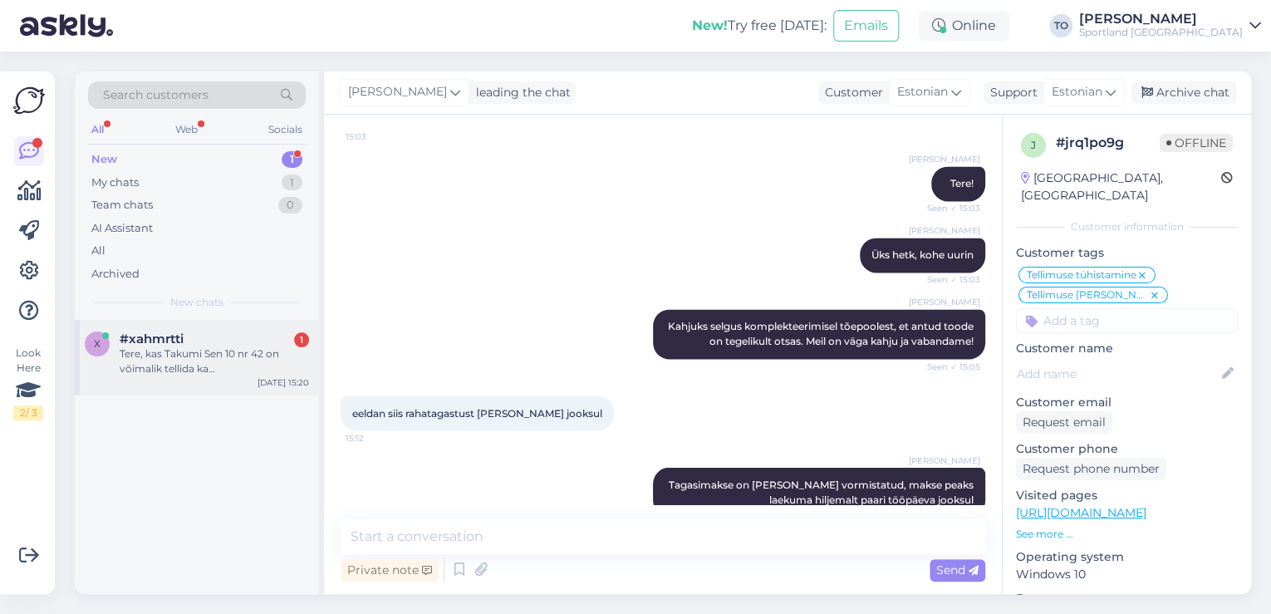
click at [209, 353] on div "Tere, kas Takumi Sen 10 nr 42 on võimalik tellida ka [GEOGRAPHIC_DATA] proovimi…" at bounding box center [214, 361] width 189 height 30
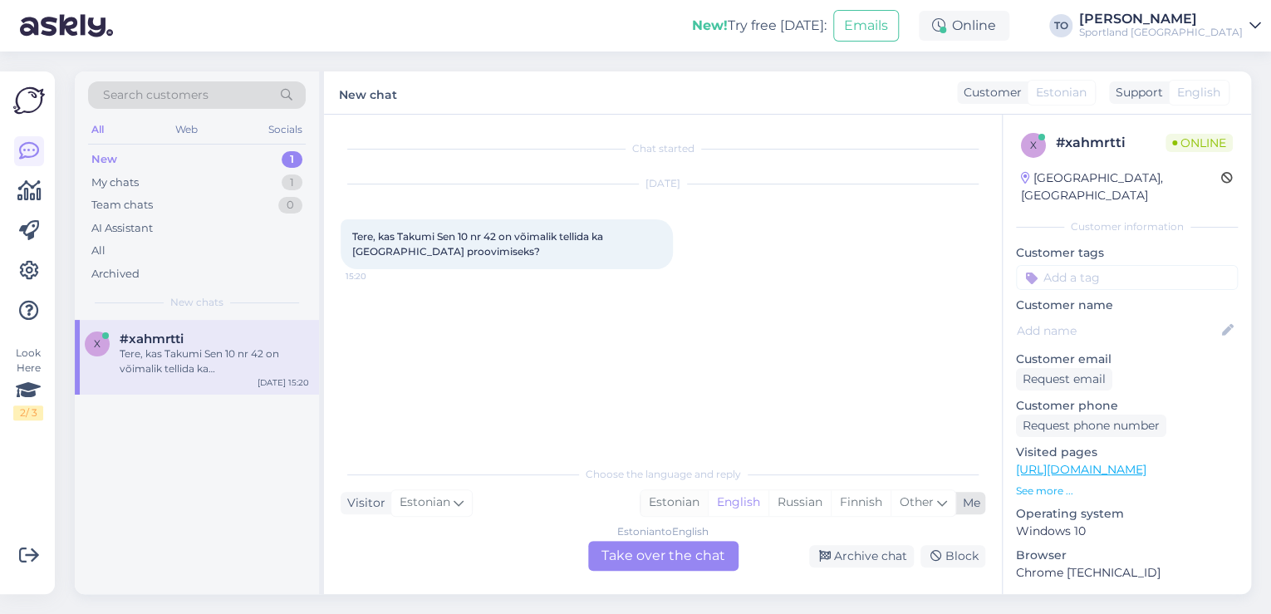
click at [687, 498] on div "Estonian" at bounding box center [674, 502] width 67 height 25
click at [677, 556] on div "Estonian to Estonian Take over the chat" at bounding box center [663, 556] width 150 height 30
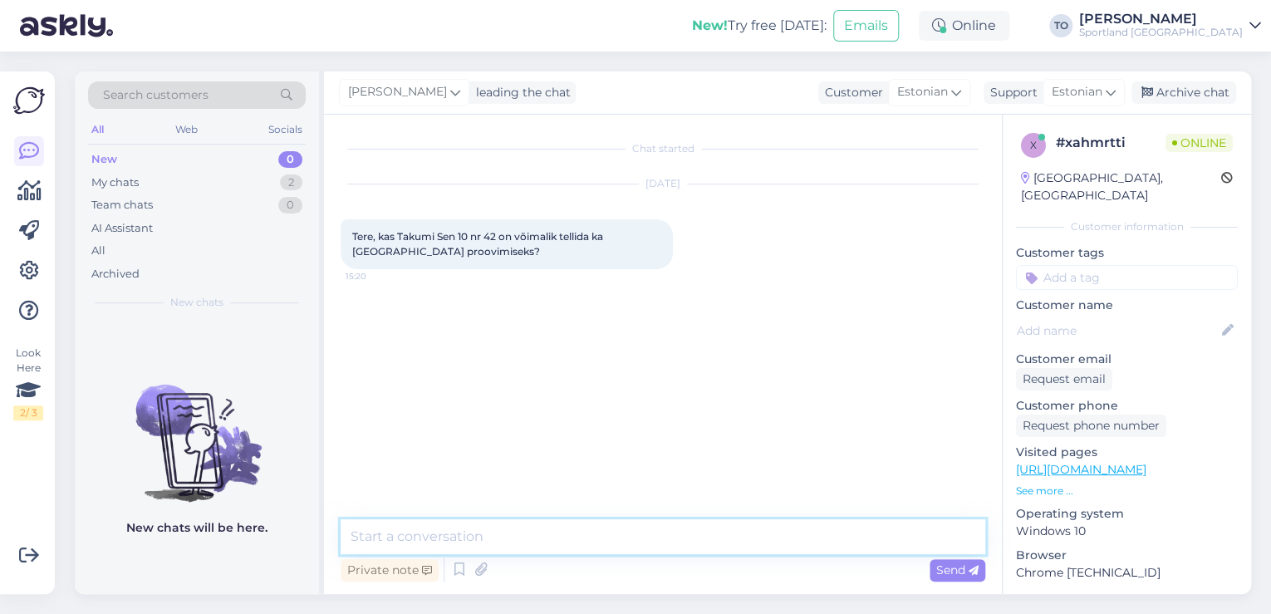
click at [556, 535] on textarea at bounding box center [663, 536] width 645 height 35
type textarea "Tere! [PERSON_NAME] Klienditeenindusest"
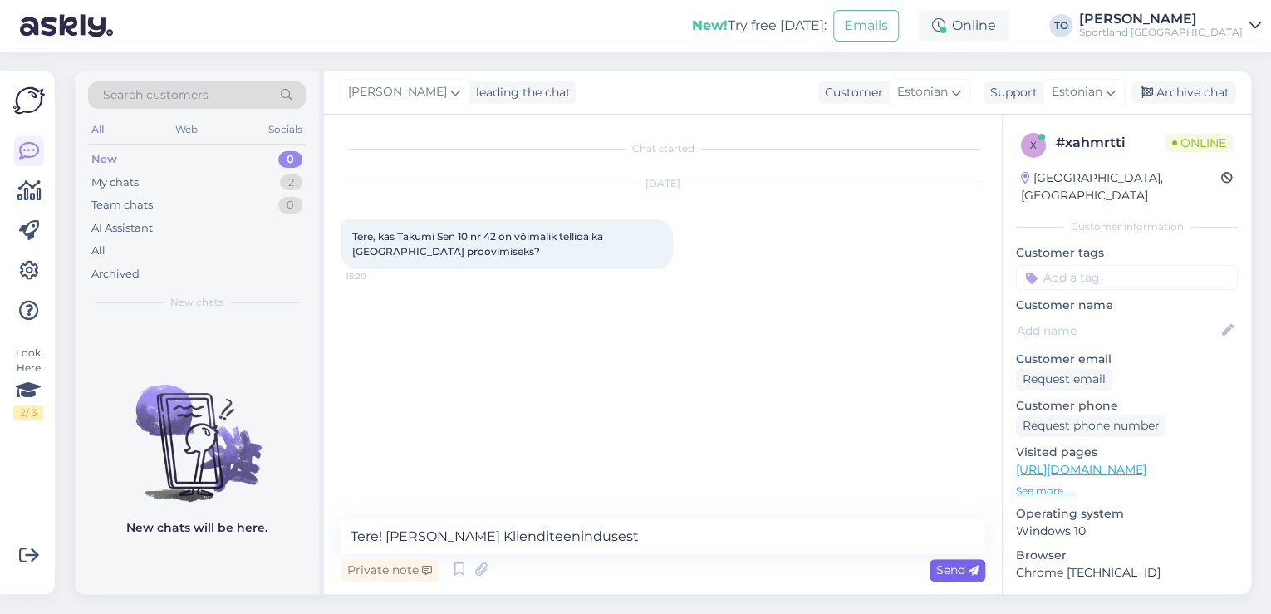
click at [951, 562] on div "Send" at bounding box center [958, 570] width 56 height 22
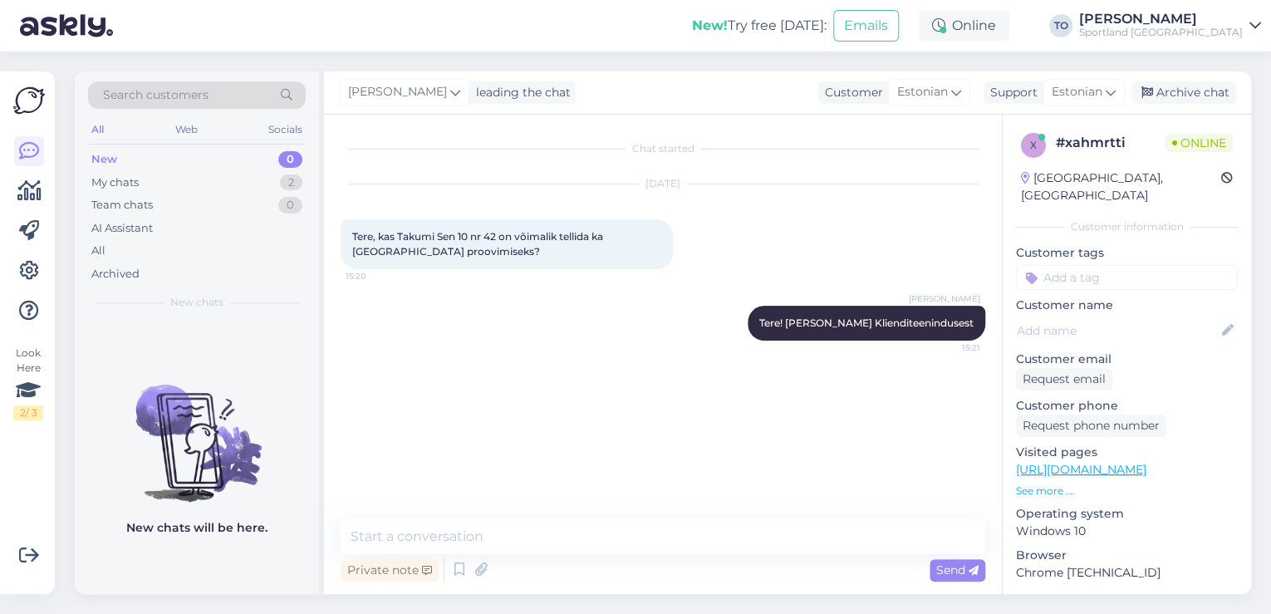
click at [1118, 462] on link "[URL][DOMAIN_NAME]" at bounding box center [1081, 469] width 130 height 15
click at [425, 547] on textarea at bounding box center [663, 536] width 645 height 35
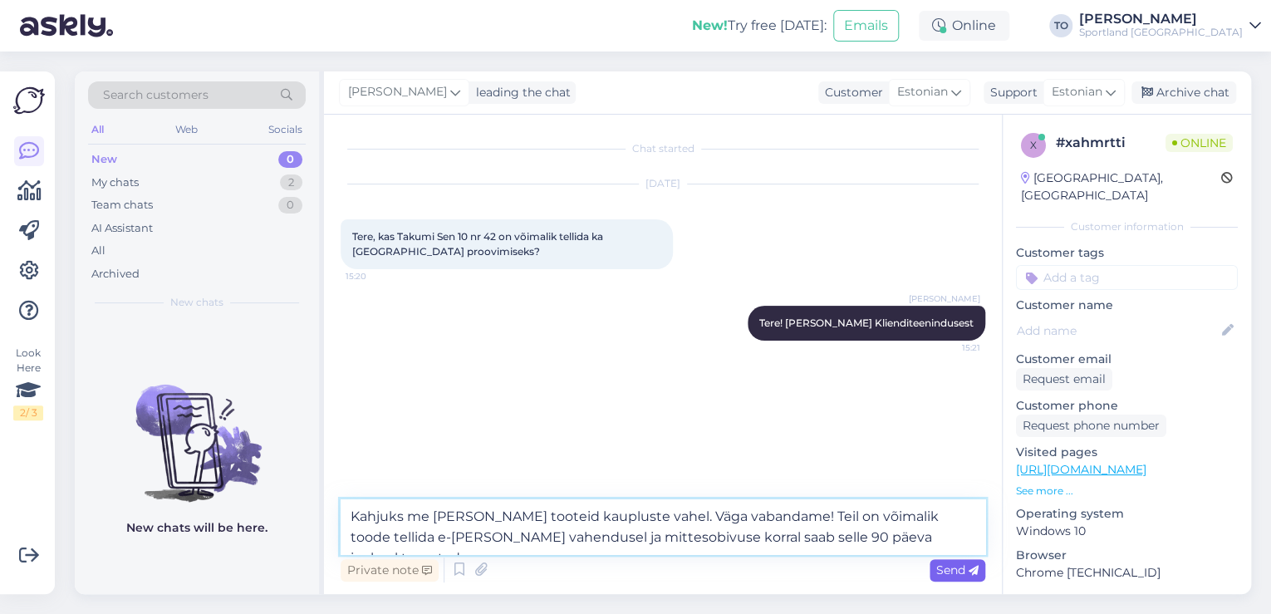
type textarea "Kahjuks me [PERSON_NAME] tooteid kaupluste vahel. Väga vabandame! Teil on võima…"
click at [937, 565] on span "Send" at bounding box center [957, 569] width 42 height 15
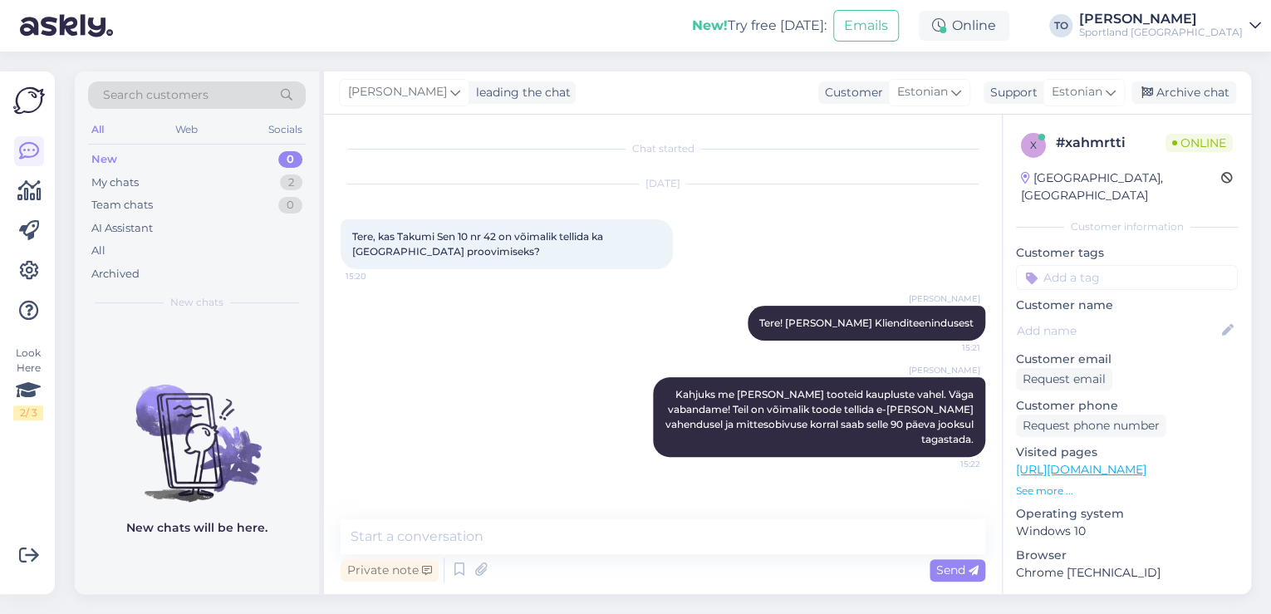
click at [1146, 265] on input at bounding box center [1127, 277] width 222 height 25
type input "saatmin"
click at [1140, 317] on span "Toote saatmine kaupluste vahel" at bounding box center [1127, 322] width 133 height 10
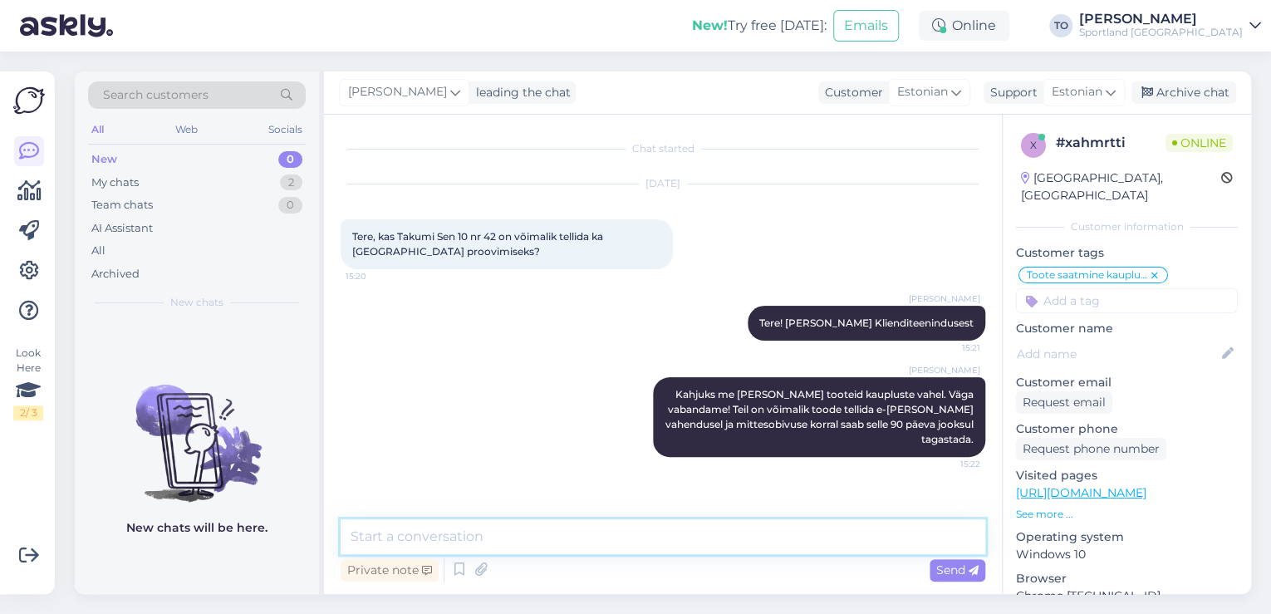
click at [709, 542] on textarea at bounding box center [663, 536] width 645 height 35
type textarea "Kas saan veel abiks olla?"
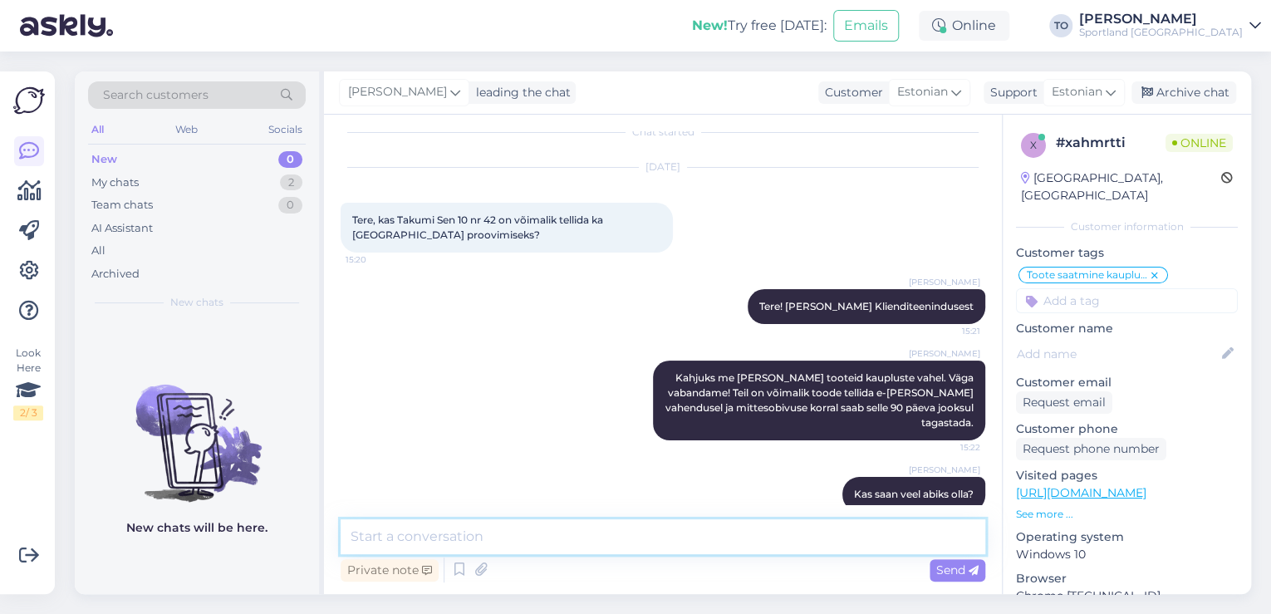
scroll to position [27, 0]
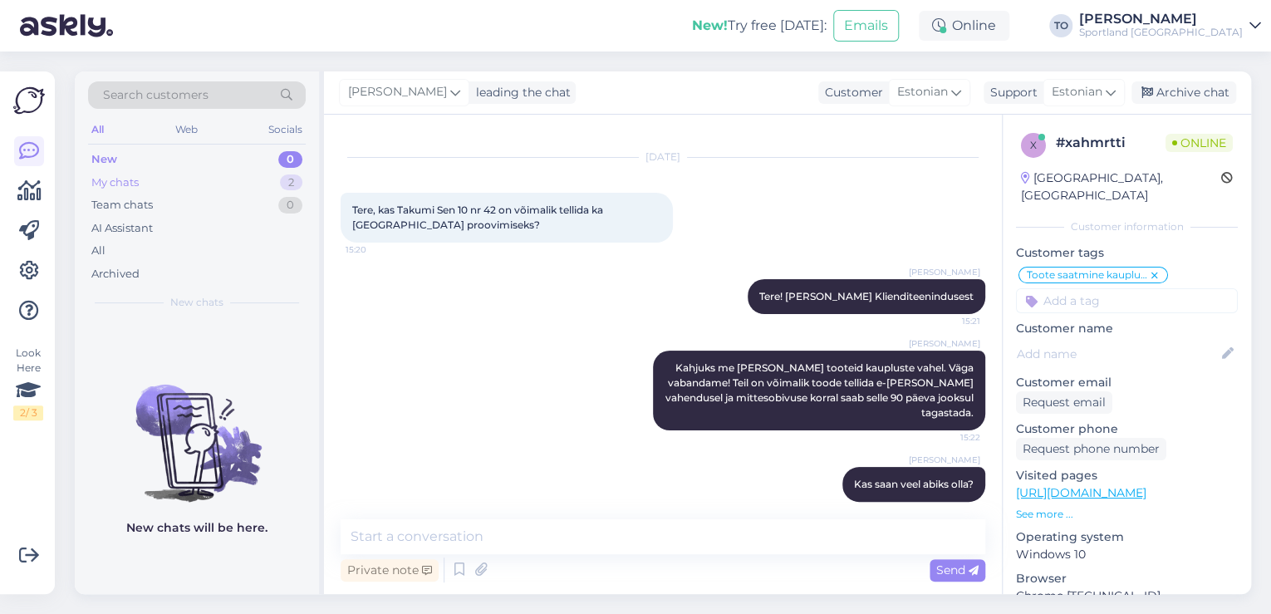
click at [282, 179] on div "2" at bounding box center [291, 182] width 22 height 17
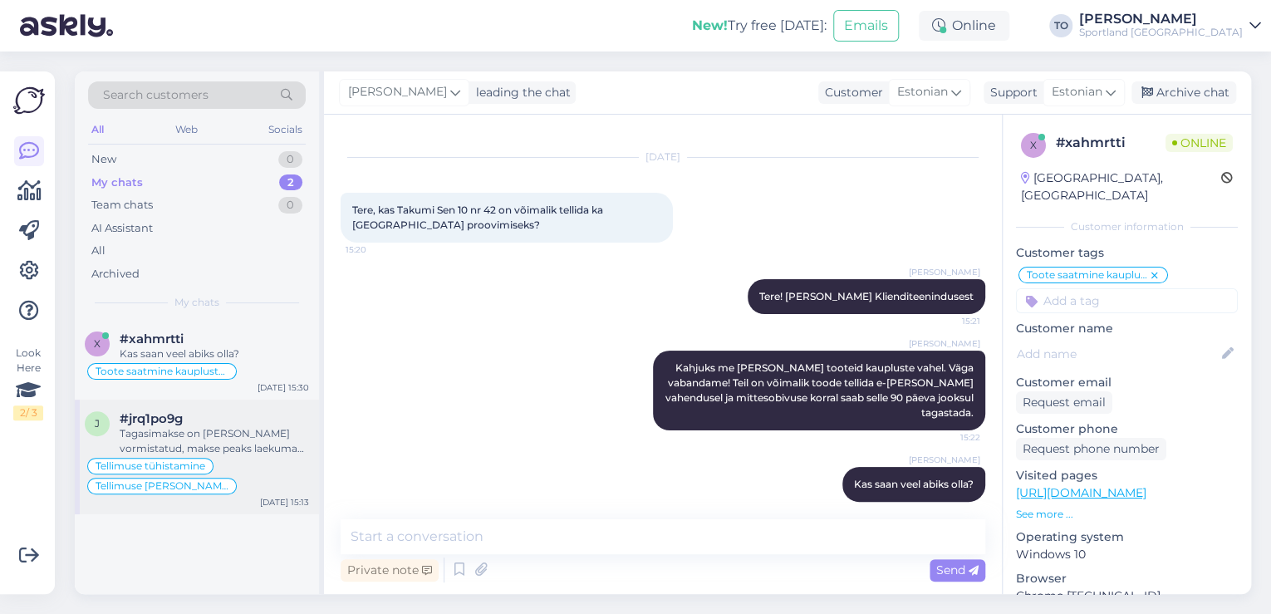
click at [236, 429] on div "Tagasimakse on [PERSON_NAME] vormistatud, makse peaks laekuma hiljemalt paari t…" at bounding box center [214, 441] width 189 height 30
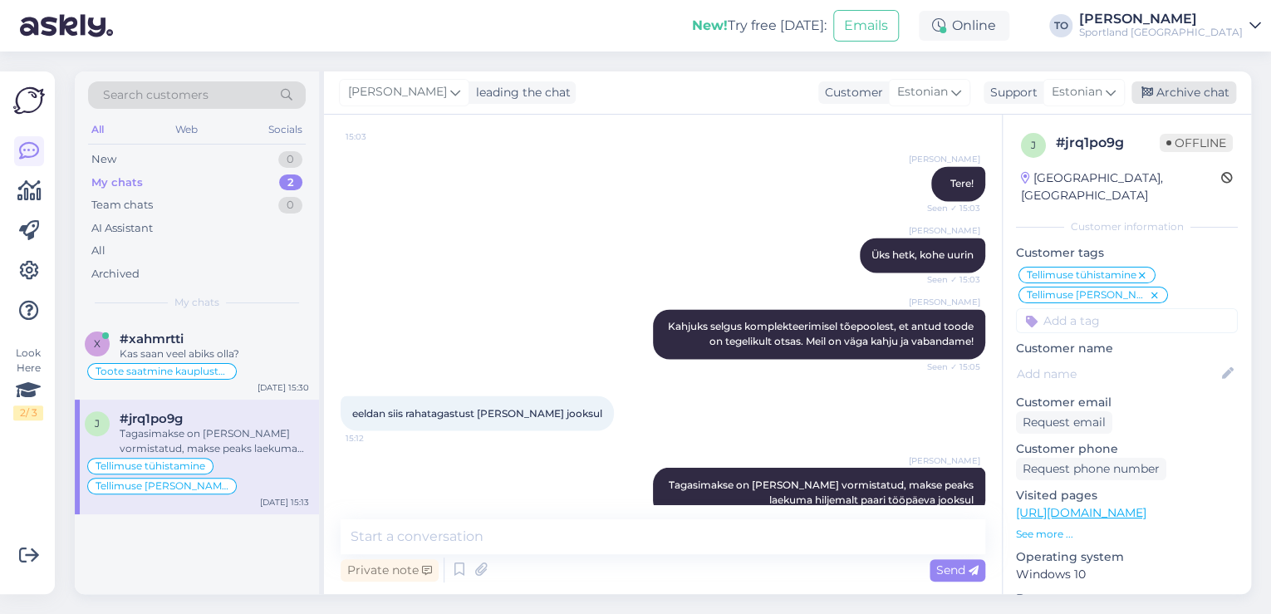
click at [1161, 91] on div "Archive chat" at bounding box center [1184, 92] width 105 height 22
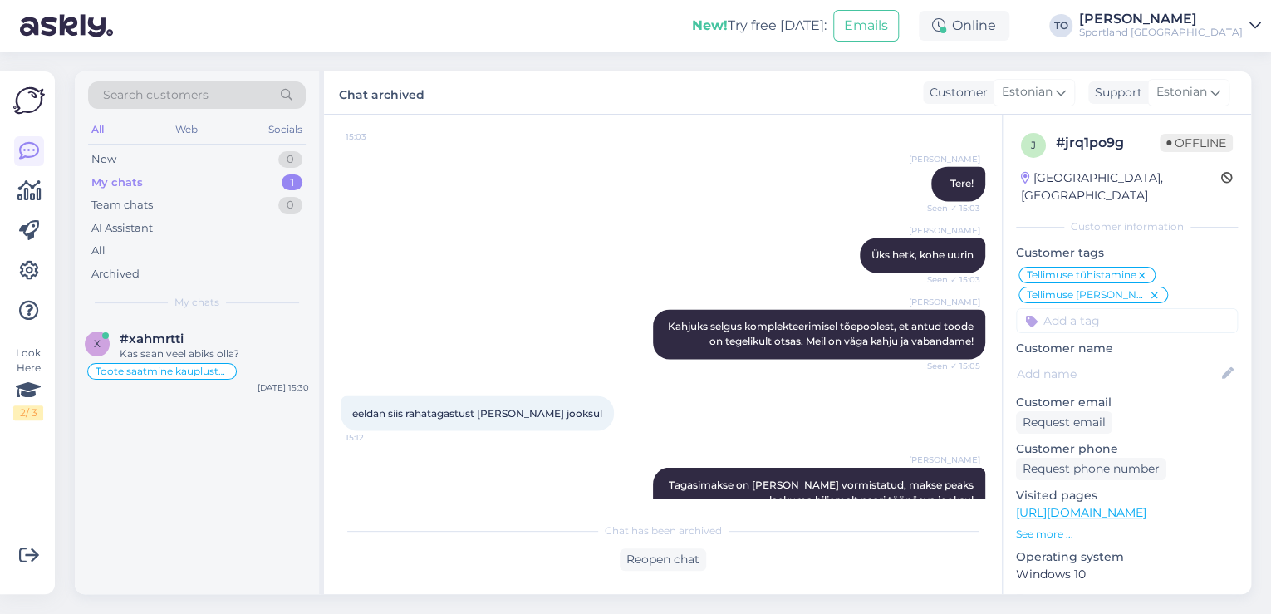
click at [1229, 24] on div "[PERSON_NAME]" at bounding box center [1161, 18] width 164 height 13
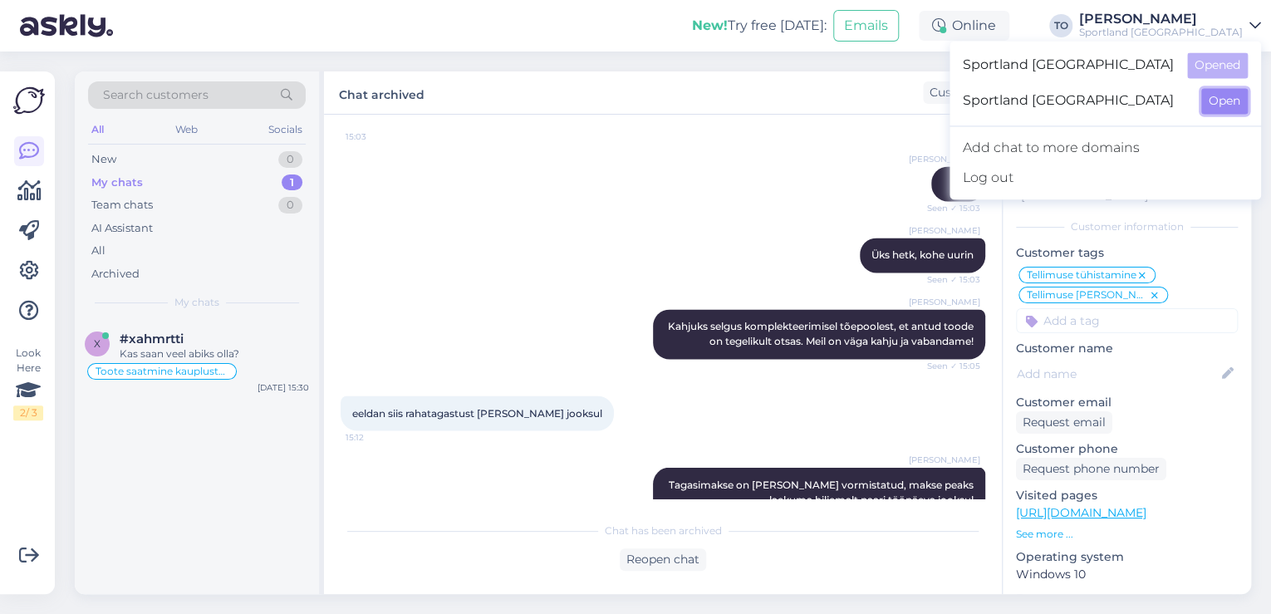
click at [1238, 105] on button "Open" at bounding box center [1224, 101] width 47 height 26
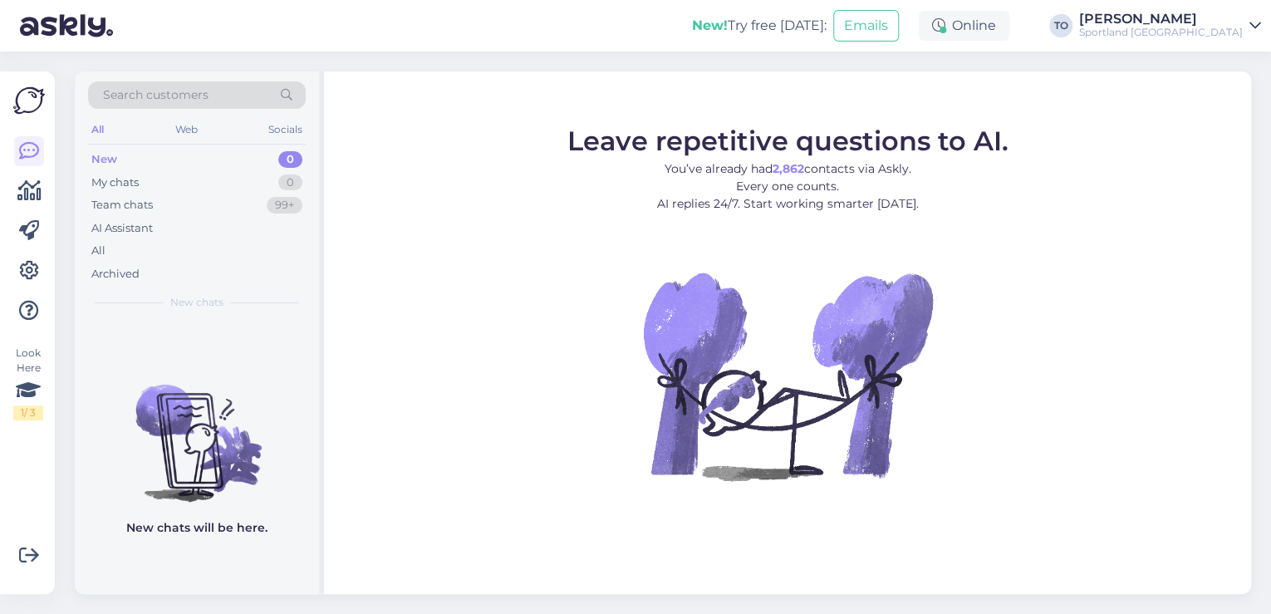
click at [1164, 37] on div "Sportland [GEOGRAPHIC_DATA]" at bounding box center [1161, 32] width 164 height 13
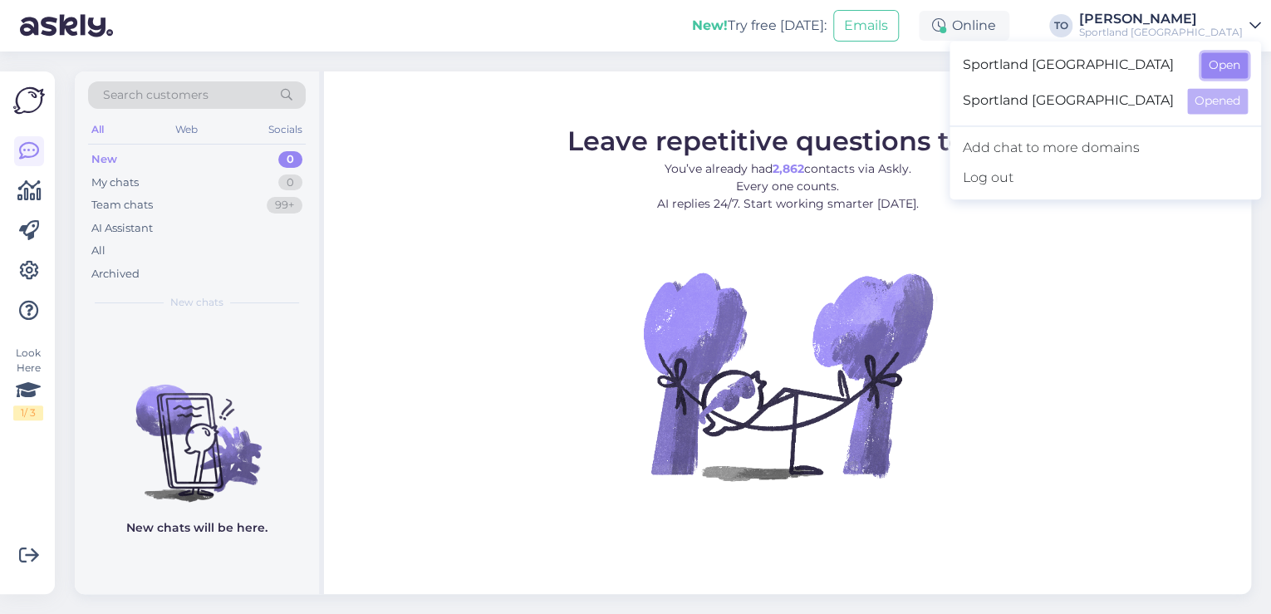
click at [1229, 74] on button "Open" at bounding box center [1224, 65] width 47 height 26
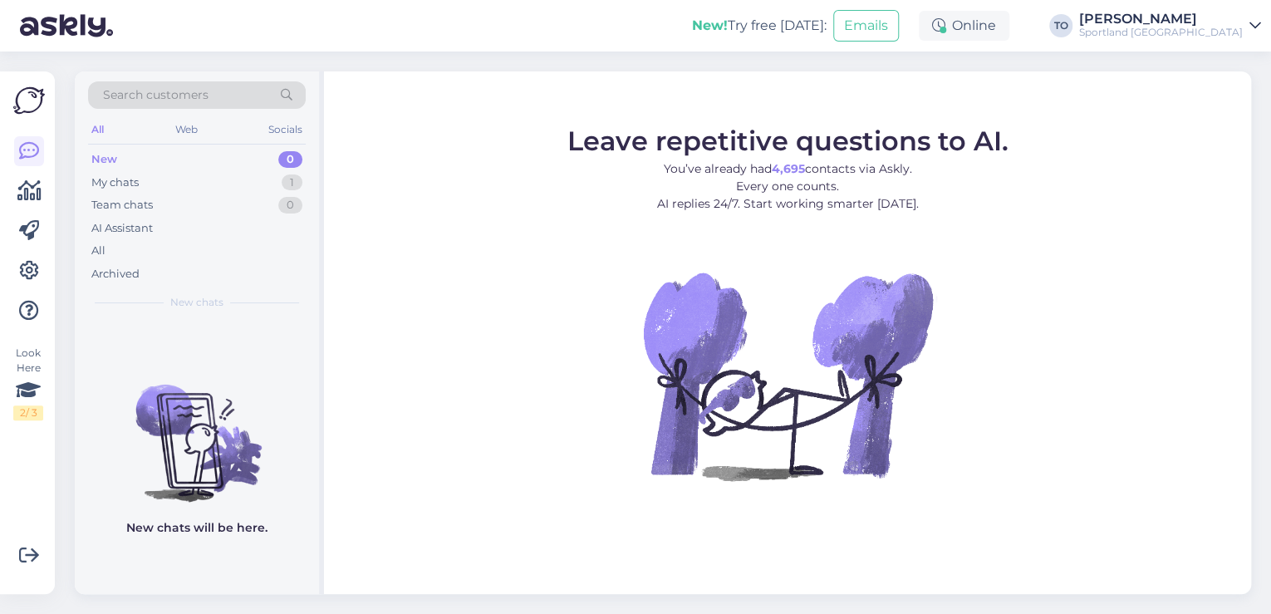
click at [208, 93] on div "Search customers" at bounding box center [197, 94] width 218 height 27
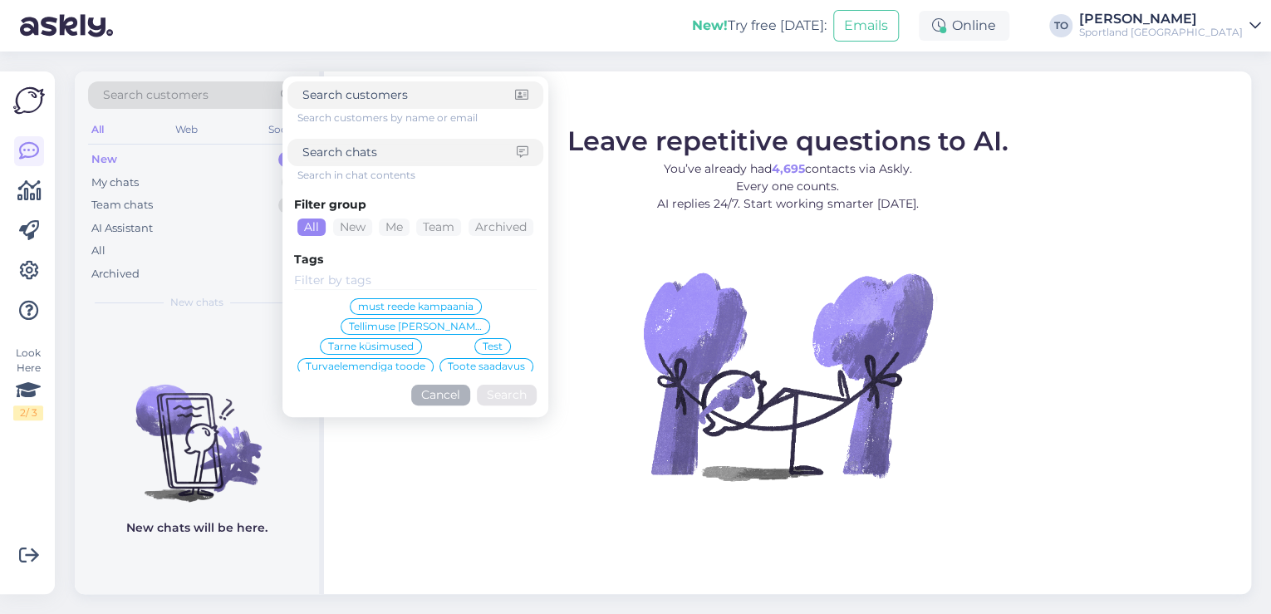
click at [354, 152] on input at bounding box center [409, 152] width 214 height 17
paste input "4000481588"
type input "4000481588"
click at [495, 396] on button "Search" at bounding box center [507, 395] width 60 height 21
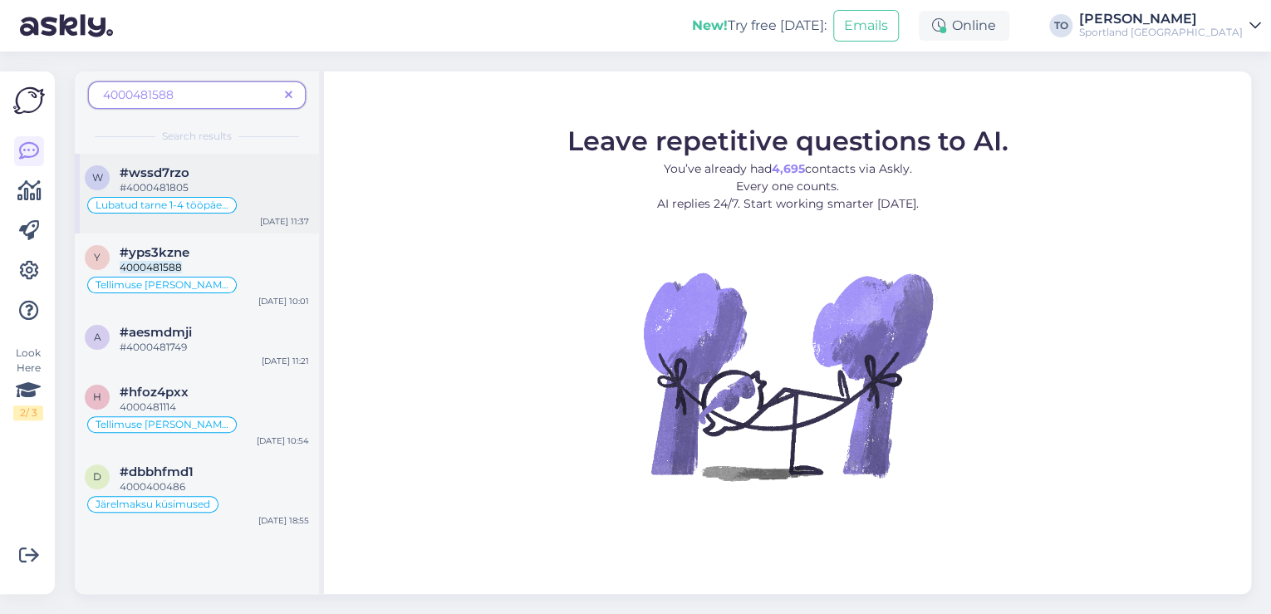
click at [218, 169] on div "#wssd7rzo" at bounding box center [214, 172] width 189 height 15
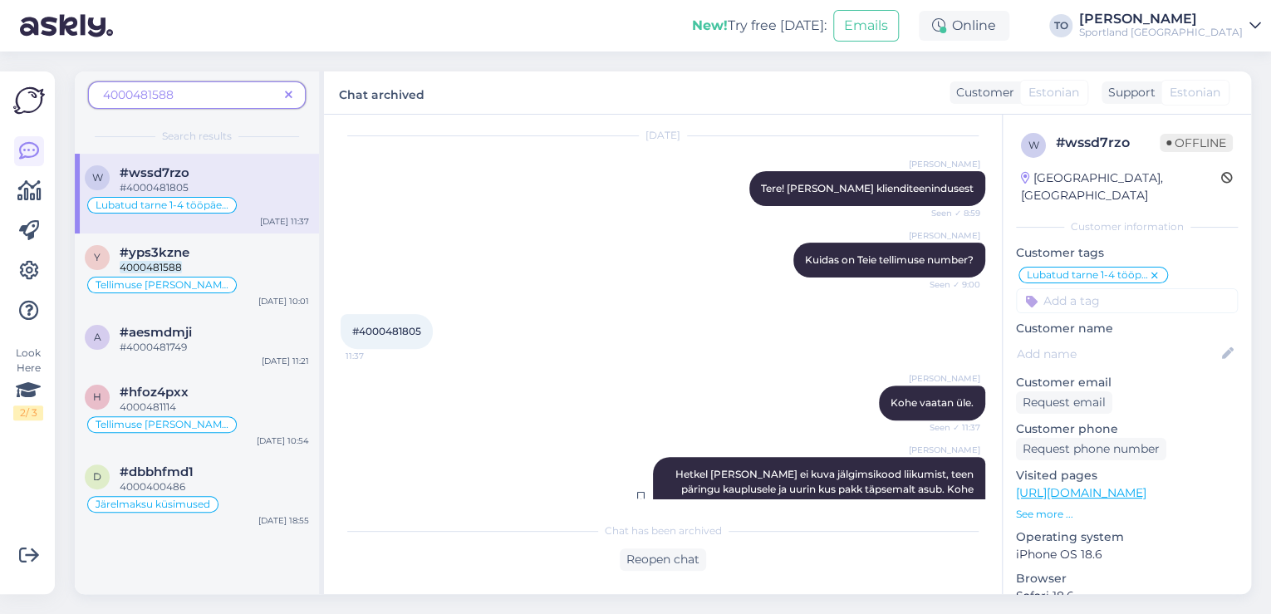
scroll to position [383, 0]
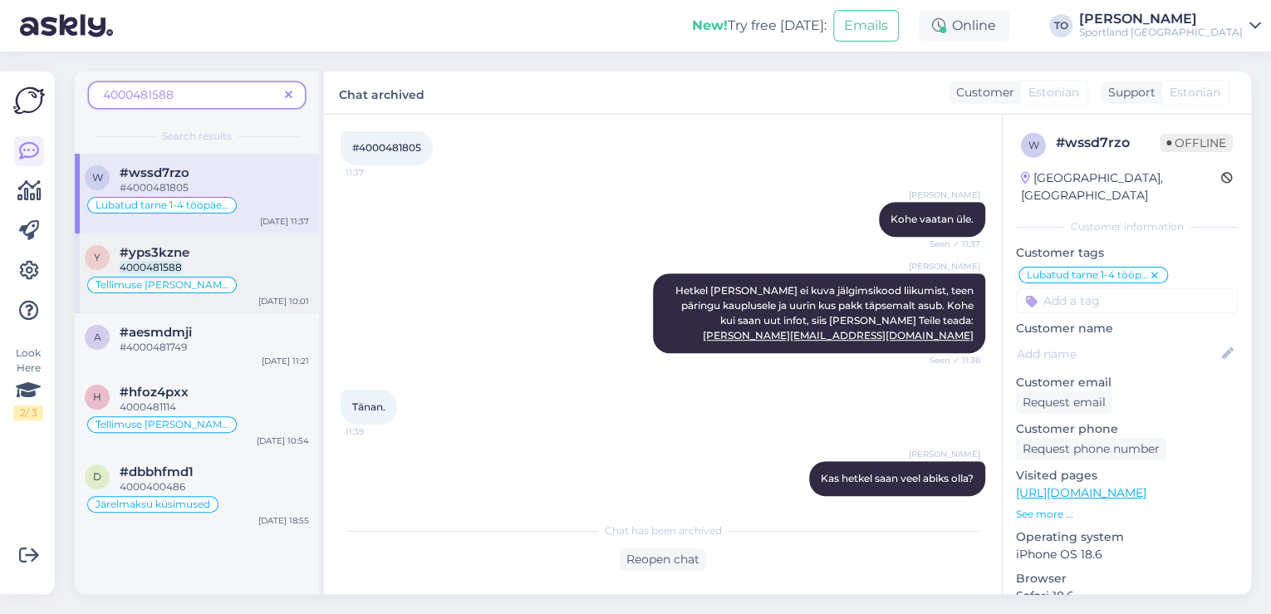
click at [218, 266] on div "4000481588" at bounding box center [214, 267] width 189 height 15
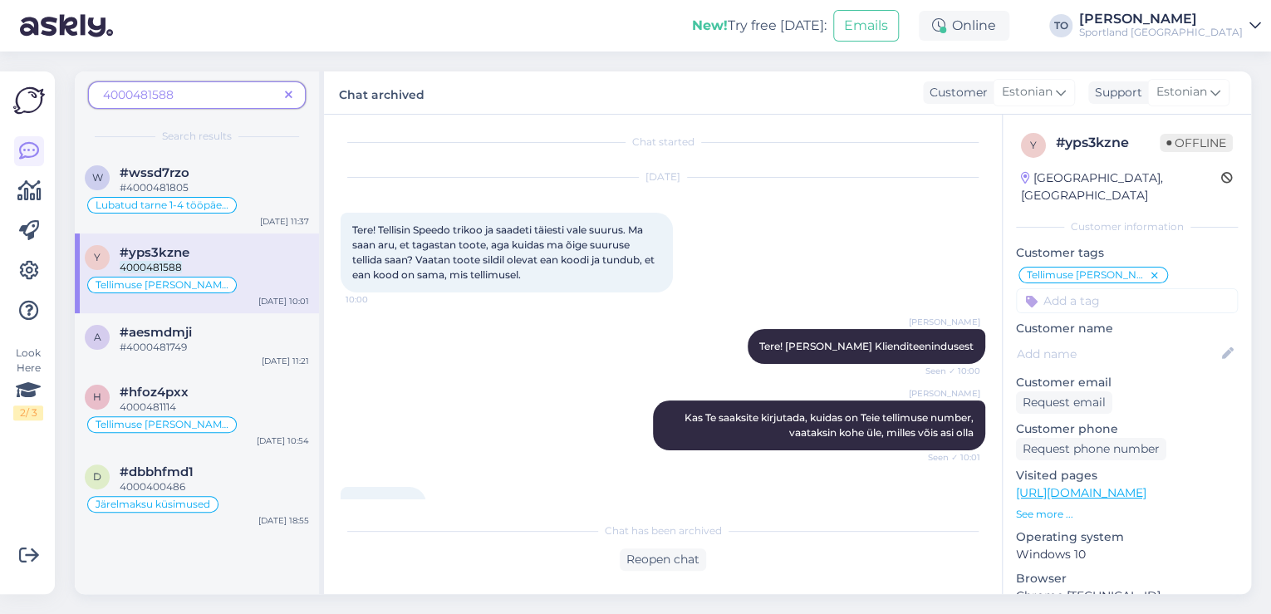
scroll to position [0, 0]
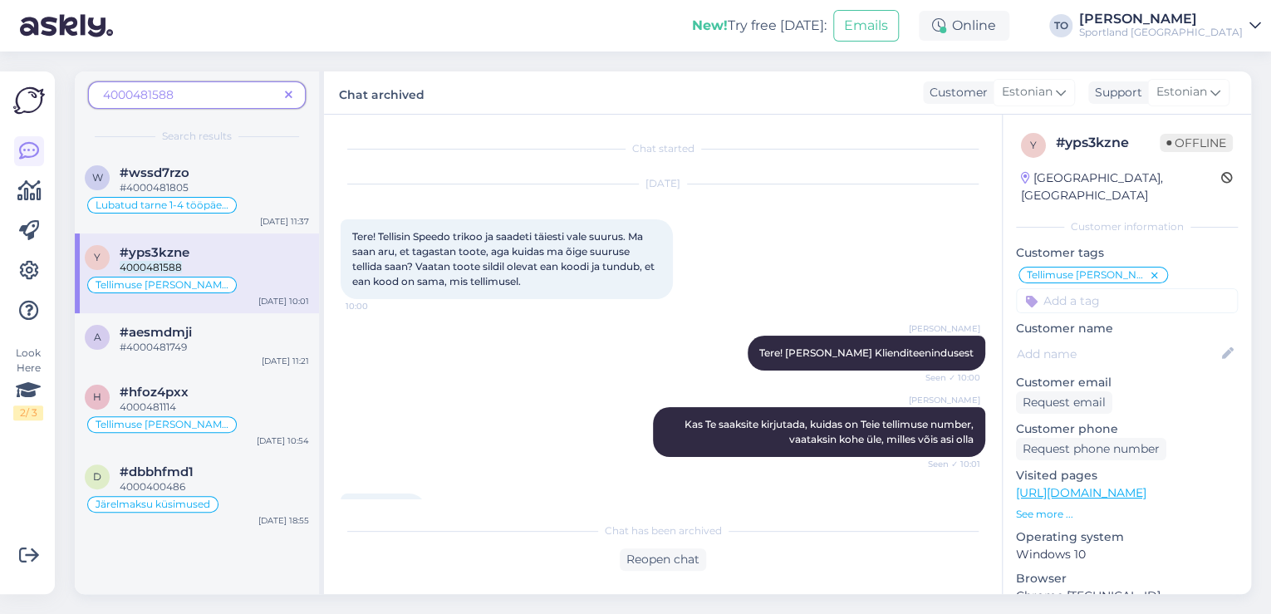
click at [287, 93] on icon at bounding box center [288, 96] width 7 height 12
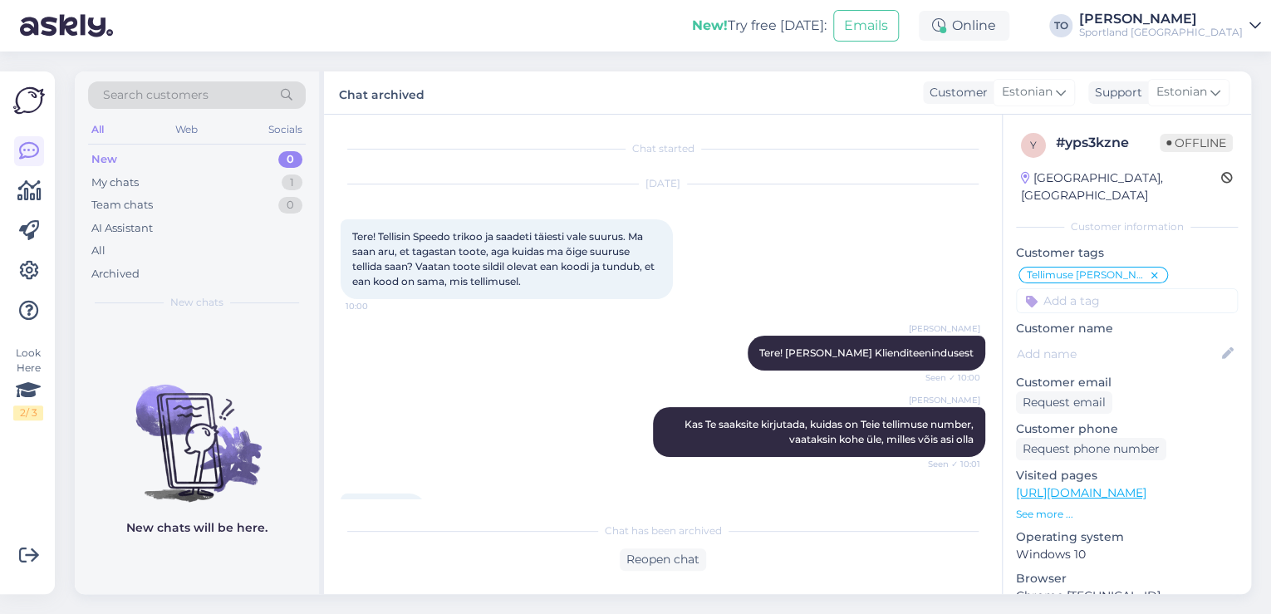
click at [216, 83] on div "Search customers" at bounding box center [197, 94] width 218 height 27
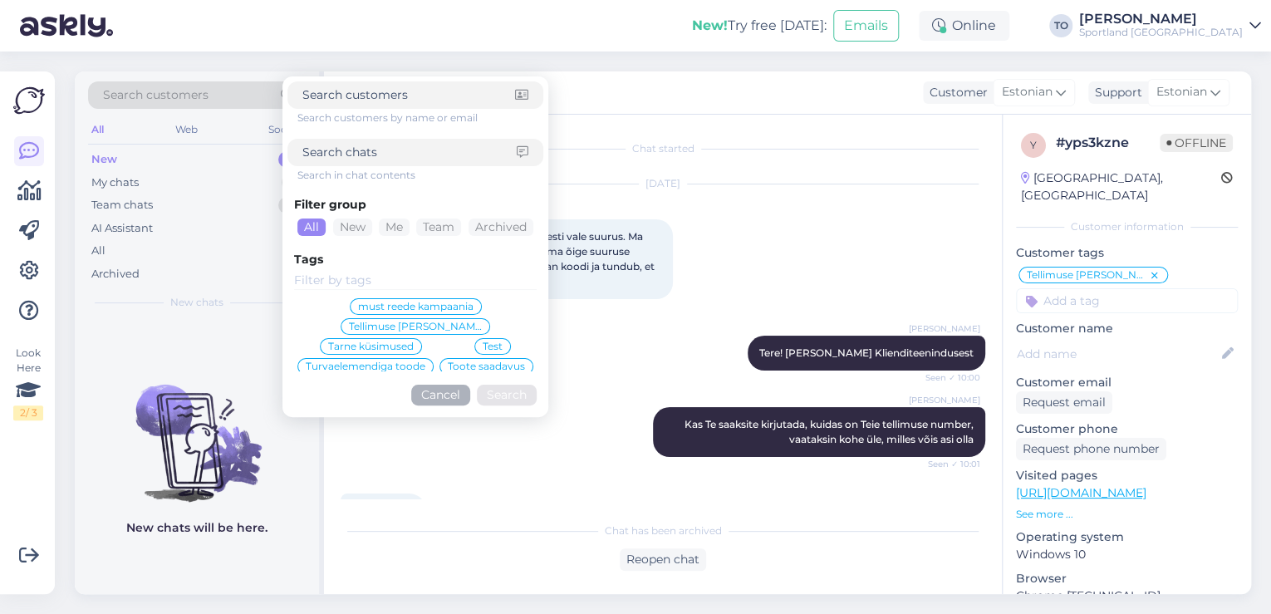
click at [367, 150] on input at bounding box center [409, 152] width 214 height 17
paste input "4000481588"
type input "4000481588"
click at [507, 387] on button "Search" at bounding box center [507, 395] width 60 height 21
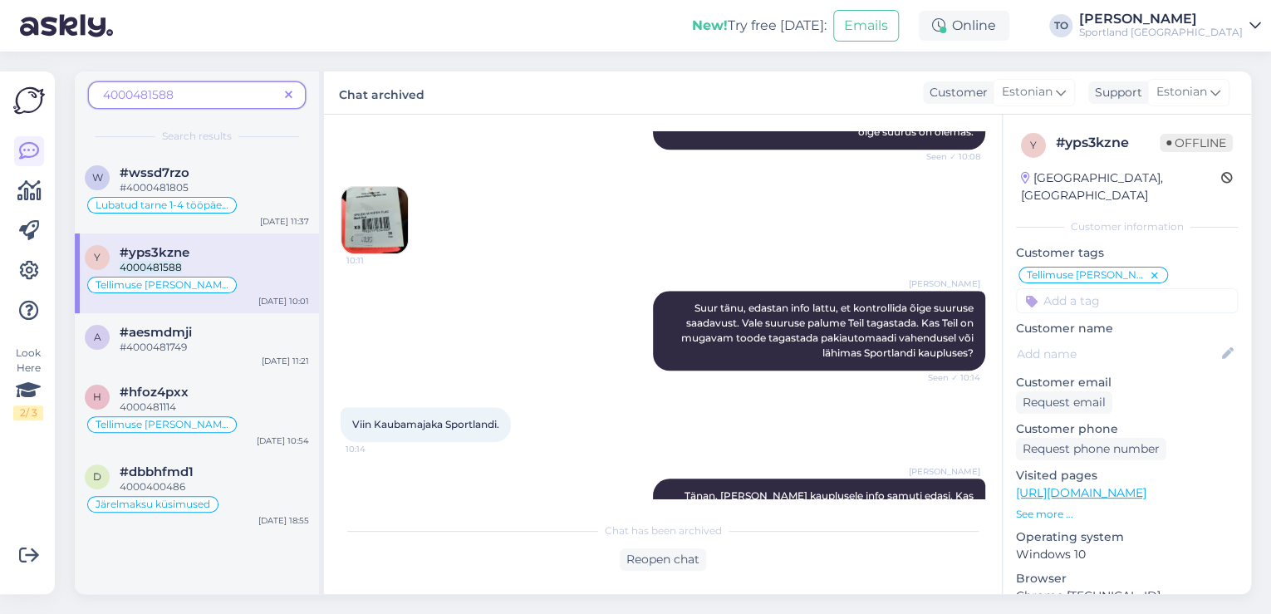
scroll to position [731, 0]
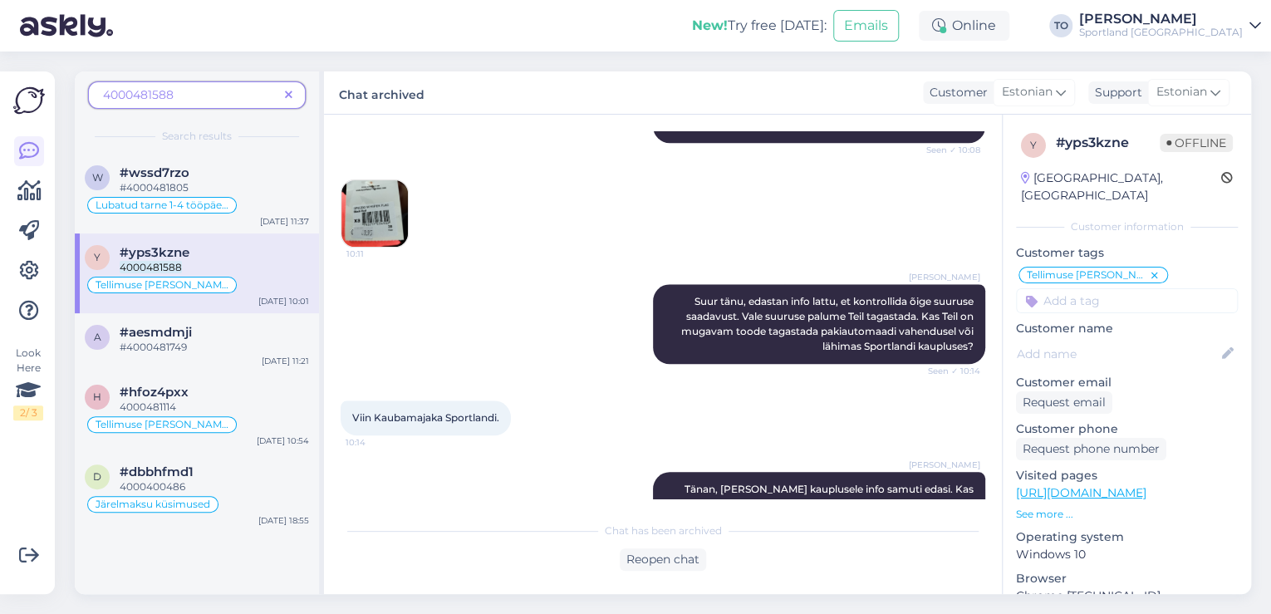
click at [289, 95] on icon at bounding box center [288, 96] width 7 height 12
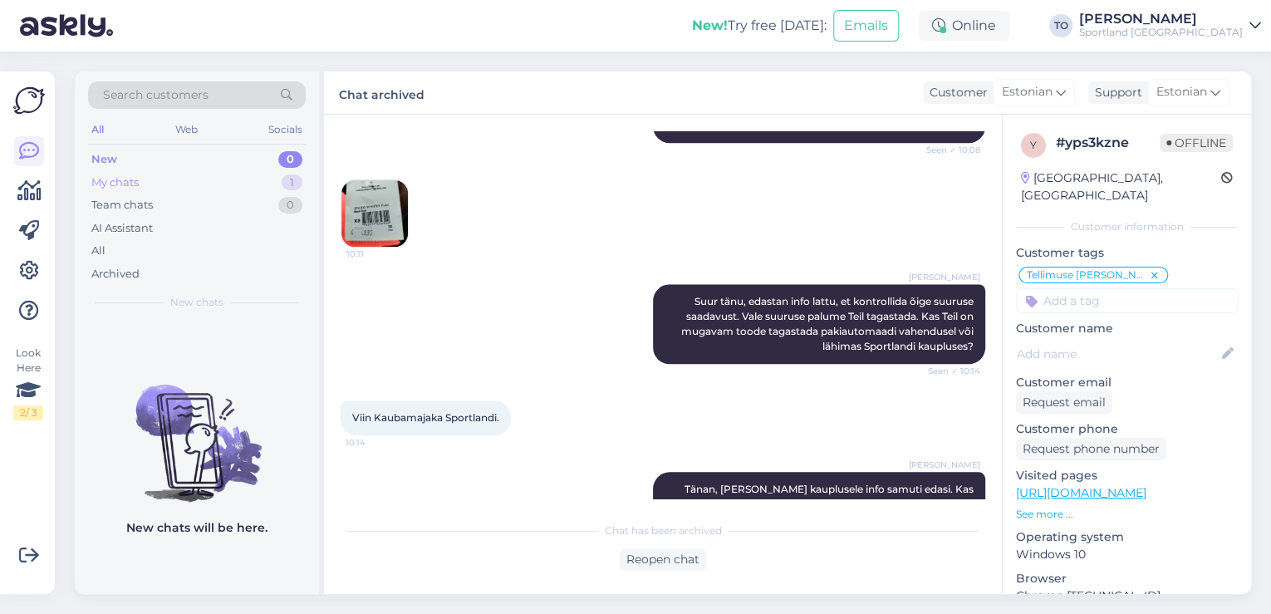
click at [186, 179] on div "My chats 1" at bounding box center [197, 182] width 218 height 23
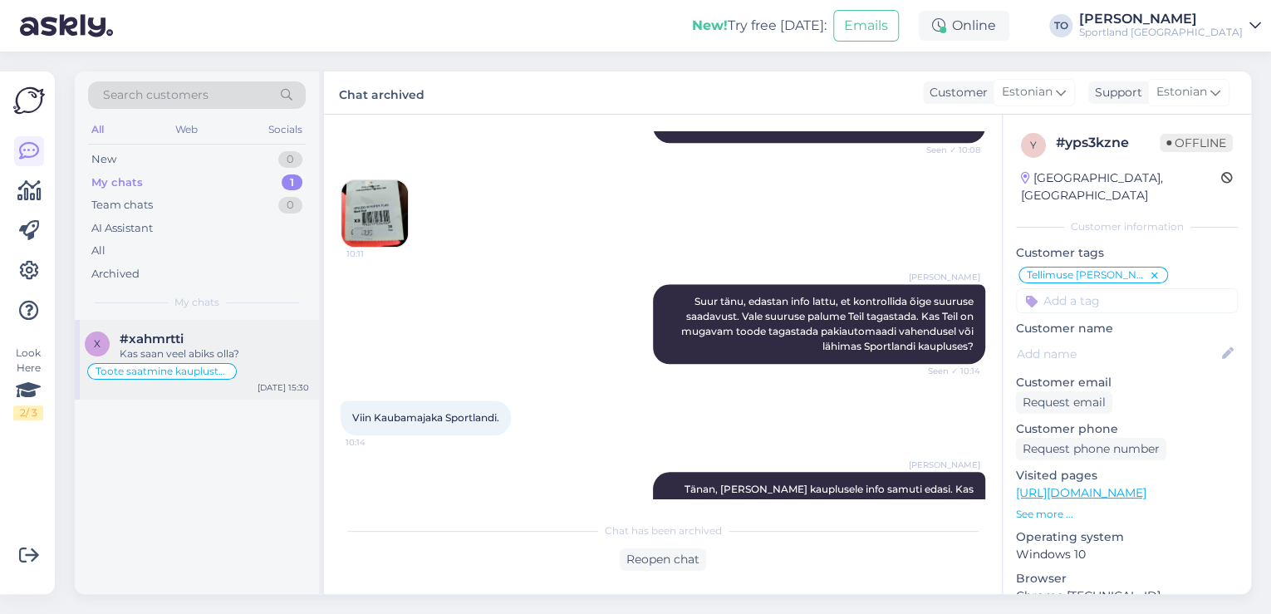
click at [232, 336] on div "#xahmrtti" at bounding box center [214, 338] width 189 height 15
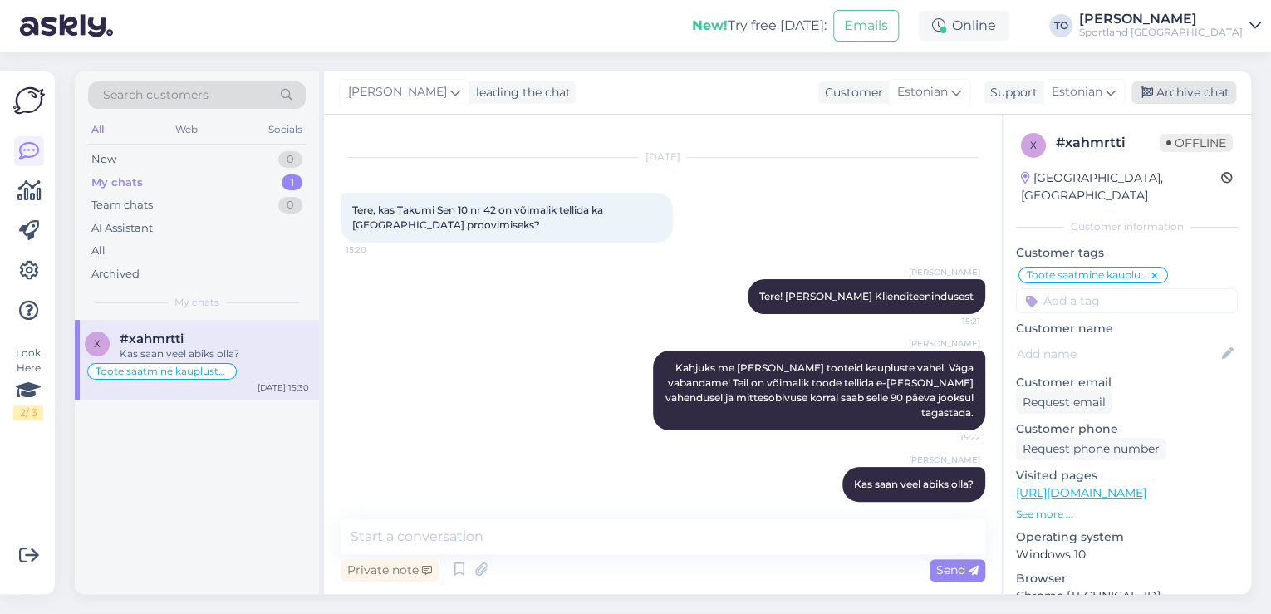
click at [1176, 85] on div "Archive chat" at bounding box center [1184, 92] width 105 height 22
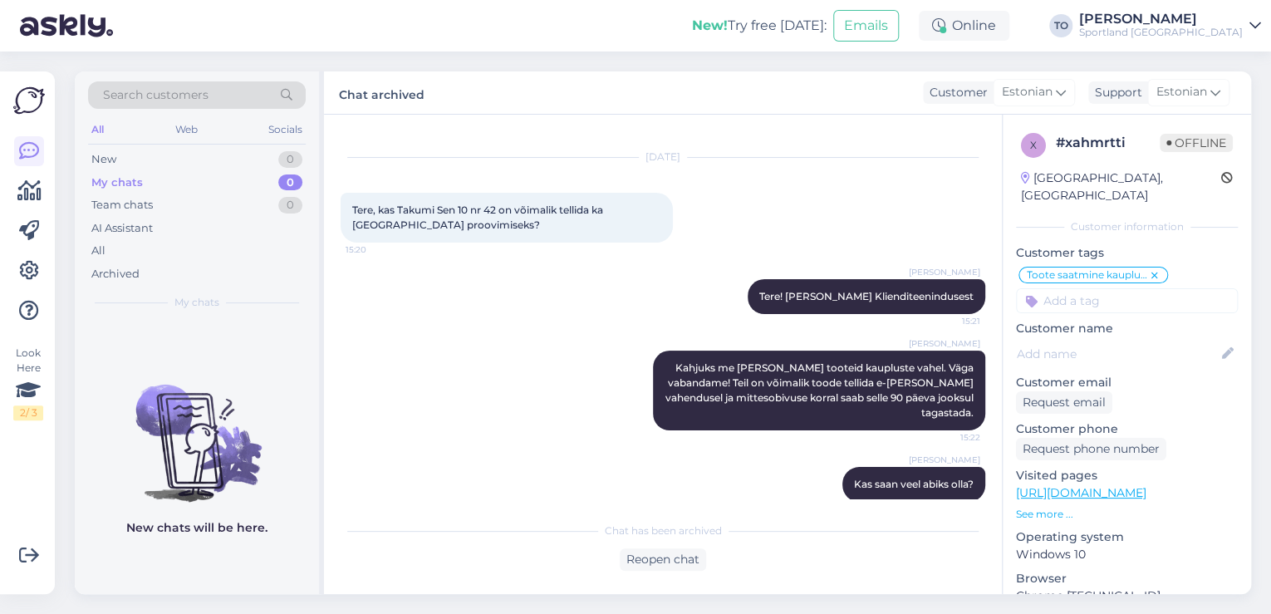
click at [1205, 33] on div "Sportland [GEOGRAPHIC_DATA]" at bounding box center [1161, 32] width 164 height 13
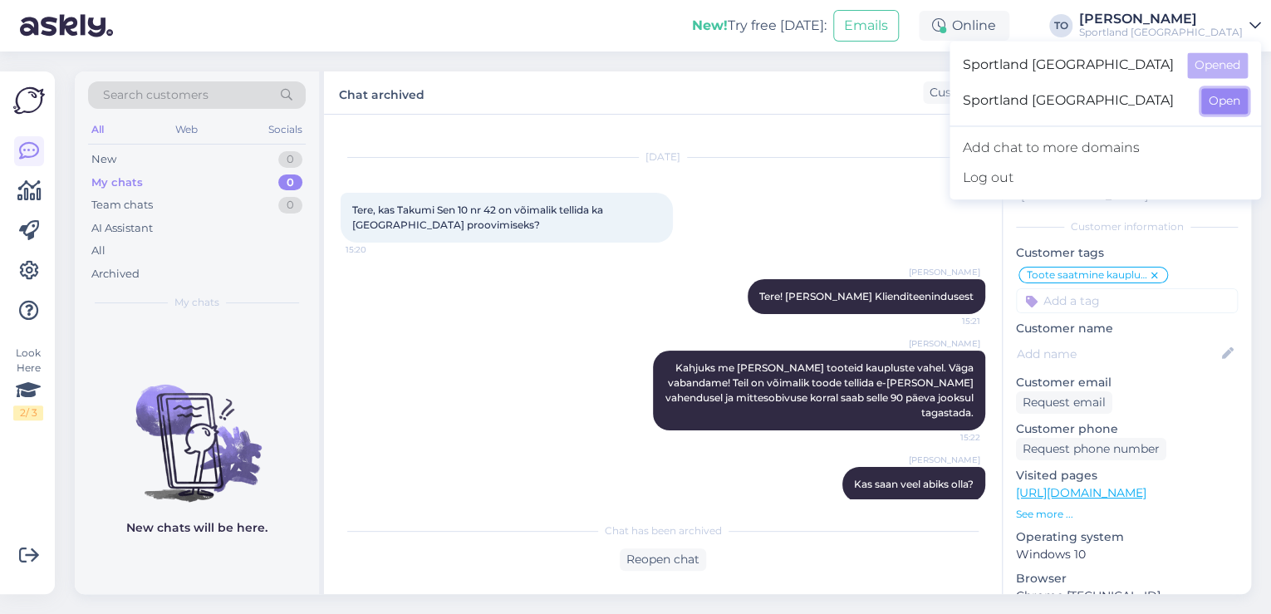
click at [1214, 94] on button "Open" at bounding box center [1224, 101] width 47 height 26
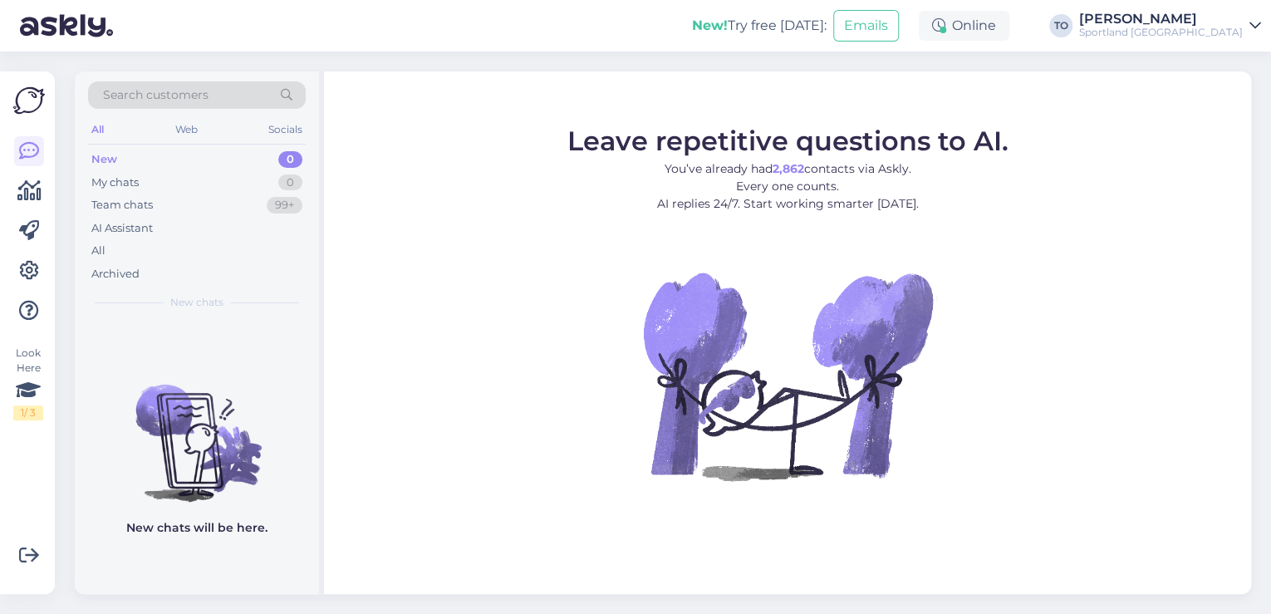
click at [1231, 28] on div "Sportland [GEOGRAPHIC_DATA]" at bounding box center [1161, 32] width 164 height 13
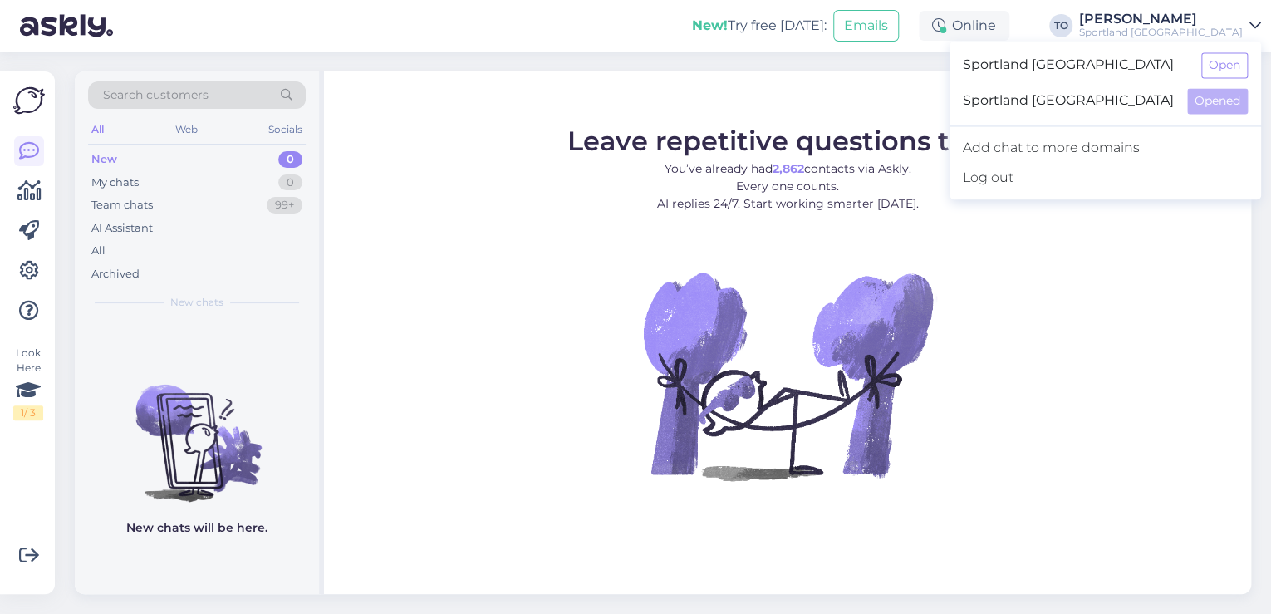
click at [1232, 51] on div "Sportland Estonia Open" at bounding box center [1106, 65] width 312 height 36
click at [1231, 60] on button "Open" at bounding box center [1224, 65] width 47 height 26
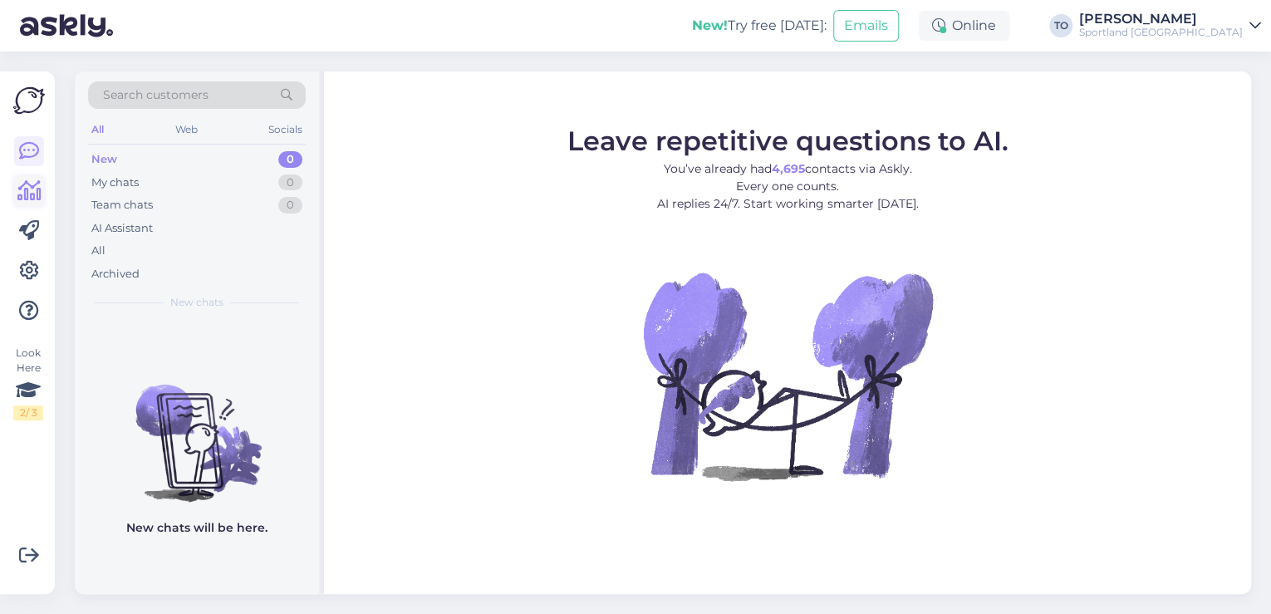
click at [42, 189] on link at bounding box center [29, 191] width 30 height 30
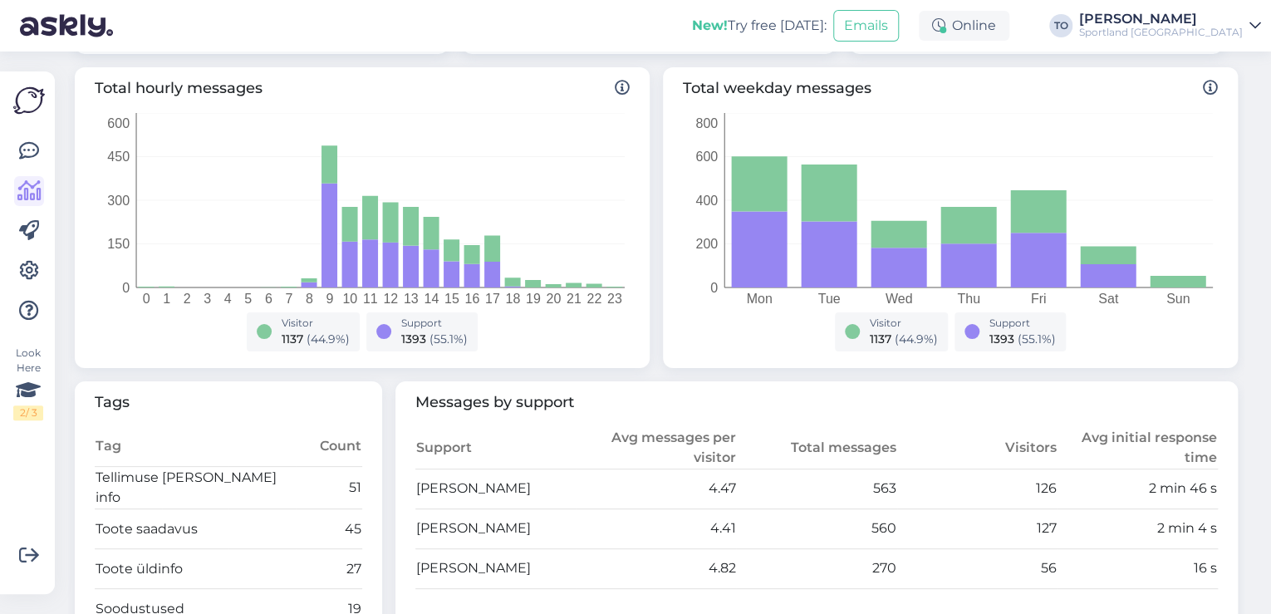
scroll to position [199, 0]
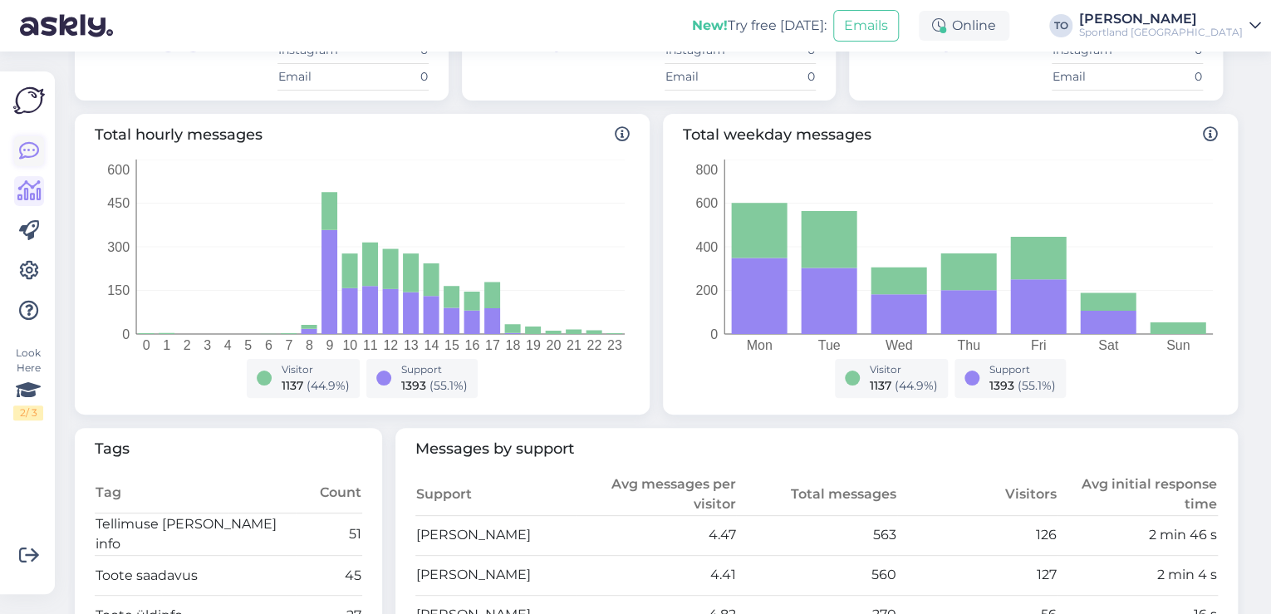
click at [41, 153] on link at bounding box center [29, 151] width 30 height 30
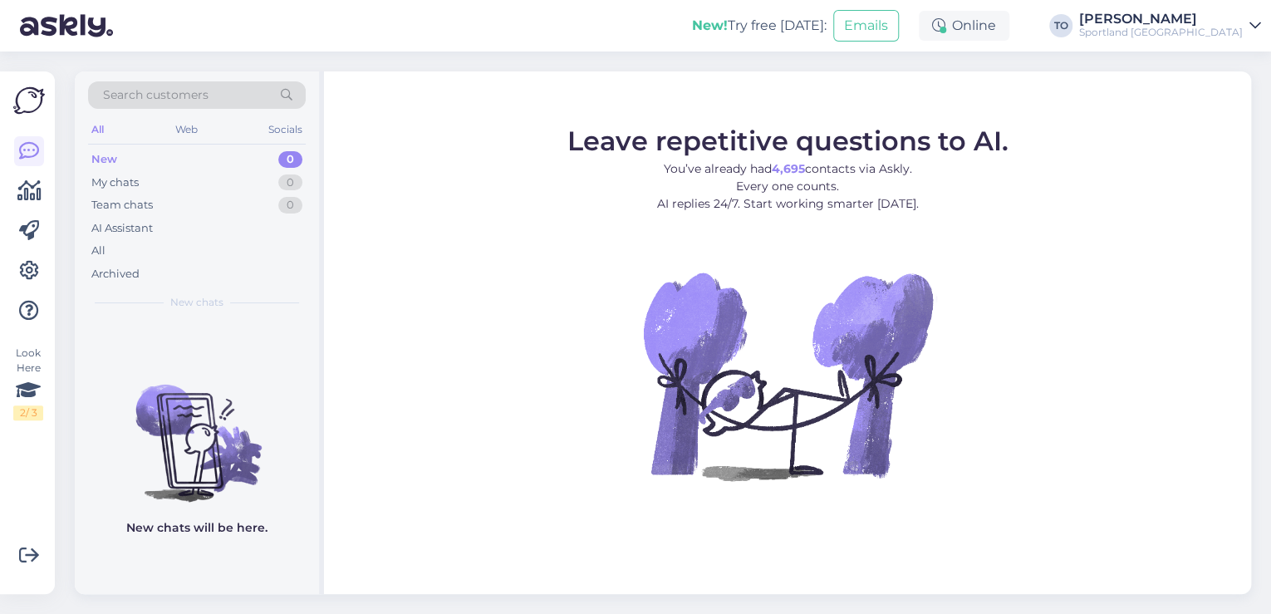
click at [1213, 37] on div "Sportland [GEOGRAPHIC_DATA]" at bounding box center [1161, 32] width 164 height 13
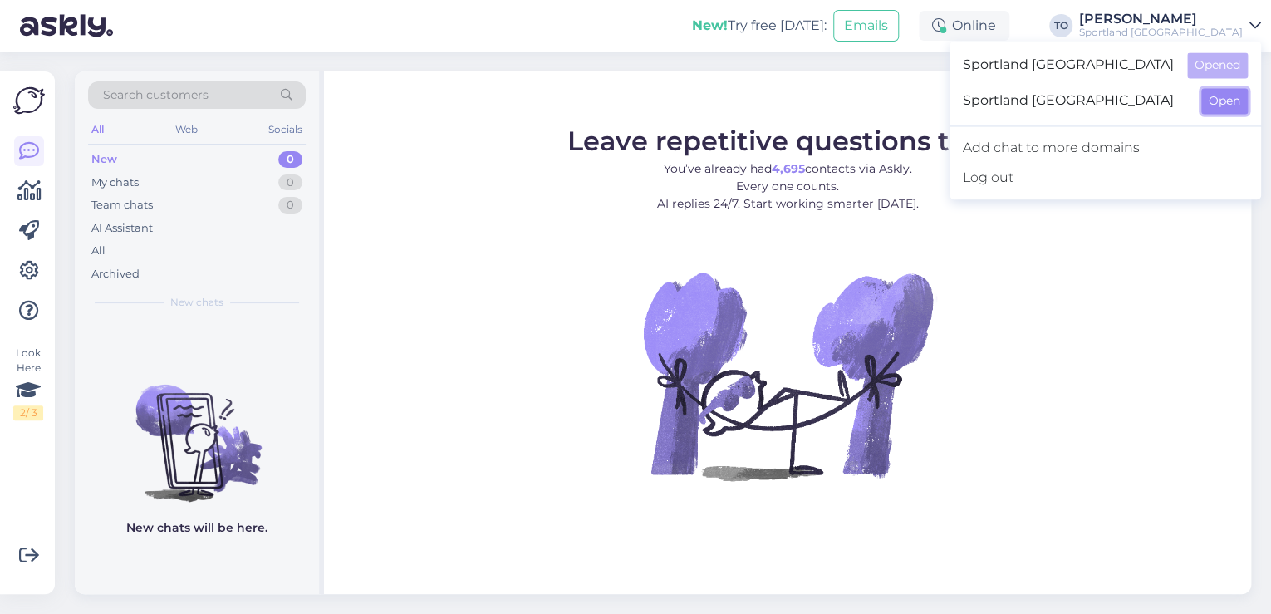
click at [1221, 96] on button "Open" at bounding box center [1224, 101] width 47 height 26
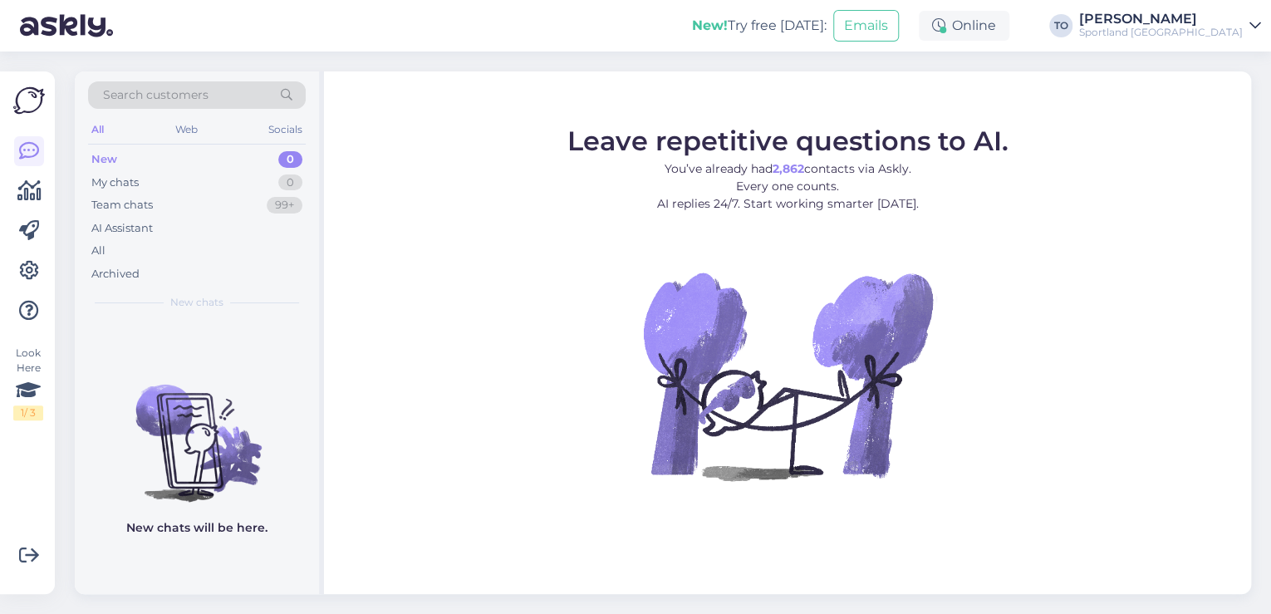
drag, startPoint x: 1178, startPoint y: 20, endPoint x: 1182, endPoint y: 32, distance: 13.1
click at [1180, 20] on div "[PERSON_NAME]" at bounding box center [1161, 18] width 164 height 13
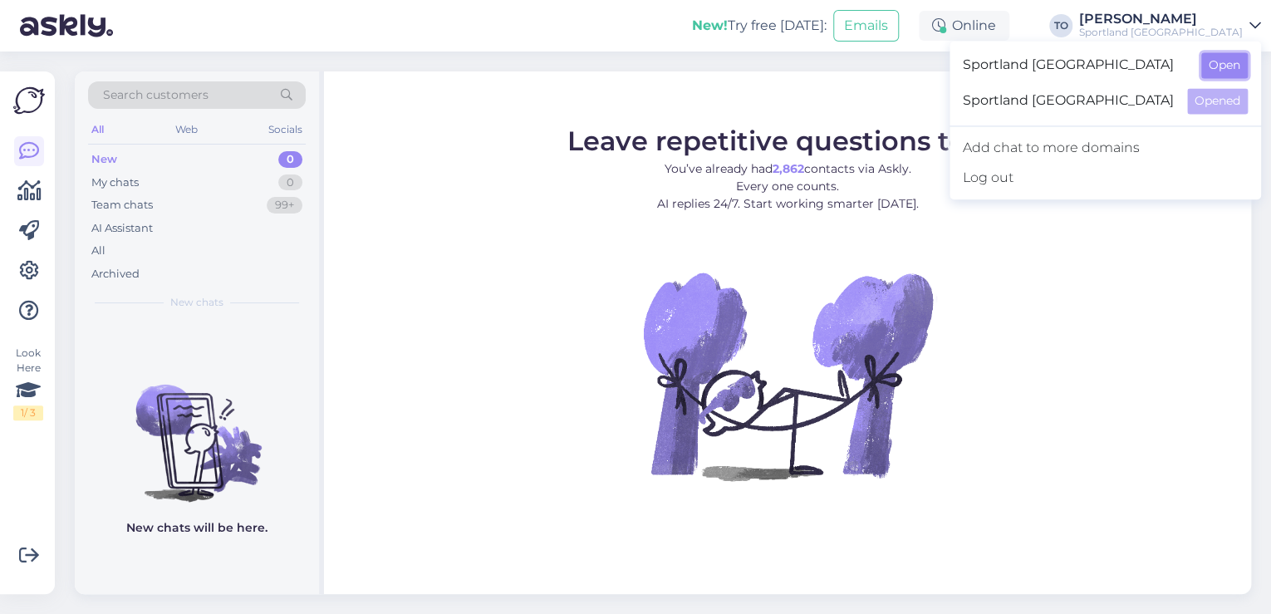
click at [1212, 67] on button "Open" at bounding box center [1224, 65] width 47 height 26
